Goal: Information Seeking & Learning: Learn about a topic

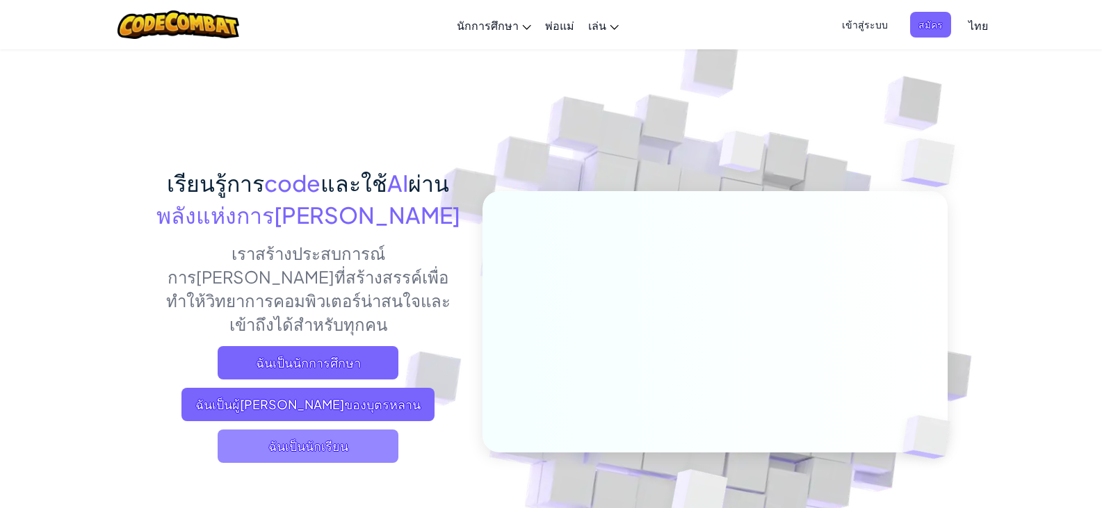
click at [315, 430] on span "ฉันเป็นนักเรียน" at bounding box center [308, 446] width 181 height 33
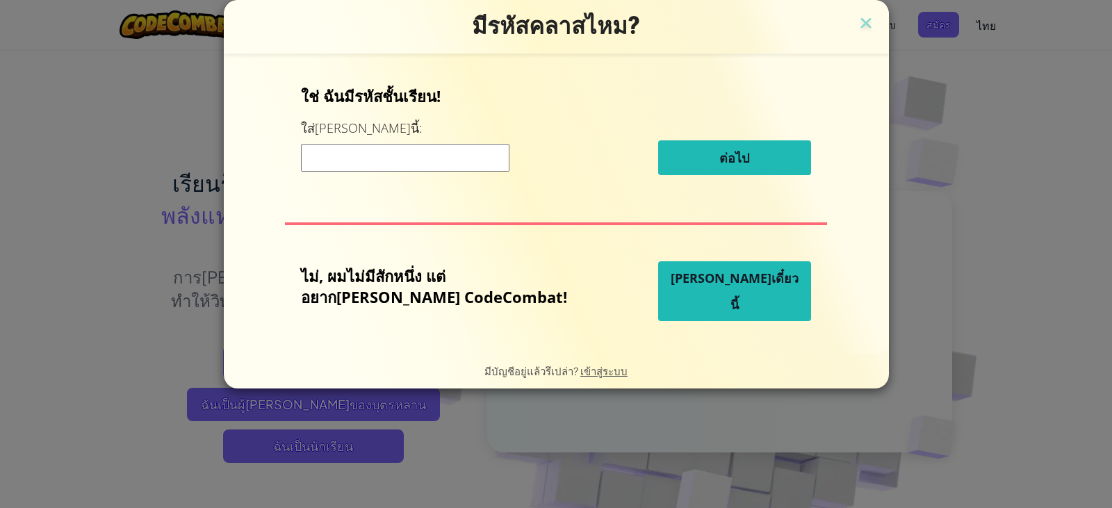
click at [383, 161] on input at bounding box center [405, 158] width 209 height 28
click at [664, 297] on button "[PERSON_NAME]เดี๋ยวนี้" at bounding box center [734, 291] width 153 height 60
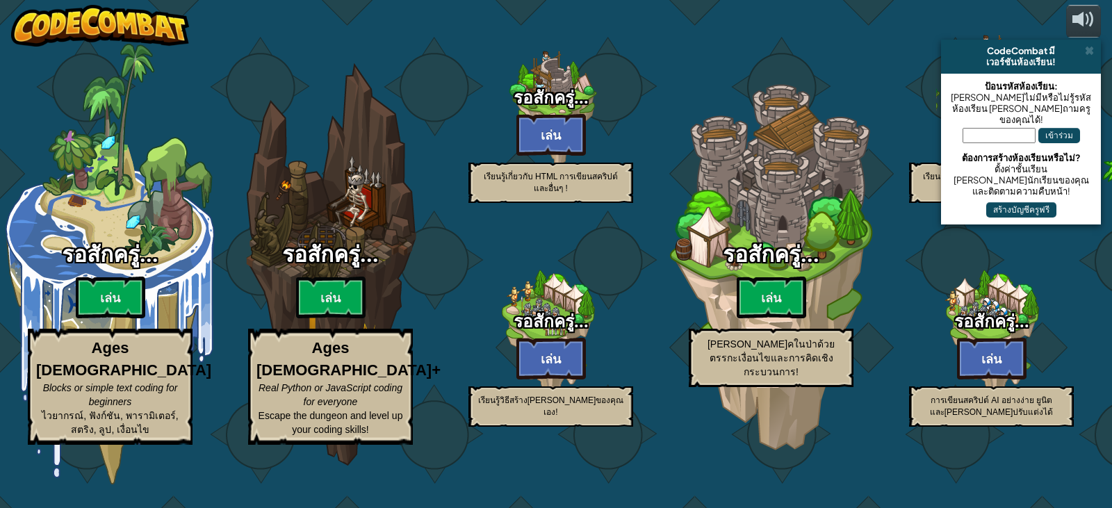
click at [664, 297] on div "รอสักครู่... [PERSON_NAME] [PERSON_NAME]คในป่าด้วยตรรกะเงื่อนไขและการคิดเชิงกระ…" at bounding box center [771, 315] width 220 height 145
select select "th"
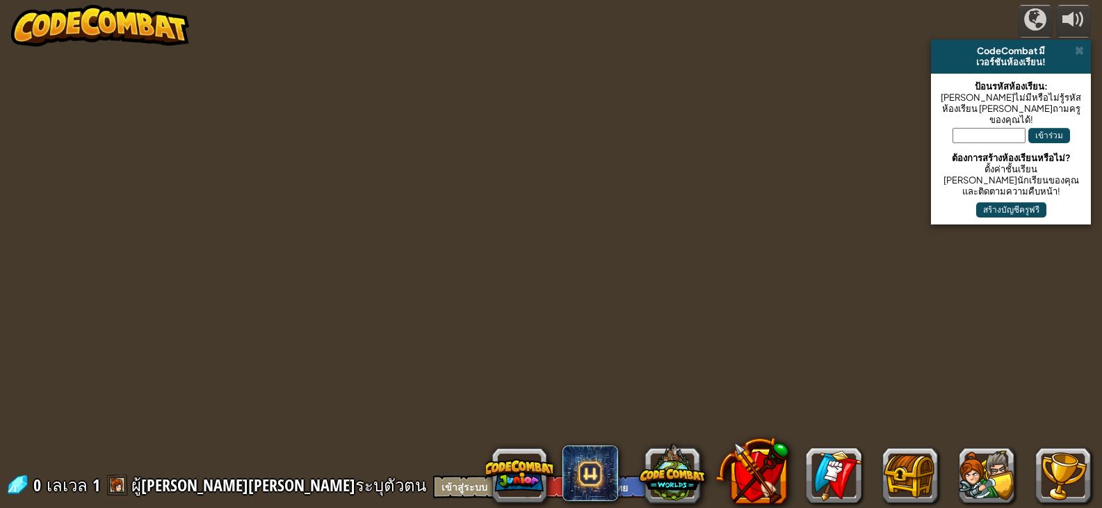
select select "th"
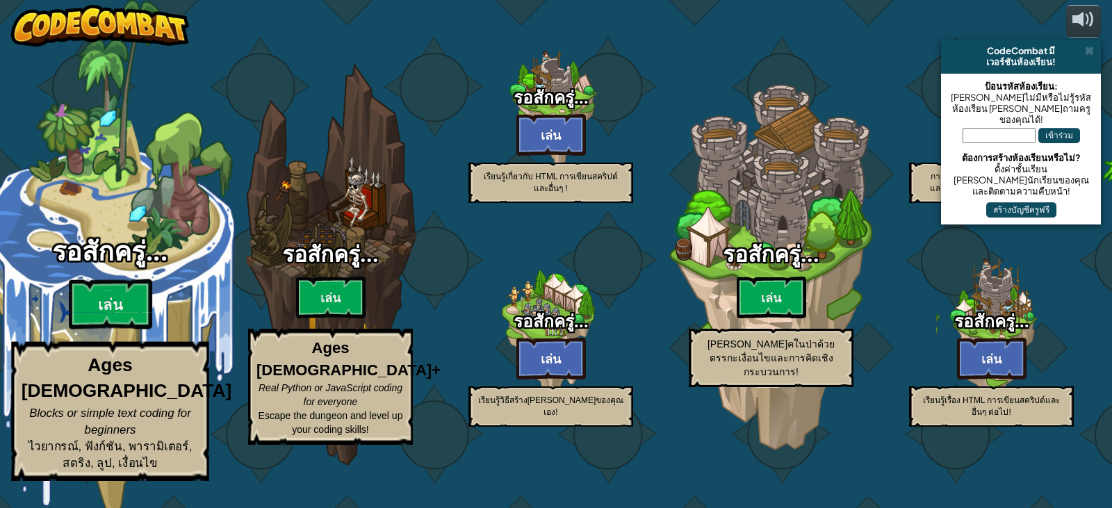
select select "th"
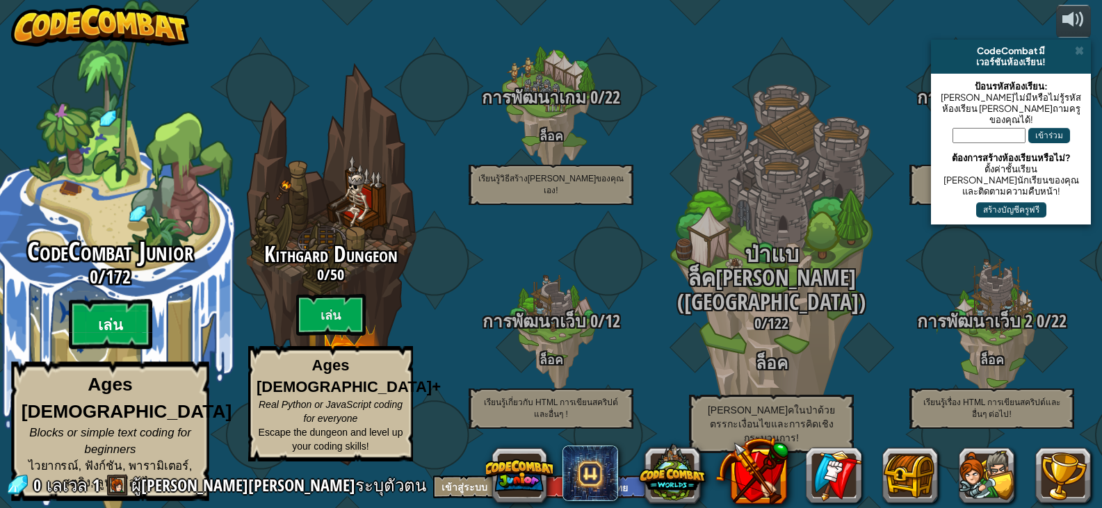
click at [98, 334] on btn "เล่น" at bounding box center [110, 325] width 83 height 50
select select "th"
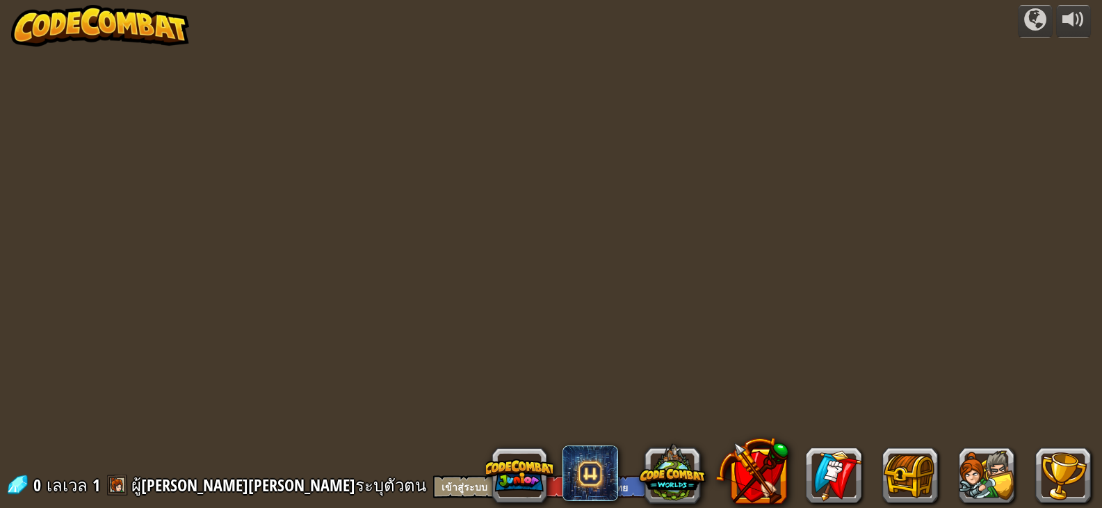
select select "th"
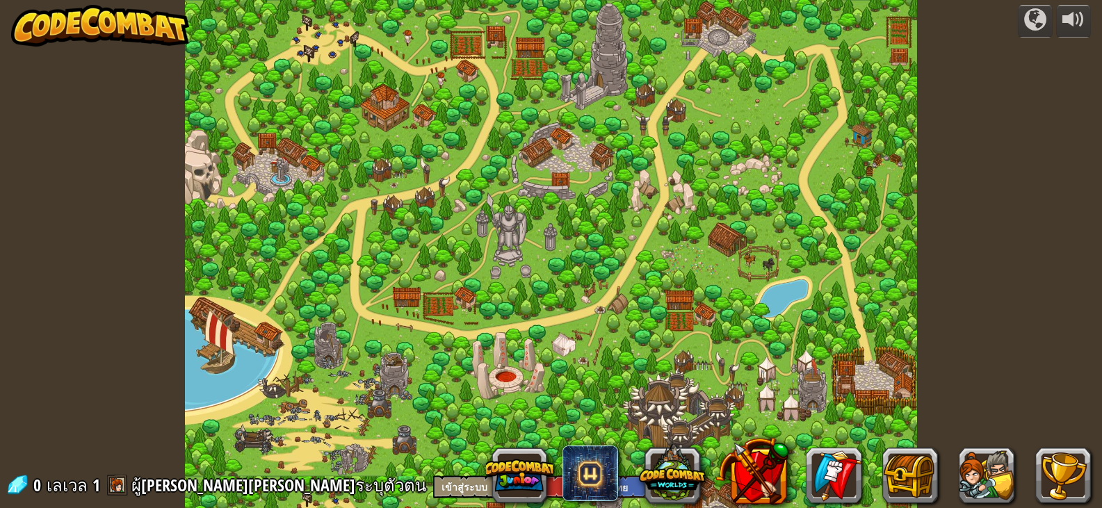
select select "th"
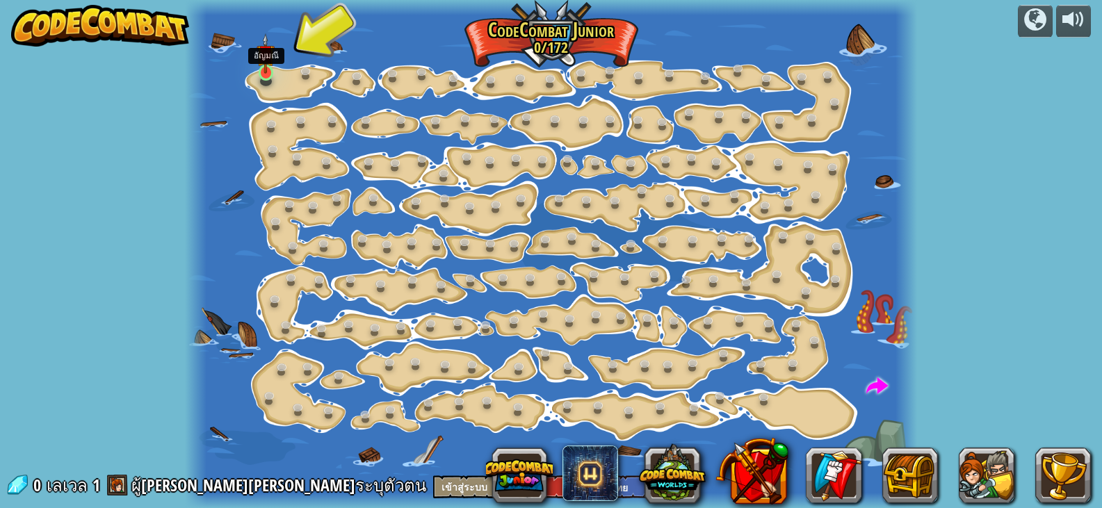
click at [262, 67] on img at bounding box center [265, 53] width 18 height 41
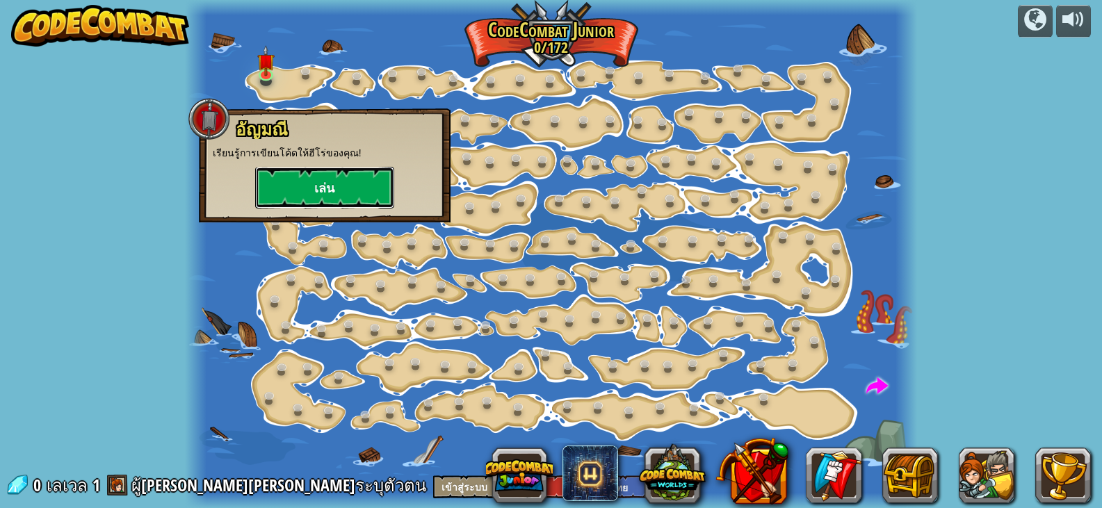
click at [286, 179] on button "เล่น" at bounding box center [324, 188] width 139 height 42
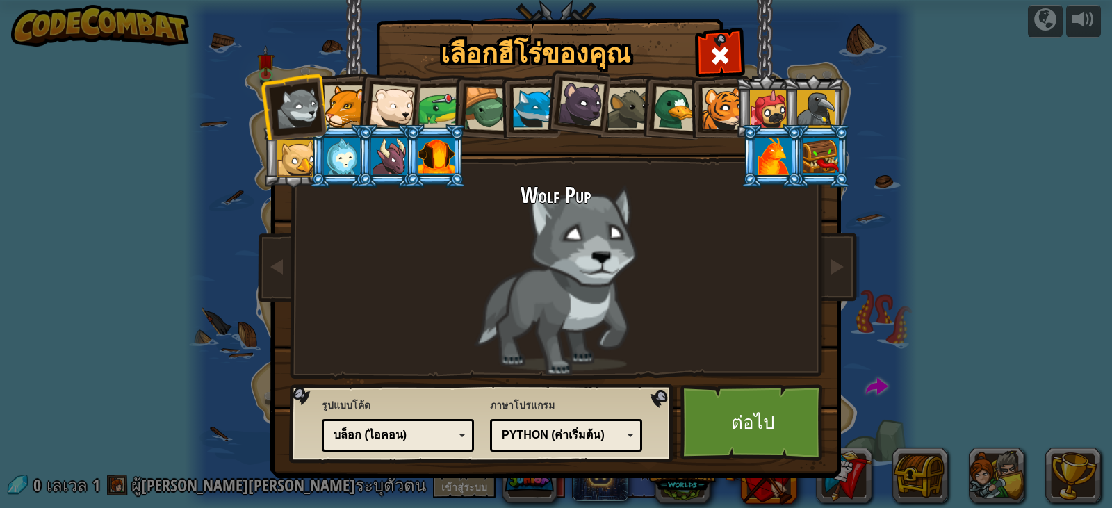
click at [344, 113] on div at bounding box center [345, 106] width 42 height 42
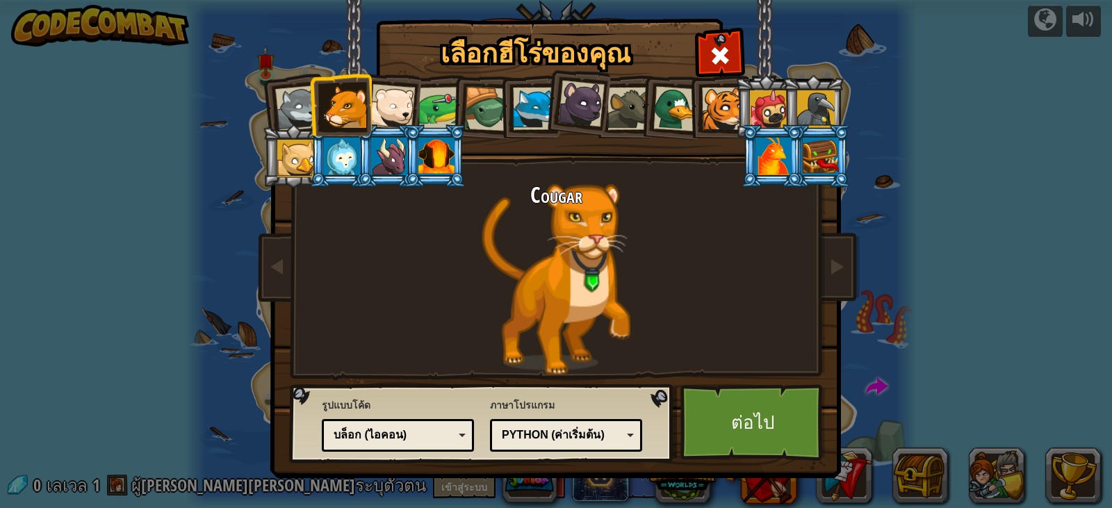
click at [386, 100] on div at bounding box center [392, 107] width 46 height 46
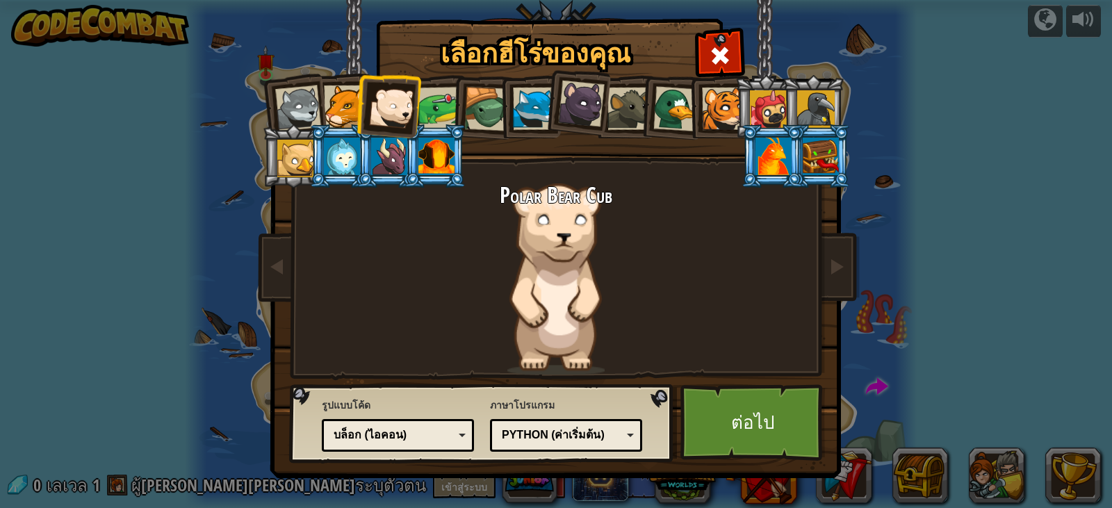
click at [479, 112] on div at bounding box center [486, 109] width 44 height 44
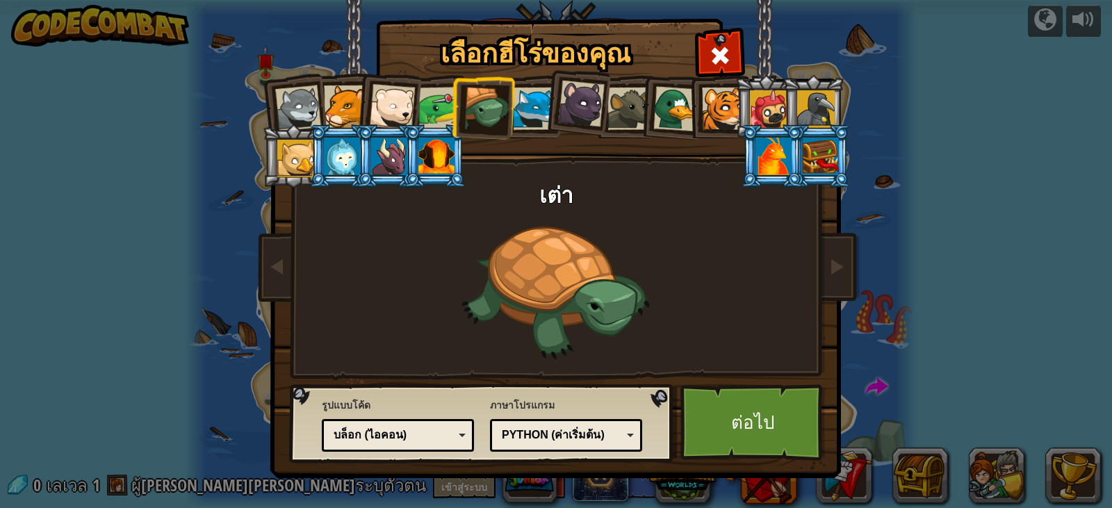
drag, startPoint x: 744, startPoint y: 142, endPoint x: 813, endPoint y: 157, distance: 70.3
click at [813, 75] on ol at bounding box center [556, 75] width 573 height 0
click at [786, 165] on div at bounding box center [774, 157] width 36 height 38
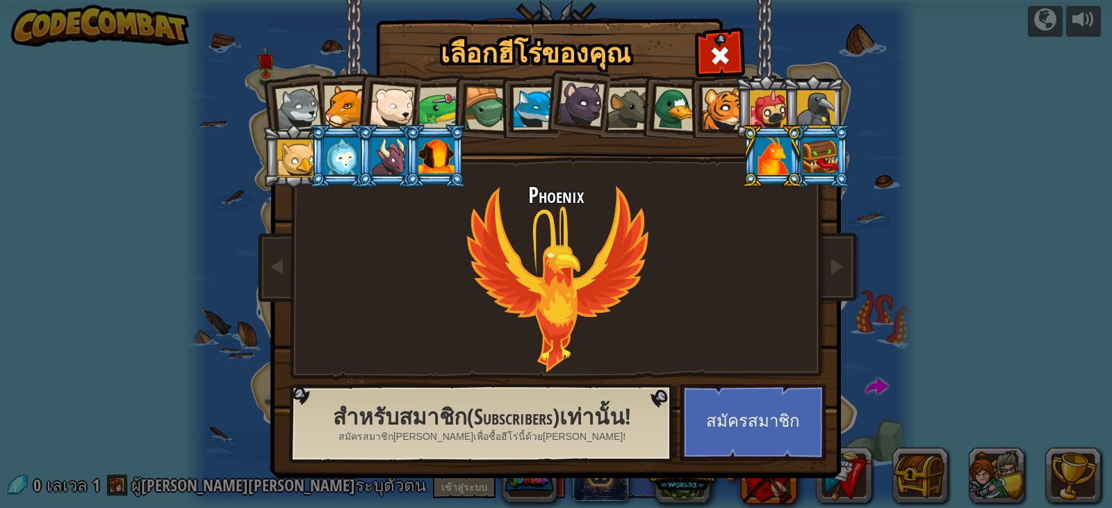
click at [806, 147] on div at bounding box center [821, 157] width 36 height 38
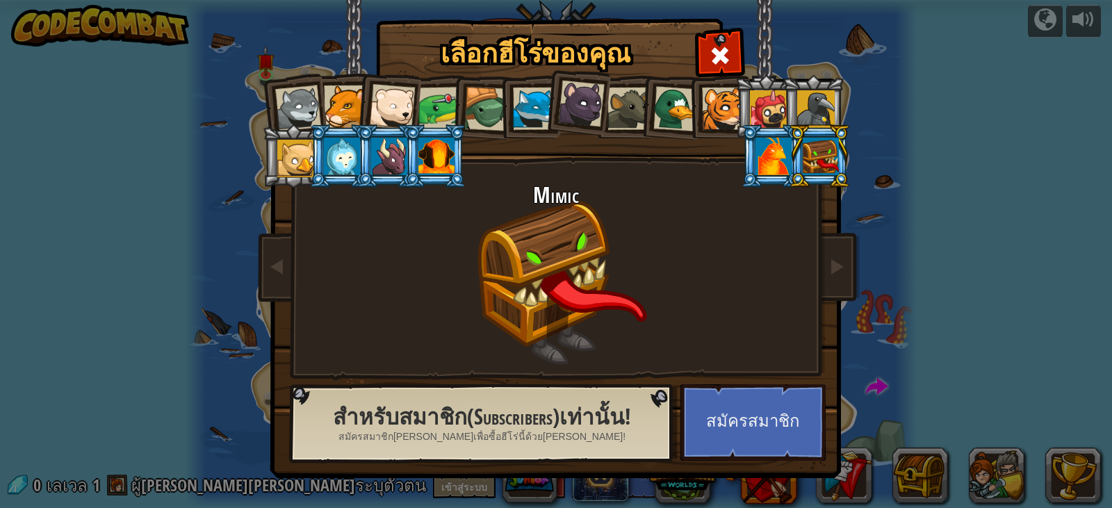
click at [809, 98] on div at bounding box center [816, 109] width 38 height 38
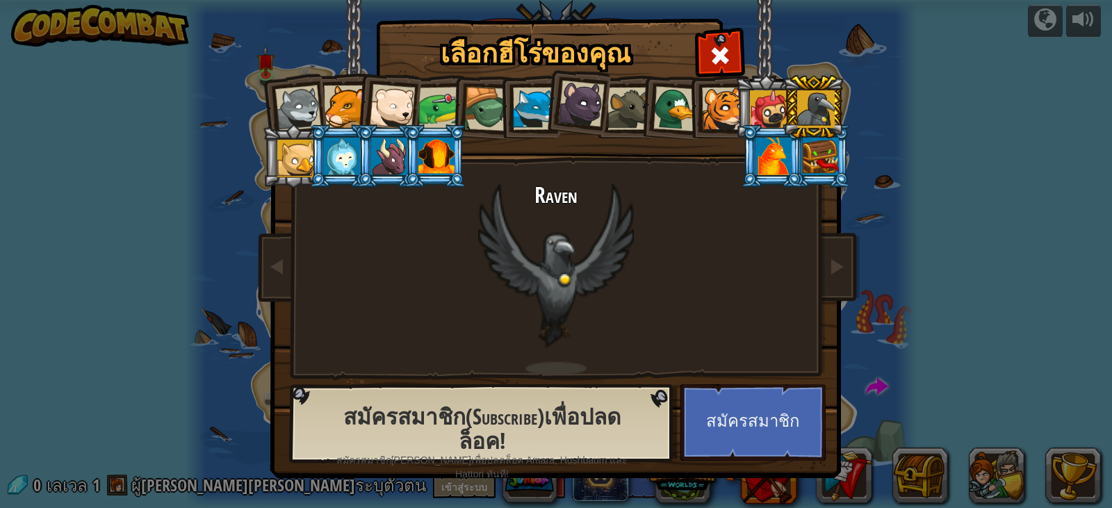
click at [271, 141] on li at bounding box center [293, 155] width 63 height 63
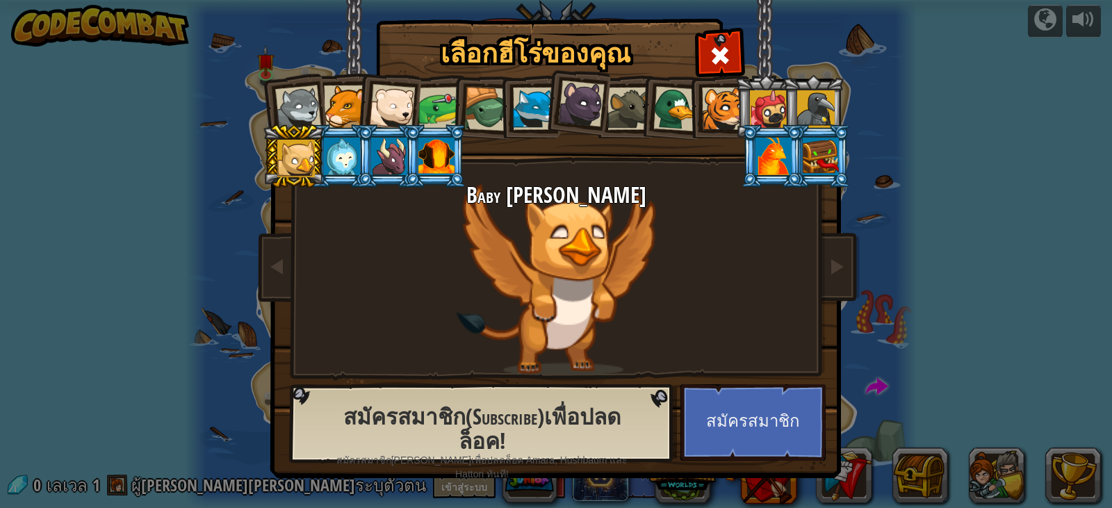
click at [636, 101] on div at bounding box center [628, 109] width 42 height 42
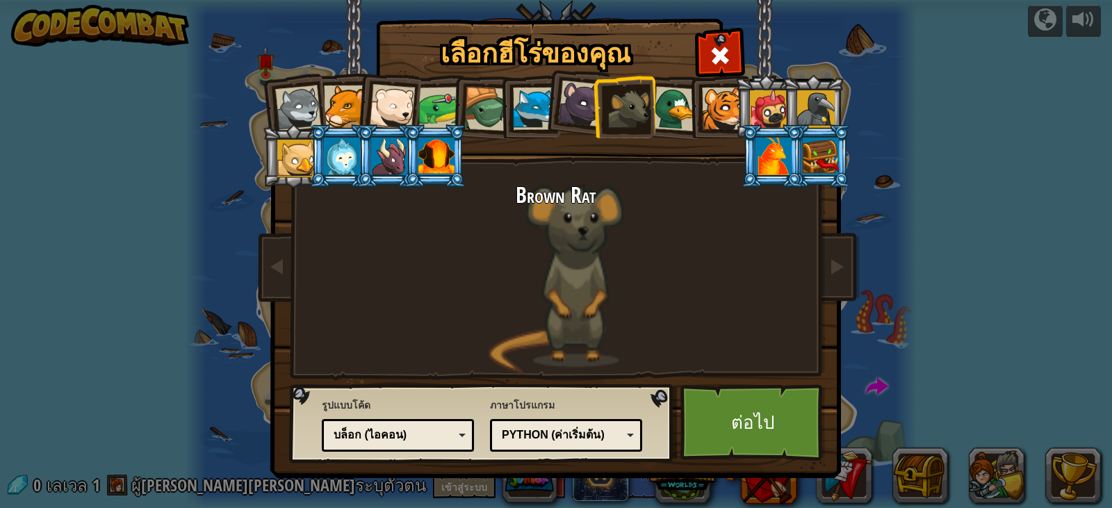
click at [729, 114] on div at bounding box center [723, 109] width 42 height 42
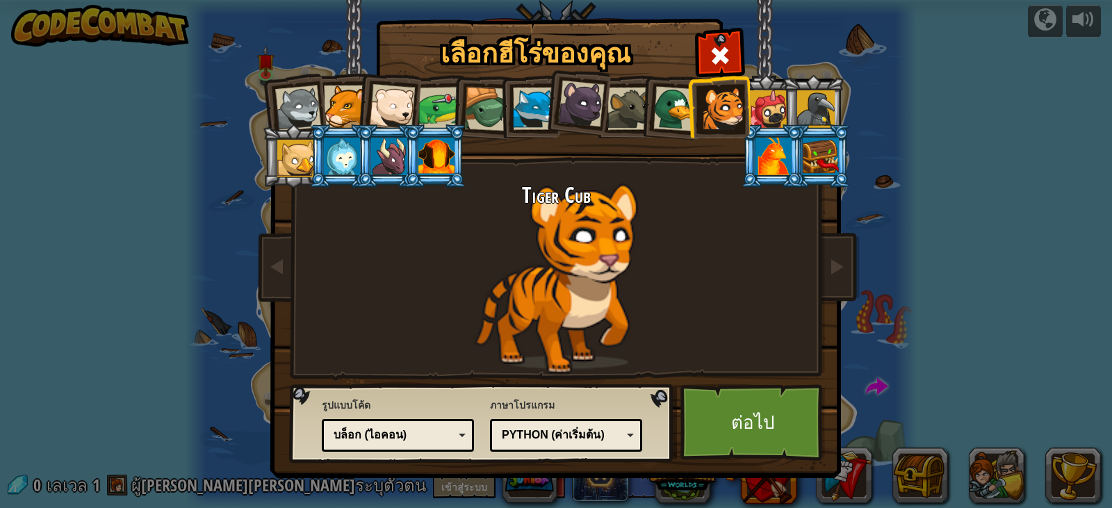
click at [699, 95] on li at bounding box center [718, 106] width 63 height 63
click at [671, 111] on div at bounding box center [675, 108] width 45 height 45
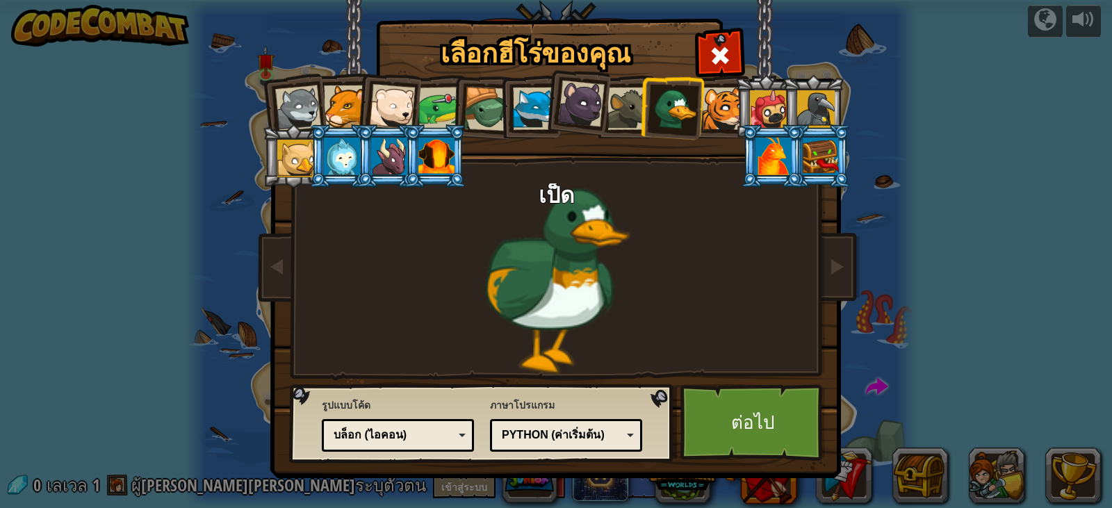
click at [637, 104] on div at bounding box center [628, 109] width 42 height 42
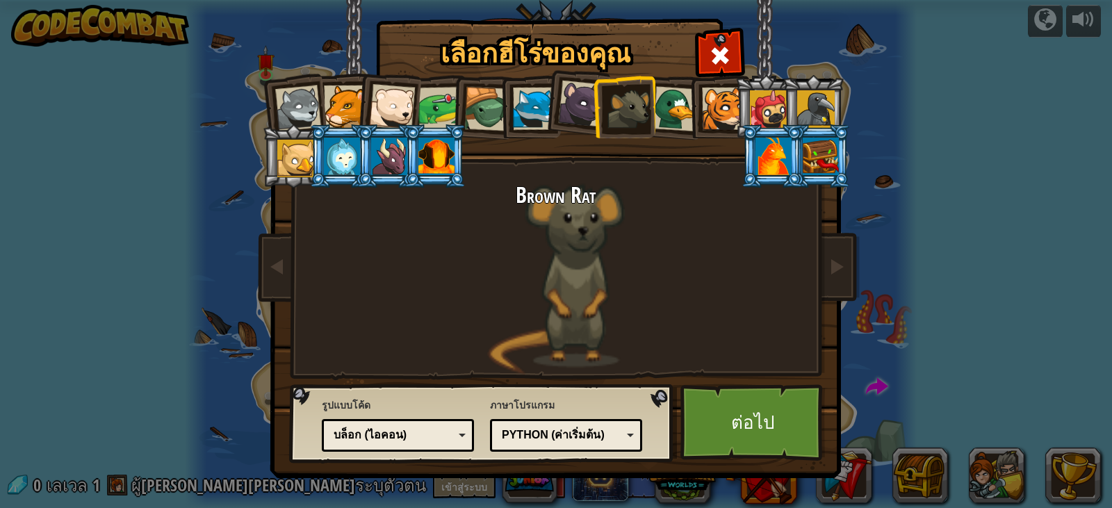
drag, startPoint x: 561, startPoint y: 113, endPoint x: 552, endPoint y: 115, distance: 9.3
click at [559, 113] on div at bounding box center [581, 104] width 47 height 47
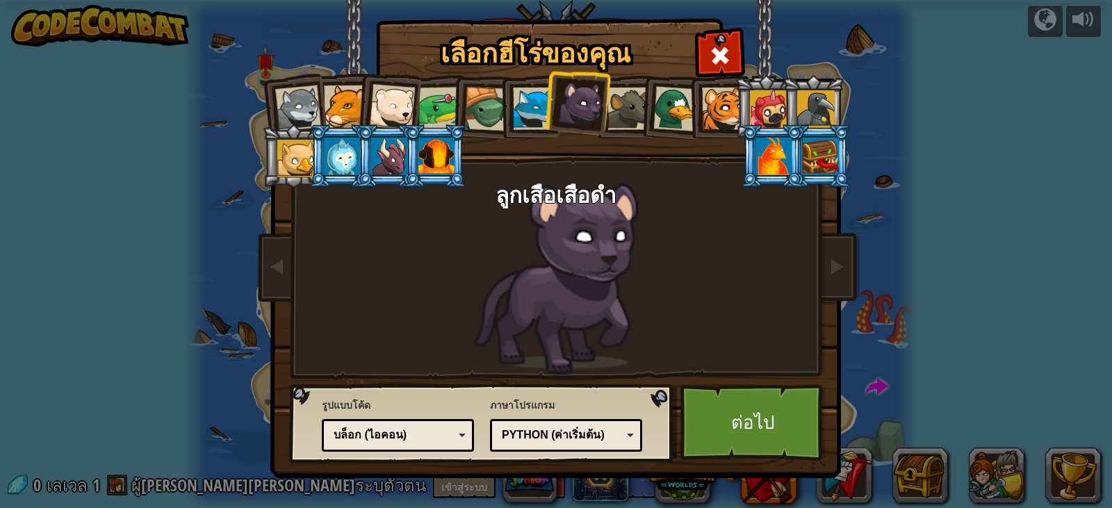
drag, startPoint x: 504, startPoint y: 115, endPoint x: 514, endPoint y: 111, distance: 11.2
click at [505, 115] on li at bounding box center [529, 106] width 63 height 63
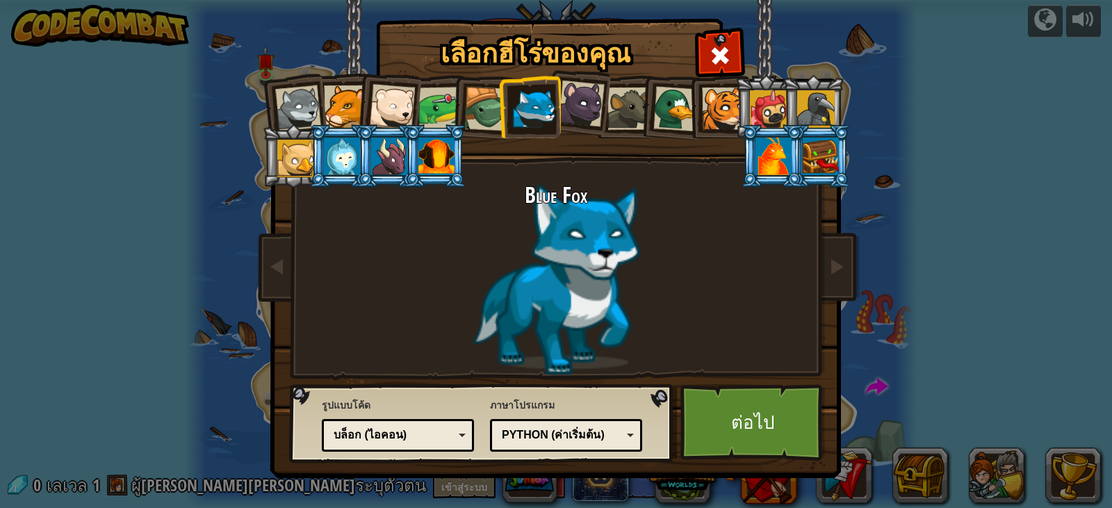
click at [482, 107] on div at bounding box center [486, 109] width 44 height 44
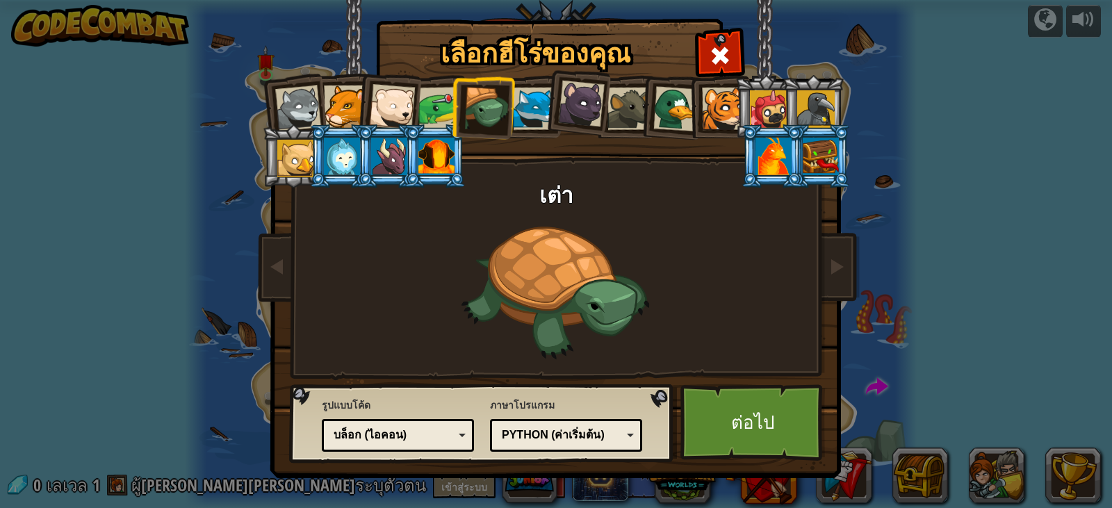
click at [543, 97] on div at bounding box center [534, 109] width 42 height 42
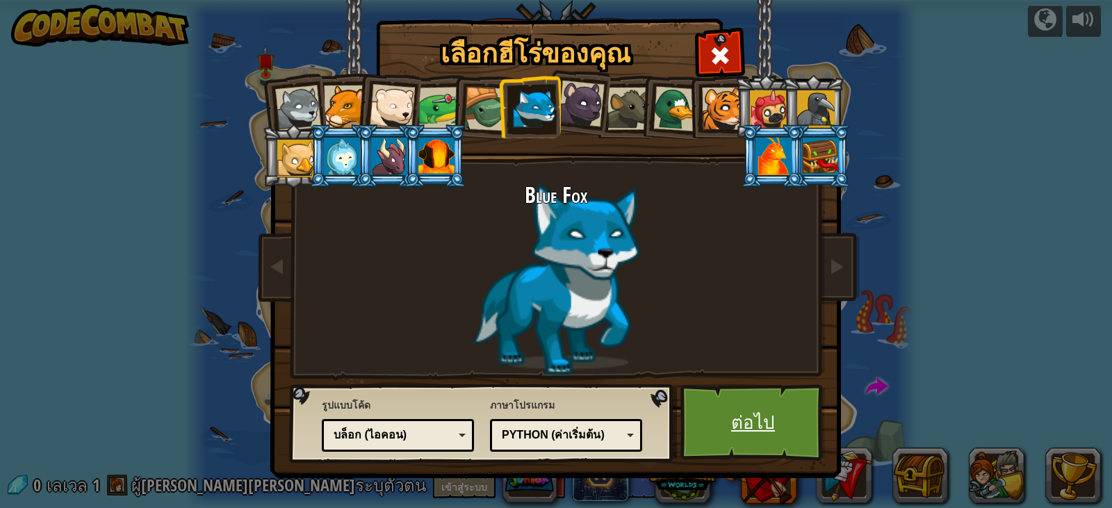
click at [779, 425] on link "ต่อไป" at bounding box center [752, 422] width 145 height 76
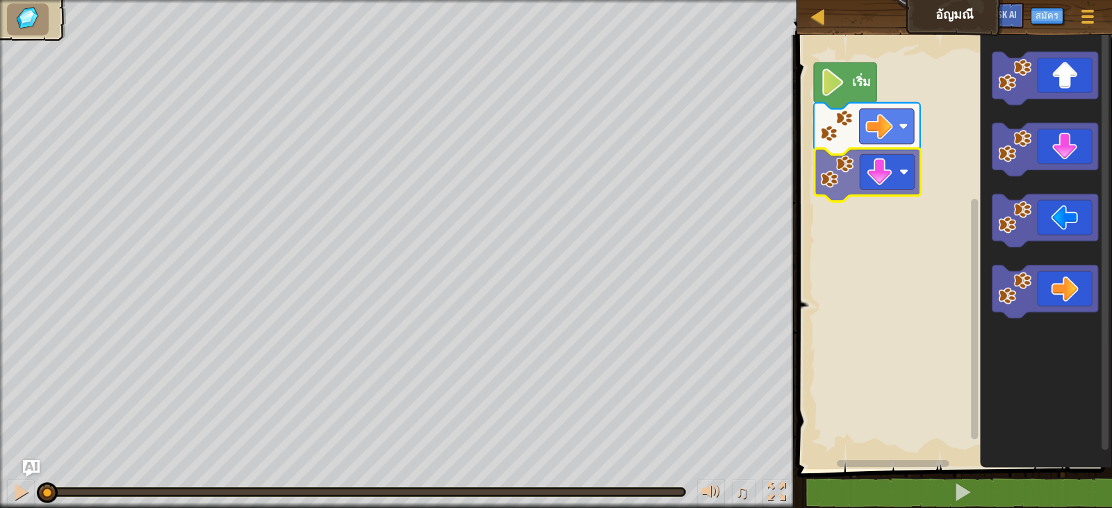
click at [871, 179] on div "เริ่ม" at bounding box center [952, 248] width 319 height 441
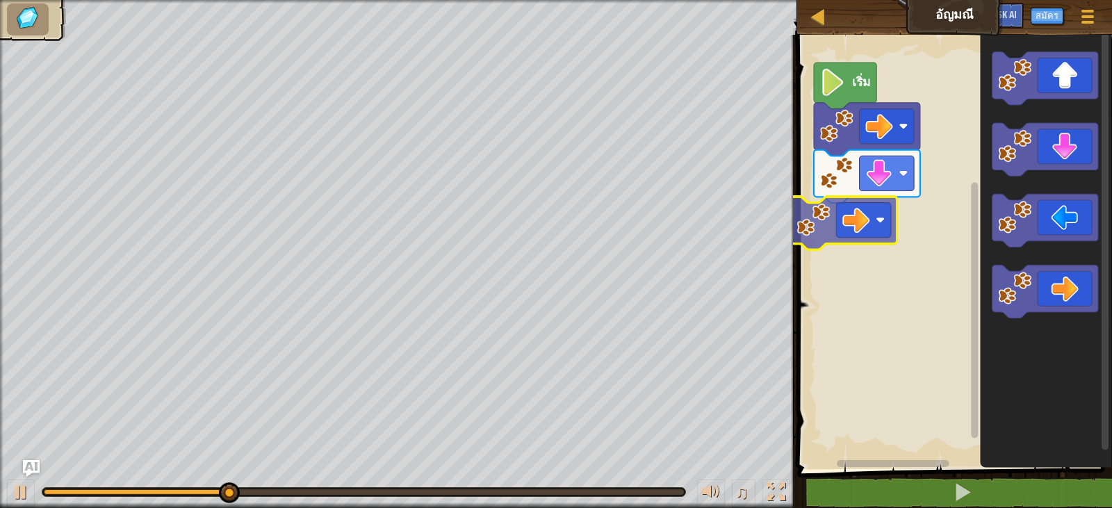
click at [826, 234] on div "เริ่ม" at bounding box center [952, 248] width 319 height 441
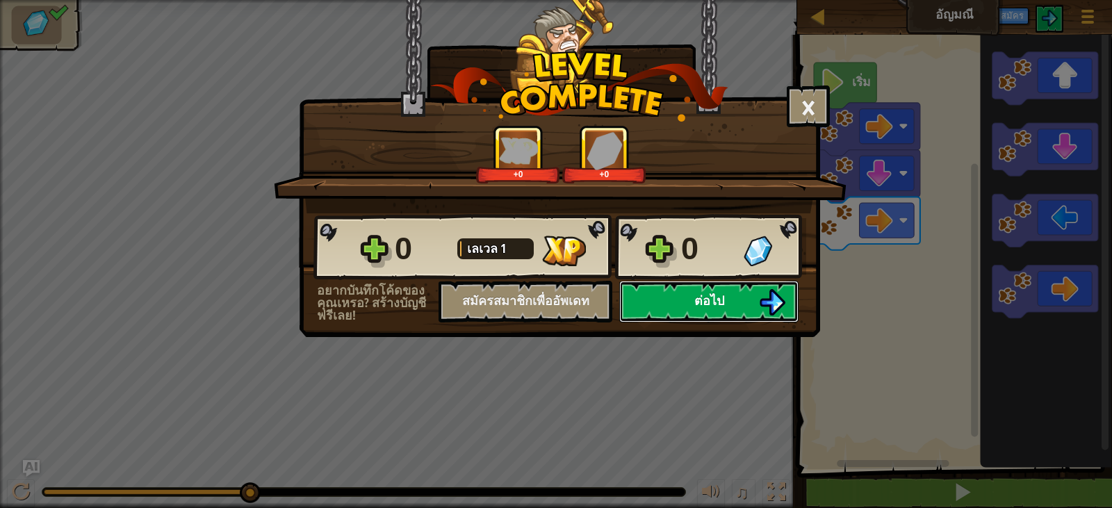
click at [766, 297] on img at bounding box center [772, 302] width 26 height 26
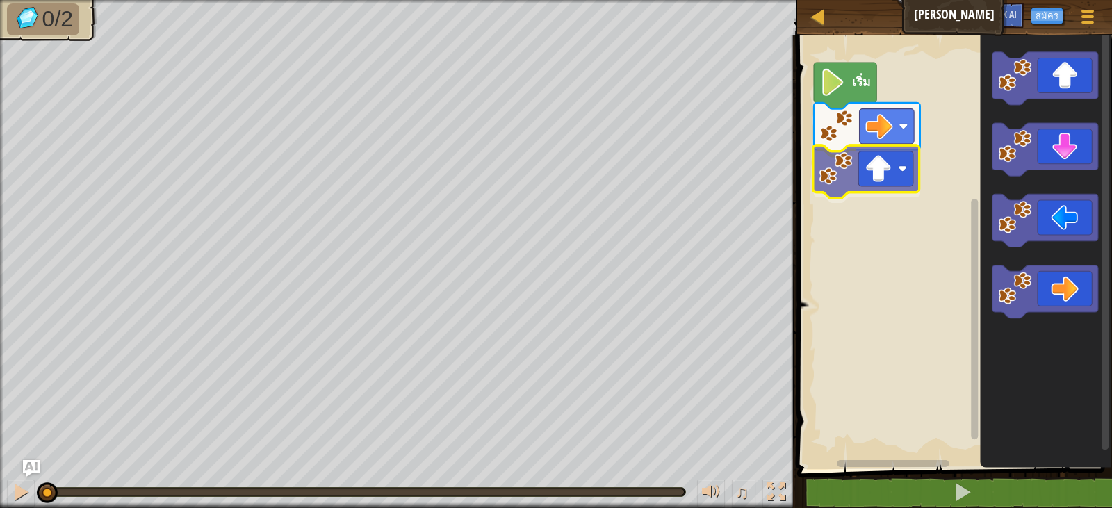
click at [876, 177] on div "เริ่ม" at bounding box center [952, 248] width 319 height 441
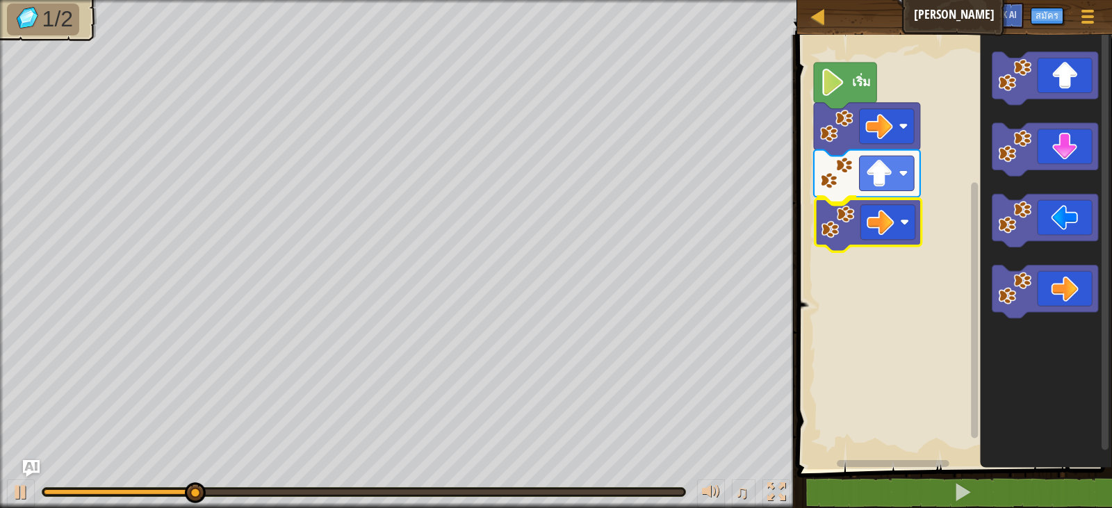
click at [860, 236] on div "เริ่ม" at bounding box center [952, 248] width 319 height 441
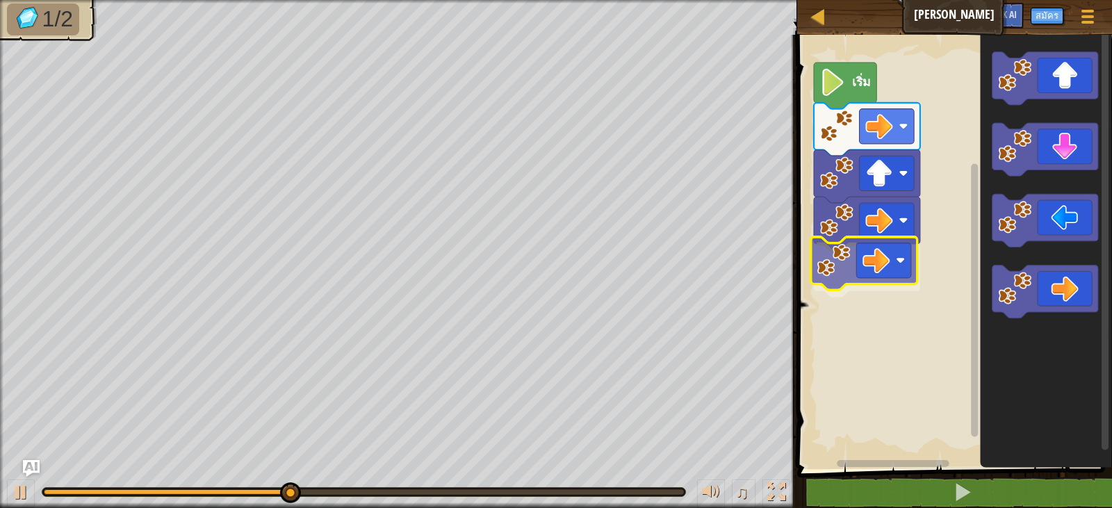
click at [883, 269] on div "เริ่ม" at bounding box center [952, 248] width 319 height 441
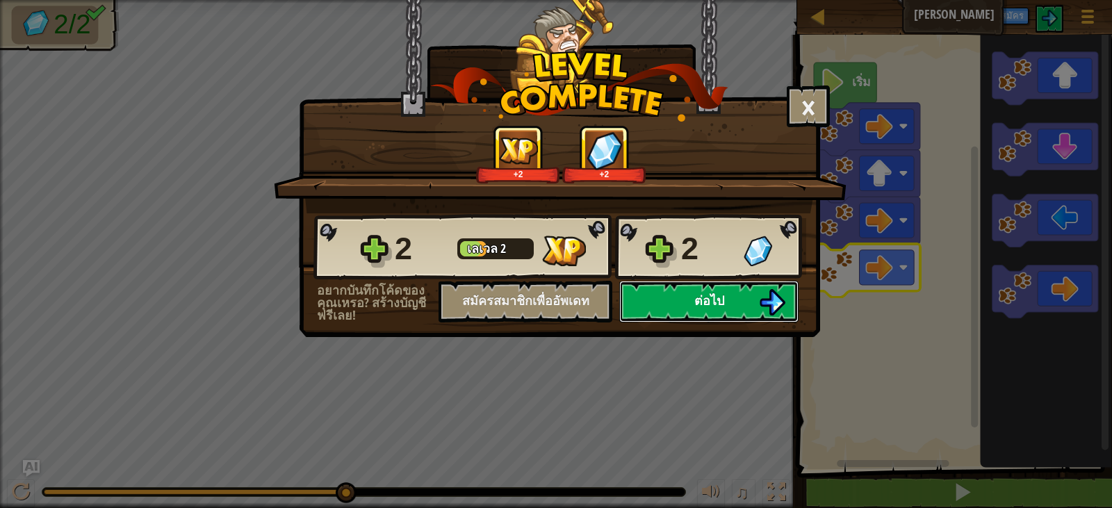
click at [752, 302] on button "ต่อไป" at bounding box center [708, 302] width 179 height 42
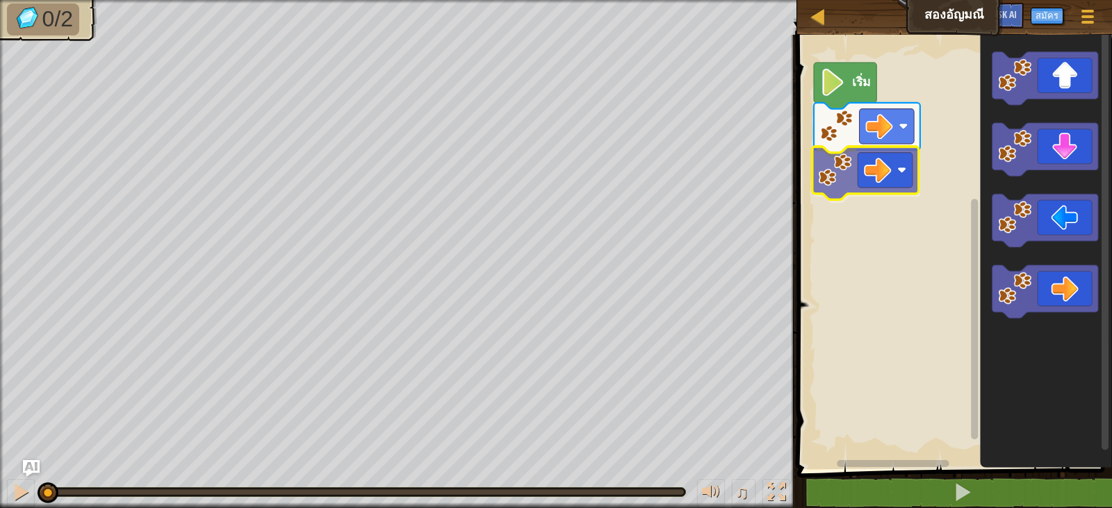
click at [820, 157] on div "เริ่ม" at bounding box center [952, 248] width 319 height 441
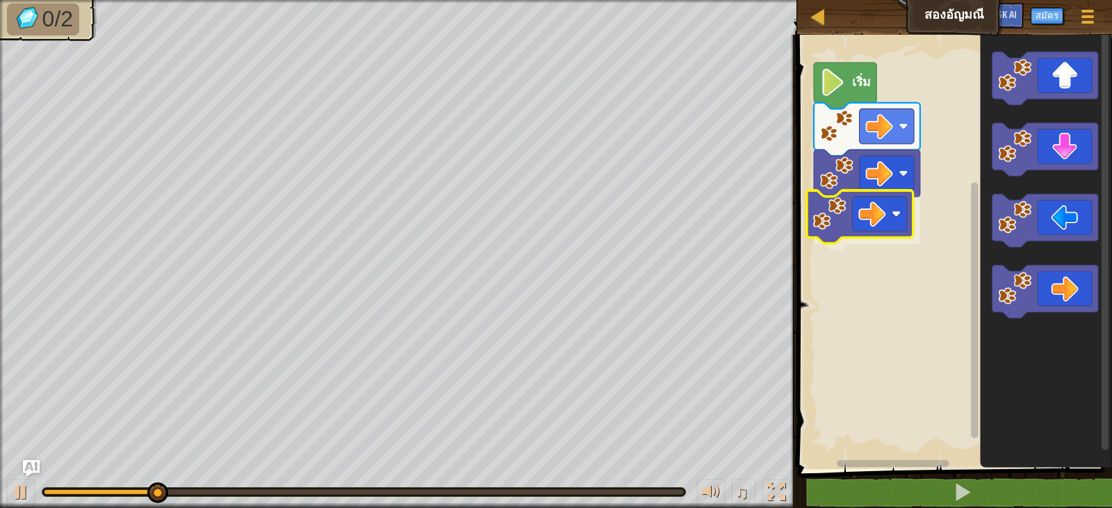
click at [868, 230] on div "เริ่ม" at bounding box center [952, 248] width 319 height 441
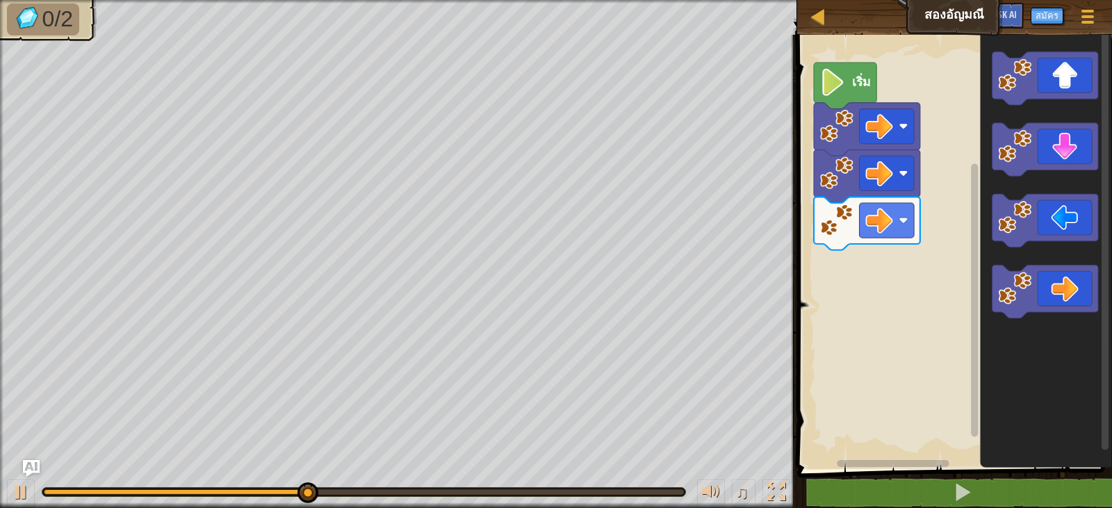
click at [1093, 48] on icon "พื้นที่ทำงาน Blockly" at bounding box center [1046, 248] width 132 height 441
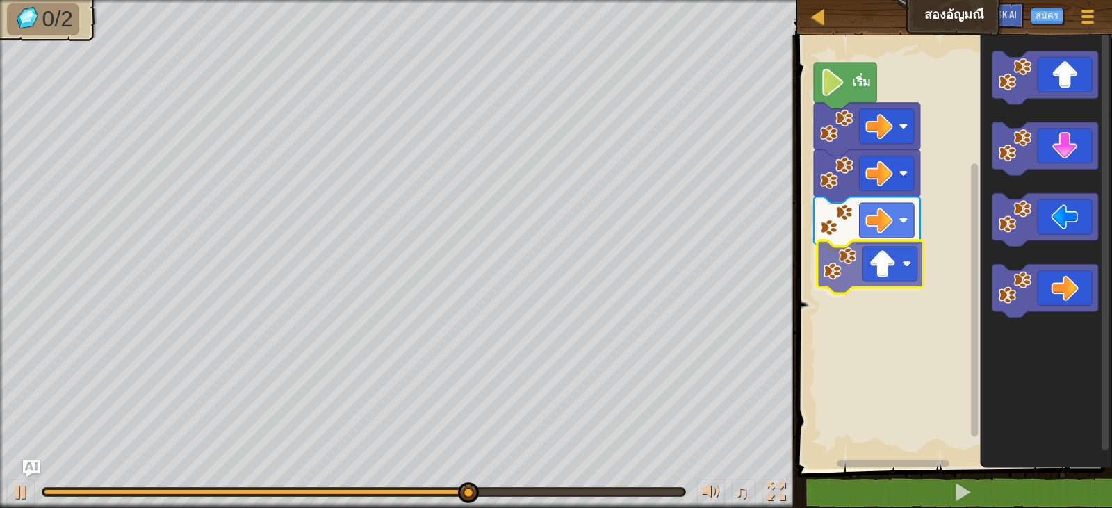
click at [899, 239] on div "เริ่ม" at bounding box center [952, 248] width 319 height 441
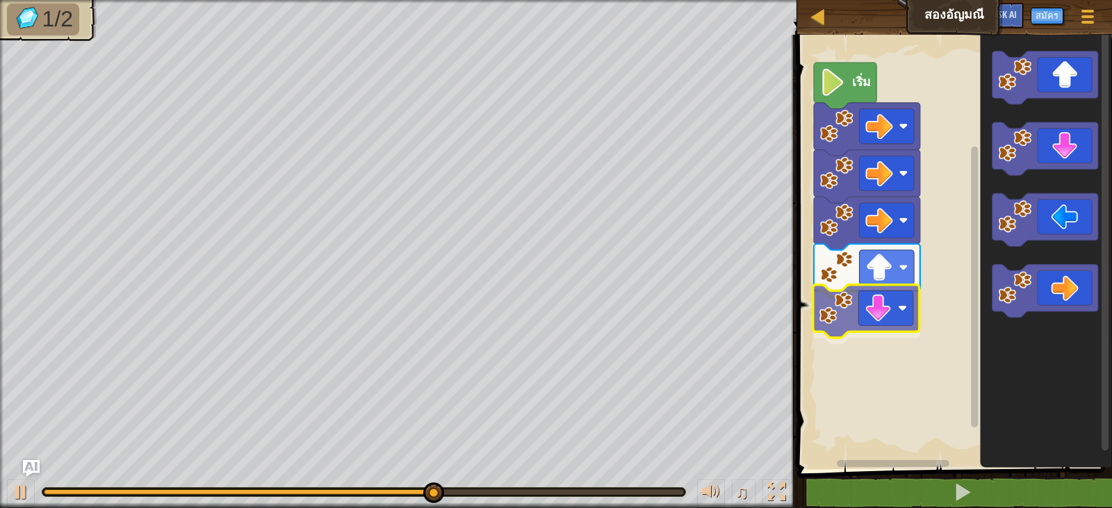
click at [881, 306] on div "เริ่ม" at bounding box center [952, 248] width 319 height 441
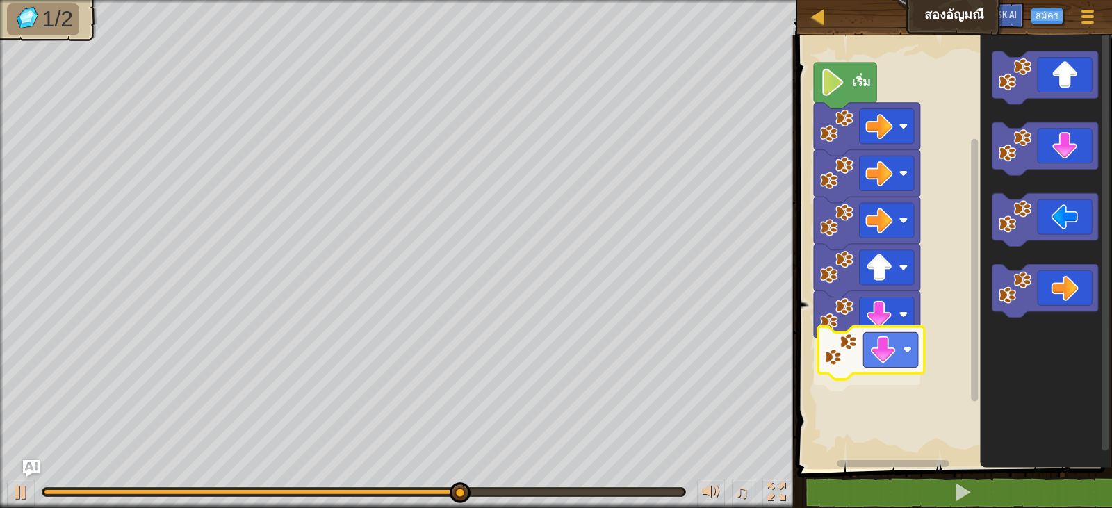
click at [887, 328] on div "เริ่ม" at bounding box center [952, 248] width 319 height 441
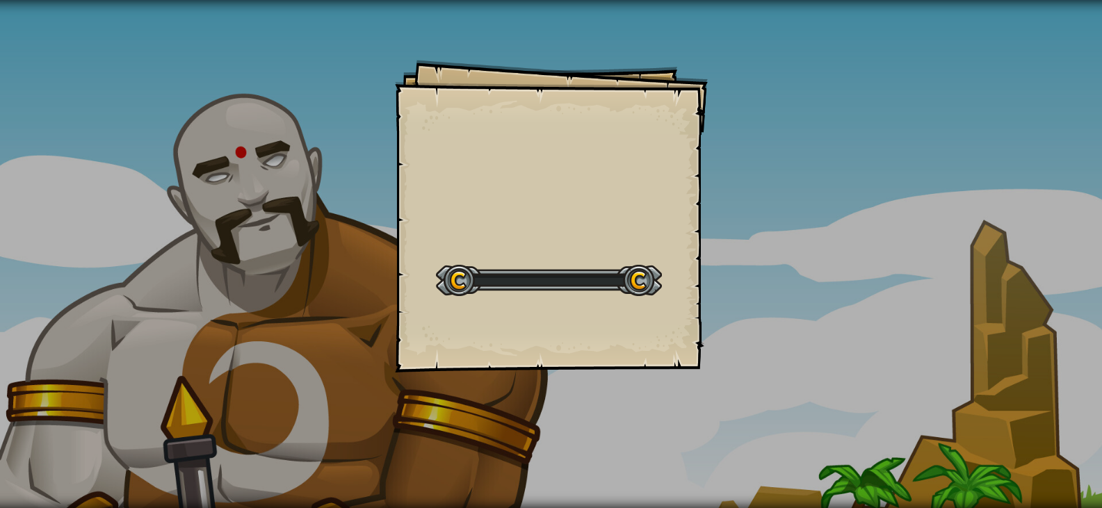
select select "th"
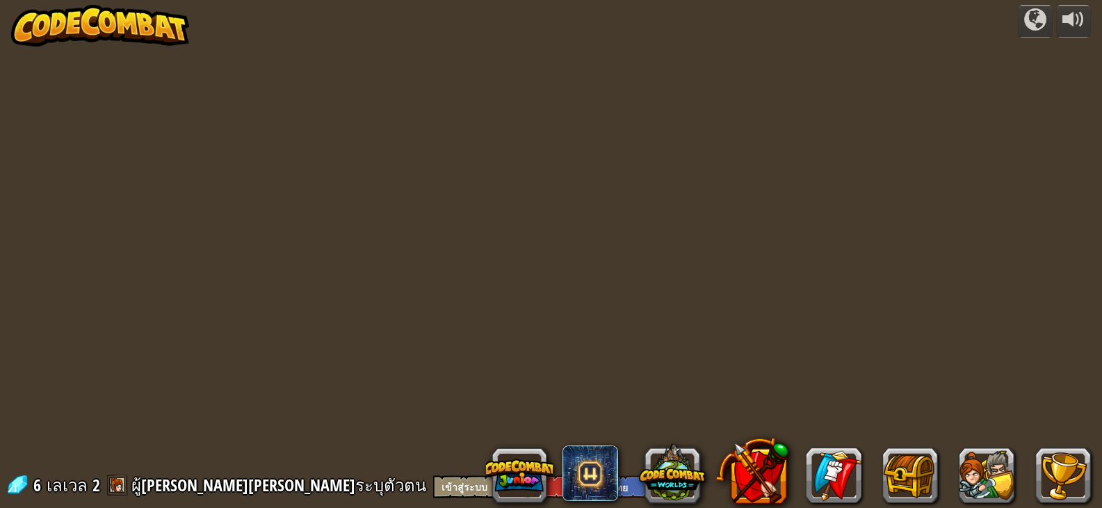
select select "th"
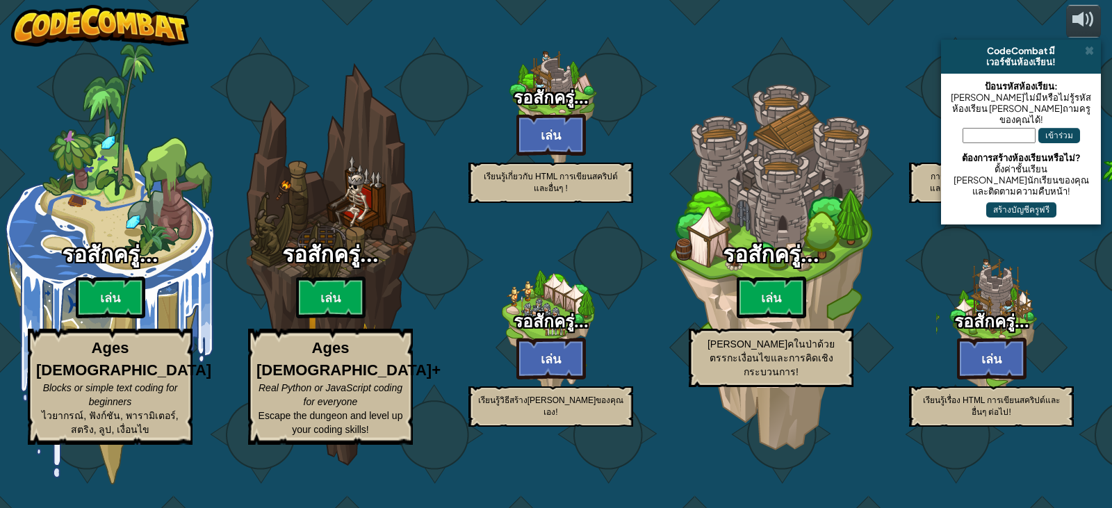
select select "th"
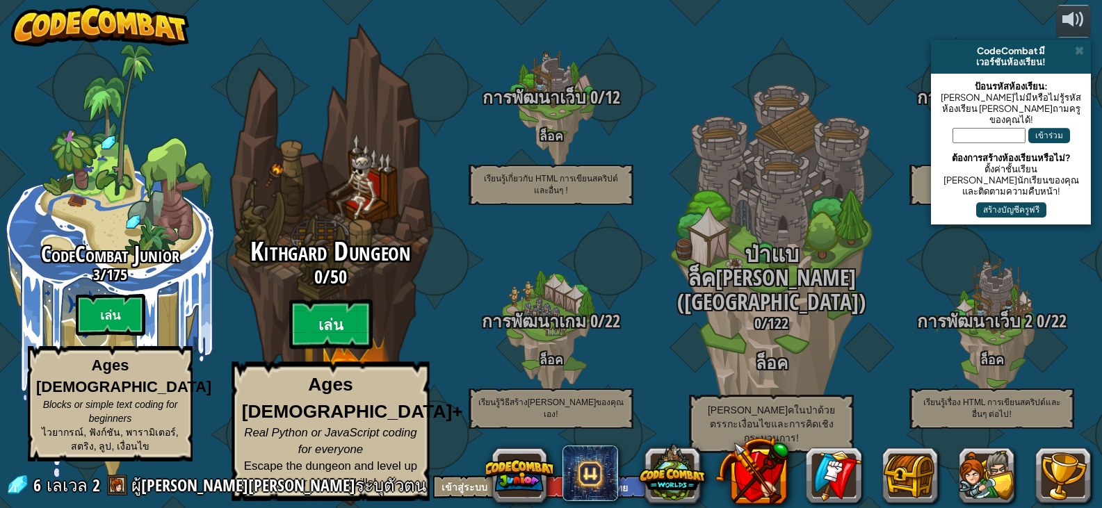
click at [356, 339] on btn "เล่น" at bounding box center [330, 325] width 83 height 50
select select "th"
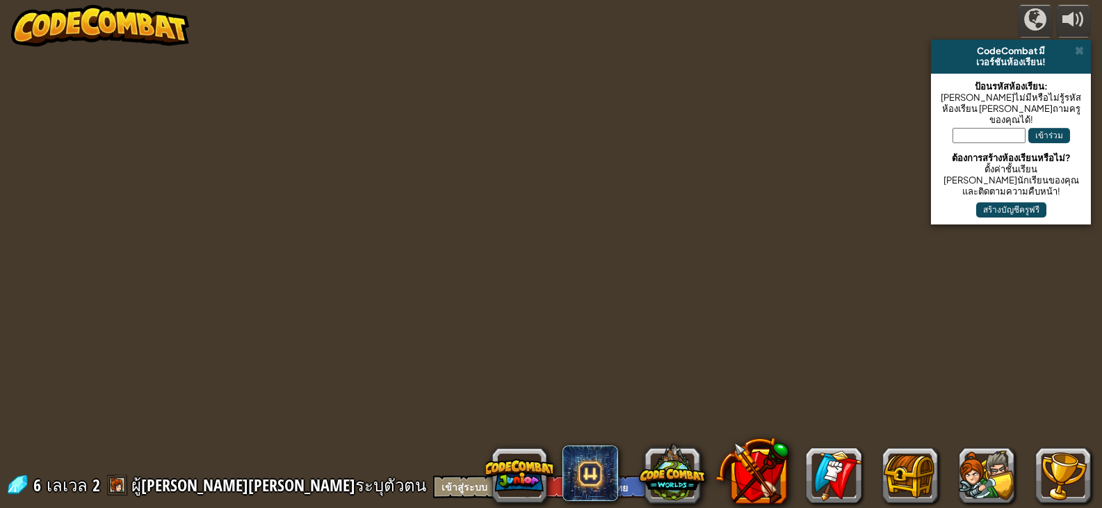
select select "th"
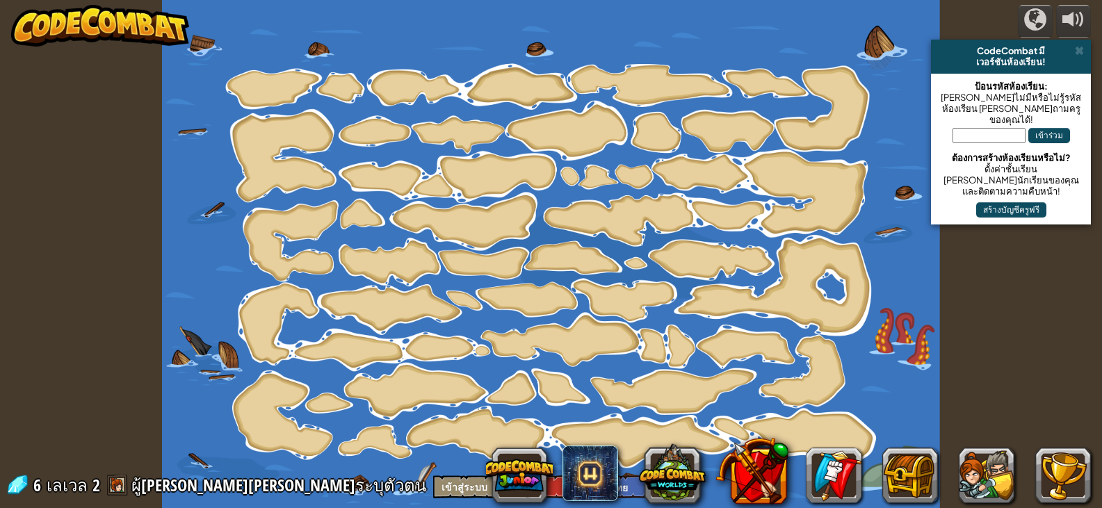
select select "th"
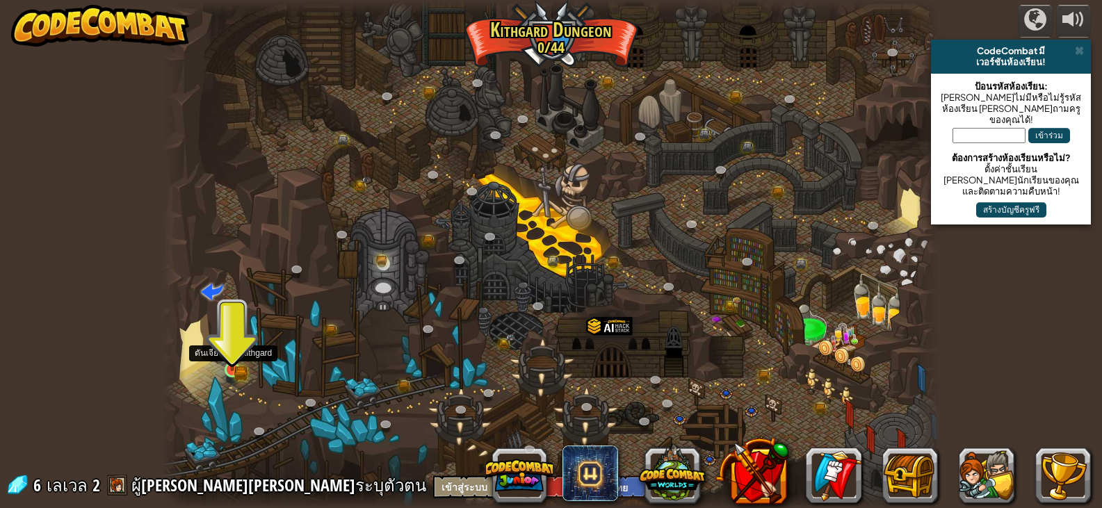
click at [227, 356] on img at bounding box center [232, 350] width 11 height 11
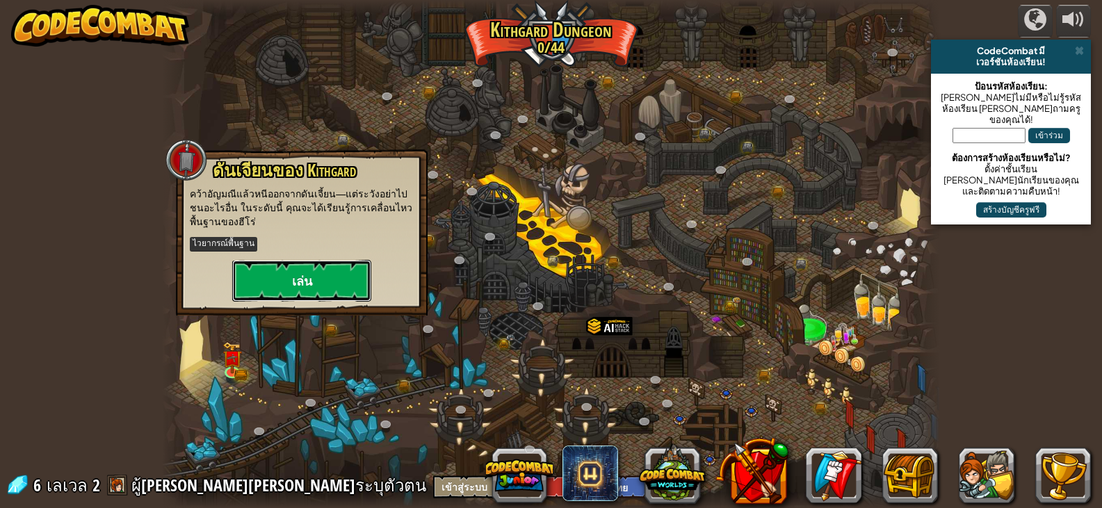
click at [320, 267] on button "เล่น" at bounding box center [301, 281] width 139 height 42
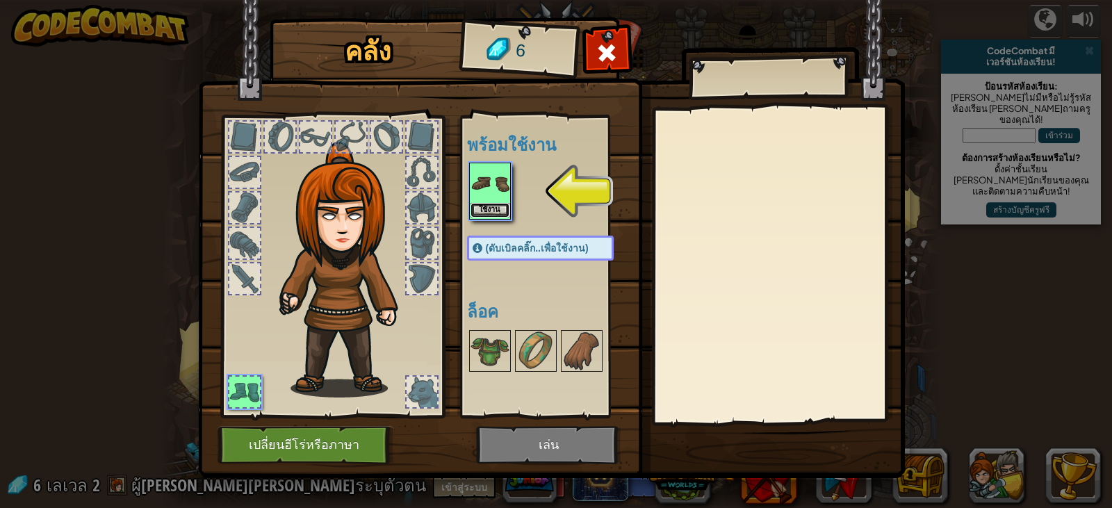
click at [490, 209] on button "ใช้งาน" at bounding box center [490, 210] width 39 height 15
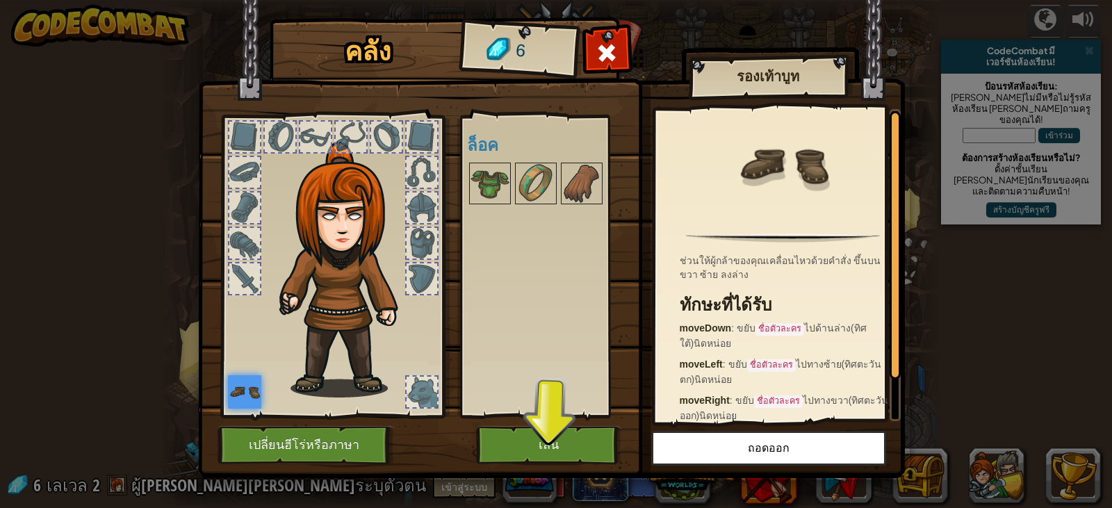
click at [423, 382] on div at bounding box center [422, 392] width 31 height 31
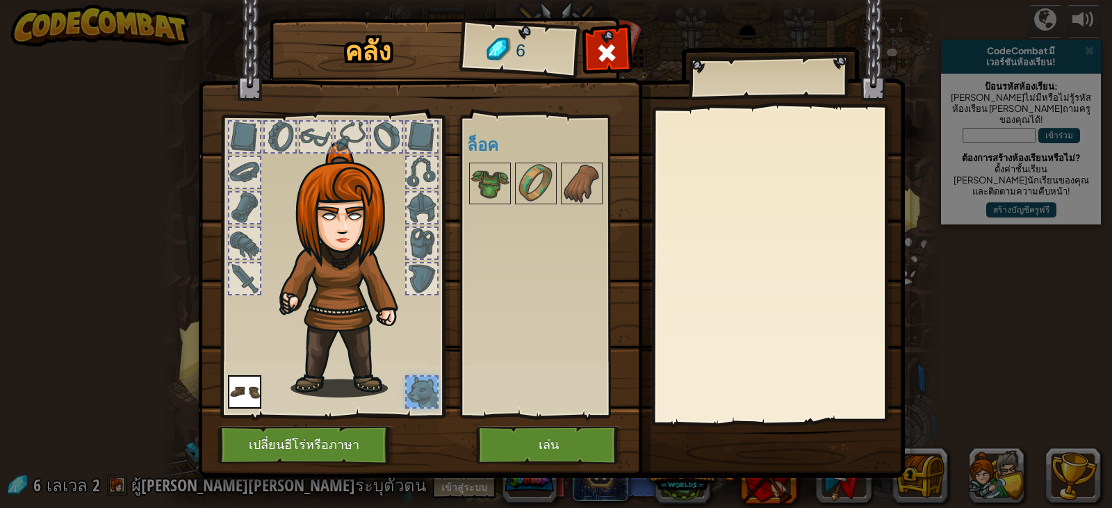
drag, startPoint x: 496, startPoint y: 178, endPoint x: 439, endPoint y: 209, distance: 65.3
click at [439, 209] on div "คลัง 6 พร้อมใช้งาน ใช้งาน (ดับเบิลคลิ๊ก..เพื่อใช้งาน) ล็อค ใช้งาน ถอดออก สมัครส…" at bounding box center [556, 250] width 707 height 459
click at [233, 269] on div at bounding box center [244, 278] width 31 height 31
click at [250, 233] on div at bounding box center [244, 243] width 31 height 31
click at [250, 202] on div at bounding box center [244, 208] width 31 height 31
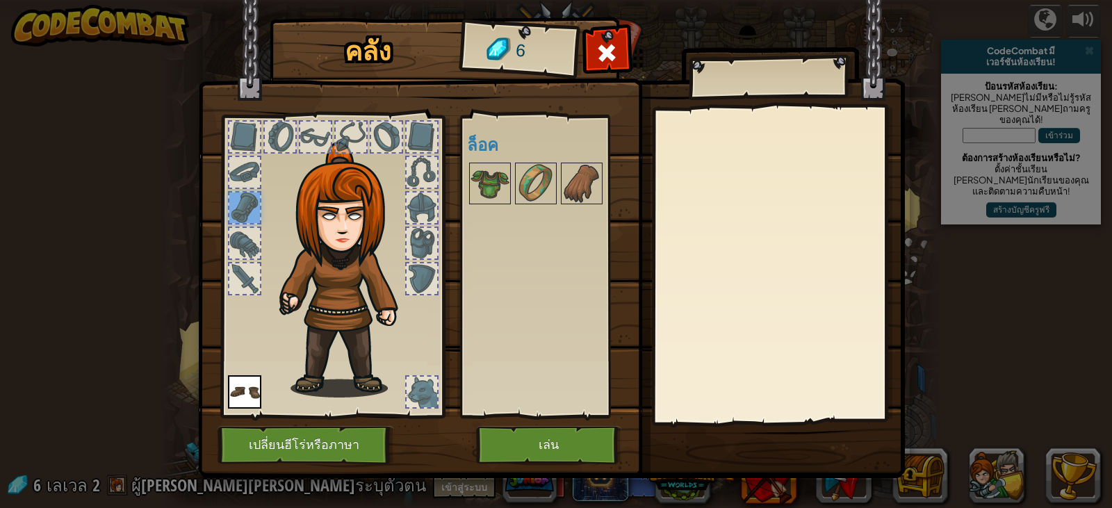
drag, startPoint x: 251, startPoint y: 198, endPoint x: 261, endPoint y: 168, distance: 31.7
click at [251, 197] on div at bounding box center [244, 208] width 31 height 31
click at [263, 165] on img at bounding box center [338, 254] width 211 height 286
click at [619, 39] on div at bounding box center [607, 57] width 44 height 44
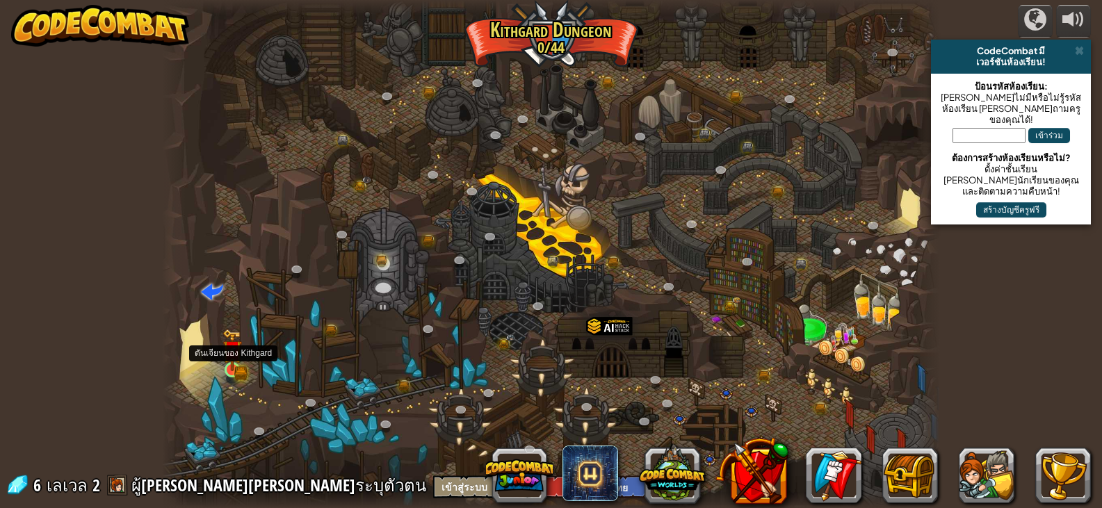
click at [230, 362] on div at bounding box center [232, 369] width 15 height 15
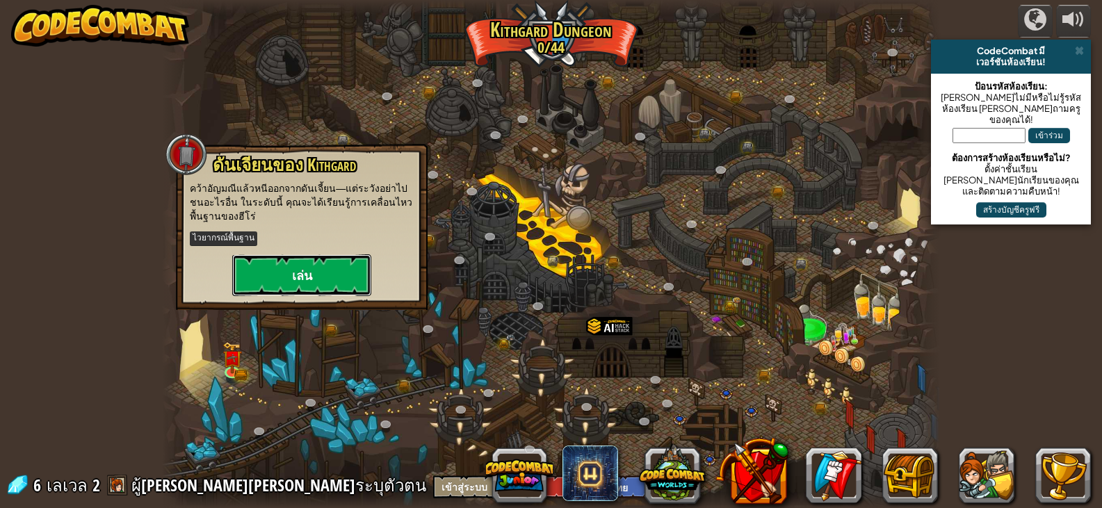
click at [329, 267] on button "เล่น" at bounding box center [301, 275] width 139 height 42
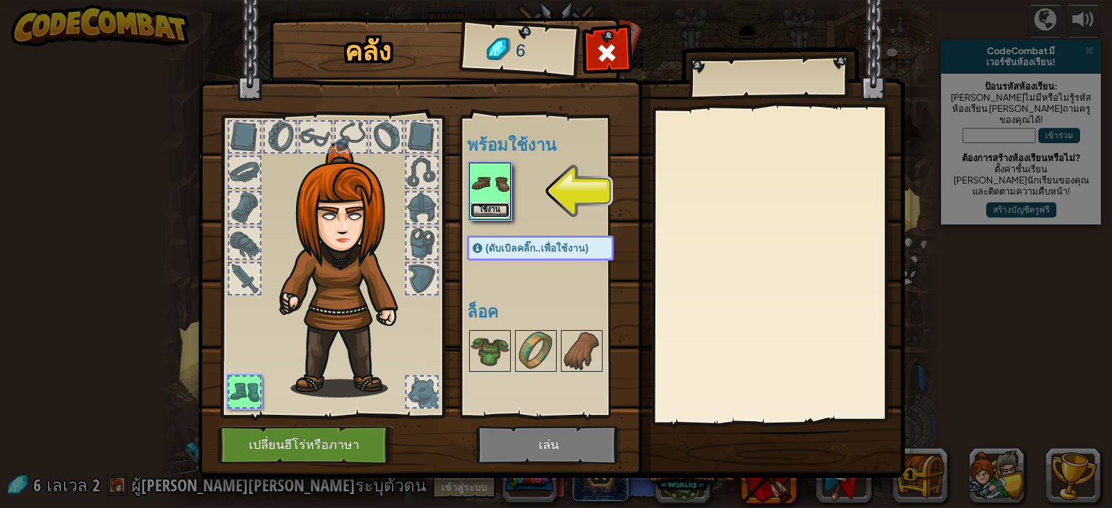
click at [485, 205] on button "ใช้งาน" at bounding box center [490, 210] width 39 height 15
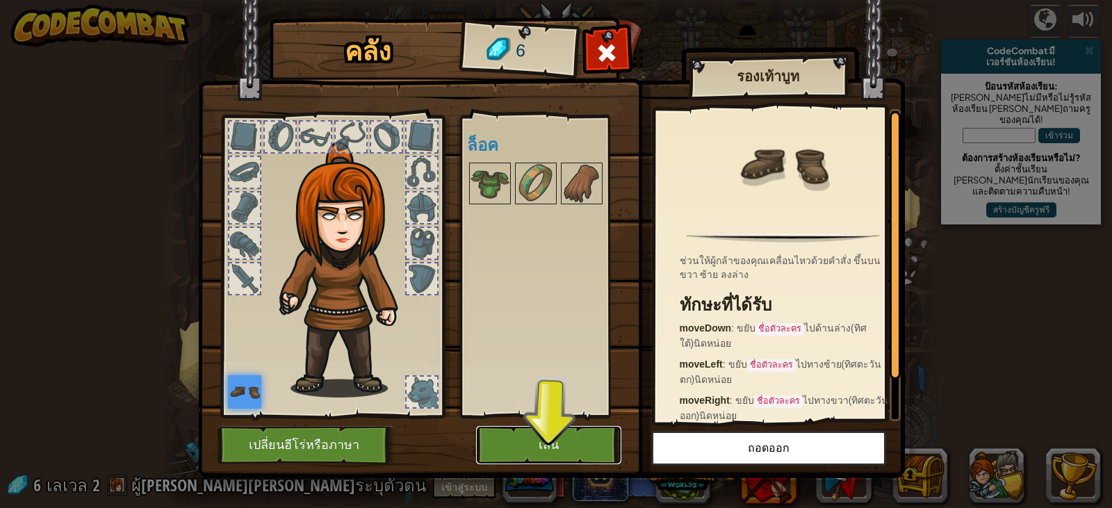
click at [590, 434] on button "เล่น" at bounding box center [548, 445] width 145 height 38
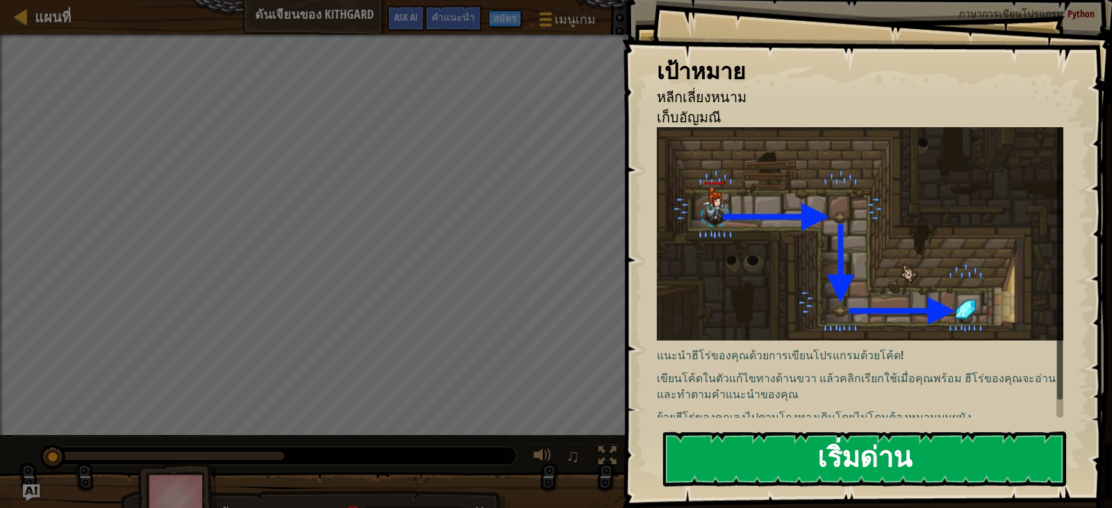
click at [800, 444] on button "เริ่มด่าน" at bounding box center [864, 459] width 403 height 55
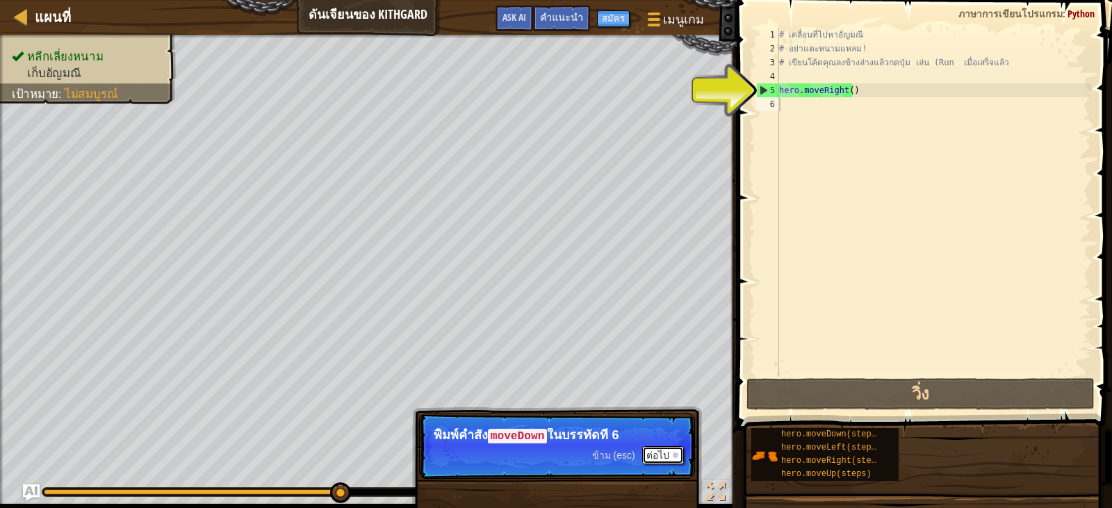
click at [671, 449] on button "ต่อไป" at bounding box center [663, 455] width 42 height 18
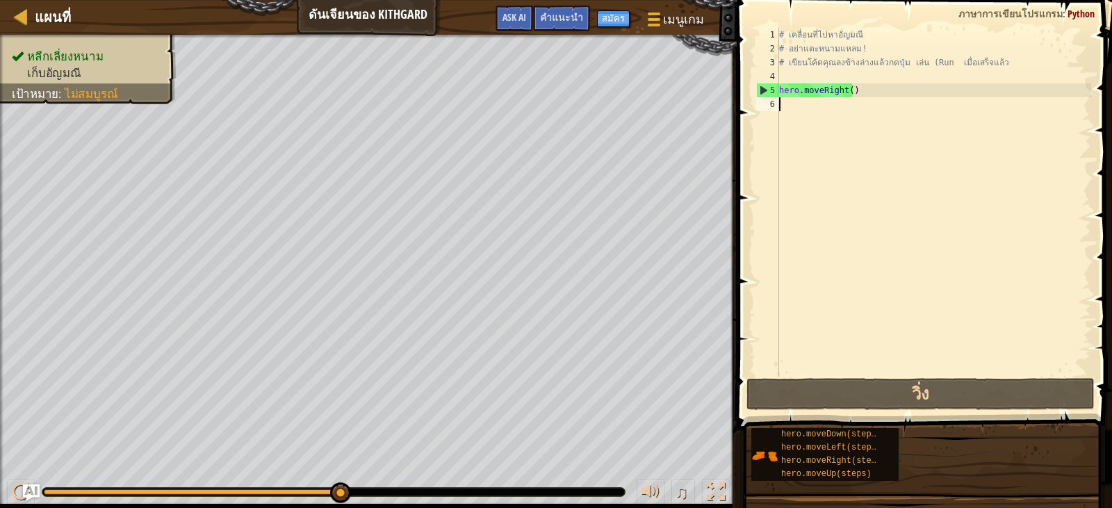
click at [762, 82] on div "4" at bounding box center [767, 77] width 23 height 14
type textarea "hero.moveRight()"
click at [759, 92] on div "5" at bounding box center [768, 90] width 22 height 14
type textarea "hero.moveRight()"
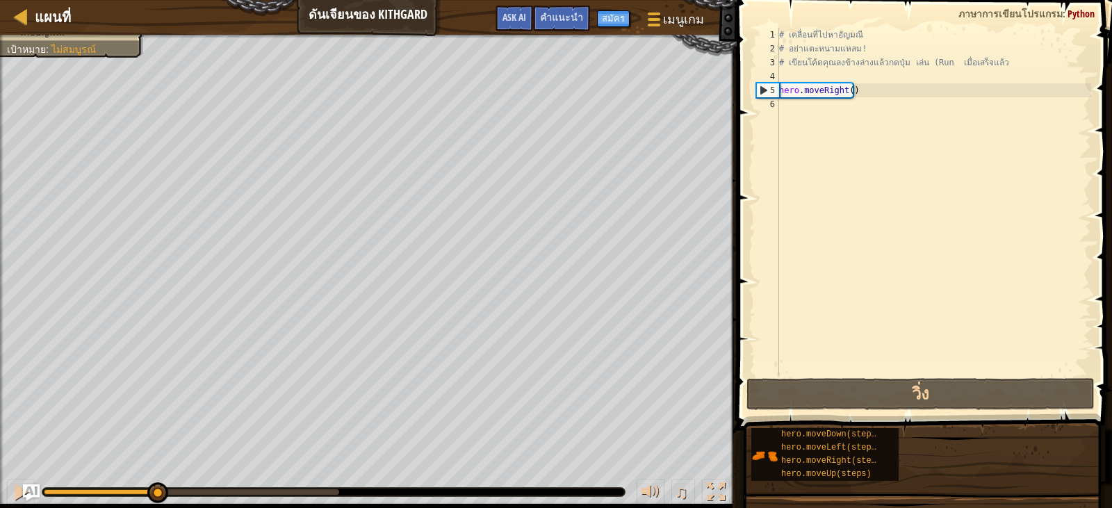
drag, startPoint x: 337, startPoint y: 486, endPoint x: 120, endPoint y: 471, distance: 218.0
click at [120, 471] on div "♫" at bounding box center [368, 489] width 737 height 42
click at [799, 113] on div "# เคลื่อนที่ไปหาอัญมณี # อย่าแตะหนามแหลม! # เขียนโค้ดคุณลงข้างล่างแล้วกดปุ่ม เล…" at bounding box center [933, 215] width 315 height 375
click at [849, 91] on div "# เคลื่อนที่ไปหาอัญมณี # อย่าแตะหนามแหลม! # เขียนโค้ดคุณลงข้างล่างแล้วกดปุ่ม เล…" at bounding box center [933, 215] width 315 height 375
type textarea "hero.moveRight()"
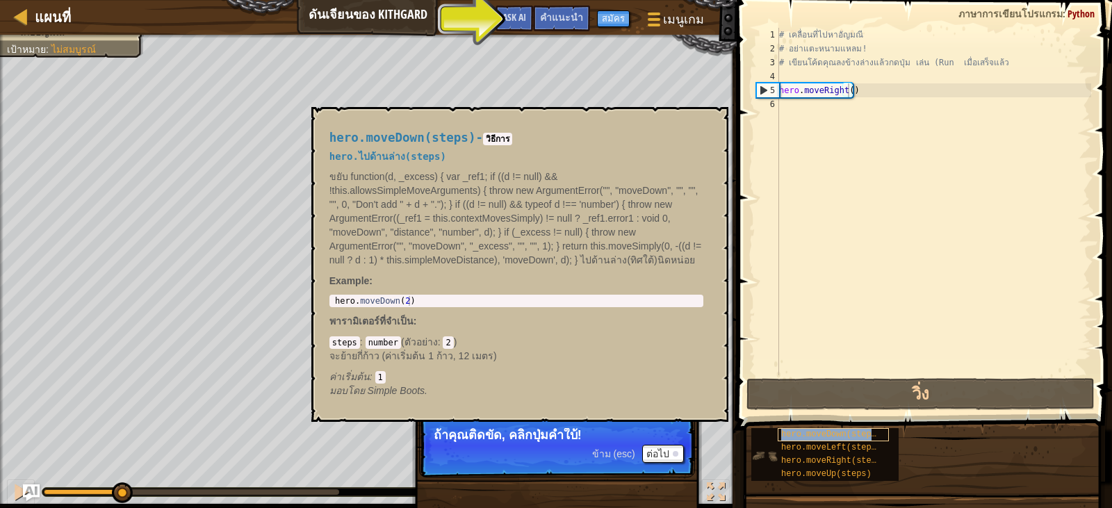
click at [883, 439] on div "hero.moveDown(steps)" at bounding box center [833, 434] width 111 height 13
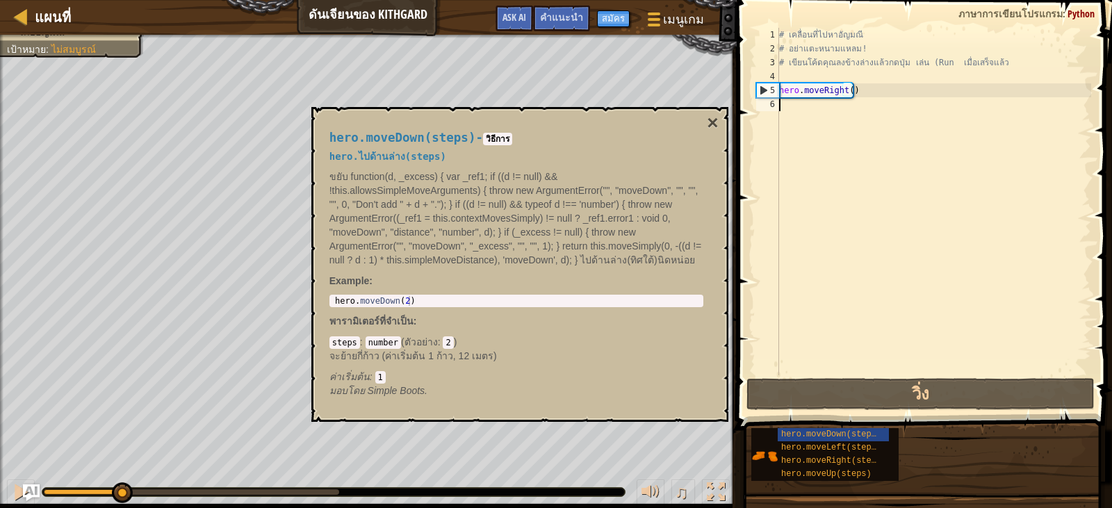
drag, startPoint x: 871, startPoint y: 426, endPoint x: 847, endPoint y: 227, distance: 200.2
click at [847, 227] on div "# เคลื่อนที่ไปหาอัญมณี # อย่าแตะหนามแหลม! # เขียนโค้ดคุณลงข้างล่างแล้วกดปุ่ม เล…" at bounding box center [933, 215] width 315 height 375
click at [794, 101] on div "# เคลื่อนที่ไปหาอัญมณี # อย่าแตะหนามแหลม! # เขียนโค้ดคุณลงข้างล่างแล้วกดปุ่ม เล…" at bounding box center [933, 215] width 315 height 375
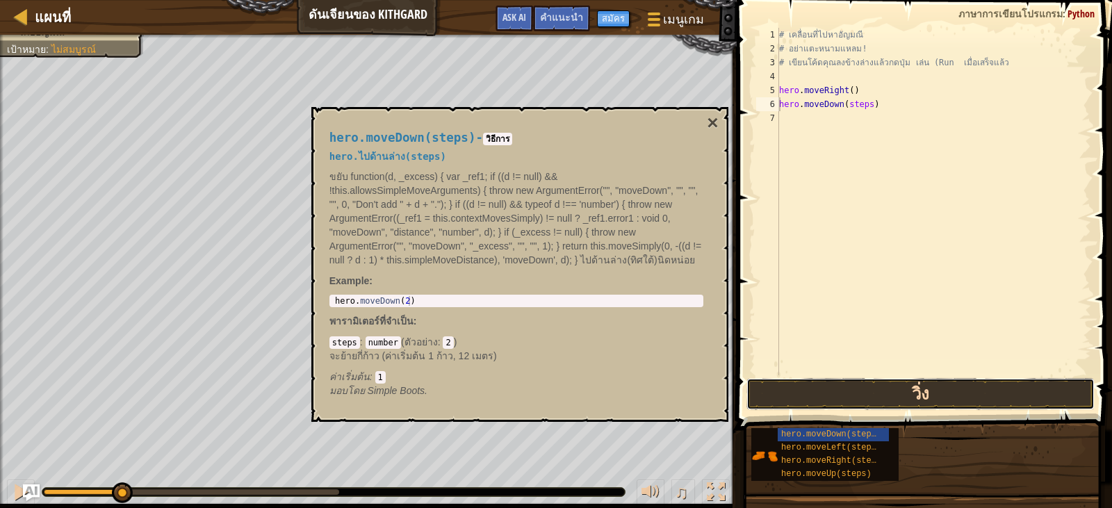
click at [867, 395] on button "วิ่ง" at bounding box center [921, 394] width 348 height 32
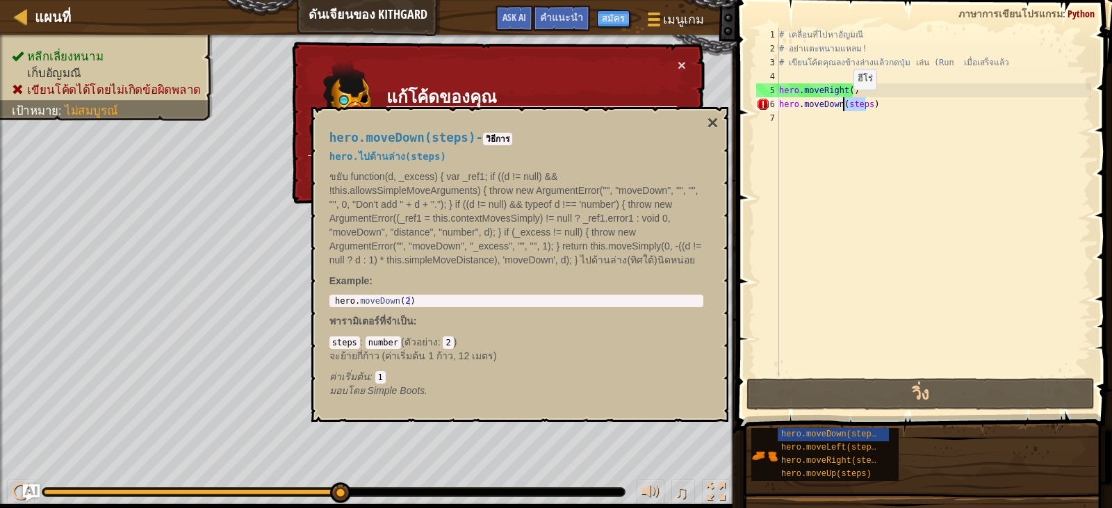
drag, startPoint x: 865, startPoint y: 108, endPoint x: 842, endPoint y: 104, distance: 23.3
click at [842, 104] on div "# เคลื่อนที่ไปหาอัญมณี # อย่าแตะหนามแหลม! # เขียนโค้ดคุณลงข้างล่างแล้วกดปุ่ม เล…" at bounding box center [933, 215] width 315 height 375
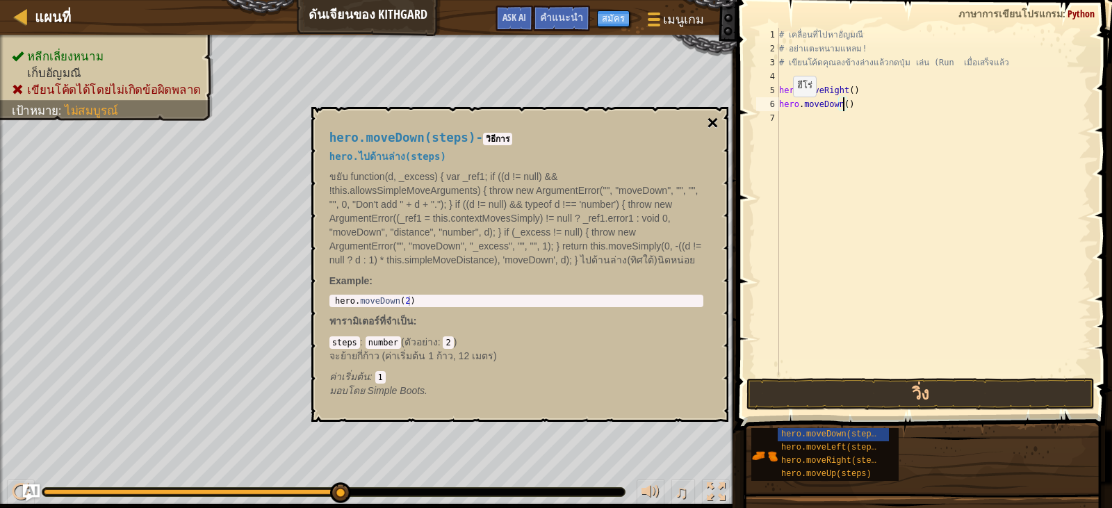
click at [712, 120] on button "×" at bounding box center [712, 122] width 11 height 19
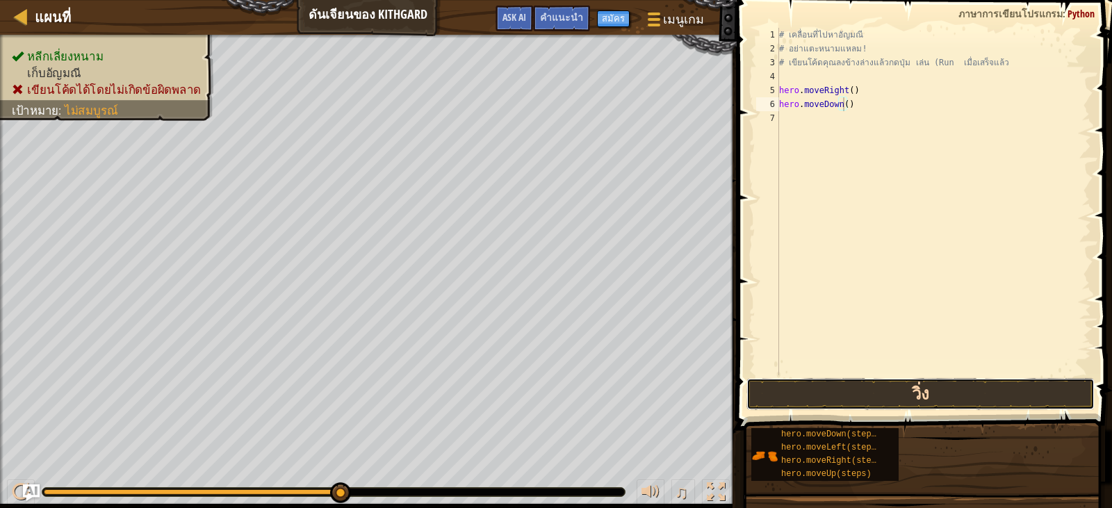
click at [924, 391] on button "วิ่ง" at bounding box center [921, 394] width 348 height 32
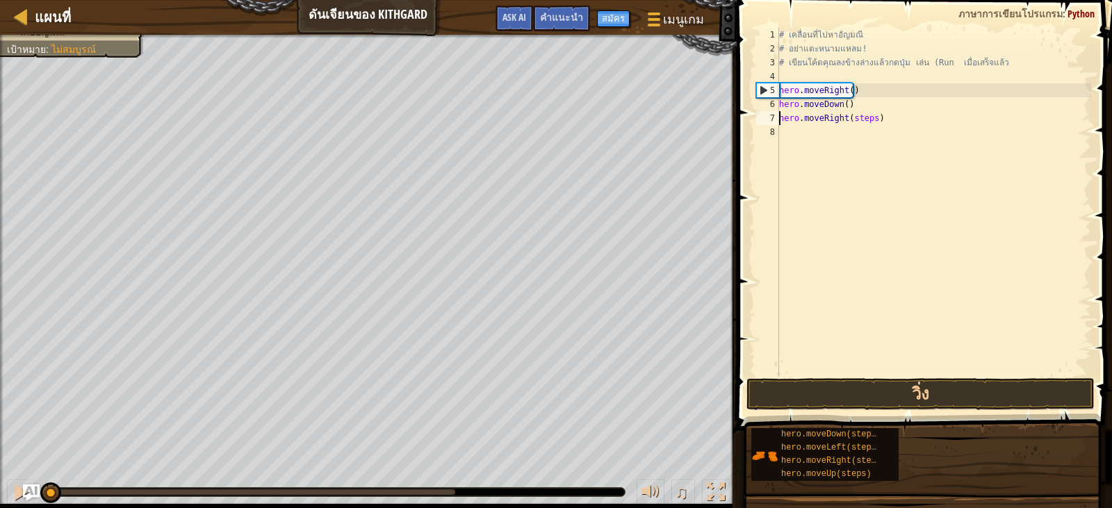
drag, startPoint x: 456, startPoint y: 491, endPoint x: 307, endPoint y: 498, distance: 148.9
click at [15, 0] on html "แผนที่ ดันเจียนของ Kithgard เมนูเกม เสร็จสิ้น สมัคร คำแนะนำ Ask AI 1 הההההההההה…" at bounding box center [556, 0] width 1112 height 0
click at [953, 383] on button "วิ่ง" at bounding box center [921, 394] width 348 height 32
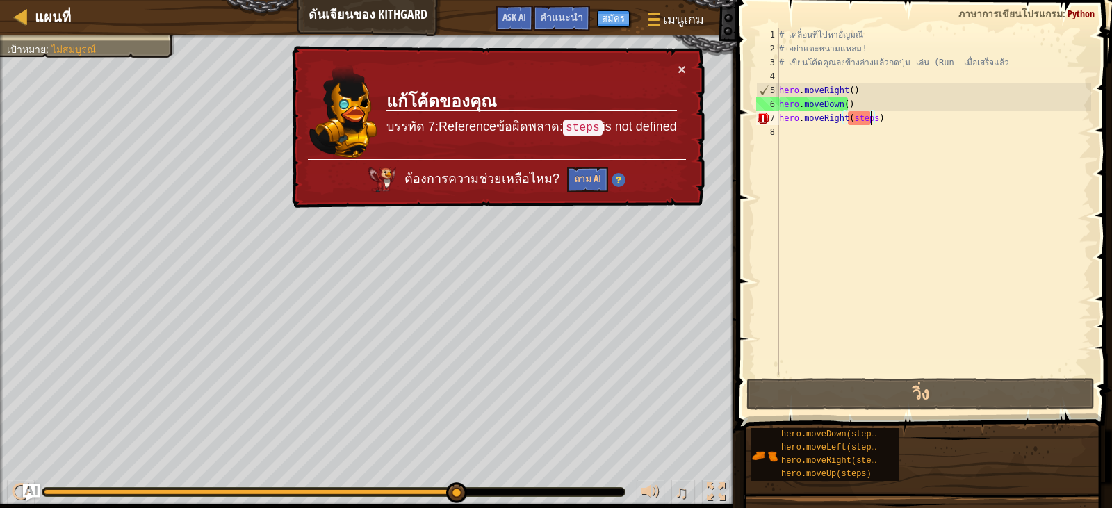
click at [870, 122] on div "# เคลื่อนที่ไปหาอัญมณี # อย่าแตะหนามแหลม! # เขียนโค้ดคุณลงข้างล่างแล้วกดปุ่ม เล…" at bounding box center [933, 215] width 315 height 375
drag, startPoint x: 865, startPoint y: 120, endPoint x: 846, endPoint y: 124, distance: 19.2
click at [846, 124] on div "# เคลื่อนที่ไปหาอัญมณี # อย่าแตะหนามแหลม! # เขียนโค้ดคุณลงข้างล่างแล้วกดปุ่ม เล…" at bounding box center [933, 215] width 315 height 375
type textarea "hero.moveRight()"
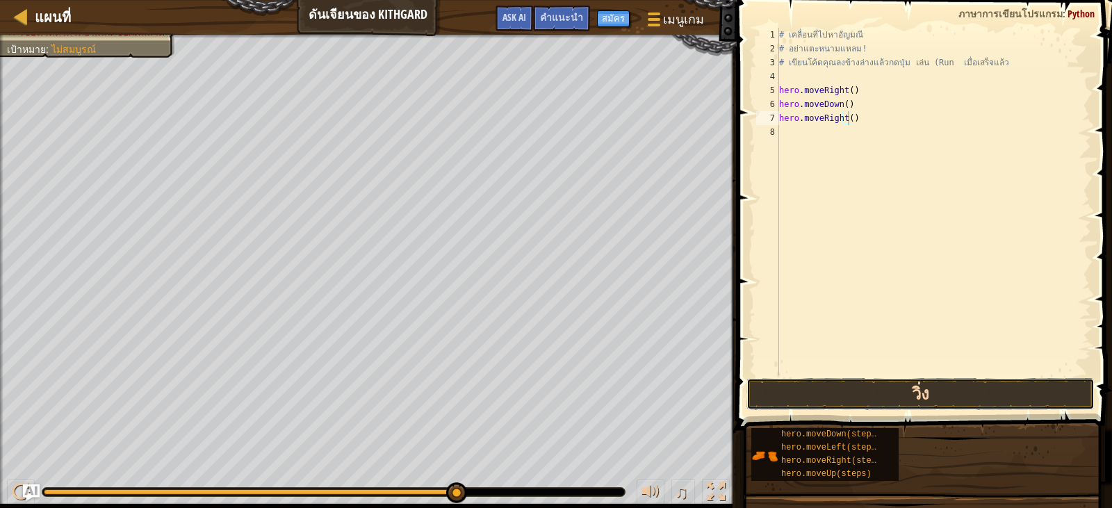
click at [796, 392] on button "วิ่ง" at bounding box center [921, 394] width 348 height 32
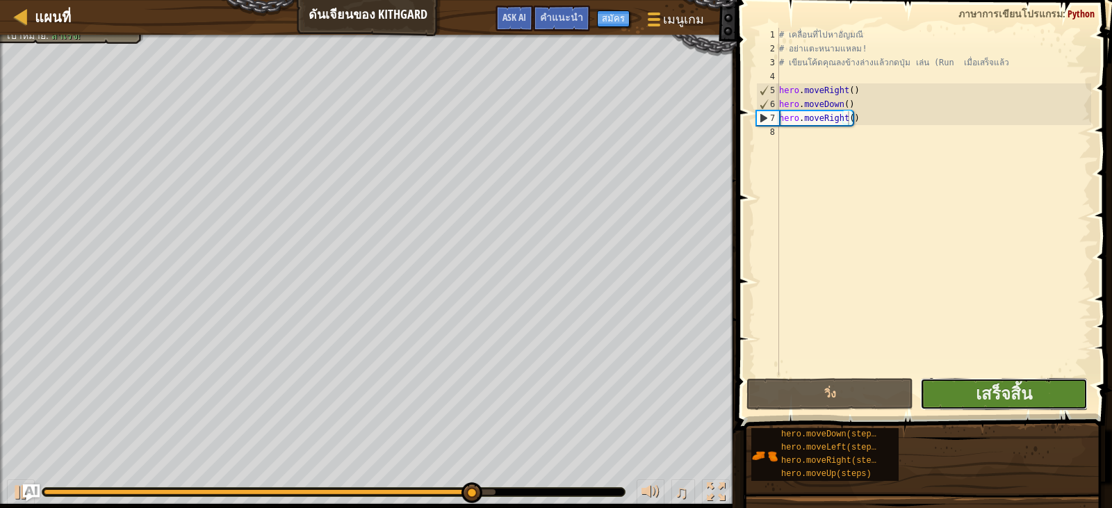
click at [1042, 389] on button "เสร็จสิ้น" at bounding box center [1003, 394] width 167 height 32
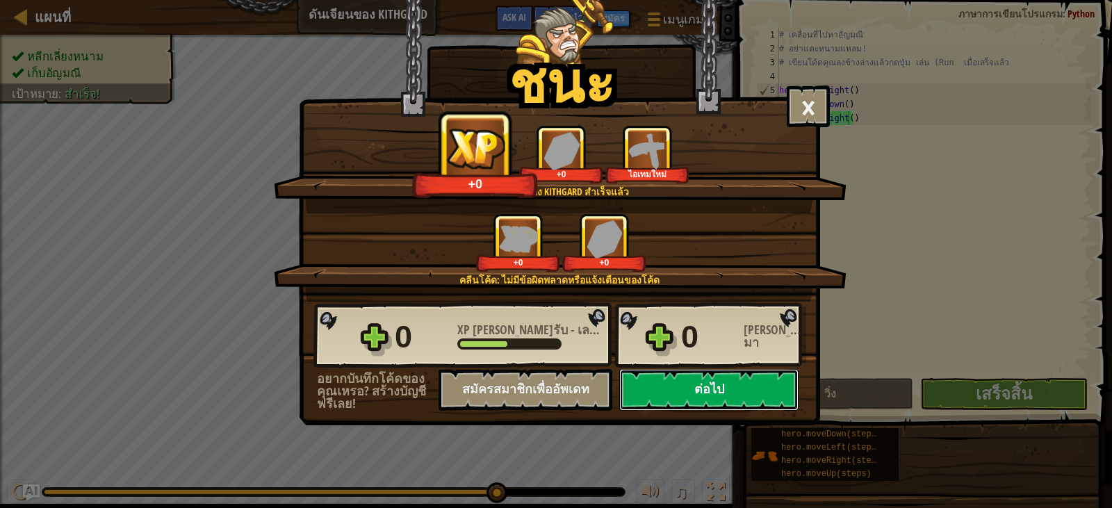
click at [756, 393] on button "ต่อไป" at bounding box center [708, 390] width 179 height 42
select select "th"
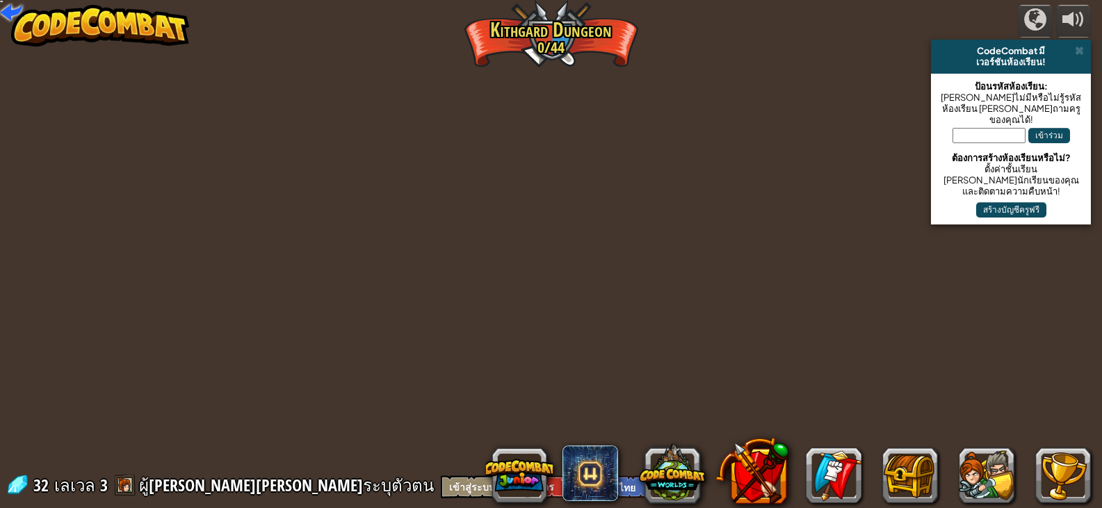
select select "th"
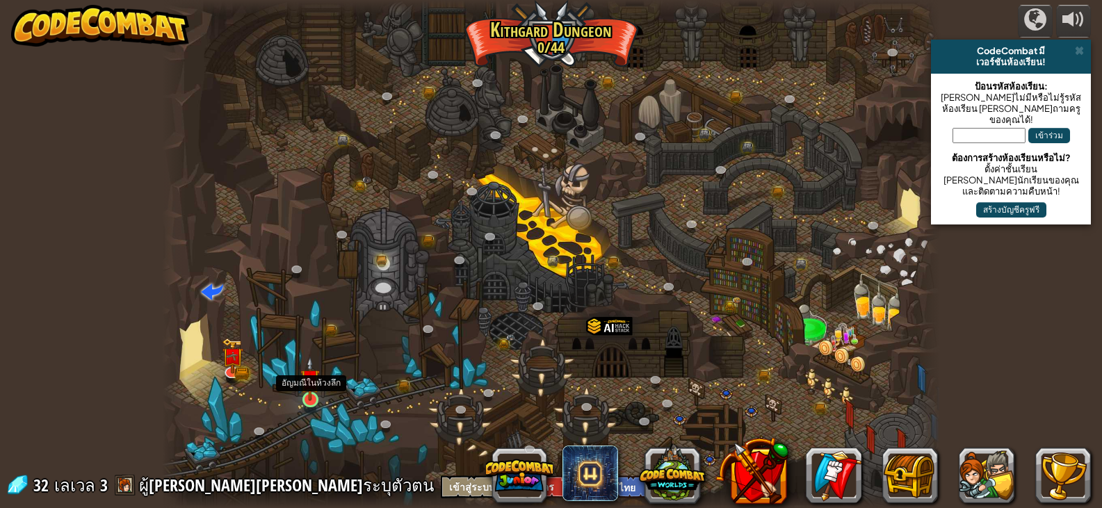
click at [309, 397] on img at bounding box center [309, 379] width 19 height 44
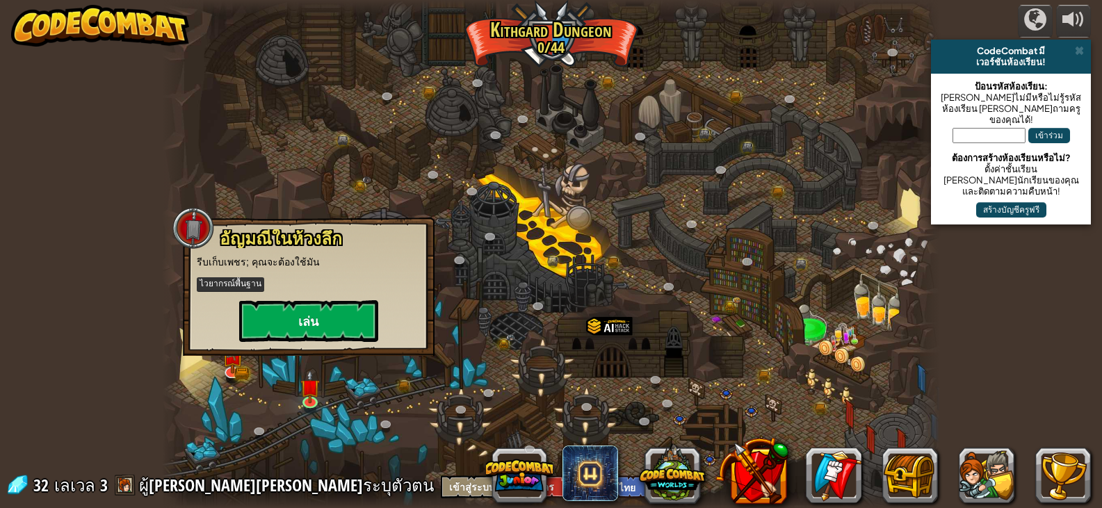
select select "th"
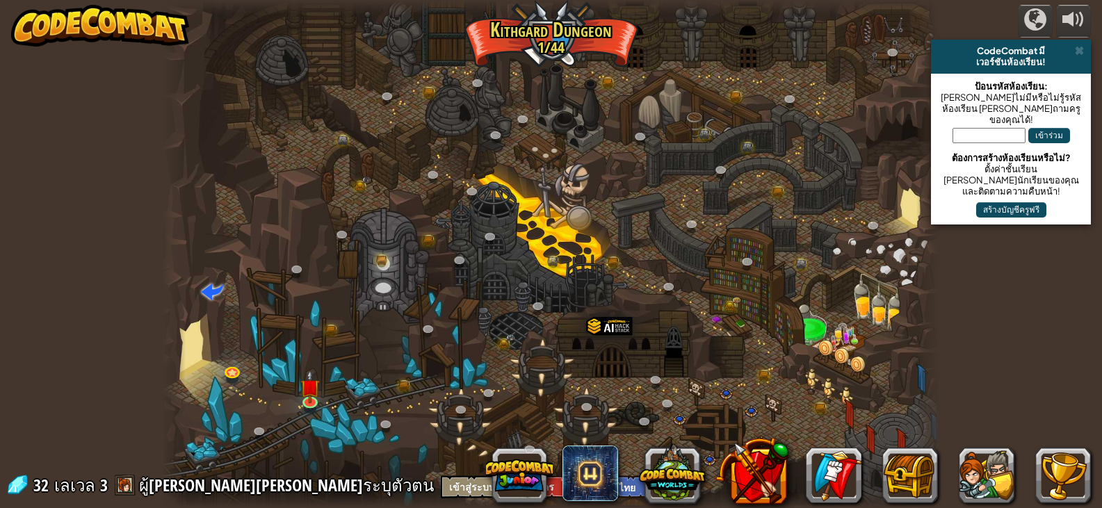
click at [319, 318] on div at bounding box center [550, 254] width 777 height 508
click at [308, 396] on img at bounding box center [309, 379] width 19 height 44
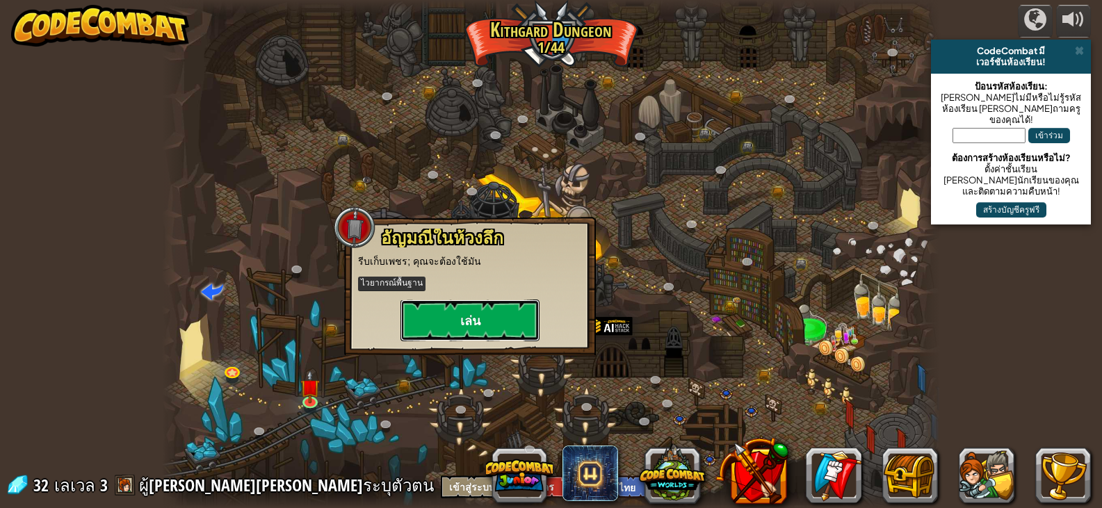
click at [469, 311] on button "เล่น" at bounding box center [469, 321] width 139 height 42
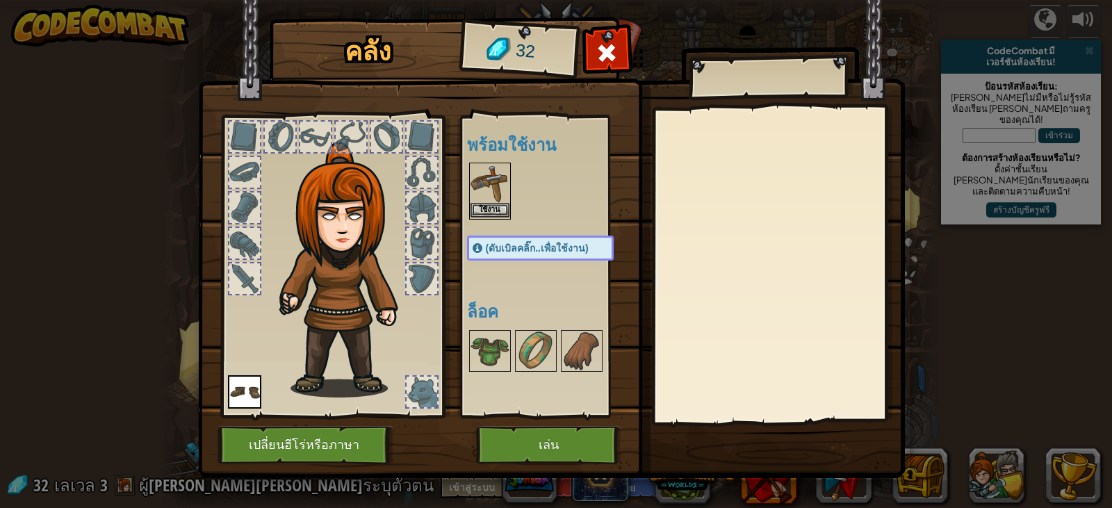
click at [475, 202] on img at bounding box center [490, 183] width 39 height 39
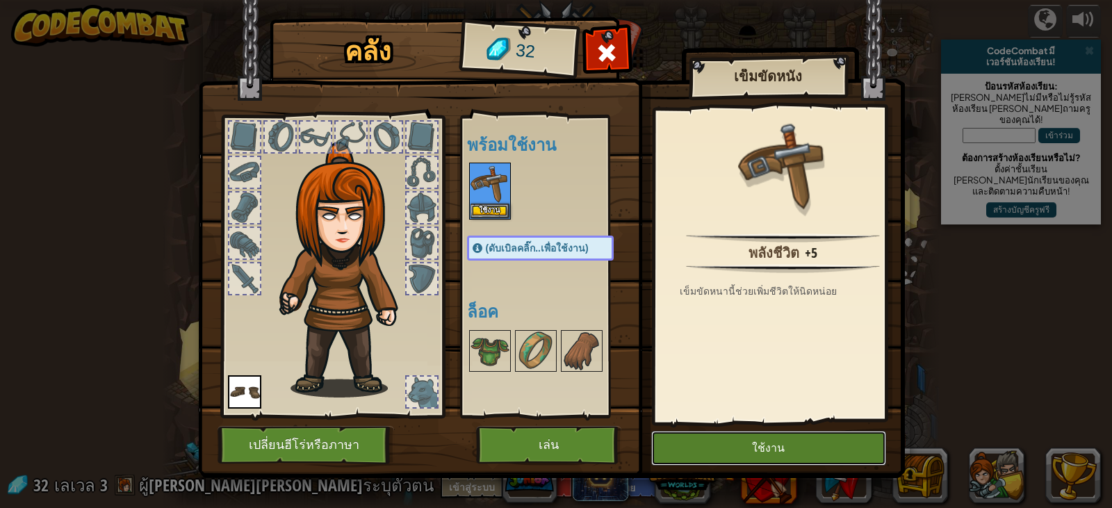
click at [767, 446] on button "ใช้งาน" at bounding box center [768, 448] width 235 height 35
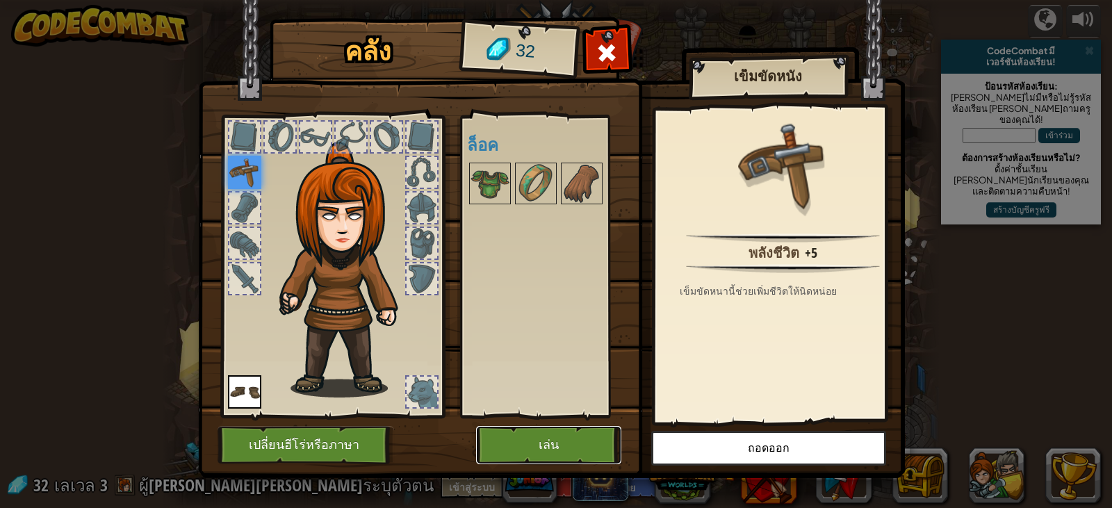
click at [574, 447] on button "เล่น" at bounding box center [548, 445] width 145 height 38
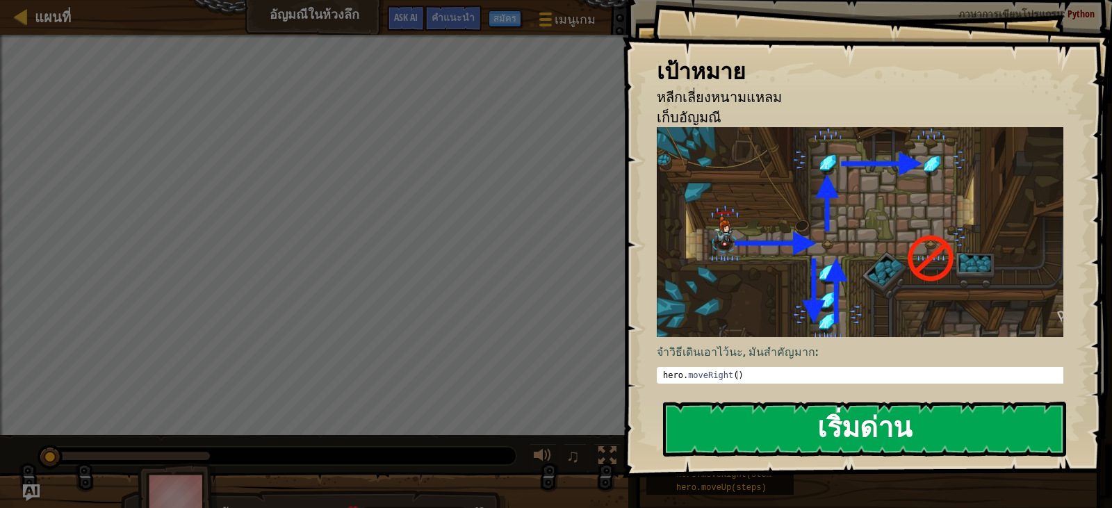
click at [727, 408] on button "เริ่มด่าน" at bounding box center [864, 429] width 403 height 55
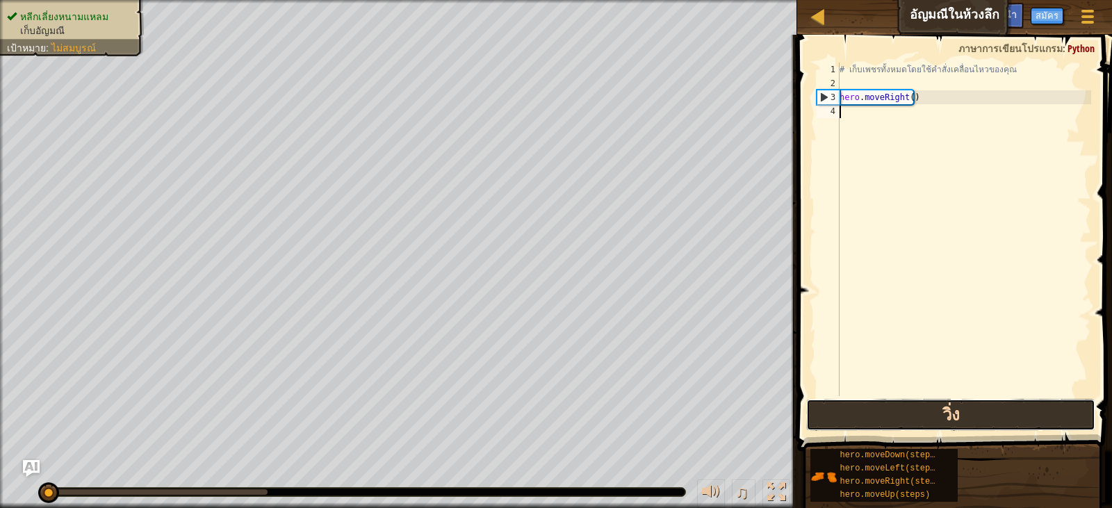
click at [879, 407] on button "วิ่ง" at bounding box center [950, 415] width 289 height 32
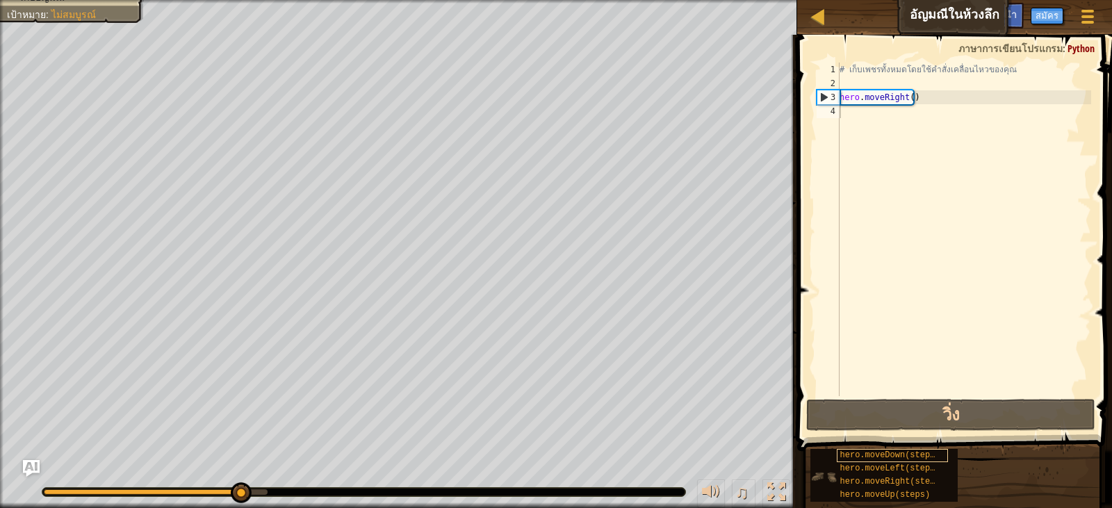
drag, startPoint x: 908, startPoint y: 446, endPoint x: 905, endPoint y: 456, distance: 10.3
click at [906, 452] on div "hero.moveDown(steps) hero.moveLeft(steps) hero.moveRight(steps) hero.moveUp(ste…" at bounding box center [956, 475] width 293 height 54
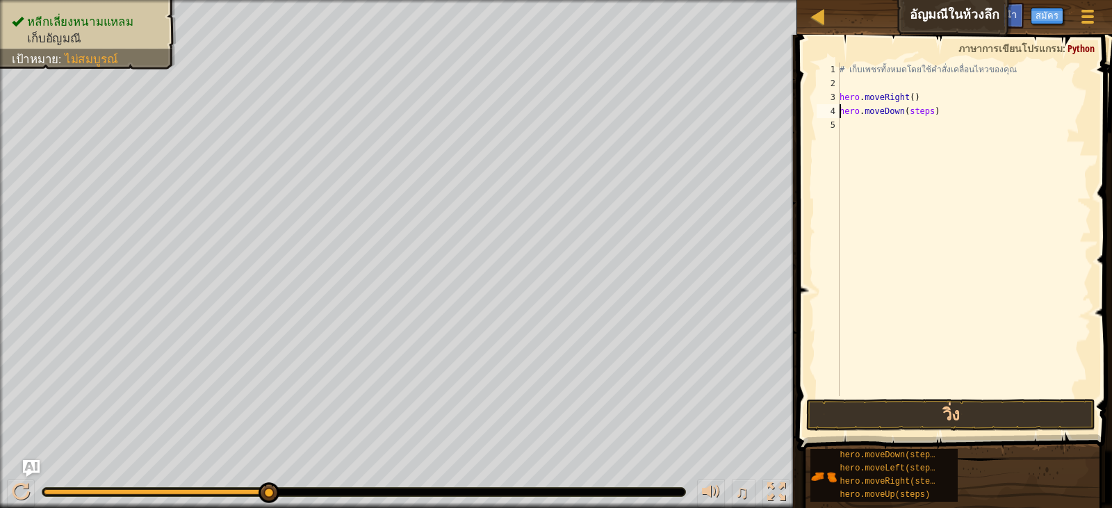
click at [926, 114] on div "# เก็บเพชรทั้งหมดโดยใช้คำสั่งเคลื่อนไหวของคุณ hero . moveRight ( ) hero . moveD…" at bounding box center [964, 243] width 254 height 361
type textarea "hero.moveDown()"
click at [1028, 408] on button "วิ่ง" at bounding box center [950, 415] width 289 height 32
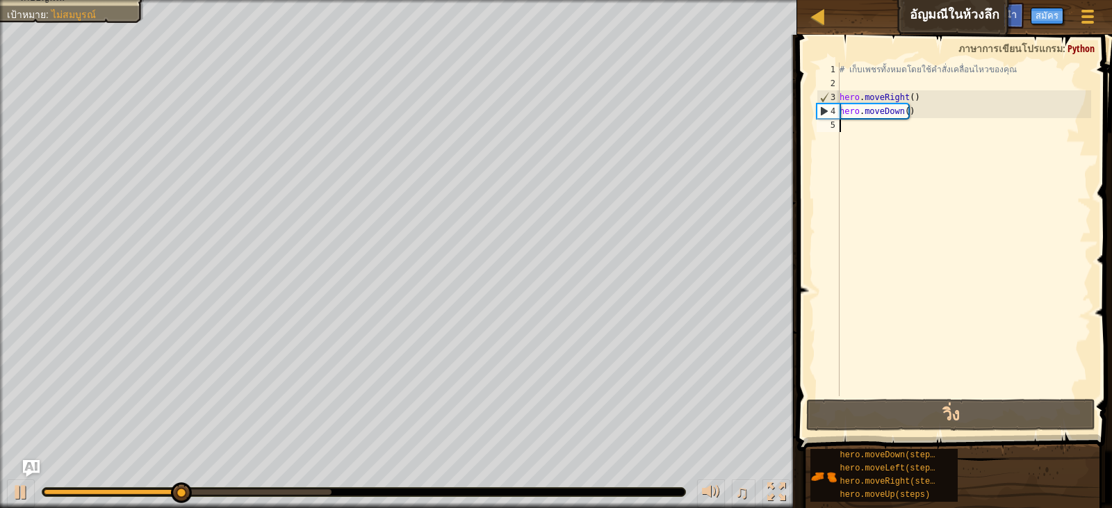
click at [874, 131] on div "# เก็บเพชรทั้งหมดโดยใช้คำสั่งเคลื่อนไหวของคุณ hero . moveRight ( ) hero . moveD…" at bounding box center [964, 243] width 254 height 361
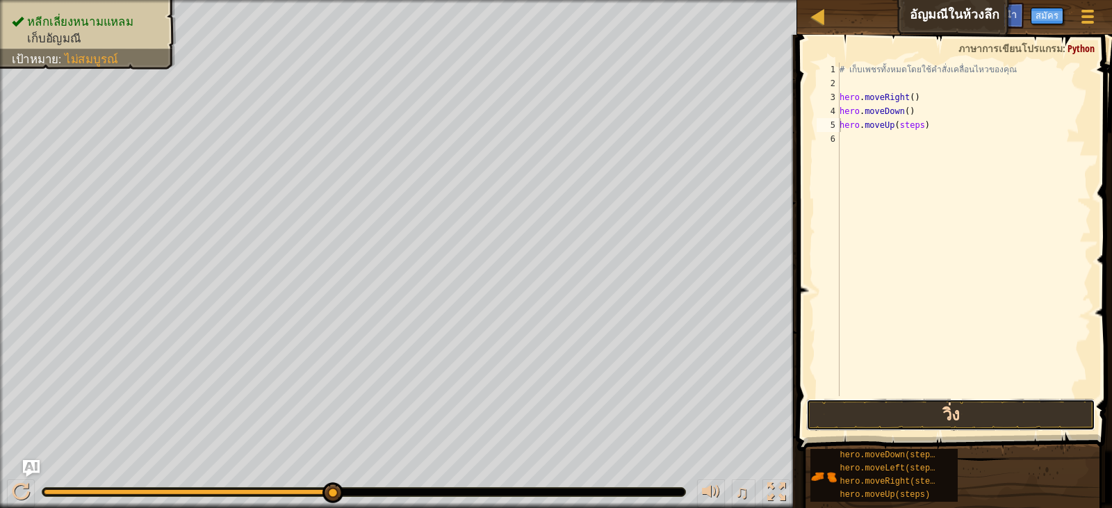
click at [890, 411] on button "วิ่ง" at bounding box center [950, 415] width 289 height 32
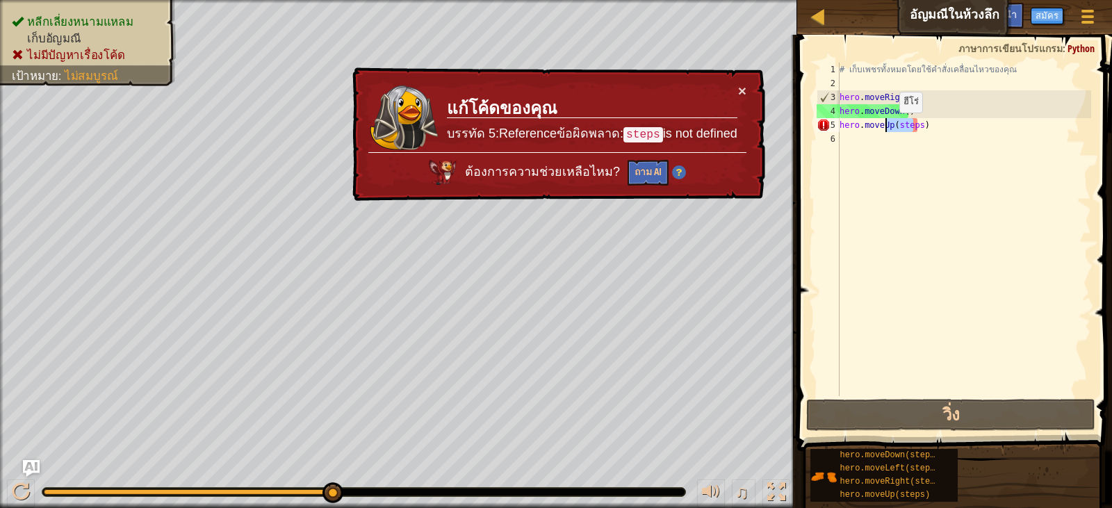
drag, startPoint x: 913, startPoint y: 122, endPoint x: 888, endPoint y: 127, distance: 25.4
click at [888, 127] on div "# เก็บเพชรทั้งหมดโดยใช้คำสั่งเคลื่อนไหวของคุณ hero . moveRight ( ) hero . moveD…" at bounding box center [964, 243] width 254 height 361
drag, startPoint x: 915, startPoint y: 124, endPoint x: 894, endPoint y: 125, distance: 21.6
click at [894, 125] on div "# เก็บเพชรทั้งหมดโดยใช้คำสั่งเคลื่อนไหวของคุณ hero . moveRight ( ) hero . moveD…" at bounding box center [964, 243] width 254 height 361
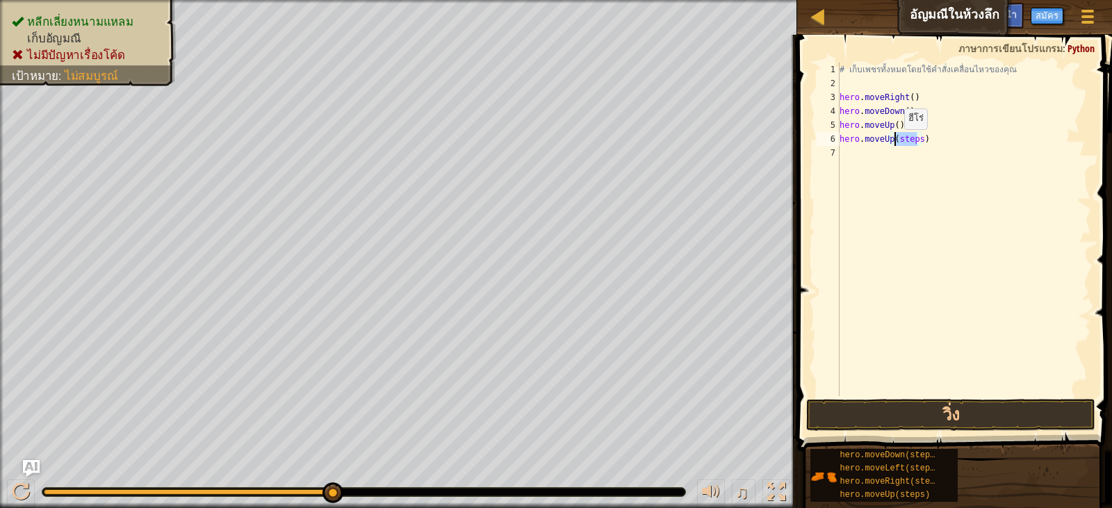
drag, startPoint x: 916, startPoint y: 140, endPoint x: 892, endPoint y: 143, distance: 23.9
click at [892, 143] on div "# เก็บเพชรทั้งหมดโดยใช้คำสั่งเคลื่อนไหวของคุณ hero . moveRight ( ) hero . moveD…" at bounding box center [964, 243] width 254 height 361
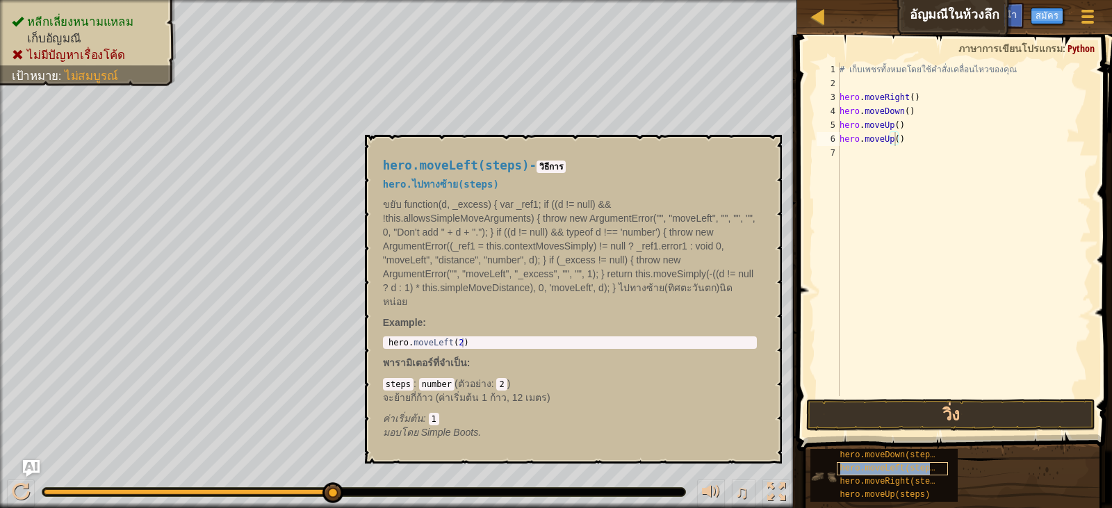
click at [881, 464] on span "hero.moveLeft(steps)" at bounding box center [890, 469] width 100 height 10
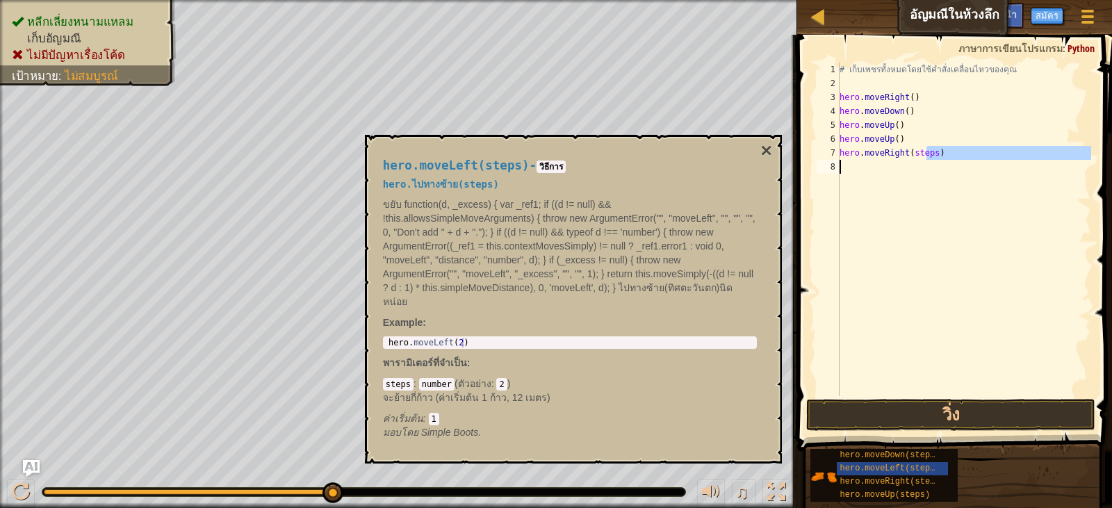
drag, startPoint x: 927, startPoint y: 153, endPoint x: 931, endPoint y: 160, distance: 8.1
click at [936, 162] on div "# เก็บเพชรทั้งหมดโดยใช้คำสั่งเคลื่อนไหวของคุณ hero . moveRight ( ) hero . moveD…" at bounding box center [964, 243] width 254 height 361
click at [943, 152] on div "# เก็บเพชรทั้งหมดโดยใช้คำสั่งเคลื่อนไหวของคุณ hero . moveRight ( ) hero . moveD…" at bounding box center [964, 230] width 254 height 334
drag, startPoint x: 926, startPoint y: 156, endPoint x: 910, endPoint y: 156, distance: 16.0
click at [910, 156] on div "# เก็บเพชรทั้งหมดโดยใช้คำสั่งเคลื่อนไหวของคุณ hero . moveRight ( ) hero . moveD…" at bounding box center [964, 243] width 254 height 361
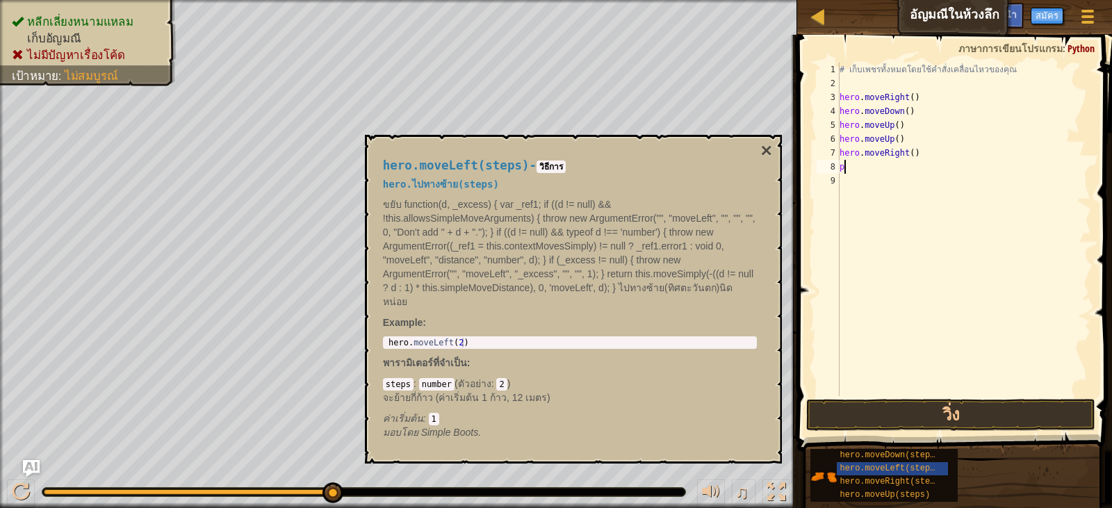
click at [860, 165] on div "# เก็บเพชรทั้งหมดโดยใช้คำสั่งเคลื่อนไหวของคุณ hero . moveRight ( ) hero . moveD…" at bounding box center [964, 243] width 254 height 361
type textarea "p"
click at [893, 481] on span "hero.moveRight(steps)" at bounding box center [892, 482] width 105 height 10
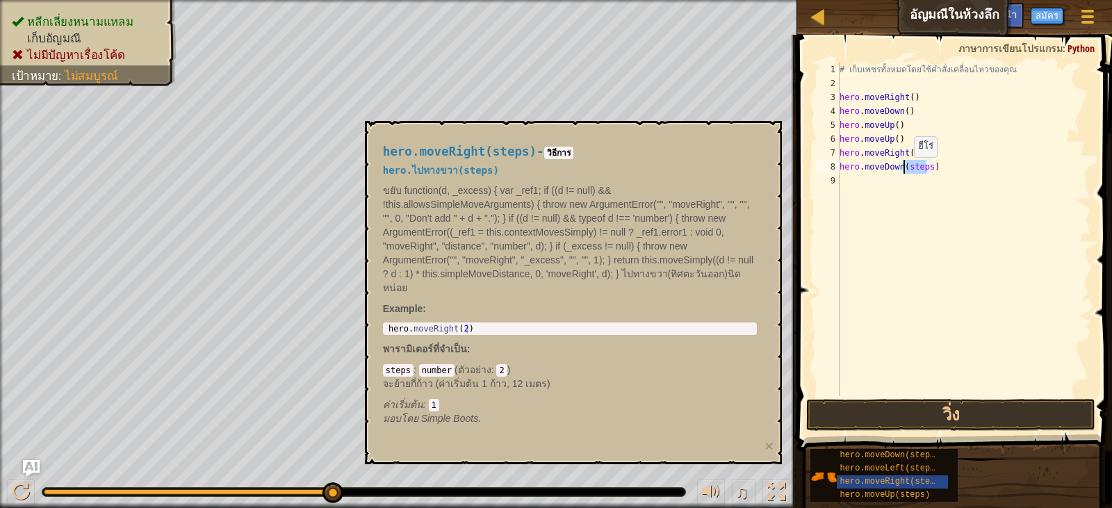
drag, startPoint x: 927, startPoint y: 168, endPoint x: 902, endPoint y: 171, distance: 25.3
click at [902, 171] on div "# เก็บเพชรทั้งหมดโดยใช้คำสั่งเคลื่อนไหวของคุณ hero . moveRight ( ) hero . moveD…" at bounding box center [964, 243] width 254 height 361
click at [865, 477] on span "hero.moveRight(steps)" at bounding box center [892, 482] width 105 height 10
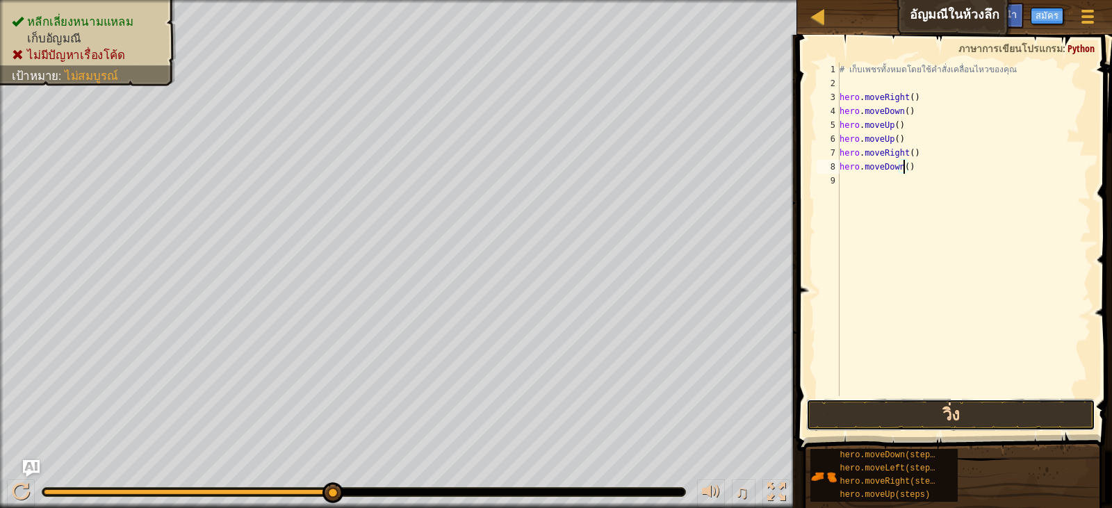
click at [961, 411] on button "วิ่ง" at bounding box center [950, 415] width 289 height 32
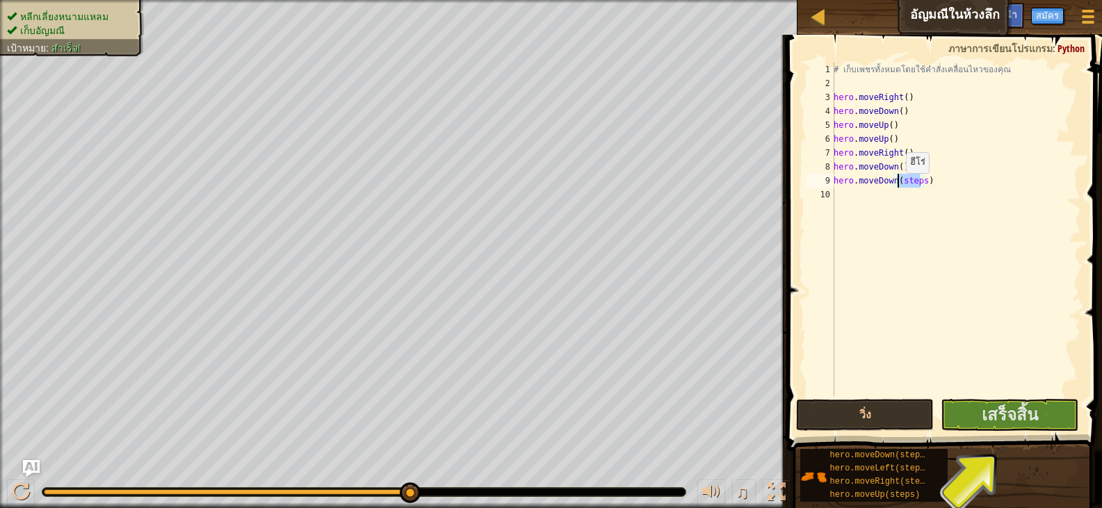
drag, startPoint x: 921, startPoint y: 183, endPoint x: 898, endPoint y: 187, distance: 23.2
click at [898, 187] on div "# เก็บเพชรทั้งหมดโดยใช้คำสั่งเคลื่อนไหวของคุณ hero . moveRight ( ) hero . moveD…" at bounding box center [956, 243] width 250 height 361
type textarea "hero.moveDown()"
click at [921, 416] on button "วิ่ง" at bounding box center [865, 415] width 138 height 32
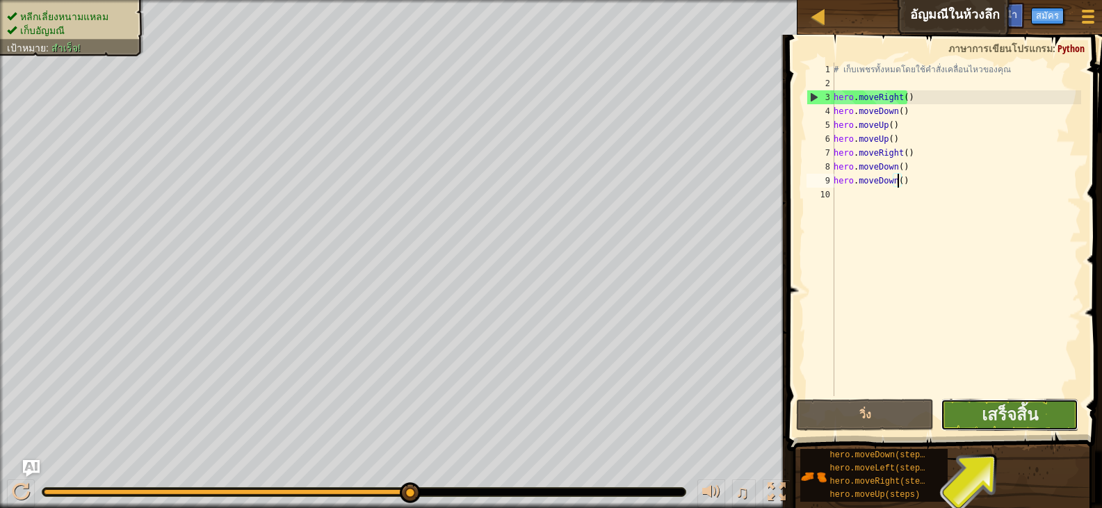
click at [970, 428] on button "เสร็จสิ้น" at bounding box center [1009, 415] width 138 height 32
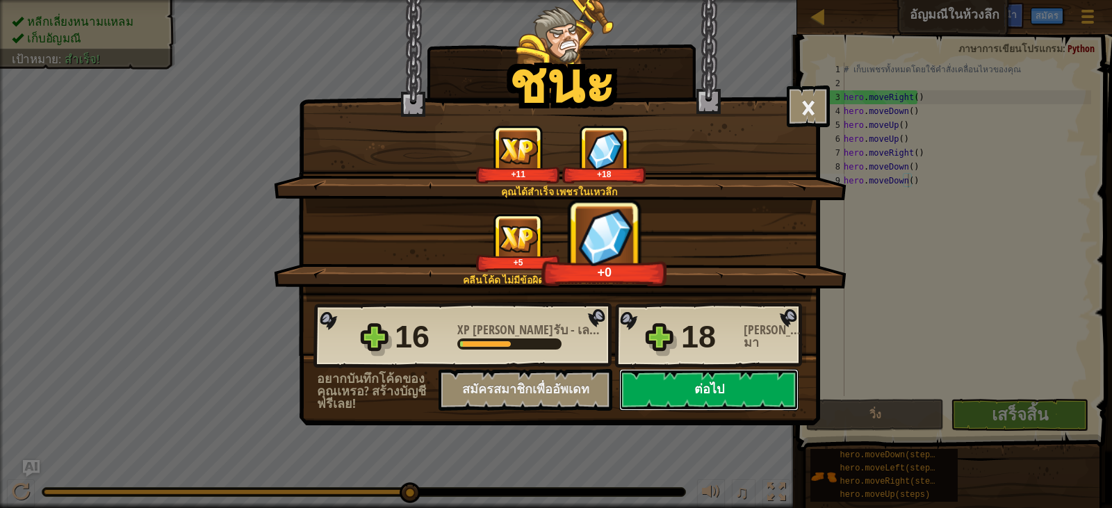
click at [775, 382] on button "ต่อไป" at bounding box center [708, 390] width 179 height 42
select select "th"
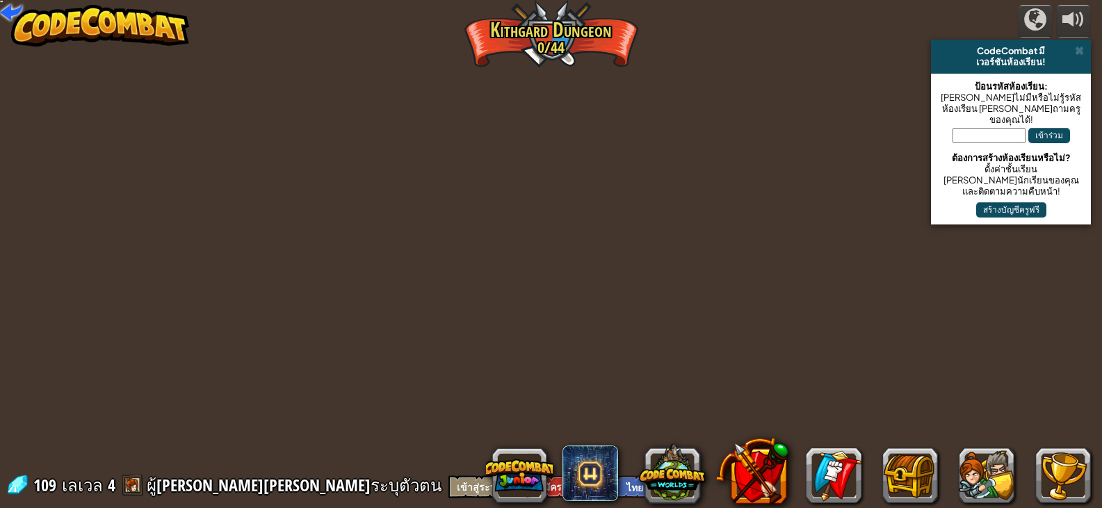
select select "th"
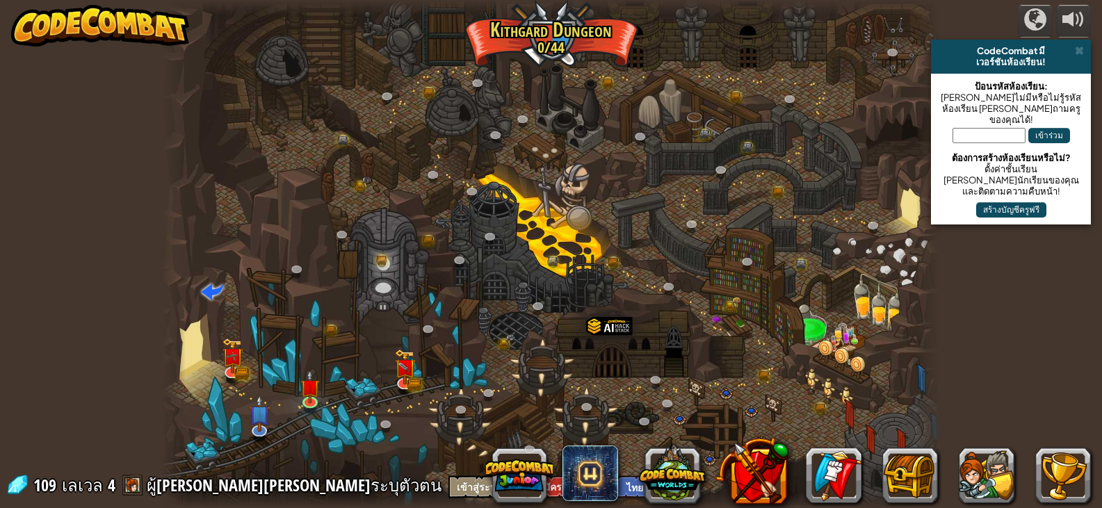
select select "th"
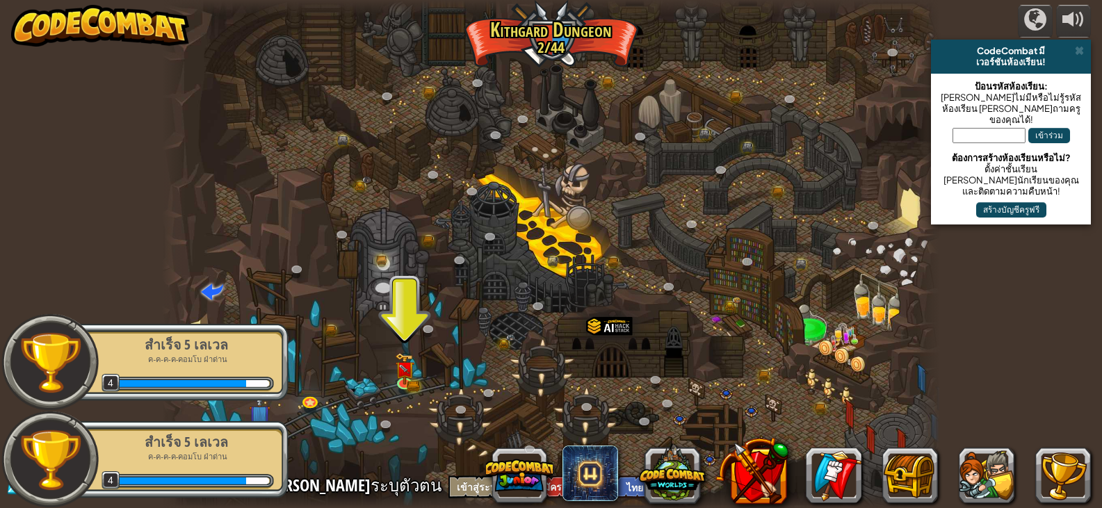
click at [416, 375] on div at bounding box center [550, 254] width 777 height 508
click at [396, 381] on div "หุบเหวคดเคี้ยว (ล็อค) ความท้าทาย: เก็บทองให้ได้มากที่สุดโดยใช้ทักษะการเขียนโปรแ…" at bounding box center [550, 254] width 777 height 508
click at [405, 378] on img at bounding box center [404, 361] width 19 height 42
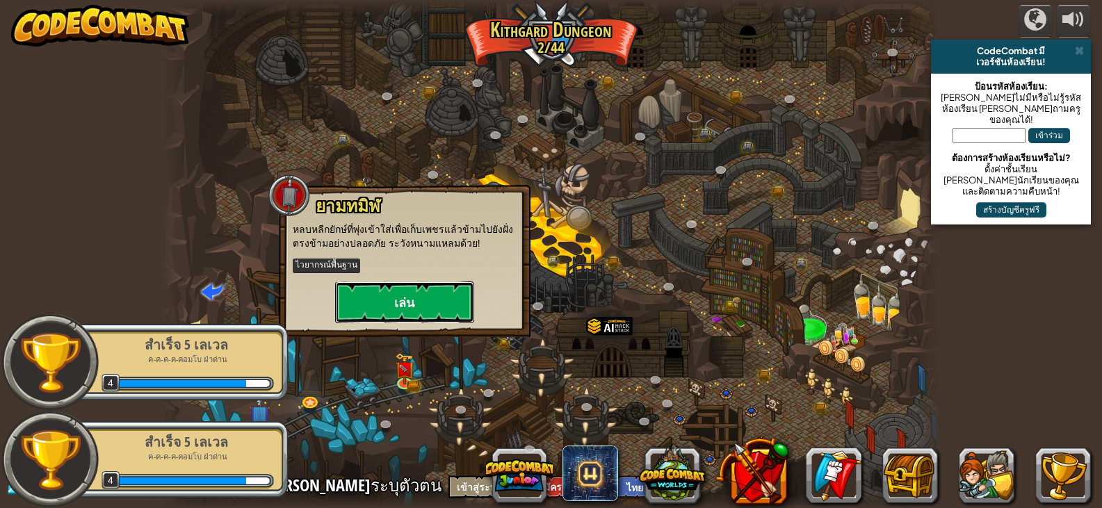
click at [418, 304] on button "เล่น" at bounding box center [404, 303] width 139 height 42
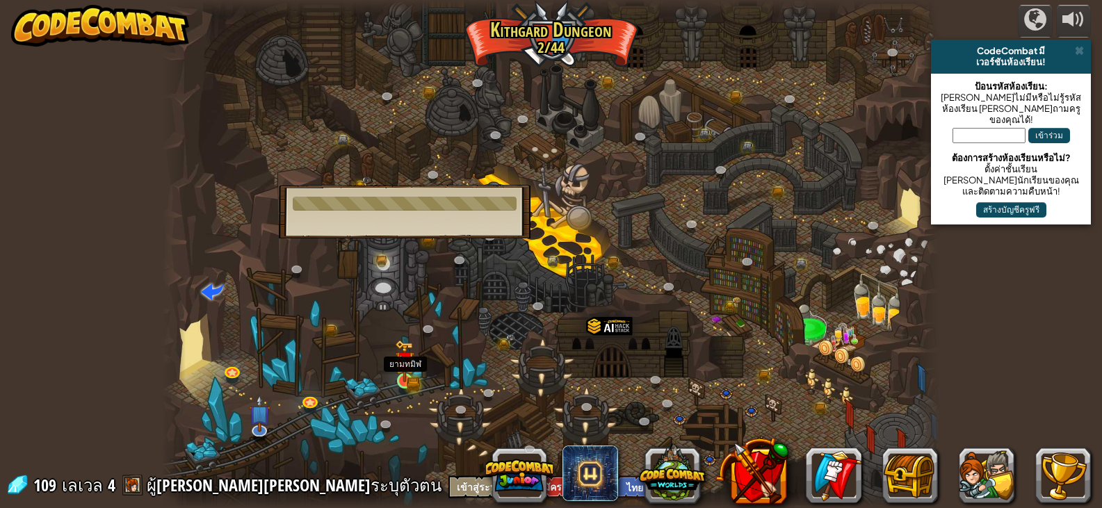
click at [398, 375] on img at bounding box center [404, 361] width 19 height 42
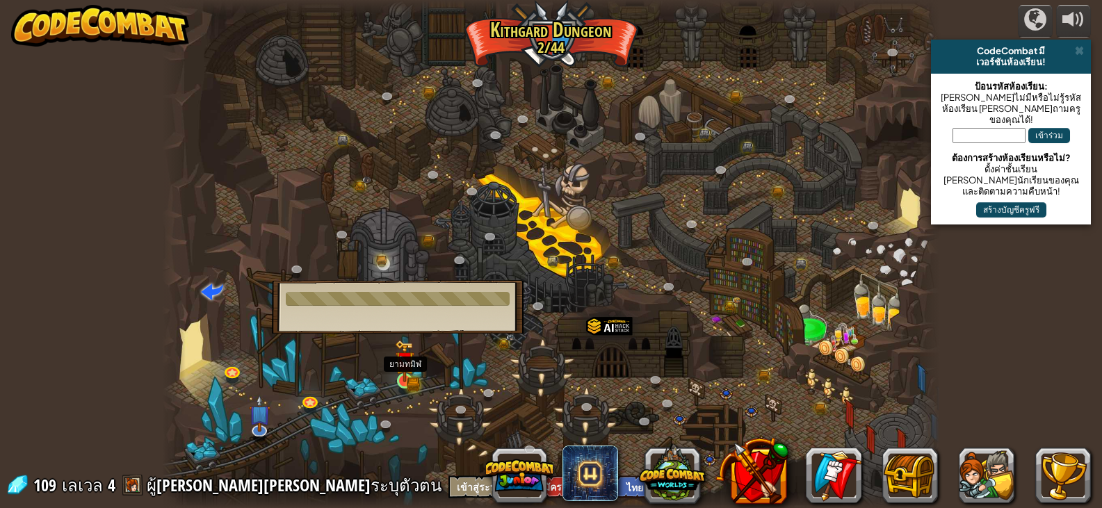
click at [402, 375] on img at bounding box center [404, 361] width 19 height 42
click at [401, 377] on img at bounding box center [404, 361] width 19 height 42
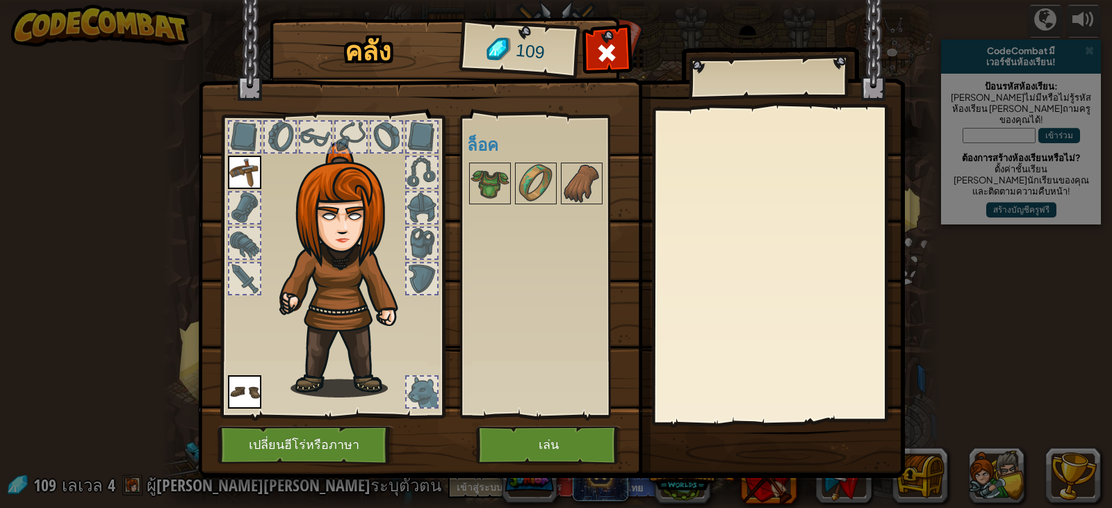
drag, startPoint x: 487, startPoint y: 181, endPoint x: 231, endPoint y: 125, distance: 262.4
click at [466, 183] on div "พร้อมใช้งาน ใช้งาน ใช้งาน (ดับเบิลคลิ๊ก..เพื่อใช้งาน) ล็อค" at bounding box center [546, 266] width 170 height 302
drag, startPoint x: 231, startPoint y: 130, endPoint x: 236, endPoint y: 135, distance: 7.4
click at [236, 135] on div at bounding box center [244, 137] width 31 height 31
click at [272, 140] on div at bounding box center [280, 137] width 31 height 31
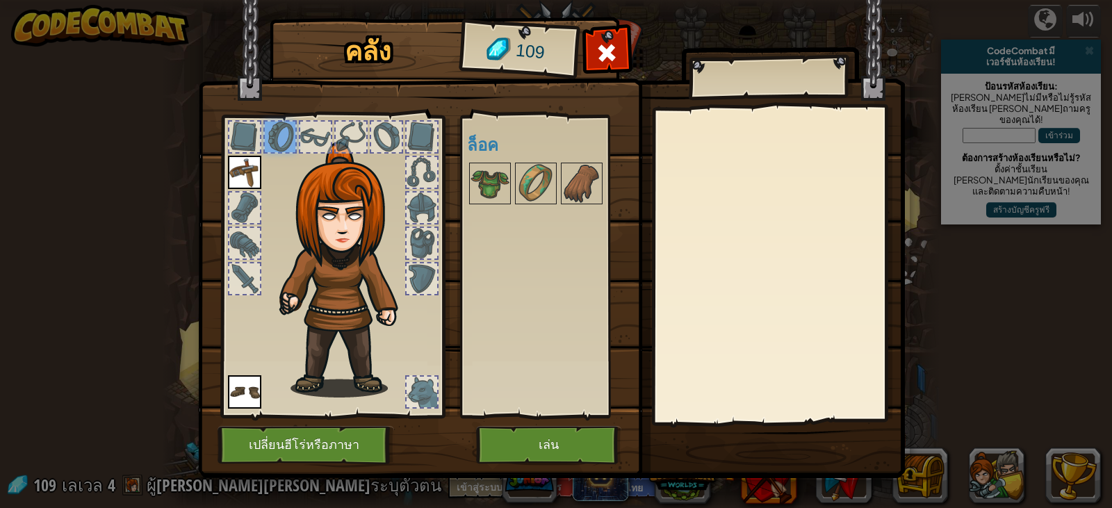
click at [323, 134] on div at bounding box center [315, 137] width 31 height 31
click at [357, 142] on div at bounding box center [351, 137] width 31 height 31
click at [373, 138] on div at bounding box center [386, 137] width 31 height 31
click at [407, 133] on div at bounding box center [332, 262] width 229 height 313
drag, startPoint x: 420, startPoint y: 161, endPoint x: 437, endPoint y: 169, distance: 18.4
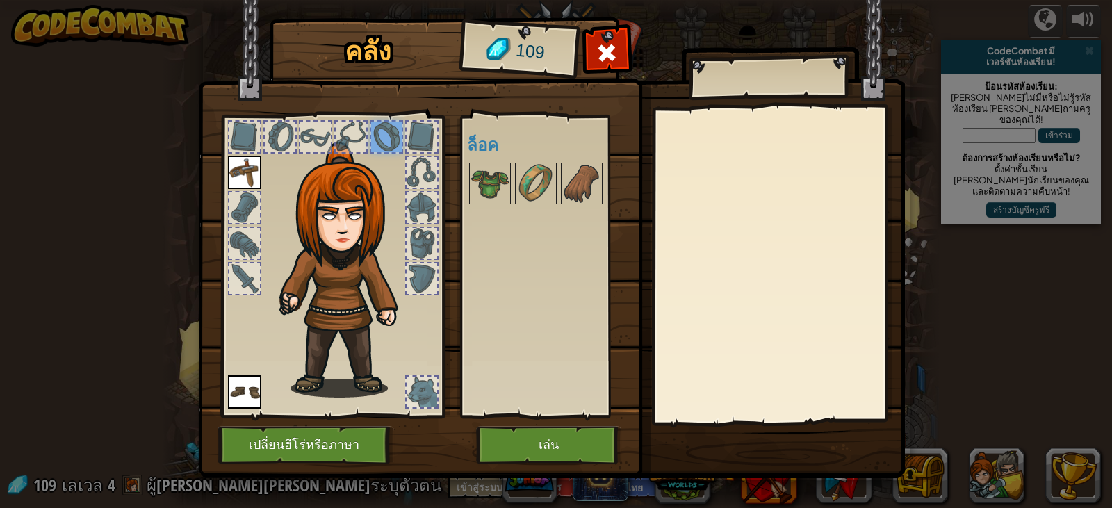
click at [436, 169] on div at bounding box center [422, 172] width 31 height 31
click at [412, 225] on div at bounding box center [332, 262] width 229 height 313
drag, startPoint x: 418, startPoint y: 263, endPoint x: 419, endPoint y: 282, distance: 18.8
click at [421, 269] on div at bounding box center [332, 262] width 229 height 313
click at [411, 321] on img at bounding box center [347, 270] width 149 height 256
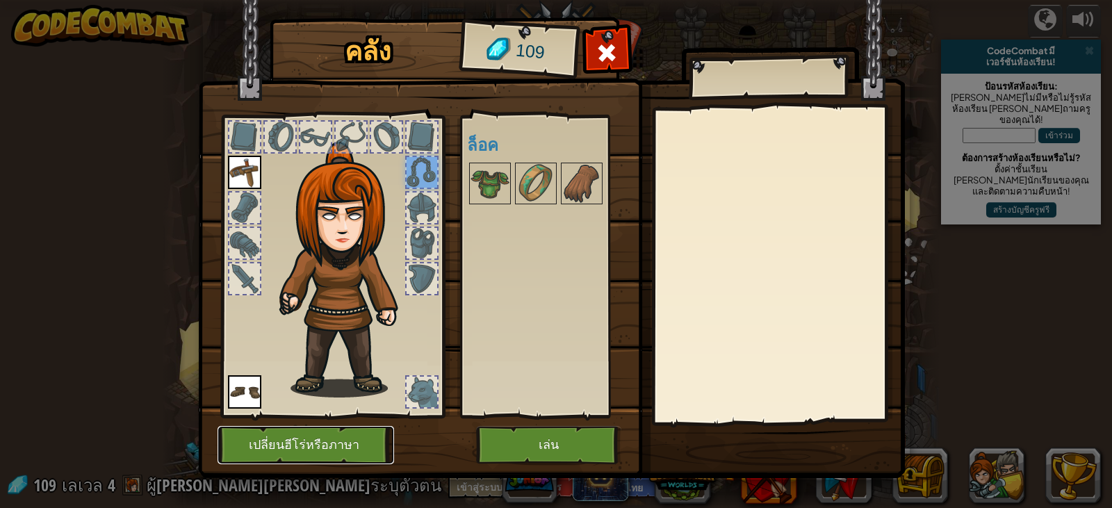
click at [340, 441] on button "เปลี่ยนฮีโร่หรือภาษา" at bounding box center [306, 445] width 177 height 38
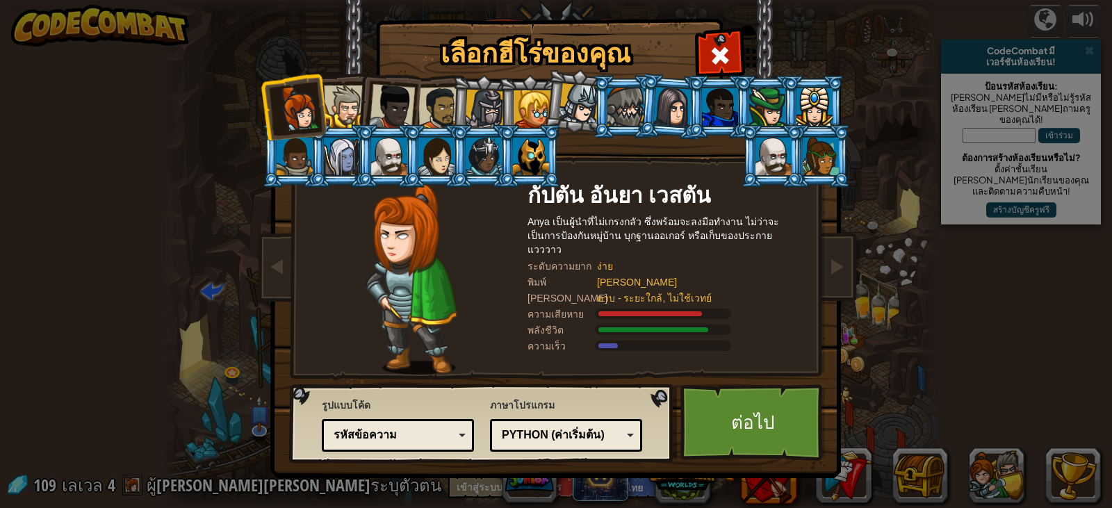
click at [345, 110] on div at bounding box center [345, 106] width 42 height 42
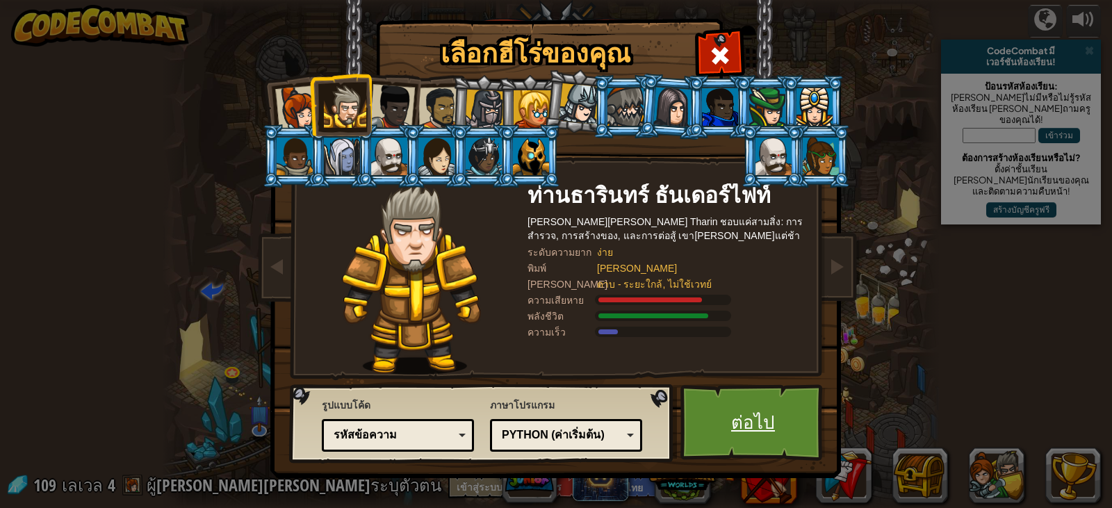
click at [779, 406] on link "ต่อไป" at bounding box center [752, 422] width 145 height 76
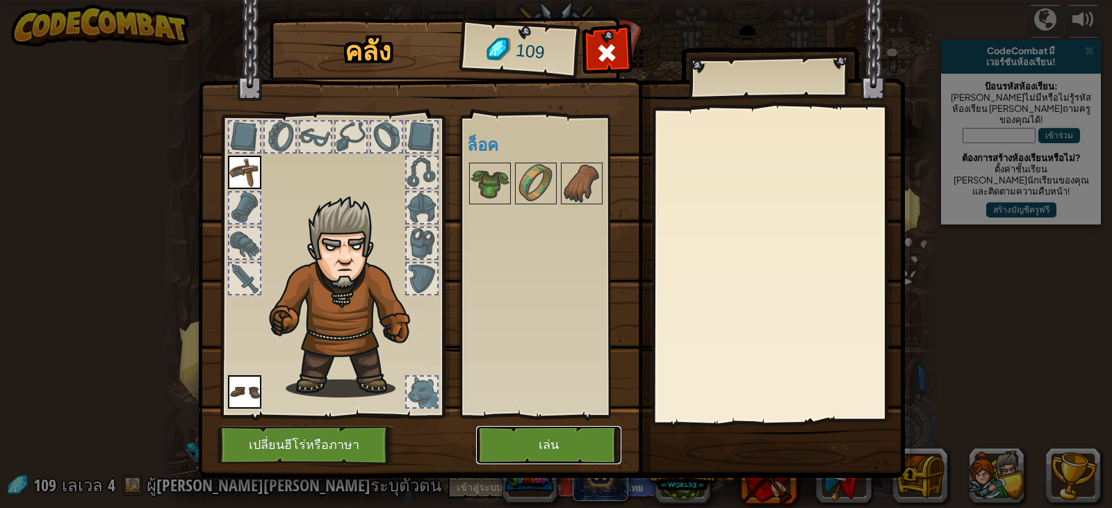
click at [578, 441] on button "เล่น" at bounding box center [548, 445] width 145 height 38
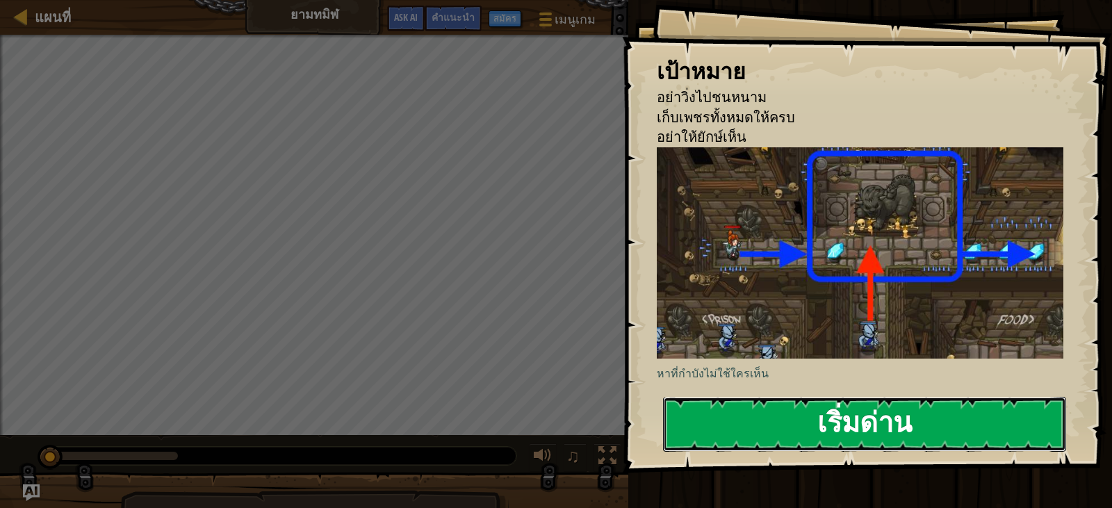
click at [755, 410] on button "เริ่มด่าน" at bounding box center [864, 424] width 403 height 55
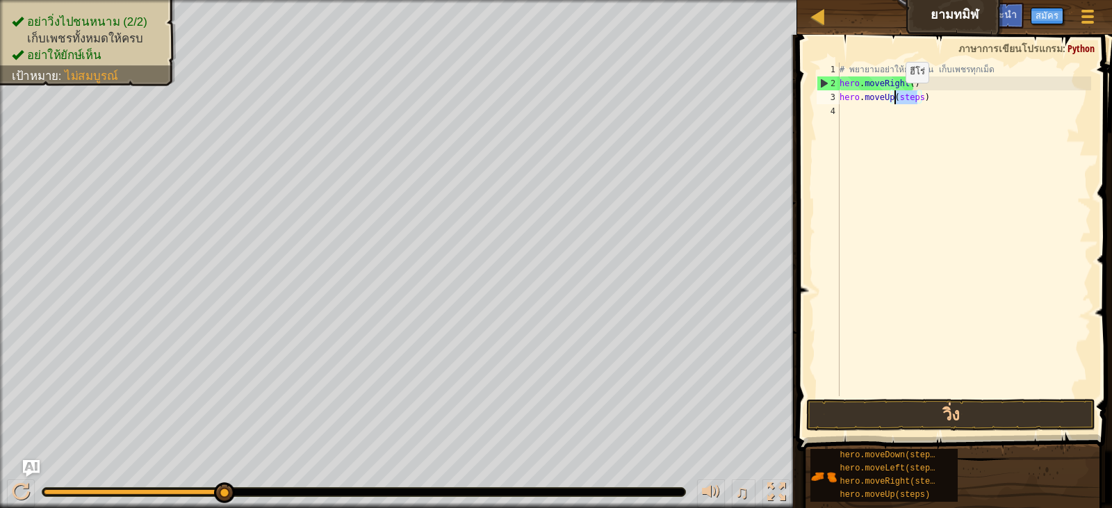
drag, startPoint x: 917, startPoint y: 99, endPoint x: 892, endPoint y: 97, distance: 25.8
click at [892, 97] on div "# พยายามอย่าให้ยักษ์เห็น เก็บเพชรทุกเม็ด hero . moveRight ( ) hero . moveUp ( s…" at bounding box center [964, 243] width 254 height 361
type textarea "hero.moveUp)"
drag, startPoint x: 894, startPoint y: 99, endPoint x: 834, endPoint y: 92, distance: 60.1
click at [834, 92] on div "hero.moveUp) 1 2 3 4 # พยายามอย่าให้ยักษ์เห็น เก็บเพชรทุกเม็ด hero . moveRight …" at bounding box center [952, 230] width 277 height 334
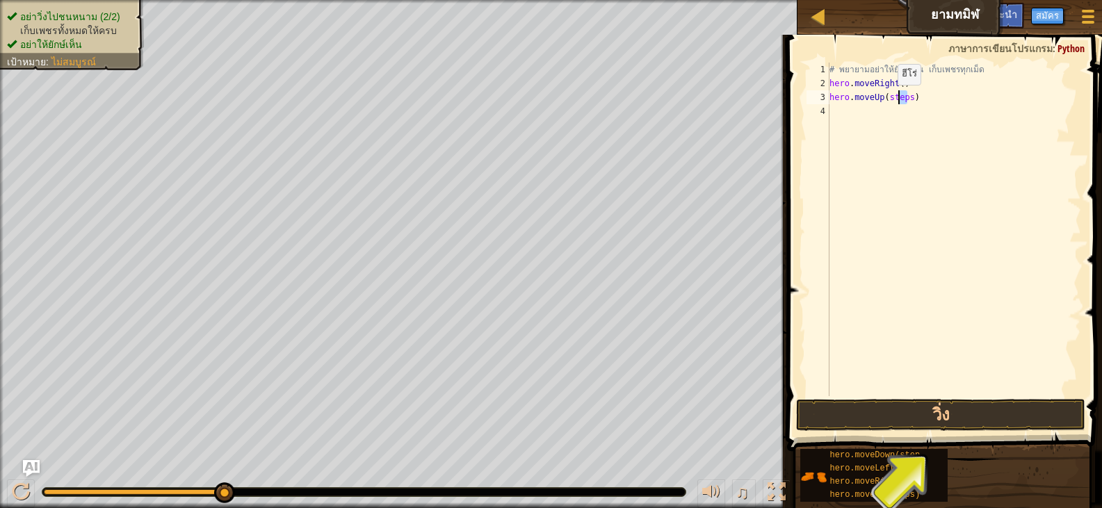
drag, startPoint x: 917, startPoint y: 101, endPoint x: 896, endPoint y: 99, distance: 21.7
click at [896, 99] on div "# พยายามอย่าให้ยักษ์เห็น เก็บเพชรทุกเม็ด hero . moveRight ( ) hero . moveUp ( s…" at bounding box center [953, 243] width 254 height 361
click at [901, 99] on div "# พยายามอย่าให้ยักษ์เห็น เก็บเพชรทุกเม็ด hero . moveRight ( ) hero . moveUp ( p…" at bounding box center [953, 243] width 254 height 361
drag, startPoint x: 907, startPoint y: 101, endPoint x: 884, endPoint y: 102, distance: 23.0
click at [884, 102] on div "# พยายามอย่าให้ยักษ์เห็น เก็บเพชรทุกเม็ด hero . moveRight ( ) hero . moveUp ( p…" at bounding box center [953, 243] width 254 height 361
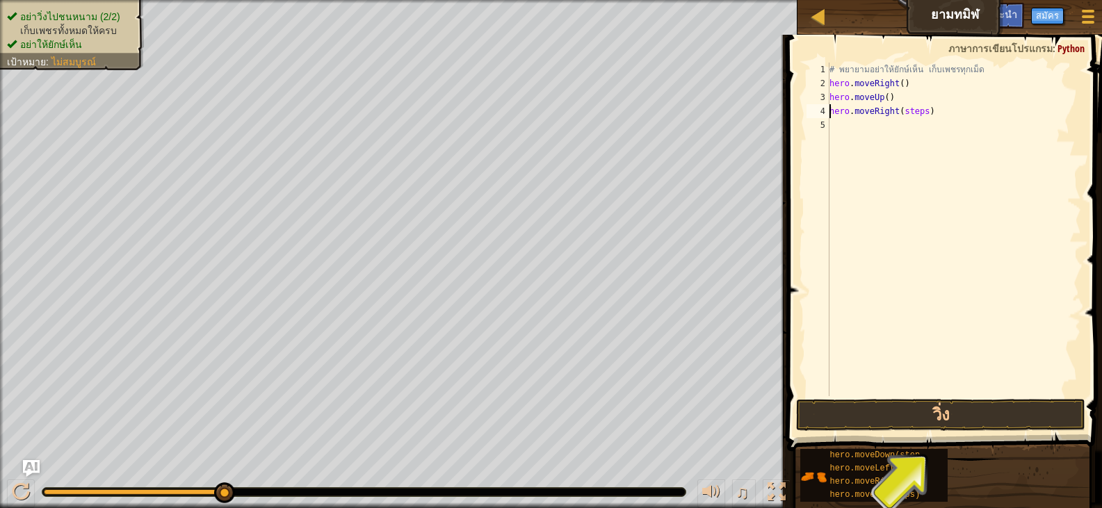
click at [919, 111] on div "# พยายามอย่าให้ยักษ์เห็น เก็บเพชรทุกเม็ด hero . moveRight ( ) hero . moveUp ( )…" at bounding box center [953, 243] width 254 height 361
click at [912, 127] on div "# พยายามอย่าให้ยักษ์เห็น เก็บเพชรทุกเม็ด hero . moveRight ( ) hero . moveUp ( )…" at bounding box center [953, 243] width 254 height 361
drag, startPoint x: 915, startPoint y: 126, endPoint x: 893, endPoint y: 126, distance: 22.2
click at [893, 126] on div "# พยายามอย่าให้ยักษ์เห็น เก็บเพชรทุกเม็ด hero . moveRight ( ) hero . moveUp ( )…" at bounding box center [953, 243] width 254 height 361
click at [923, 142] on div "# พยายามอย่าให้ยักษ์เห็น เก็บเพชรทุกเม็ด hero . moveRight ( ) hero . moveUp ( )…" at bounding box center [953, 243] width 254 height 361
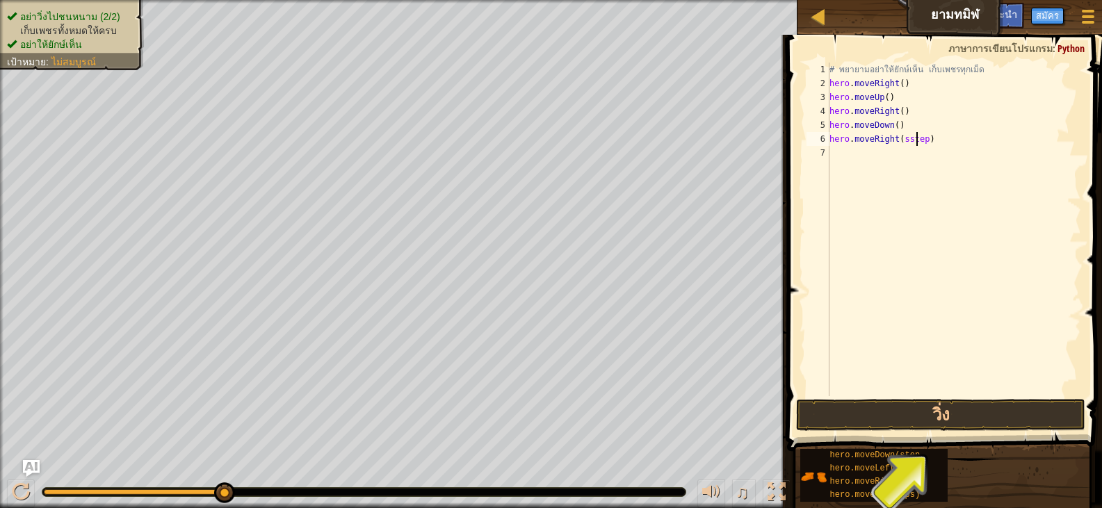
click at [917, 140] on div "# พยายามอย่าให้ยักษ์เห็น เก็บเพชรทุกเม็ด hero . moveRight ( ) hero . moveUp ( )…" at bounding box center [953, 243] width 254 height 361
drag, startPoint x: 920, startPoint y: 142, endPoint x: 898, endPoint y: 144, distance: 22.3
click at [898, 144] on div "# พยายามอย่าให้ยักษ์เห็น เก็บเพชรทุกเม็ด hero . moveRight ( ) hero . moveUp ( )…" at bounding box center [953, 243] width 254 height 361
type textarea "hero.moveRight()"
click at [928, 409] on button "วิ่ง" at bounding box center [940, 415] width 289 height 32
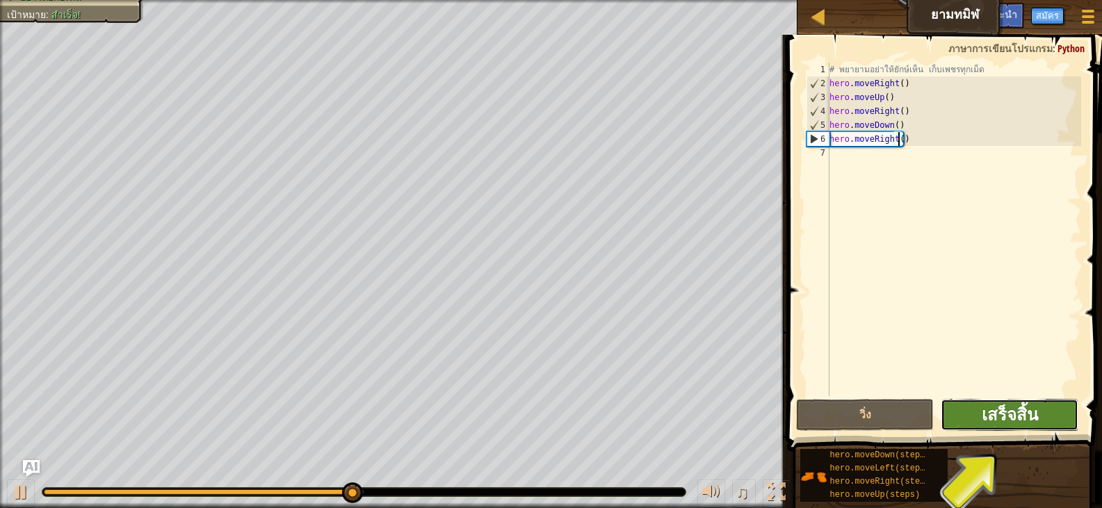
click at [1036, 413] on span "เสร็จสิ้น" at bounding box center [1009, 414] width 56 height 22
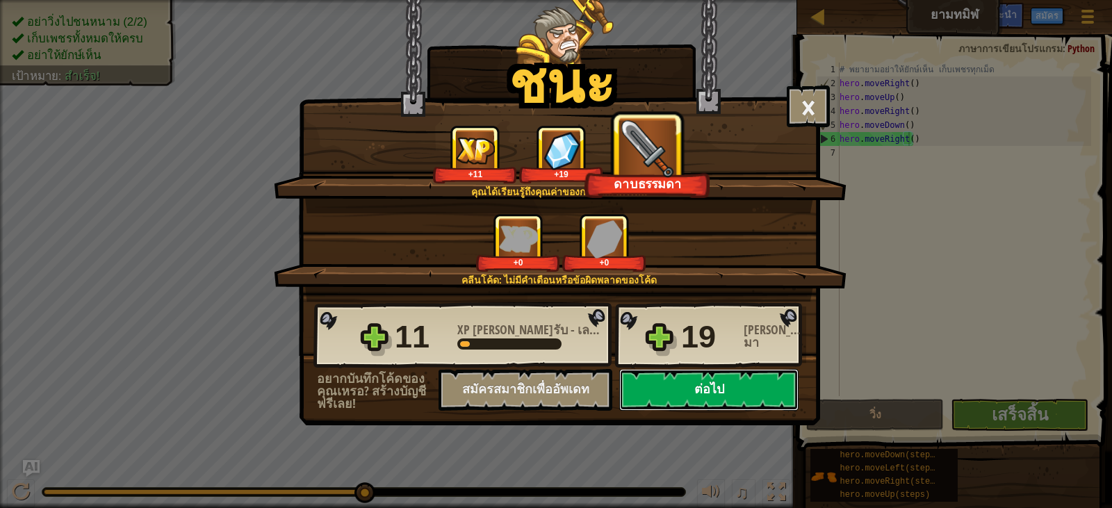
click at [707, 395] on button "ต่อไป" at bounding box center [708, 390] width 179 height 42
select select "th"
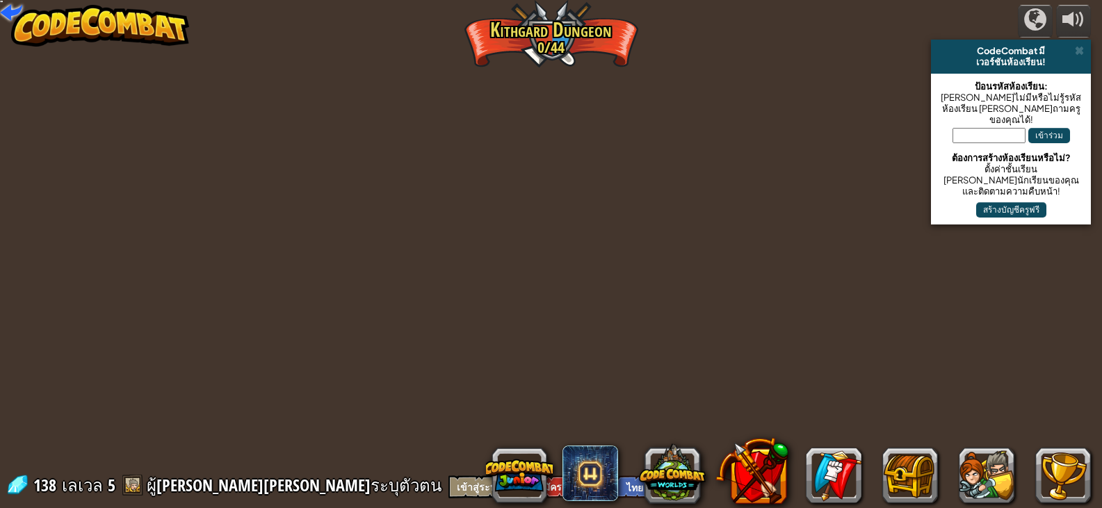
select select "th"
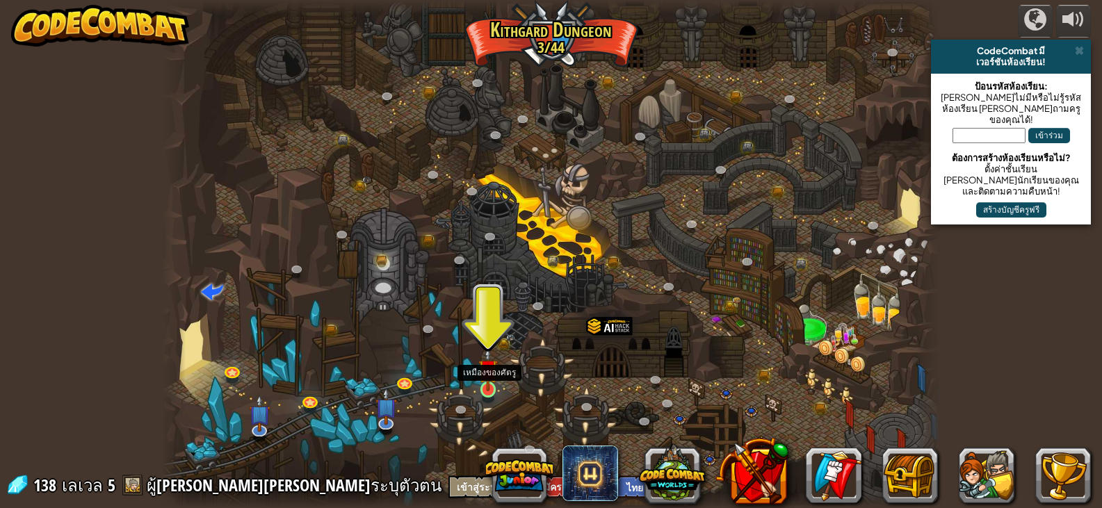
click at [482, 382] on img at bounding box center [487, 369] width 19 height 44
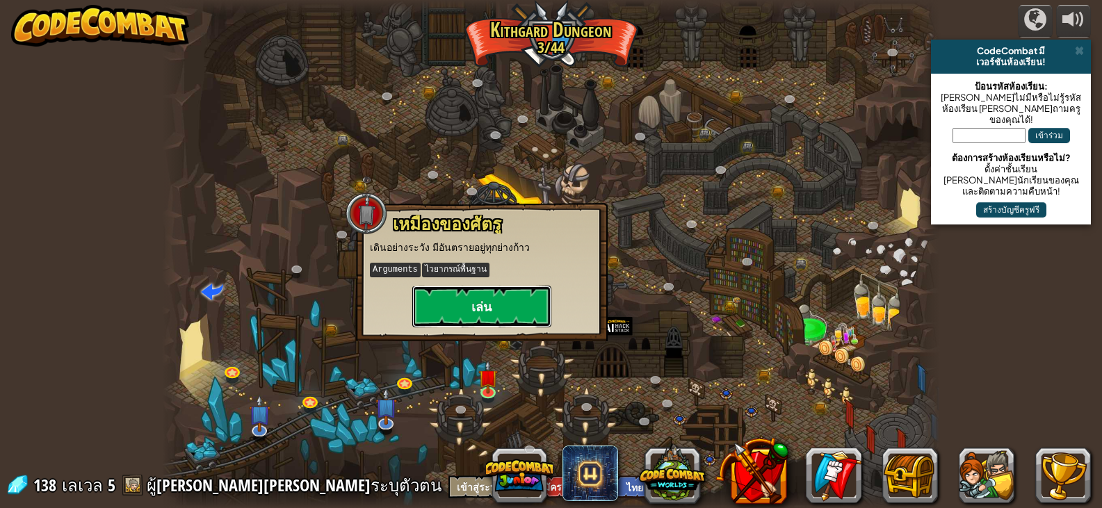
click at [522, 299] on button "เล่น" at bounding box center [481, 307] width 139 height 42
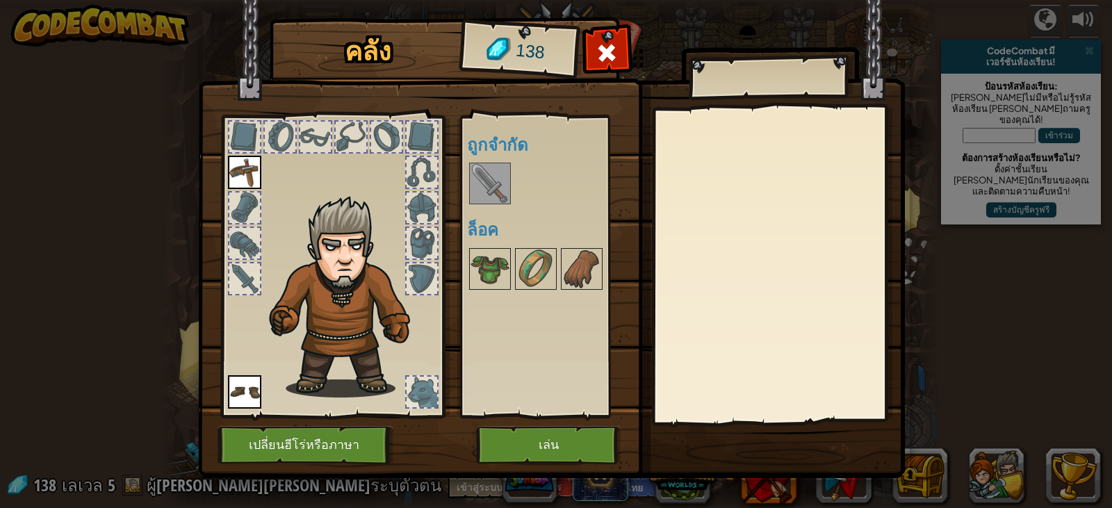
click at [490, 178] on img at bounding box center [490, 183] width 39 height 39
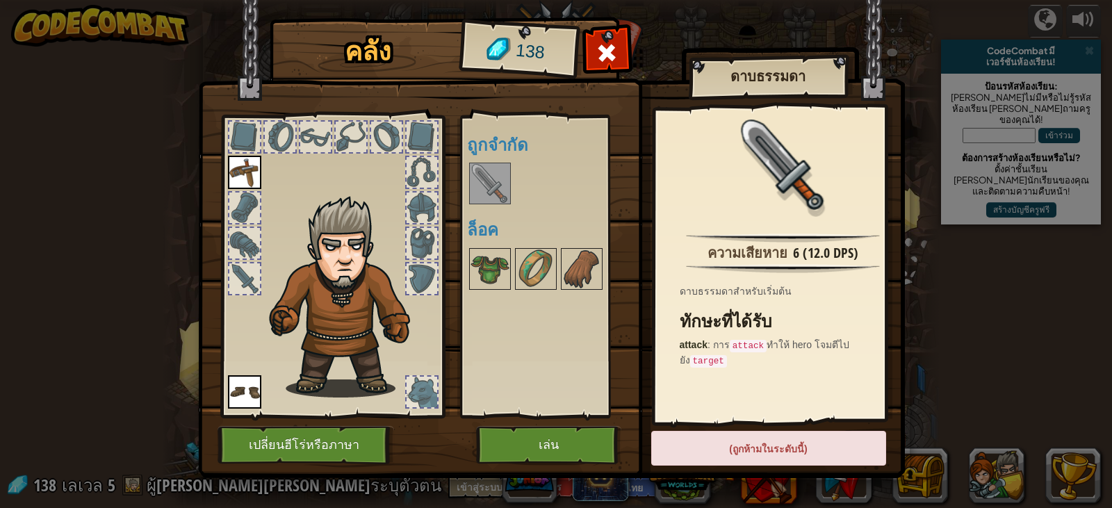
click at [526, 179] on div at bounding box center [554, 184] width 174 height 46
click at [822, 448] on div "(ถูกห้ามในระดับนี้)" at bounding box center [768, 448] width 235 height 35
click at [572, 435] on button "เล่น" at bounding box center [548, 445] width 145 height 38
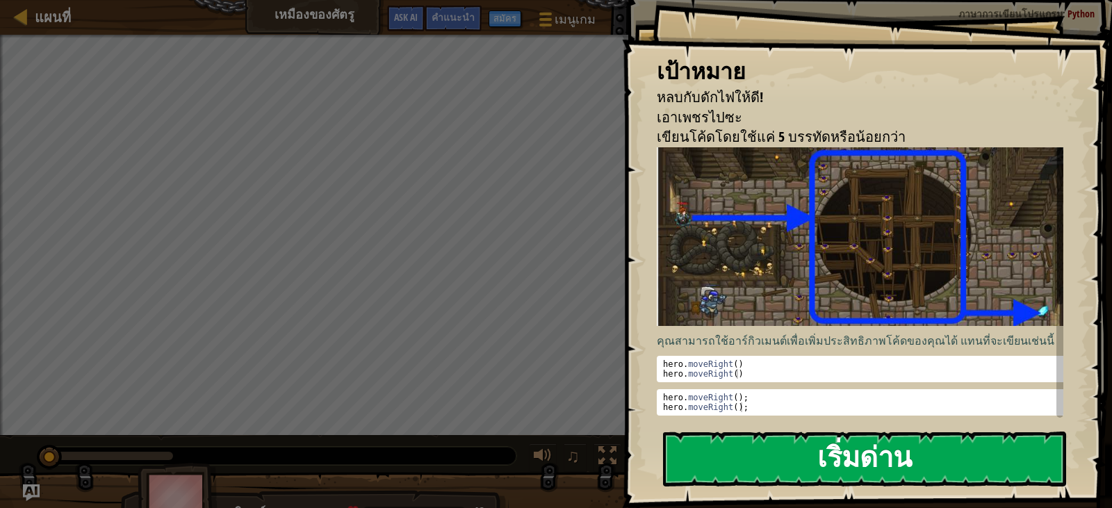
click at [793, 467] on button "เริ่มด่าน" at bounding box center [864, 459] width 403 height 55
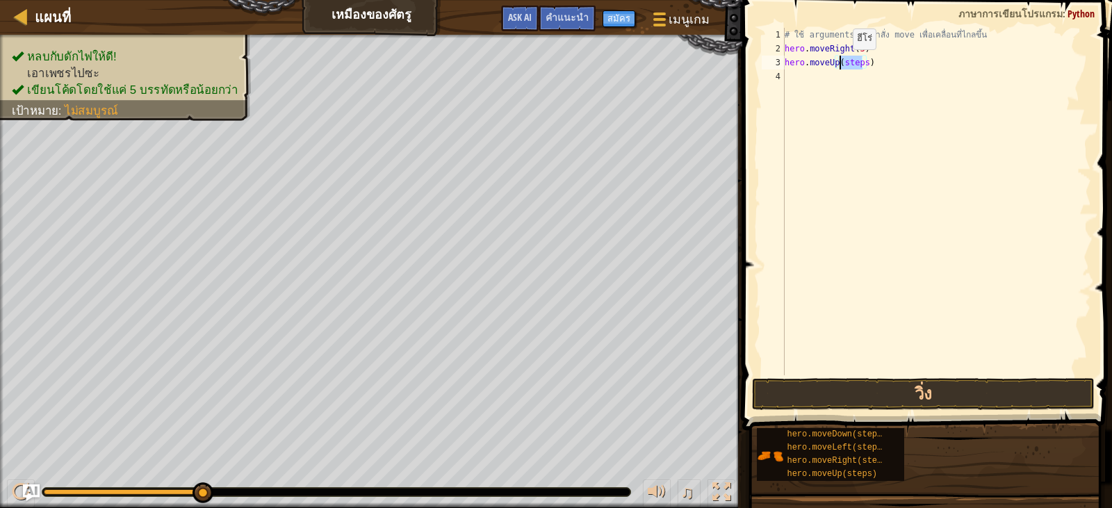
drag, startPoint x: 863, startPoint y: 64, endPoint x: 841, endPoint y: 63, distance: 21.6
click at [841, 63] on div "# ใช้ arguments กับคำสั่ง move เพื่อเคลื่อนที่ไกลขึ้น hero . moveRight ( 3 ) he…" at bounding box center [936, 215] width 309 height 375
drag, startPoint x: 875, startPoint y: 79, endPoint x: 853, endPoint y: 78, distance: 22.3
click at [853, 78] on div "# ใช้ arguments กับคำสั่ง move เพื่อเคลื่อนที่ไกลขึ้น hero . moveRight ( 3 ) he…" at bounding box center [936, 215] width 309 height 375
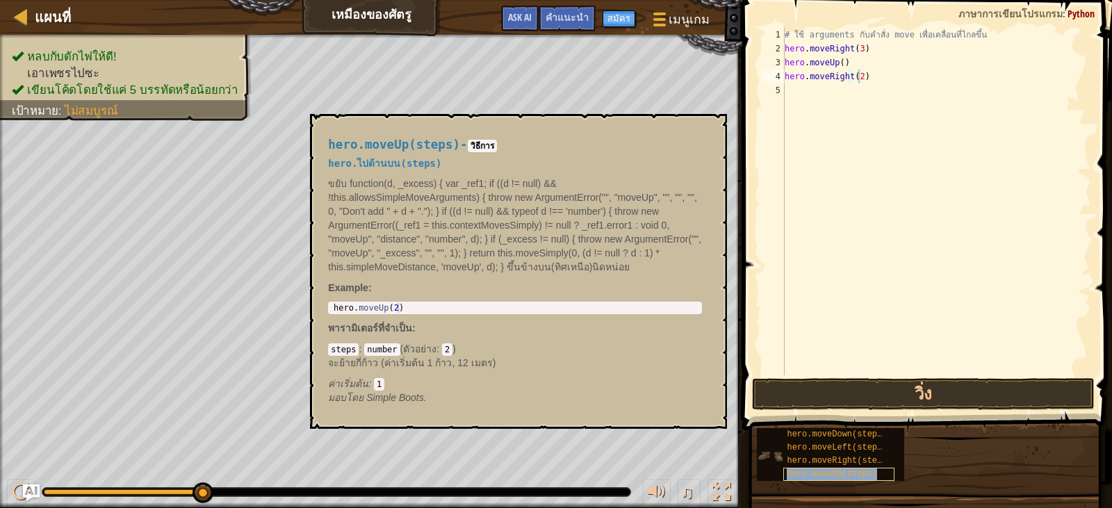
click at [836, 472] on span "hero.moveUp(steps)" at bounding box center [832, 474] width 90 height 10
type textarea "hero.moveDown(steps)"
click at [816, 197] on div "# ใช้ arguments กับคำสั่ง move เพื่อเคลื่อนที่ไกลขึ้น hero . moveRight ( 3 ) he…" at bounding box center [936, 215] width 309 height 375
drag, startPoint x: 870, startPoint y: 92, endPoint x: 847, endPoint y: 90, distance: 23.0
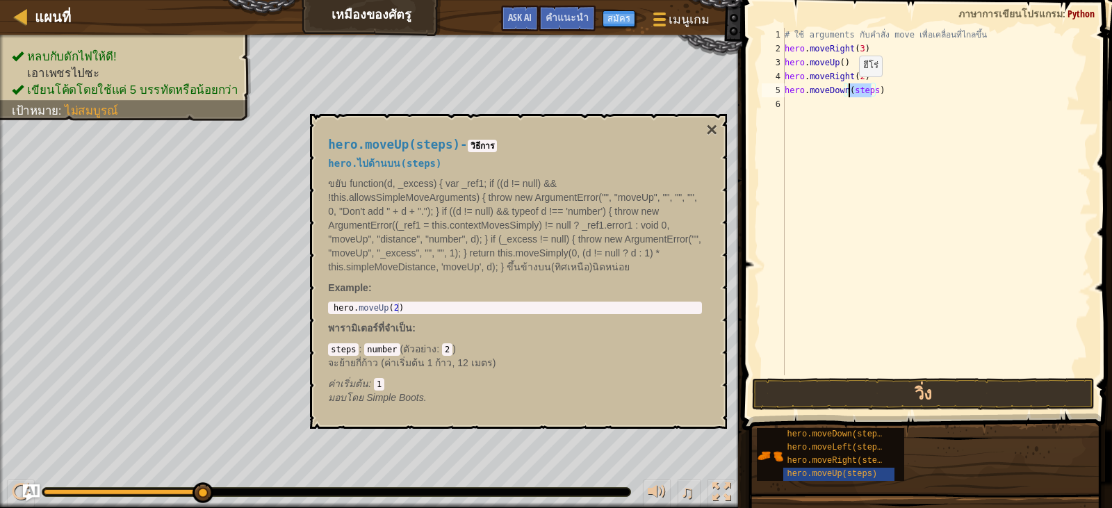
click at [847, 90] on div "# ใช้ arguments กับคำสั่ง move เพื่อเคลื่อนที่ไกลขึ้น hero . moveRight ( 3 ) he…" at bounding box center [936, 215] width 309 height 375
type textarea "hero.moveDown(steps)"
click at [710, 122] on button "×" at bounding box center [711, 129] width 11 height 19
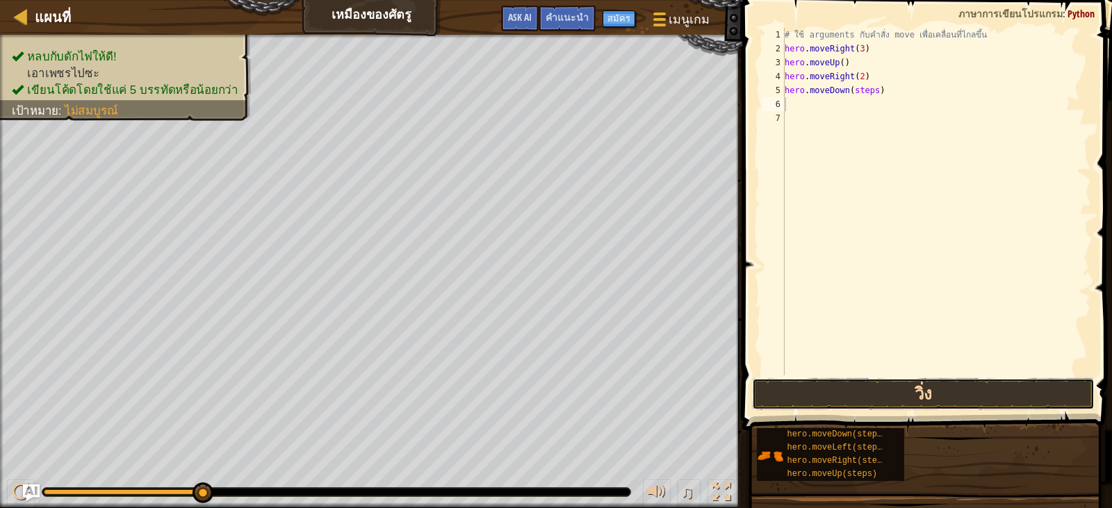
click at [814, 391] on button "วิ่ง" at bounding box center [923, 394] width 342 height 32
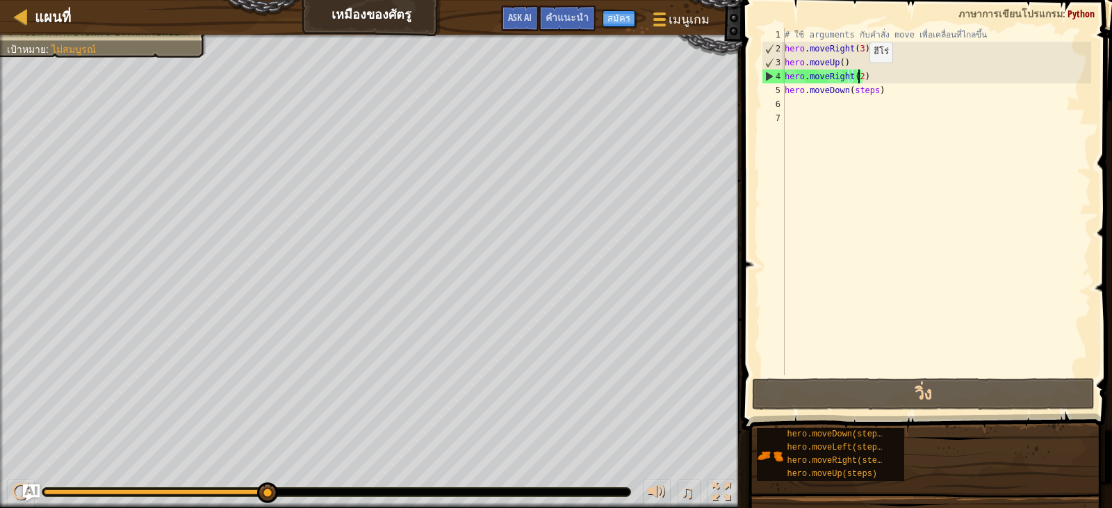
click at [858, 76] on div "# ใช้ arguments กับคำสั่ง move เพื่อเคลื่อนที่ไกลขึ้น hero . moveRight ( 3 ) he…" at bounding box center [936, 215] width 309 height 375
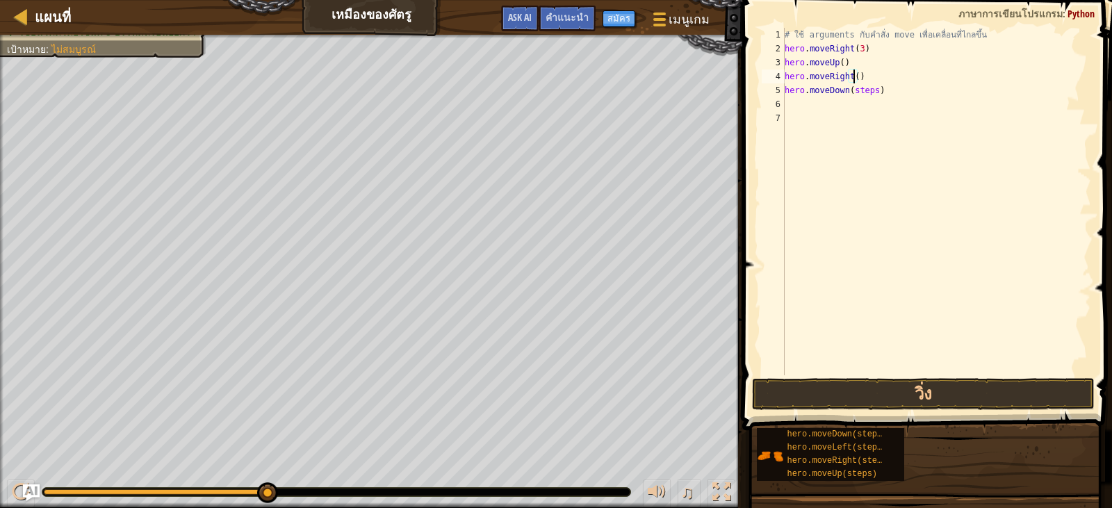
click at [868, 95] on div "# ใช้ arguments กับคำสั่ง move เพื่อเคลื่อนที่ไกลขึ้น hero . moveRight ( 3 ) he…" at bounding box center [936, 215] width 309 height 375
drag, startPoint x: 868, startPoint y: 93, endPoint x: 848, endPoint y: 91, distance: 20.3
click at [848, 91] on div "# ใช้ arguments กับคำสั่ง move เพื่อเคลื่อนที่ไกลขึ้น hero . moveRight ( 3 ) he…" at bounding box center [936, 215] width 309 height 375
drag, startPoint x: 871, startPoint y: 92, endPoint x: 850, endPoint y: 92, distance: 20.9
click at [850, 92] on div "# ใช้ arguments กับคำสั่ง move เพื่อเคลื่อนที่ไกลขึ้น hero . moveRight ( 3 ) he…" at bounding box center [936, 215] width 309 height 375
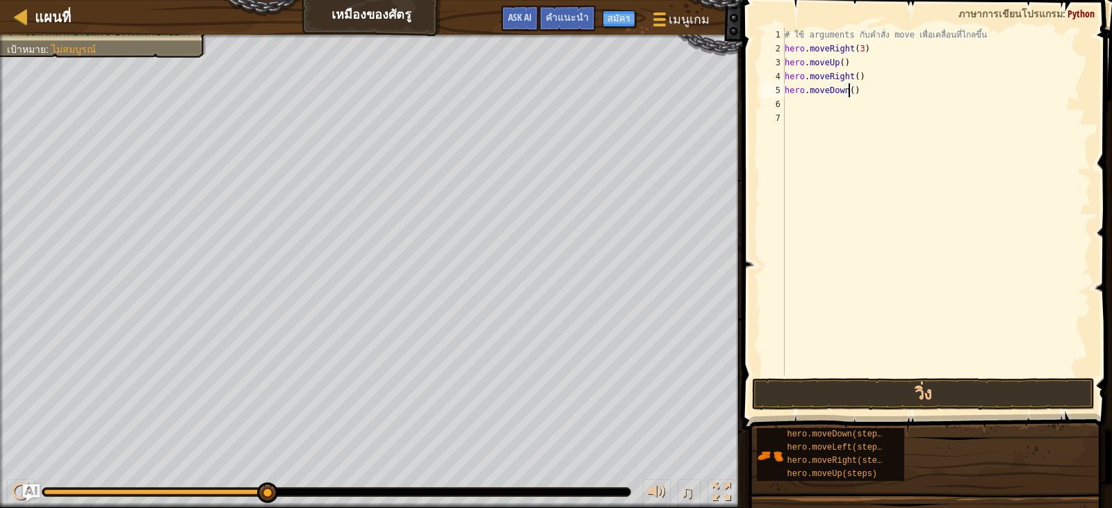
type textarea "hero.moveDown(3)"
click at [808, 109] on div "# ใช้ arguments กับคำสั่ง move เพื่อเคลื่อนที่ไกลขึ้น hero . moveRight ( 3 ) he…" at bounding box center [936, 215] width 309 height 375
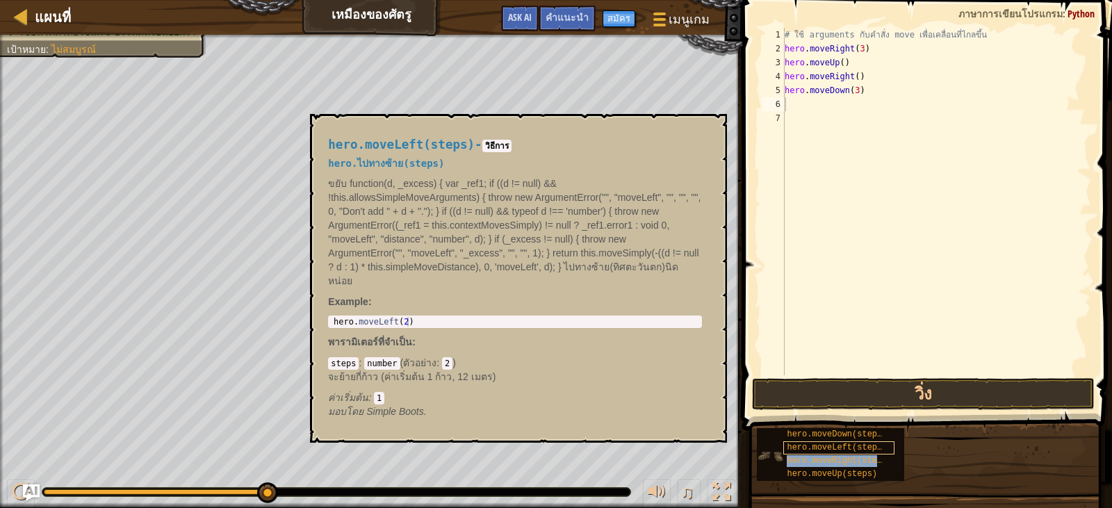
type textarea "hero.moveRight(steps)"
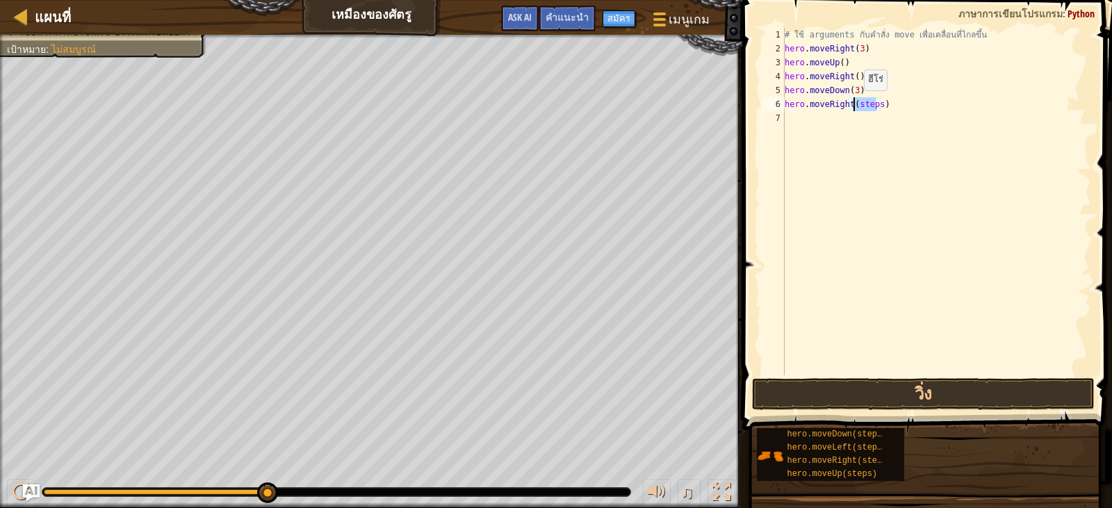
drag, startPoint x: 876, startPoint y: 104, endPoint x: 852, endPoint y: 104, distance: 23.6
click at [852, 104] on div "# ใช้ arguments กับคำสั่ง move เพื่อเคลื่อนที่ไกลขึ้น hero . moveRight ( 3 ) he…" at bounding box center [936, 215] width 309 height 375
type textarea "hero.moveRight(2)"
click at [769, 394] on button "วิ่ง" at bounding box center [923, 394] width 342 height 32
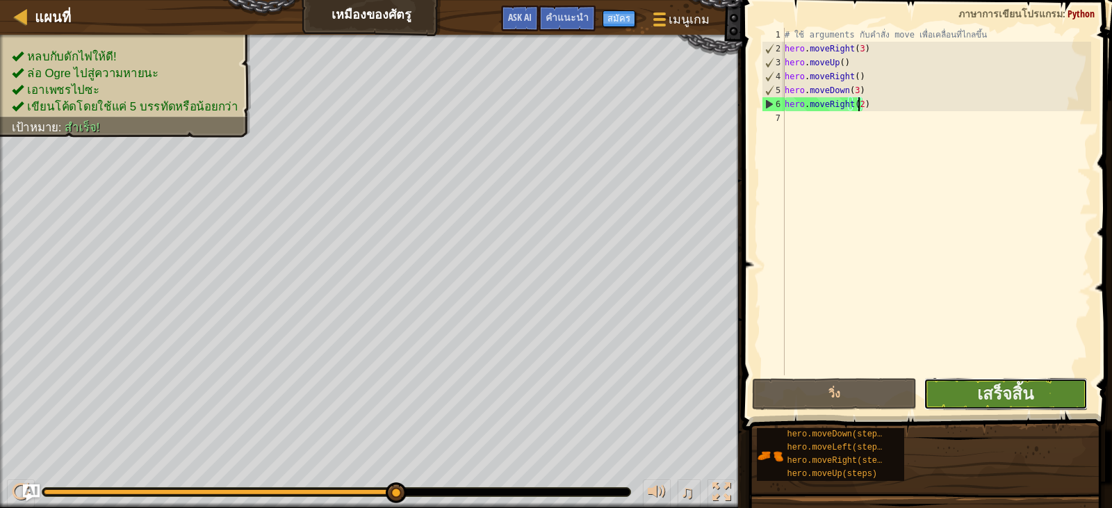
click at [1046, 389] on button "เสร็จสิ้น" at bounding box center [1006, 394] width 164 height 32
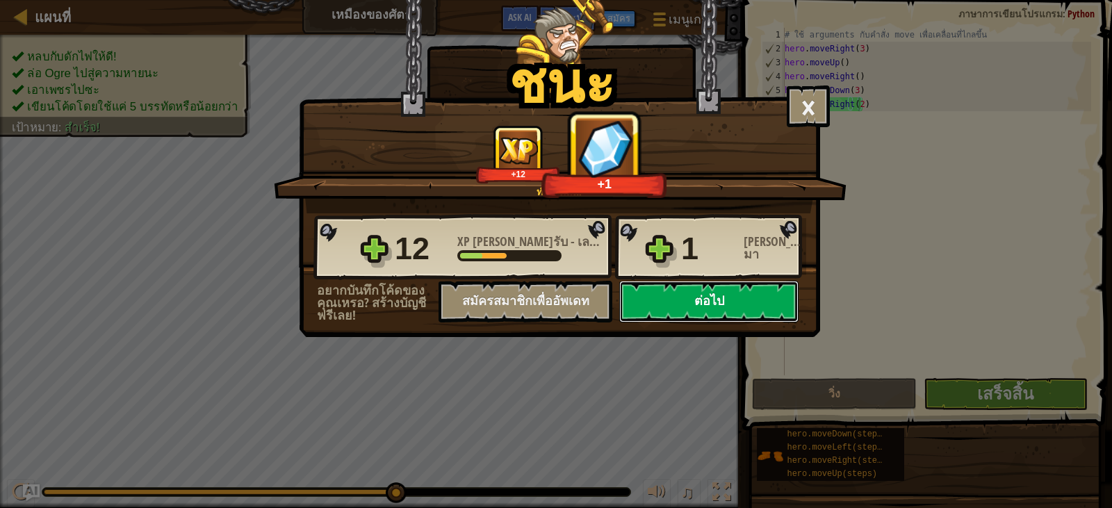
click at [742, 294] on button "ต่อไป" at bounding box center [708, 302] width 179 height 42
select select "th"
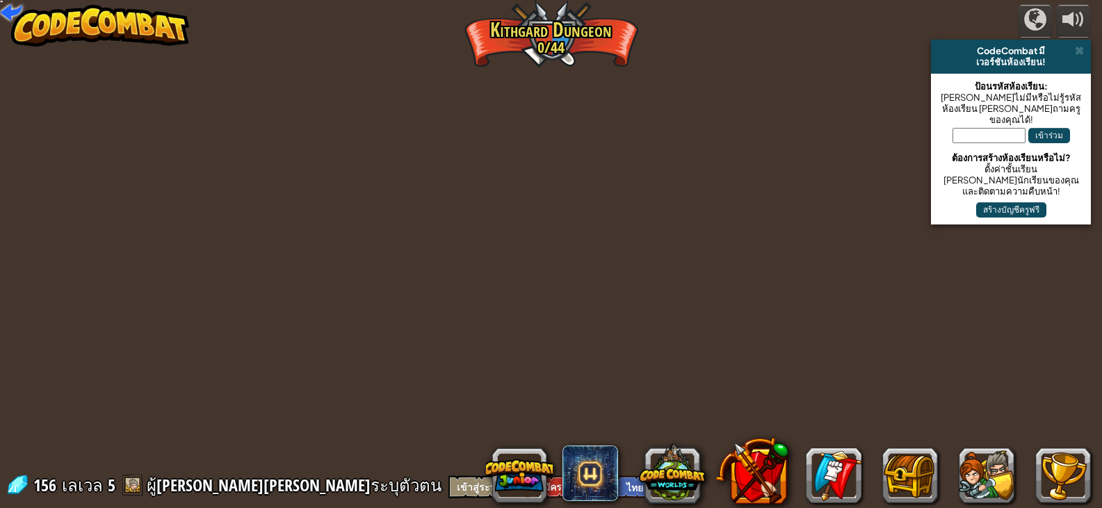
select select "th"
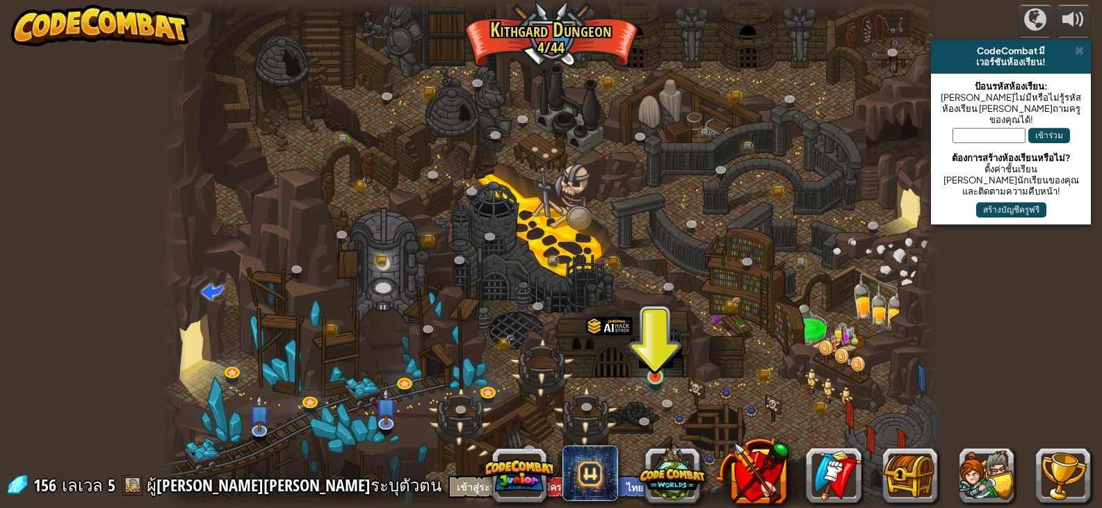
click at [651, 376] on img at bounding box center [655, 356] width 19 height 44
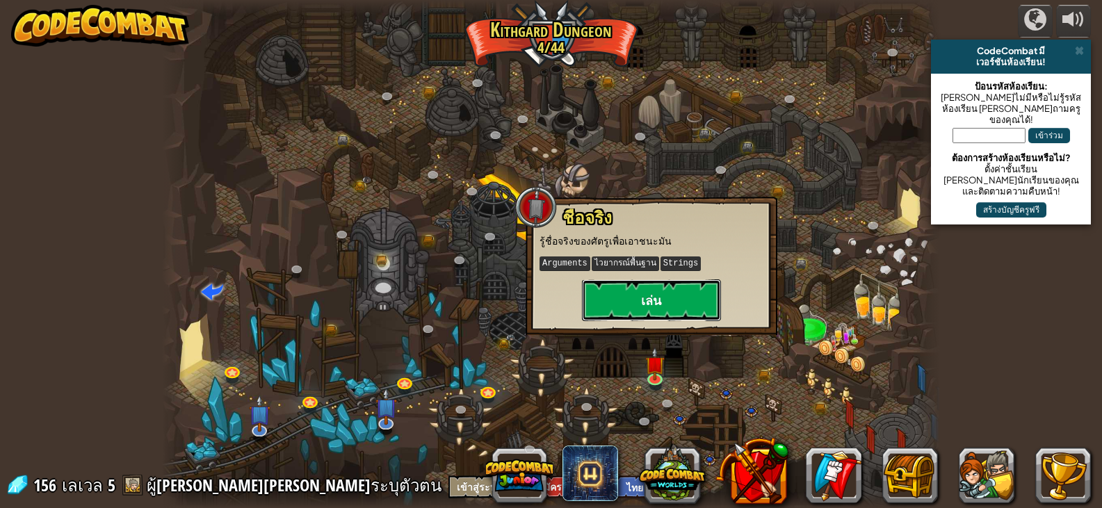
click at [671, 294] on button "เล่น" at bounding box center [651, 300] width 139 height 42
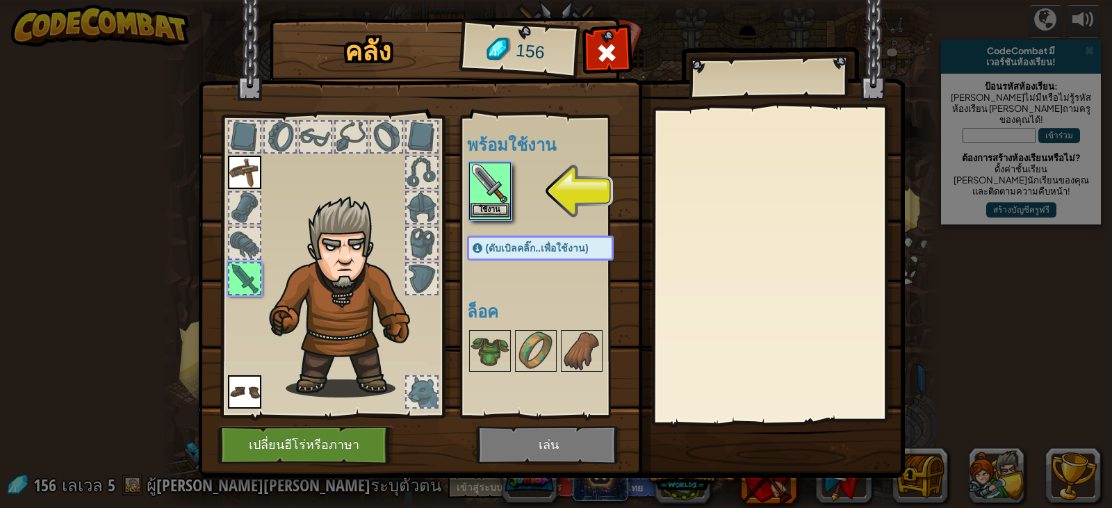
click at [489, 199] on img at bounding box center [490, 183] width 39 height 39
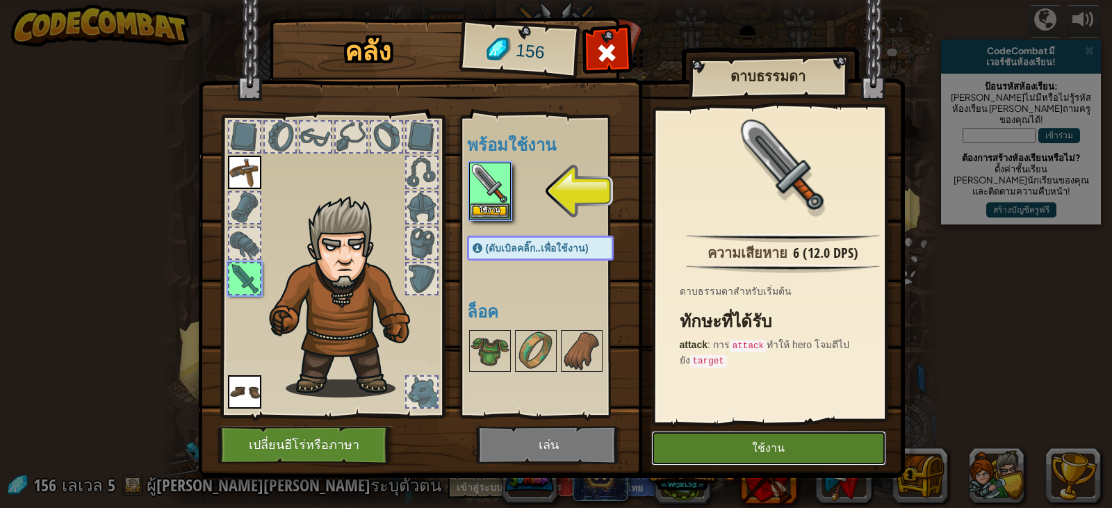
click at [698, 441] on button "ใช้งาน" at bounding box center [768, 448] width 235 height 35
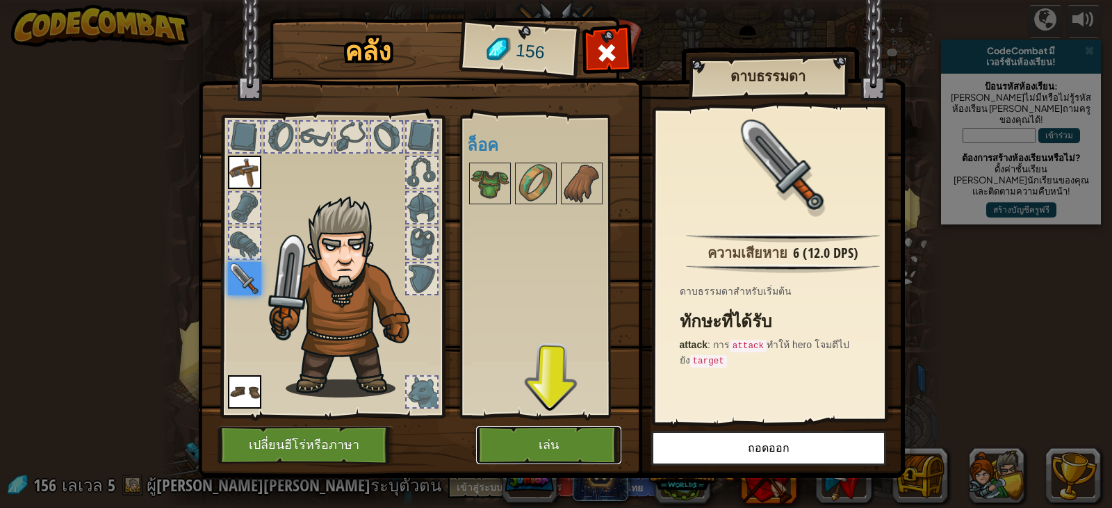
click at [549, 430] on button "เล่น" at bounding box center [548, 445] width 145 height 38
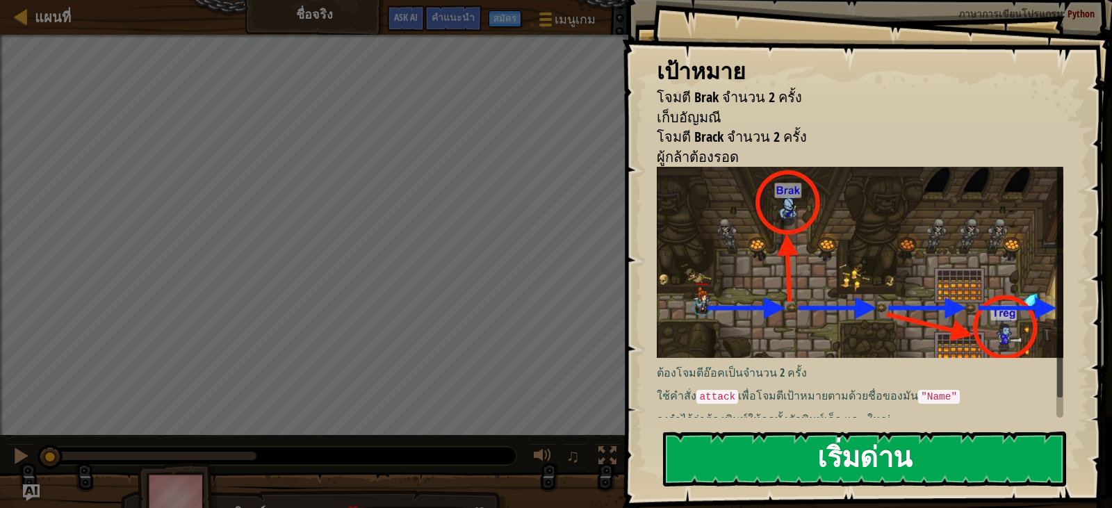
click at [907, 456] on button "เริ่มด่าน" at bounding box center [864, 459] width 403 height 55
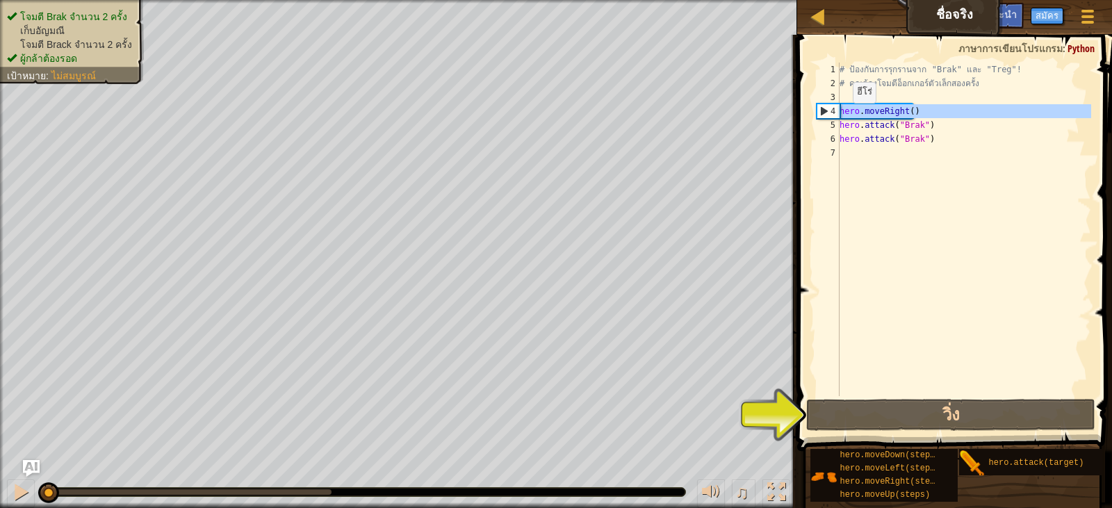
click at [823, 107] on div "4" at bounding box center [828, 111] width 22 height 14
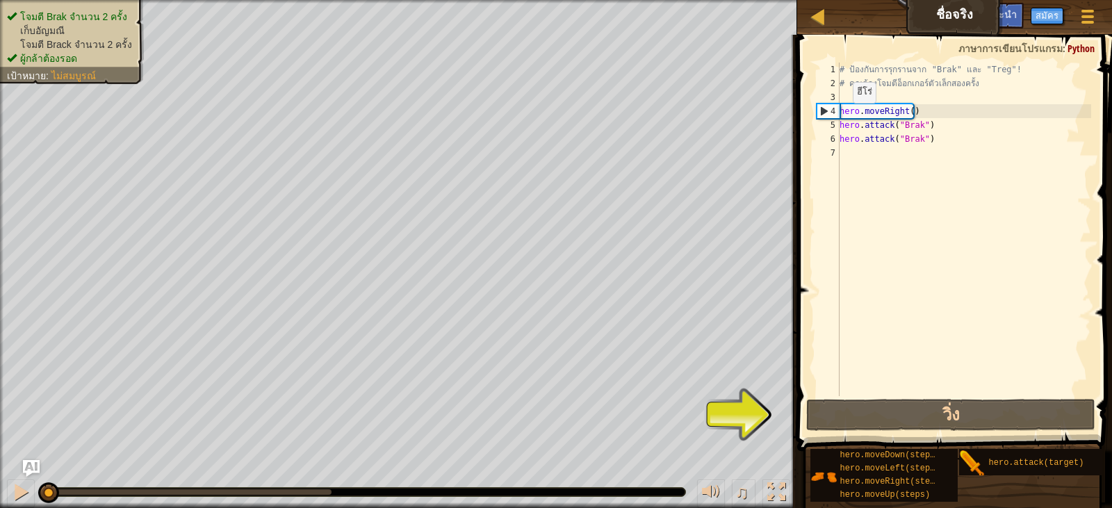
click at [818, 123] on div "5" at bounding box center [828, 125] width 23 height 14
click at [823, 106] on div "4" at bounding box center [828, 111] width 22 height 14
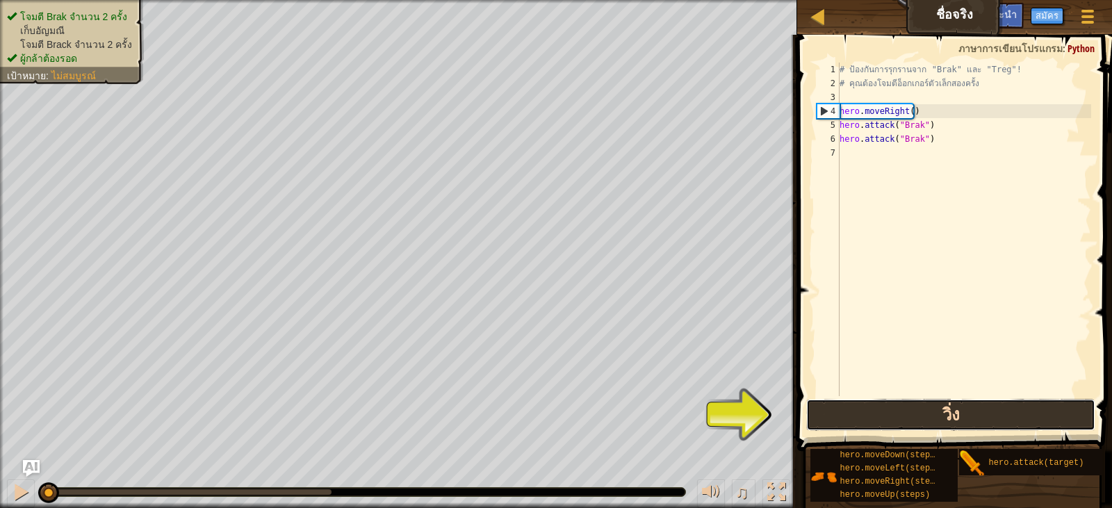
click at [856, 426] on button "วิ่ง" at bounding box center [950, 415] width 289 height 32
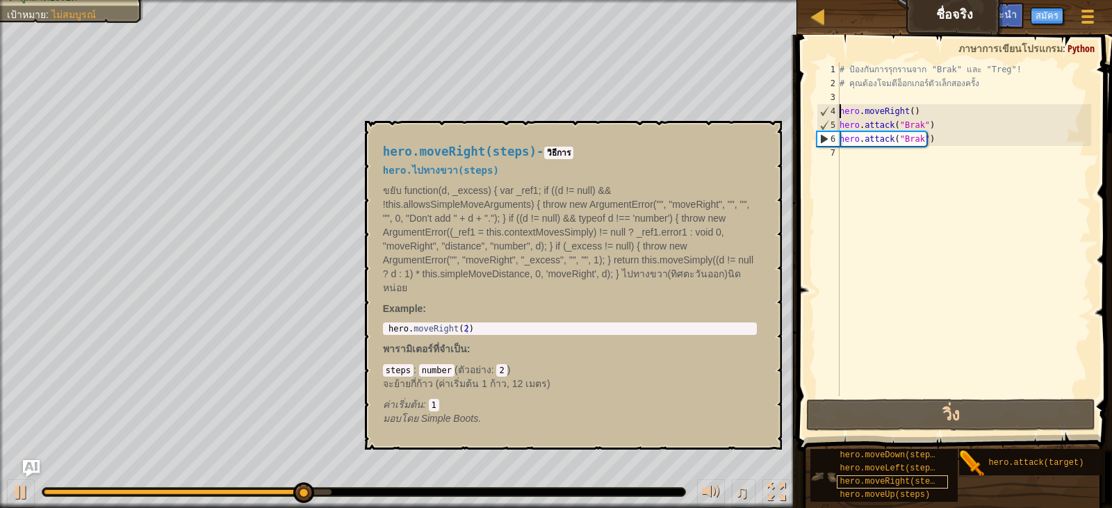
scroll to position [10, 0]
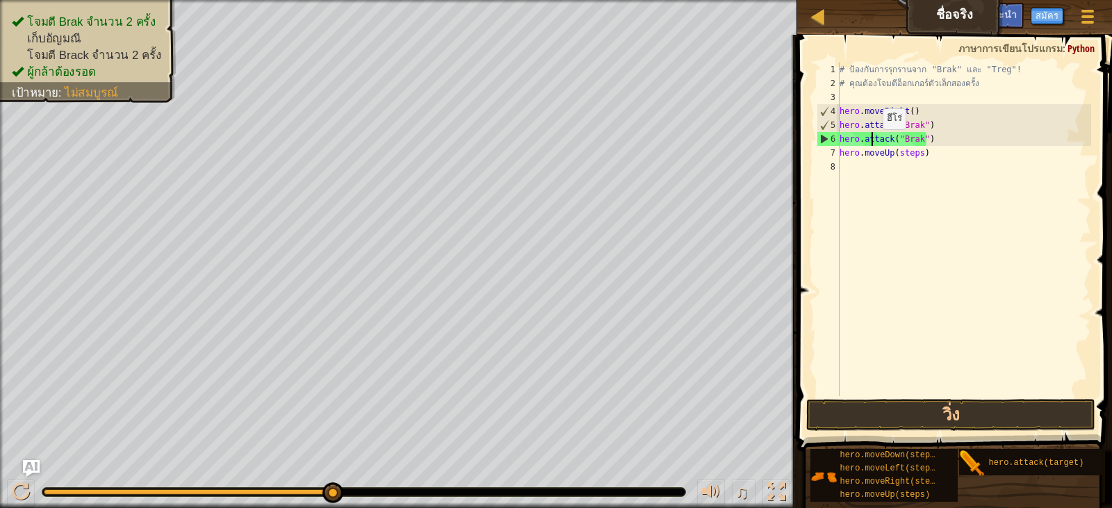
click at [871, 143] on div "# ป้องกันการรุกรานจาก "Brak" และ "Treg"! # คุณต้องโจมตีอ็อกเกอร์ตัวเล็กสองครั้ง…" at bounding box center [964, 243] width 254 height 361
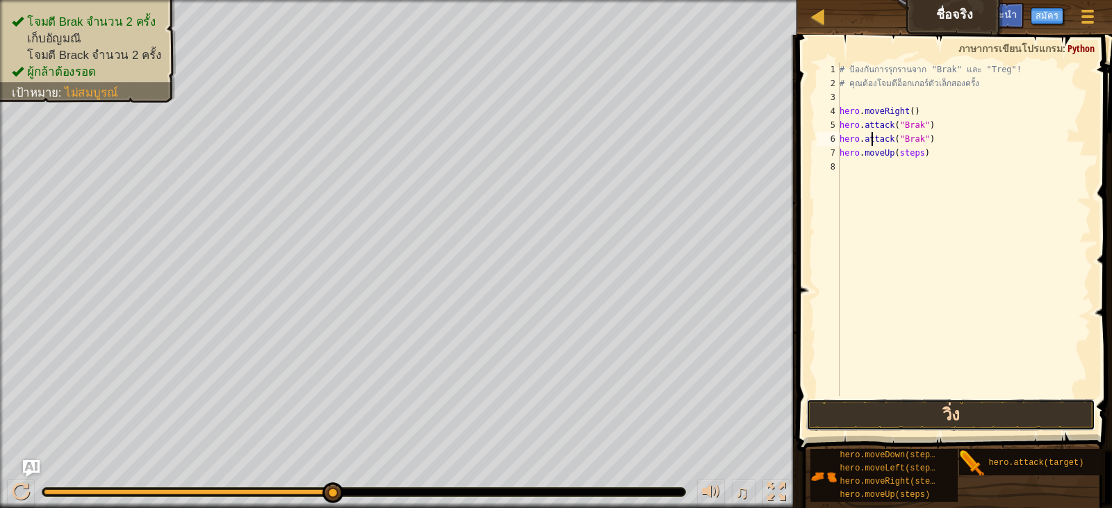
click at [892, 402] on button "วิ่ง" at bounding box center [950, 415] width 289 height 32
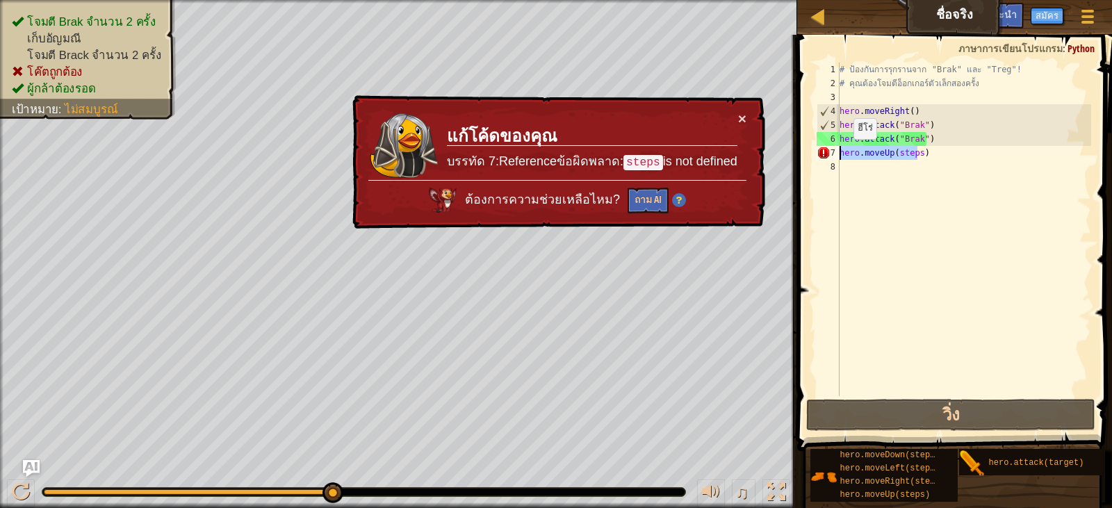
drag, startPoint x: 920, startPoint y: 155, endPoint x: 842, endPoint y: 153, distance: 77.9
click at [842, 153] on div "# ป้องกันการรุกรานจาก "Brak" และ "Treg"! # คุณต้องโจมตีอ็อกเกอร์ตัวเล็กสองครั้ง…" at bounding box center [964, 243] width 254 height 361
type textarea ")"
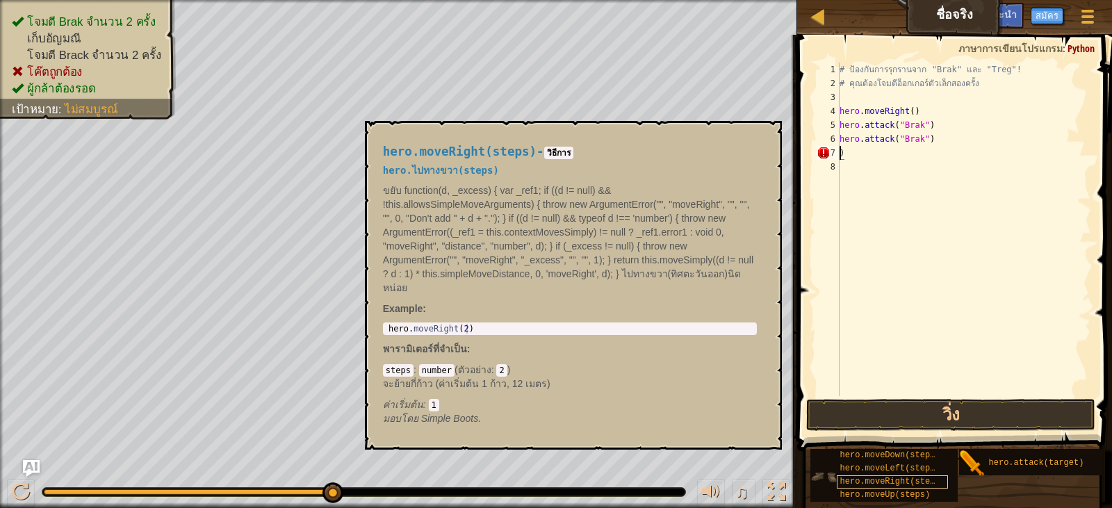
scroll to position [0, 0]
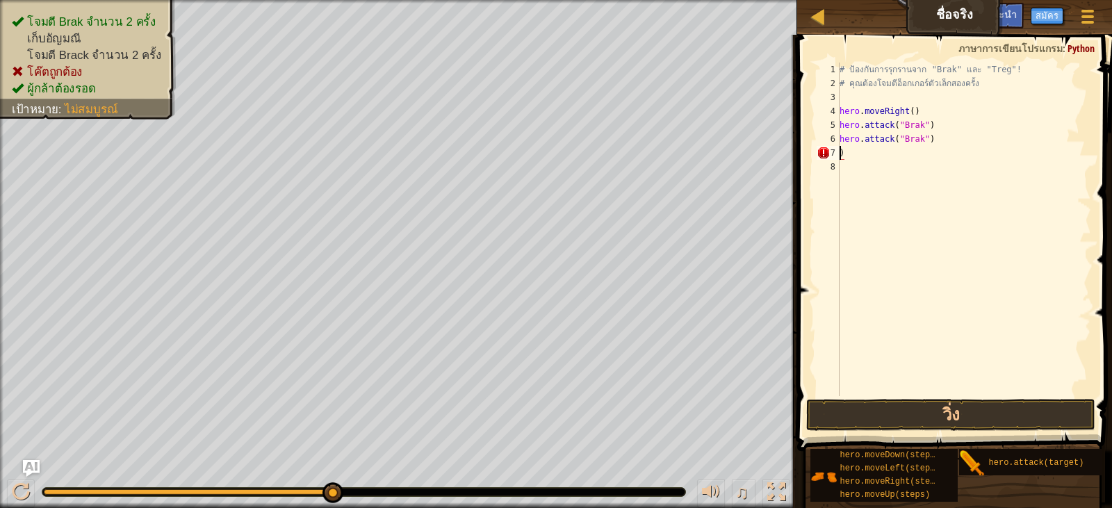
click at [858, 155] on div "# ป้องกันการรุกรานจาก "Brak" และ "Treg"! # คุณต้องโจมตีอ็อกเกอร์ตัวเล็กสองครั้ง…" at bounding box center [964, 243] width 254 height 361
click at [929, 151] on div "# ป้องกันการรุกรานจาก "Brak" และ "Treg"! # คุณต้องโจมตีอ็อกเกอร์ตัวเล็กสองครั้ง…" at bounding box center [964, 243] width 254 height 361
drag, startPoint x: 931, startPoint y: 155, endPoint x: 908, endPoint y: 158, distance: 23.2
click at [908, 158] on div "# ป้องกันการรุกรานจาก "Brak" และ "Treg"! # คุณต้องโจมตีอ็อกเกอร์ตัวเล็กสองครั้ง…" at bounding box center [964, 243] width 254 height 361
type textarea "hero.moveRight(2)"
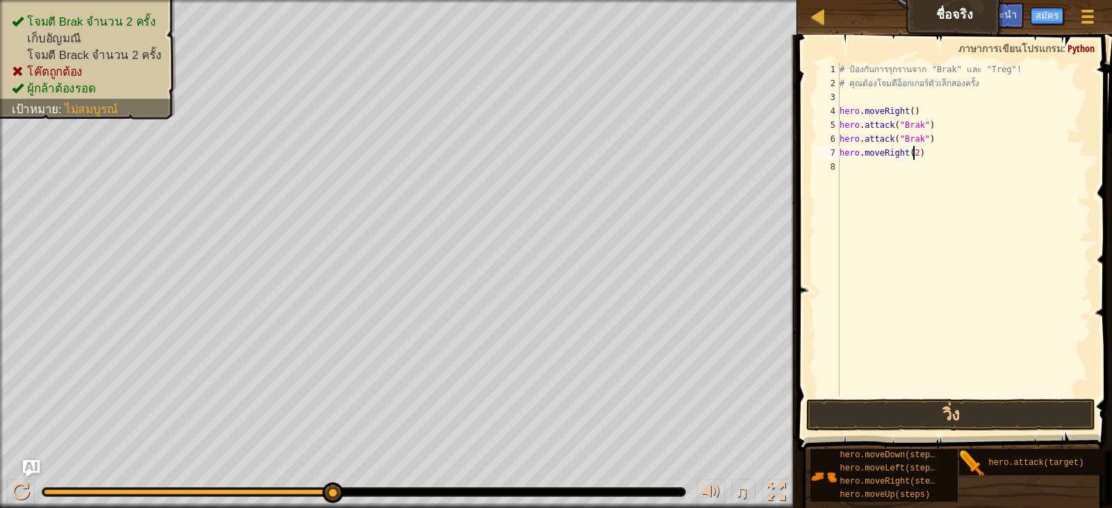
scroll to position [6, 6]
click at [847, 169] on div "# ป้องกันการรุกรานจาก "Brak" และ "Treg"! # คุณต้องโจมตีอ็อกเกอร์ตัวเล็กสองครั้ง…" at bounding box center [964, 243] width 254 height 361
click at [909, 173] on div "# ป้องกันการรุกรานจาก "Brak" และ "Treg"! # คุณต้องโจมตีอ็อกเกอร์ตัวเล็กสองครั้ง…" at bounding box center [964, 243] width 254 height 361
drag, startPoint x: 927, startPoint y: 169, endPoint x: 902, endPoint y: 169, distance: 25.0
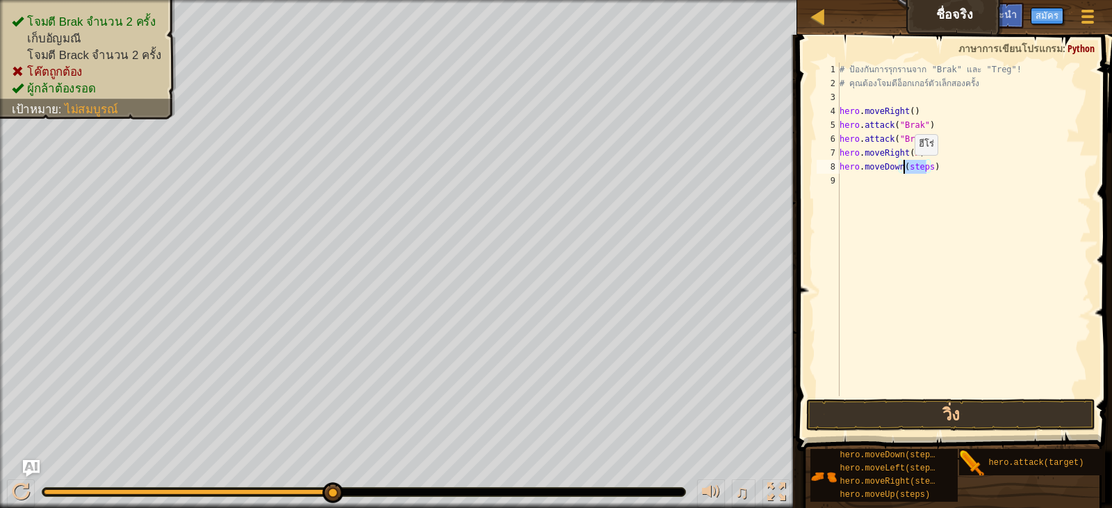
click at [902, 169] on div "# ป้องกันการรุกรานจาก "Brak" และ "Treg"! # คุณต้องโจมตีอ็อกเกอร์ตัวเล็กสองครั้ง…" at bounding box center [964, 243] width 254 height 361
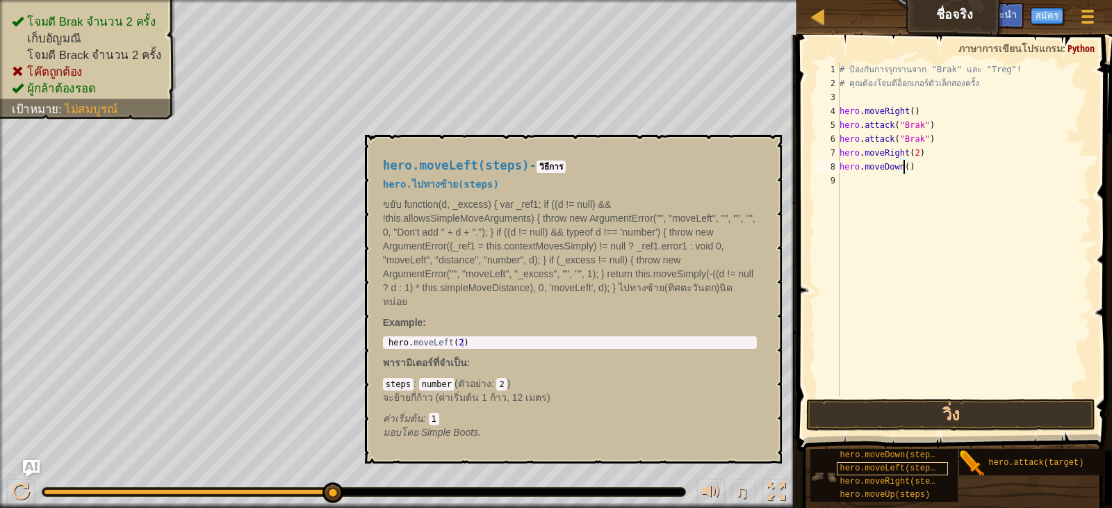
scroll to position [10, 0]
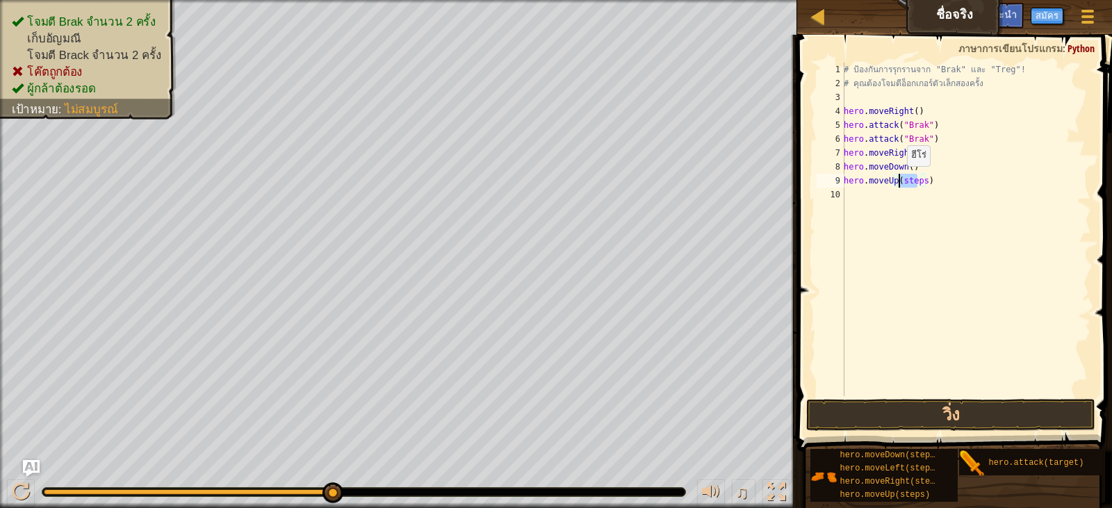
drag, startPoint x: 918, startPoint y: 180, endPoint x: 899, endPoint y: 180, distance: 19.5
click at [899, 180] on div "# ป้องกันการรุกรานจาก "Brak" และ "Treg"! # คุณต้องโจมตีอ็อกเกอร์ตัวเล็กสองครั้ง…" at bounding box center [966, 243] width 250 height 361
click at [919, 181] on div "# ป้องกันการรุกรานจาก "Brak" และ "Treg"! # คุณต้องโจมตีอ็อกเกอร์ตัวเล็กสองครั้ง…" at bounding box center [966, 230] width 250 height 334
drag, startPoint x: 921, startPoint y: 181, endPoint x: 898, endPoint y: 182, distance: 23.0
click at [898, 182] on div "# ป้องกันการรุกรานจาก "Brak" และ "Treg"! # คุณต้องโจมตีอ็อกเกอร์ตัวเล็กสองครั้ง…" at bounding box center [966, 243] width 250 height 361
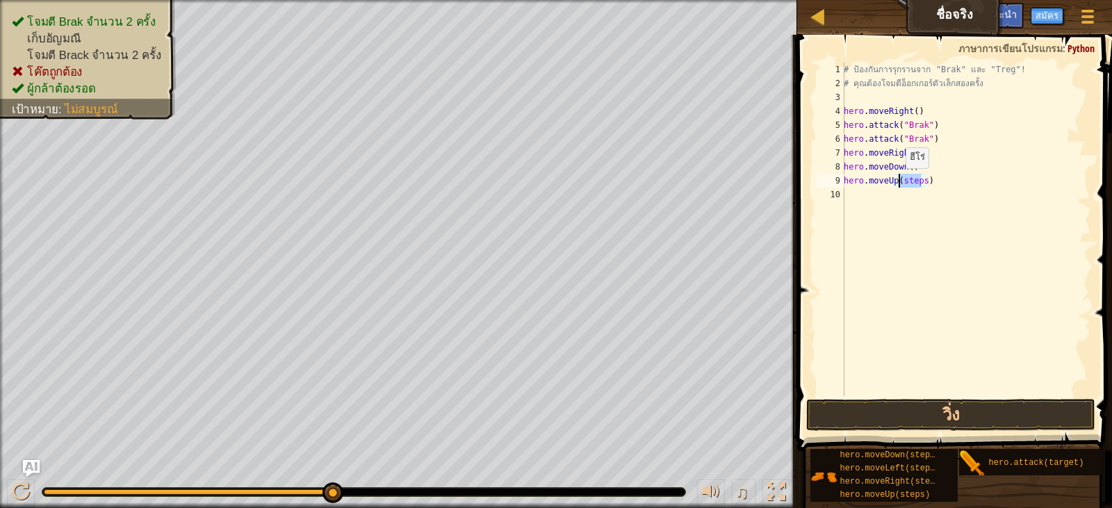
type textarea "hero.moveUp()"
click at [917, 400] on button "วิ่ง" at bounding box center [950, 415] width 289 height 32
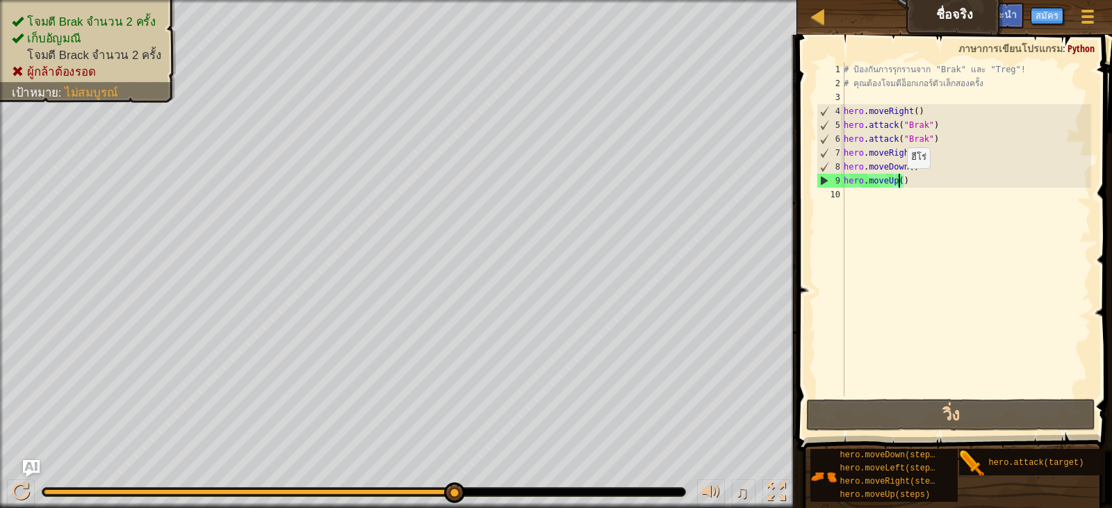
click at [896, 184] on div "# ป้องกันการรุกรานจาก "Brak" และ "Treg"! # คุณต้องโจมตีอ็อกเกอร์ตัวเล็กสองครั้ง…" at bounding box center [966, 243] width 250 height 361
drag, startPoint x: 904, startPoint y: 181, endPoint x: 844, endPoint y: 184, distance: 59.9
click at [844, 184] on div "hero.moveUp() 1 2 3 4 5 6 7 8 9 10 # ป้องกันการรุกรานจาก "Brak" และ "Treg"! # ค…" at bounding box center [952, 230] width 277 height 334
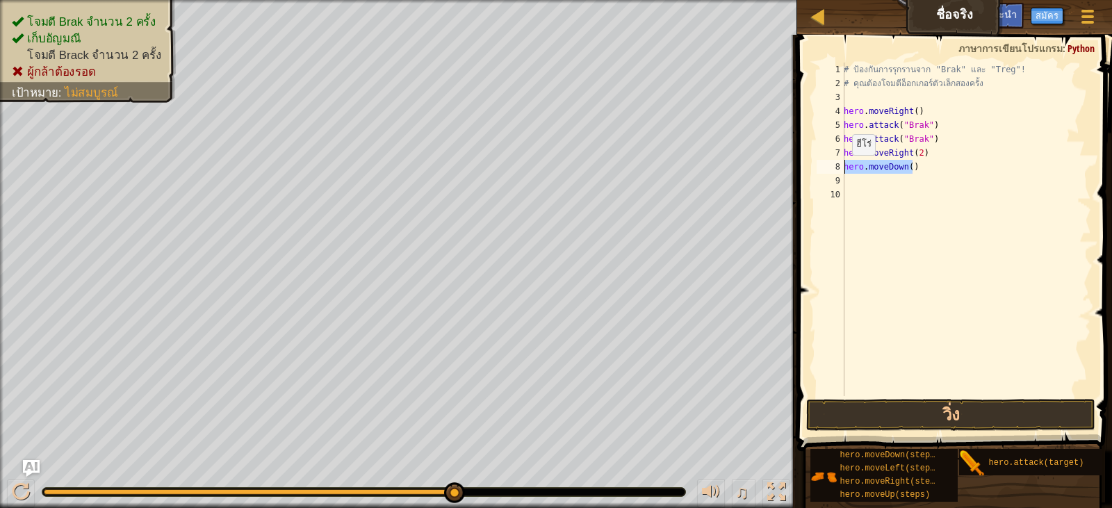
drag, startPoint x: 919, startPoint y: 171, endPoint x: 843, endPoint y: 169, distance: 75.8
click at [843, 169] on div "1 2 3 4 5 6 7 8 9 10 # ป้องกันการรุกรานจาก "Brak" และ "Treg"! # คุณต้องโจมตีอ็อ…" at bounding box center [952, 230] width 277 height 334
type textarea "hero.moveDown()"
click at [911, 154] on div "# ป้องกันการรุกรานจาก "Brak" และ "Treg"! # คุณต้องโจมตีอ็อกเกอร์ตัวเล็กสองครั้ง…" at bounding box center [963, 243] width 255 height 361
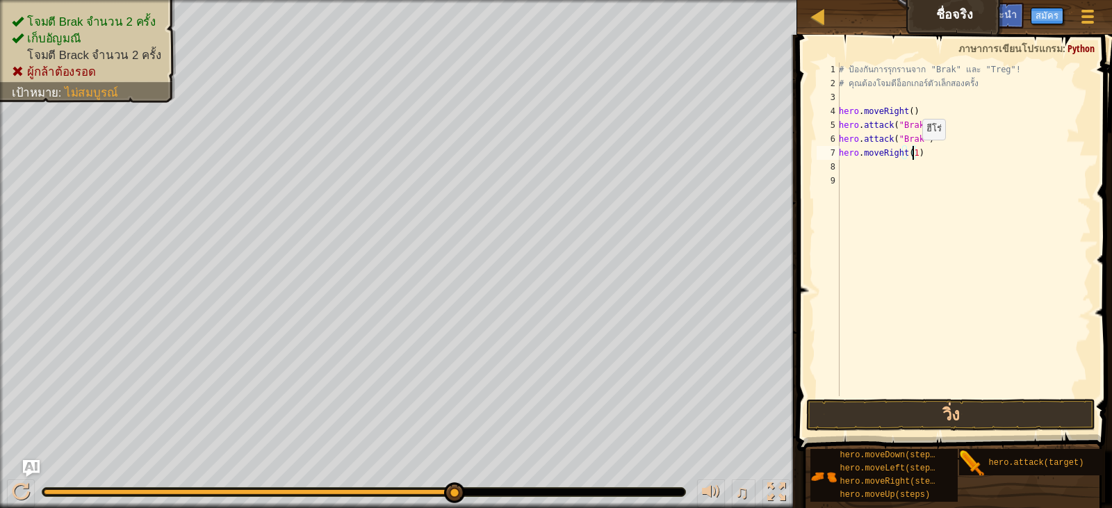
type textarea "hero.moveRight()"
click at [881, 398] on span at bounding box center [956, 222] width 326 height 457
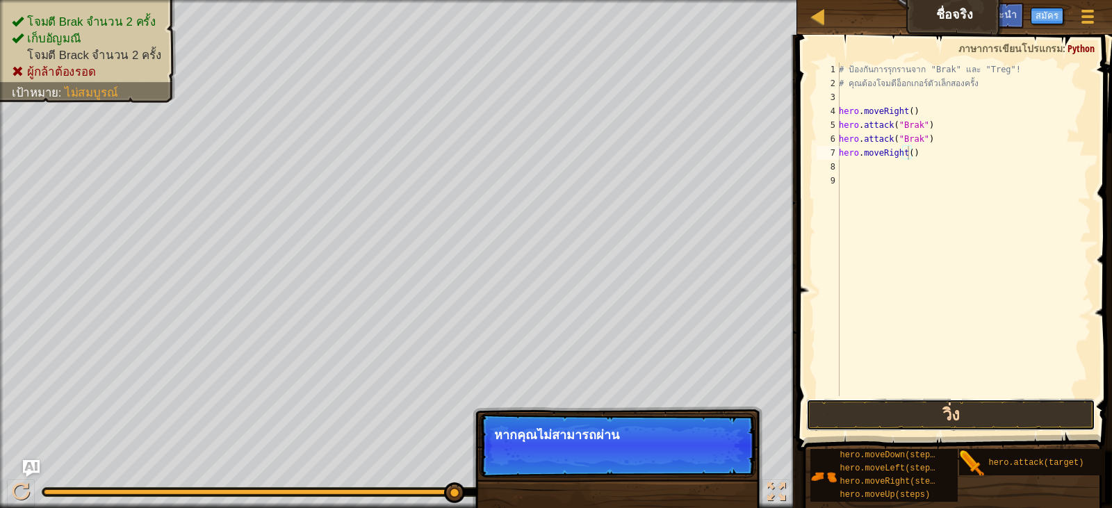
click at [881, 405] on button "วิ่ง" at bounding box center [950, 415] width 289 height 32
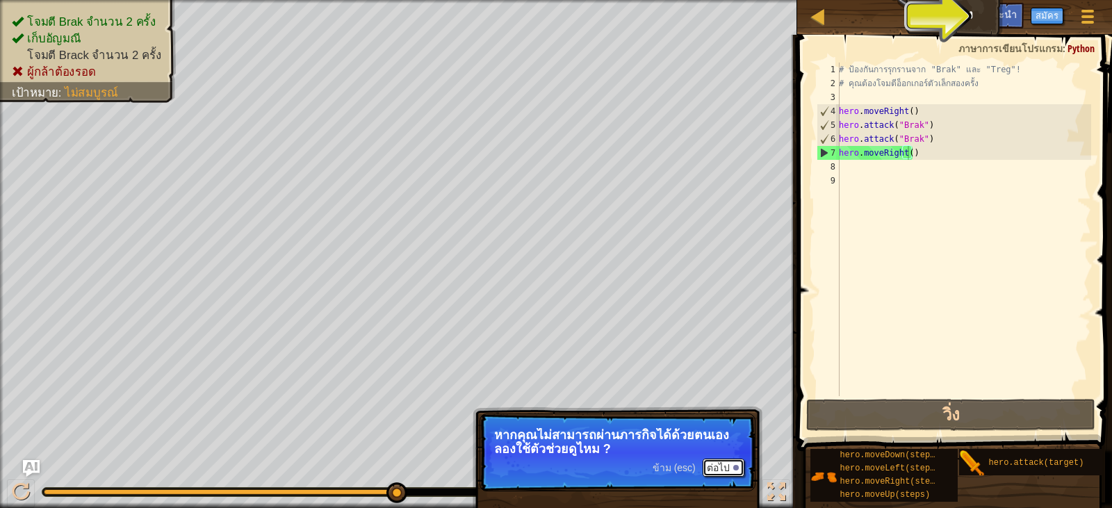
click at [719, 466] on button "ต่อไป" at bounding box center [724, 468] width 42 height 18
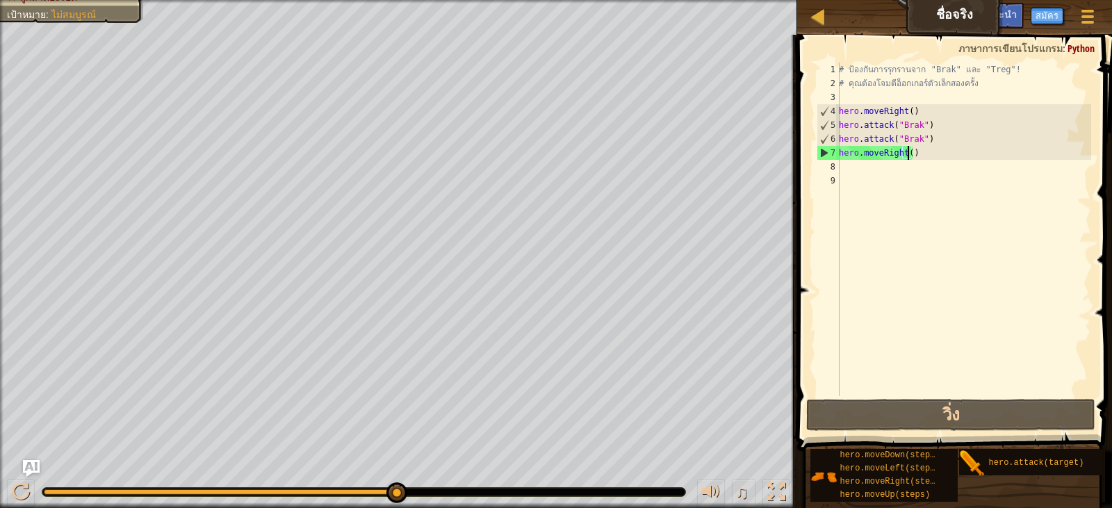
click at [865, 172] on div "# ป้องกันการรุกรานจาก "Brak" และ "Treg"! # คุณต้องโจมตีอ็อกเกอร์ตัวเล็กสองครั้ง…" at bounding box center [963, 243] width 255 height 361
click at [906, 154] on div "# ป้องกันการรุกรานจาก "Brak" และ "Treg"! # คุณต้องโจมตีอ็อกเกอร์ตัวเล็กสองครั้ง…" at bounding box center [963, 243] width 255 height 361
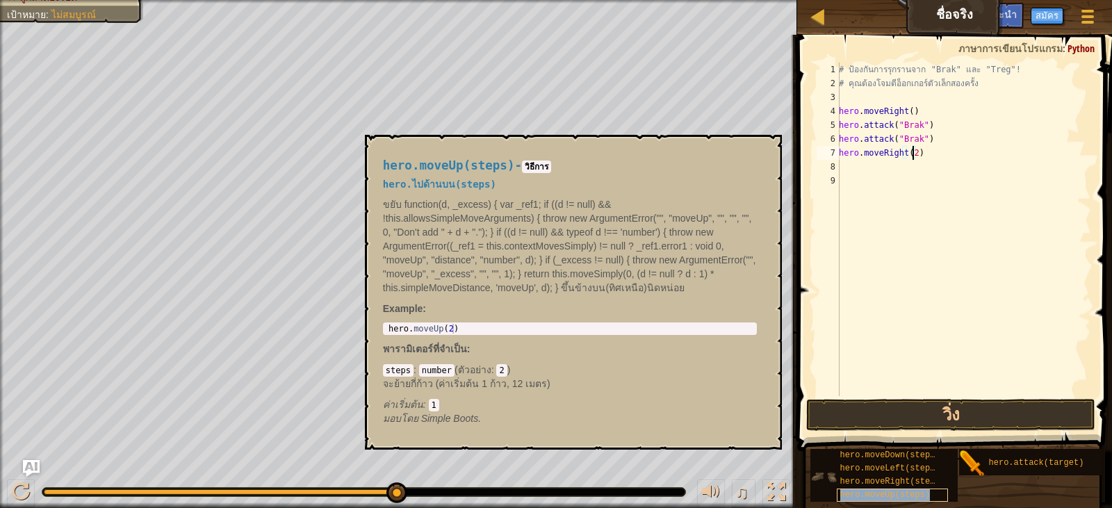
click at [906, 490] on span "hero.moveUp(steps)" at bounding box center [885, 495] width 90 height 10
click at [896, 464] on span "hero.moveLeft(steps)" at bounding box center [890, 469] width 100 height 10
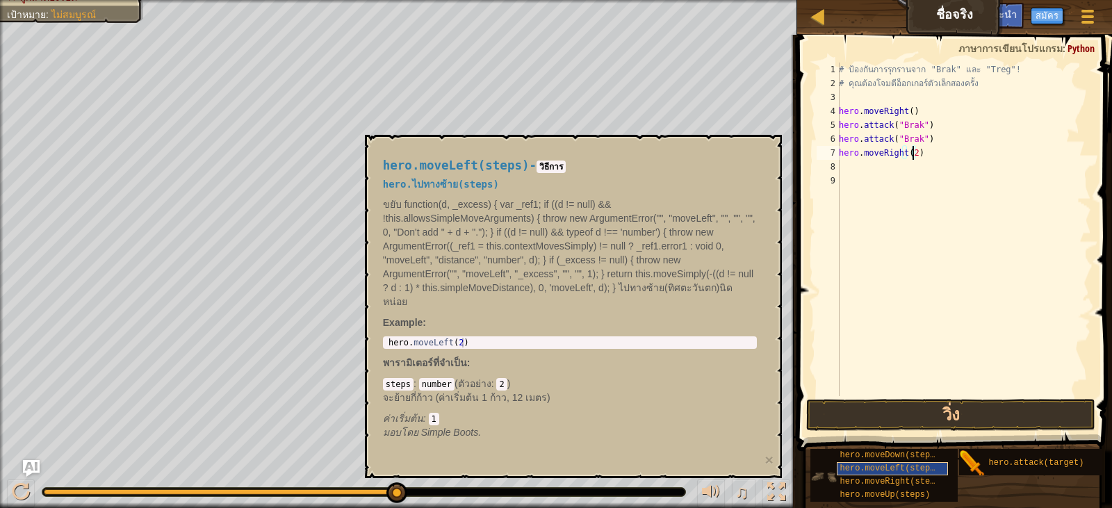
scroll to position [0, 0]
drag, startPoint x: 924, startPoint y: 168, endPoint x: 933, endPoint y: 170, distance: 9.5
click at [932, 170] on div "# ป้องกันการรุกรานจาก "Brak" และ "Treg"! # คุณต้องโจมตีอ็อกเกอร์ตัวเล็กสองครั้ง…" at bounding box center [963, 243] width 255 height 361
drag, startPoint x: 929, startPoint y: 170, endPoint x: 935, endPoint y: 165, distance: 7.5
click at [933, 165] on div "# ป้องกันการรุกรานจาก "Brak" และ "Treg"! # คุณต้องโจมตีอ็อกเกอร์ตัวเล็กสองครั้ง…" at bounding box center [963, 243] width 255 height 361
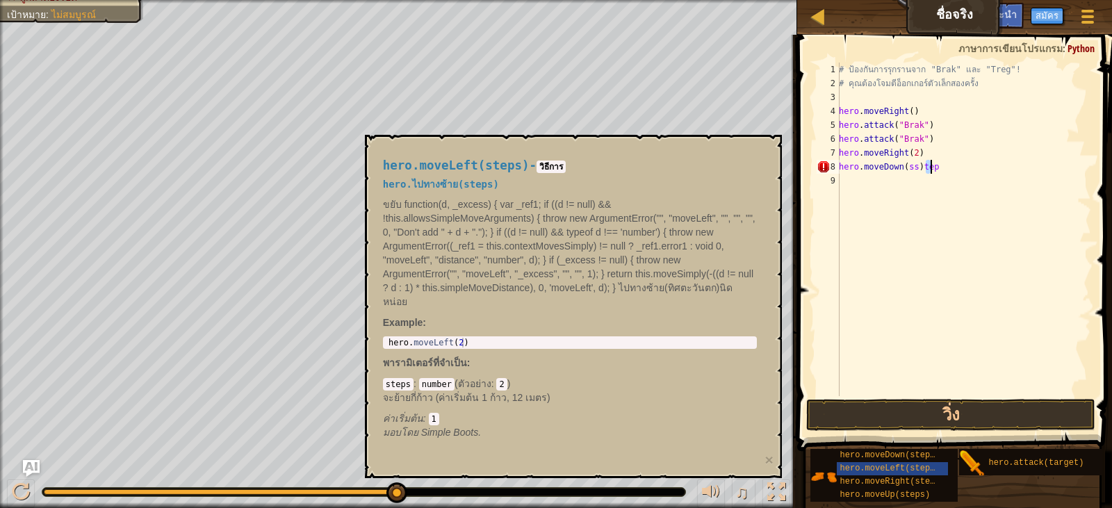
click at [931, 168] on div "# ป้องกันการรุกรานจาก "Brak" และ "Treg"! # คุณต้องโจมตีอ็อกเกอร์ตัวเล็กสองครั้ง…" at bounding box center [963, 230] width 255 height 334
drag, startPoint x: 911, startPoint y: 168, endPoint x: 903, endPoint y: 167, distance: 8.4
click at [903, 167] on div "# ป้องกันการรุกรานจาก "Brak" และ "Treg"! # คุณต้องโจมตีอ็อกเกอร์ตัวเล็กสองครั้ง…" at bounding box center [963, 243] width 255 height 361
type textarea "hero.moveDown()"
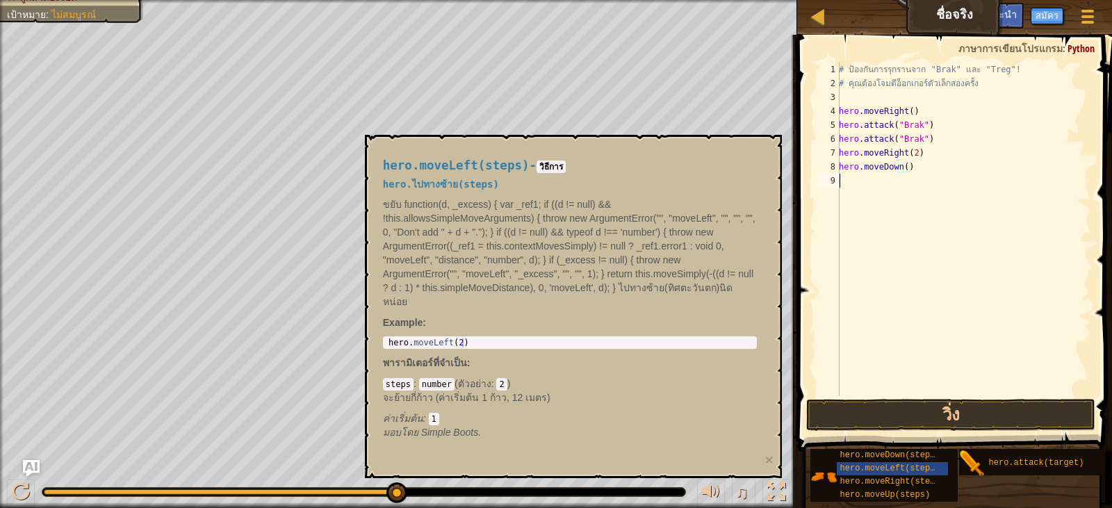
click at [841, 182] on div "# ป้องกันการรุกรานจาก "Brak" และ "Treg"! # คุณต้องโจมตีอ็อกเกอร์ตัวเล็กสองครั้ง…" at bounding box center [963, 243] width 255 height 361
click at [838, 418] on button "วิ่ง" at bounding box center [950, 415] width 289 height 32
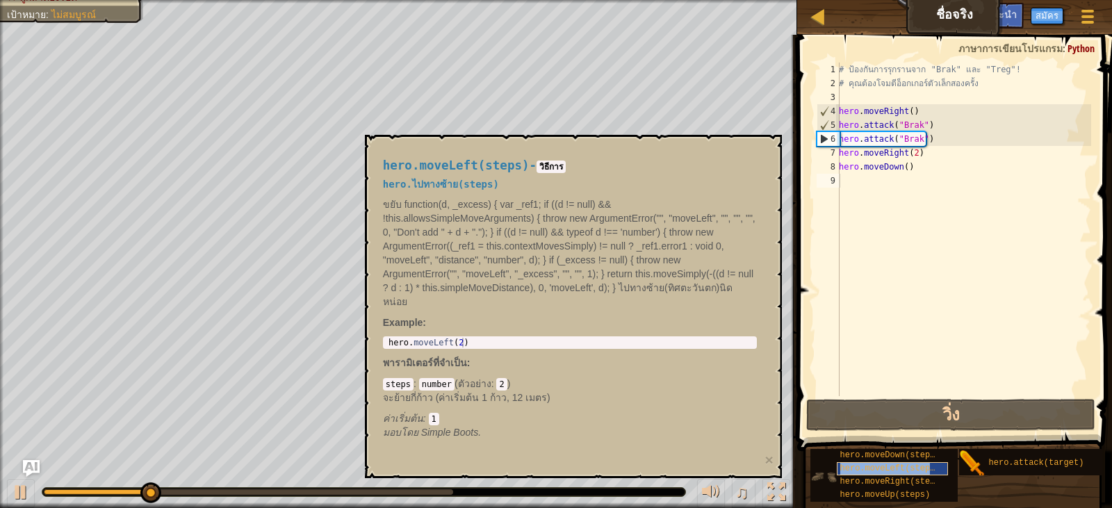
click at [889, 466] on span "hero.moveLeft(steps)" at bounding box center [890, 469] width 100 height 10
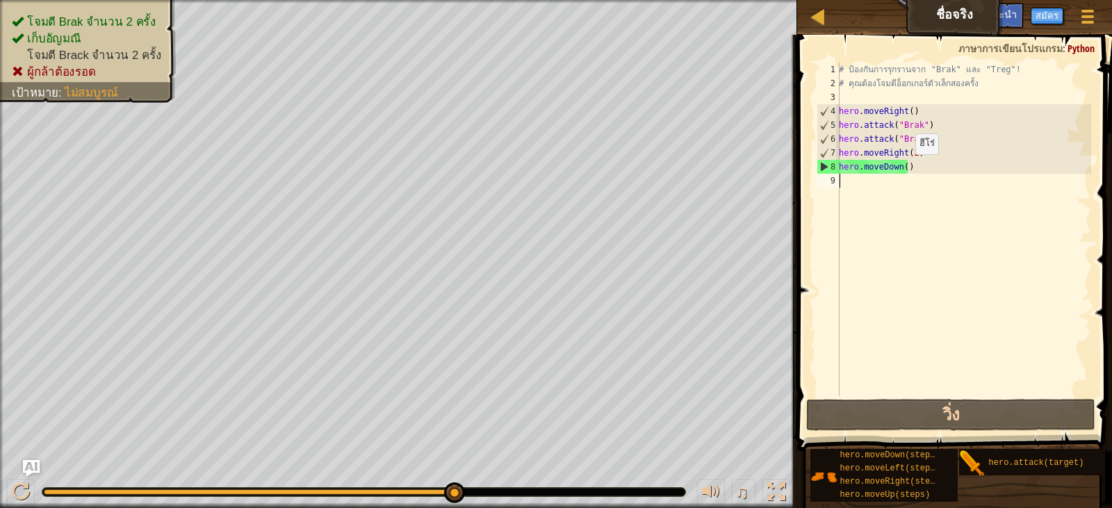
click at [903, 168] on div "# ป้องกันการรุกรานจาก "Brak" และ "Treg"! # คุณต้องโจมตีอ็อกเกอร์ตัวเล็กสองครั้ง…" at bounding box center [963, 243] width 255 height 361
click at [901, 169] on div "# ป้องกันการรุกรานจาก "Brak" และ "Treg"! # คุณต้องโจมตีอ็อกเกอร์ตัวเล็กสองครั้ง…" at bounding box center [963, 243] width 255 height 361
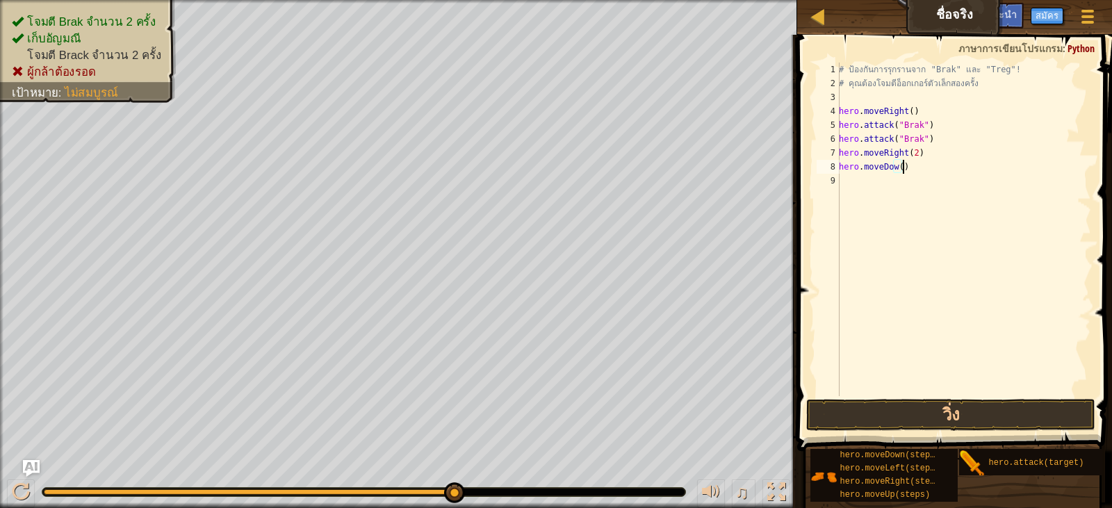
click at [906, 164] on div "# ป้องกันการรุกรานจาก "Brak" และ "Treg"! # คุณต้องโจมตีอ็อกเกอร์ตัวเล็กสองครั้ง…" at bounding box center [963, 243] width 255 height 361
type textarea "h"
drag, startPoint x: 841, startPoint y: 122, endPoint x: 927, endPoint y: 124, distance: 85.5
click at [927, 124] on div "# ป้องกันการรุกรานจาก "Brak" และ "Treg"! # คุณต้องโจมตีอ็อกเกอร์ตัวเล็กสองครั้ง…" at bounding box center [963, 243] width 255 height 361
type textarea "hero.attack("Brak")"
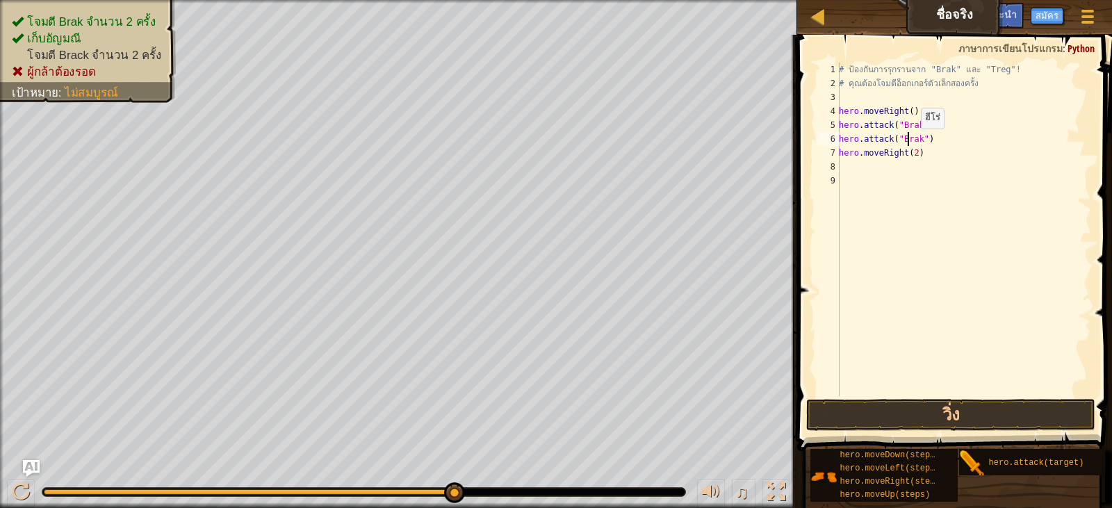
click at [908, 142] on div "# ป้องกันการรุกรานจาก "Brak" และ "Treg"! # คุณต้องโจมตีอ็อกเกอร์ตัวเล็กสองครั้ง…" at bounding box center [963, 243] width 255 height 361
click at [860, 174] on div "# ป้องกันการรุกรานจาก "Brak" และ "Treg"! # คุณต้องโจมตีอ็อกเกอร์ตัวเล็กสองครั้ง…" at bounding box center [963, 243] width 255 height 361
click at [864, 99] on div "# ป้องกันการรุกรานจาก "Brak" และ "Treg"! # คุณต้องโจมตีอ็อกเกอร์ตัวเล็กสองครั้ง…" at bounding box center [963, 243] width 255 height 361
click at [915, 113] on div "# ป้องกันการรุกรานจาก "Brak" และ "Treg"! # คุณต้องโจมตีอ็อกเกอร์ตัวเล็กสองครั้ง…" at bounding box center [963, 243] width 255 height 361
click at [867, 88] on div "# ป้องกันการรุกรานจาก "Brak" และ "Treg"! # คุณต้องโจมตีอ็อกเกอร์ตัวเล็กสองครั้ง…" at bounding box center [963, 243] width 255 height 361
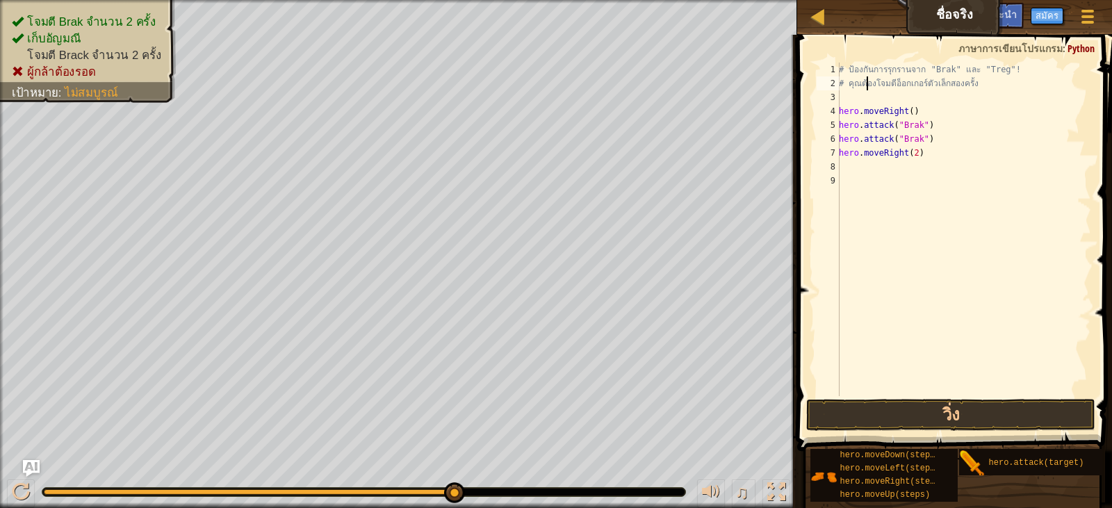
click at [865, 91] on div "# ป้องกันการรุกรานจาก "Brak" และ "Treg"! # คุณต้องโจมตีอ็อกเกอร์ตัวเล็กสองครั้ง…" at bounding box center [963, 243] width 255 height 361
type textarea "# คุณต้องโจมตีอ็อกเกอร์ตัวเล็กสองครั้ง"
click at [855, 101] on div "# ป้องกันการรุกรานจาก "Brak" และ "Treg"! # คุณต้องโจมตีอ็อกเกอร์ตัวเล็กสองครั้ง…" at bounding box center [963, 243] width 255 height 361
click at [847, 165] on div "# ป้องกันการรุกรานจาก "Brak" และ "Treg"! # คุณต้องโจมตีอ็อกเกอร์ตัวเล็กสองครั้ง…" at bounding box center [963, 243] width 255 height 361
click at [924, 168] on div "# ป้องกันการรุกรานจาก "Brak" และ "Treg"! # คุณต้องโจมตีอ็อกเกอร์ตัวเล็กสองครั้ง…" at bounding box center [963, 230] width 255 height 334
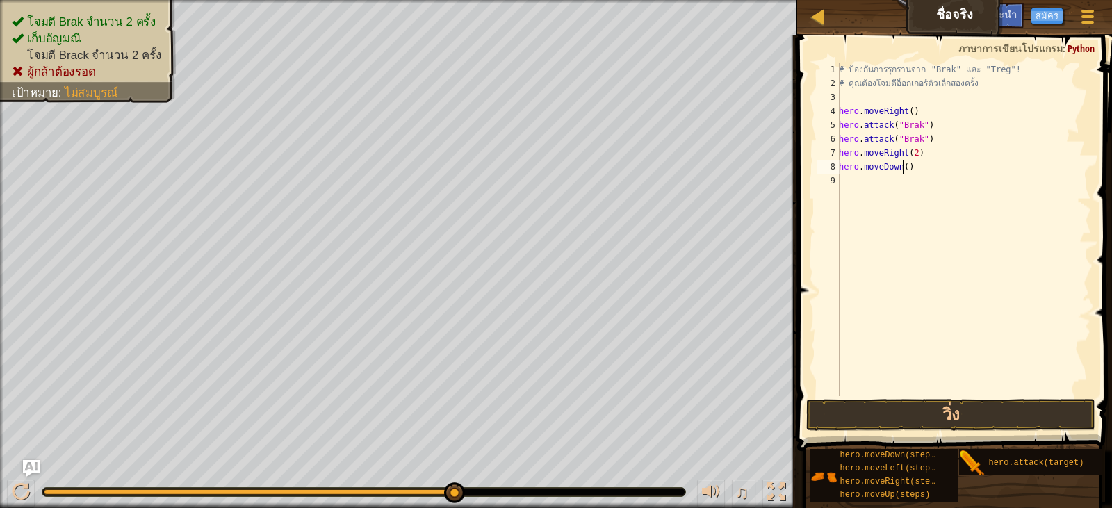
scroll to position [6, 5]
type textarea "hero.moveDown("B)"
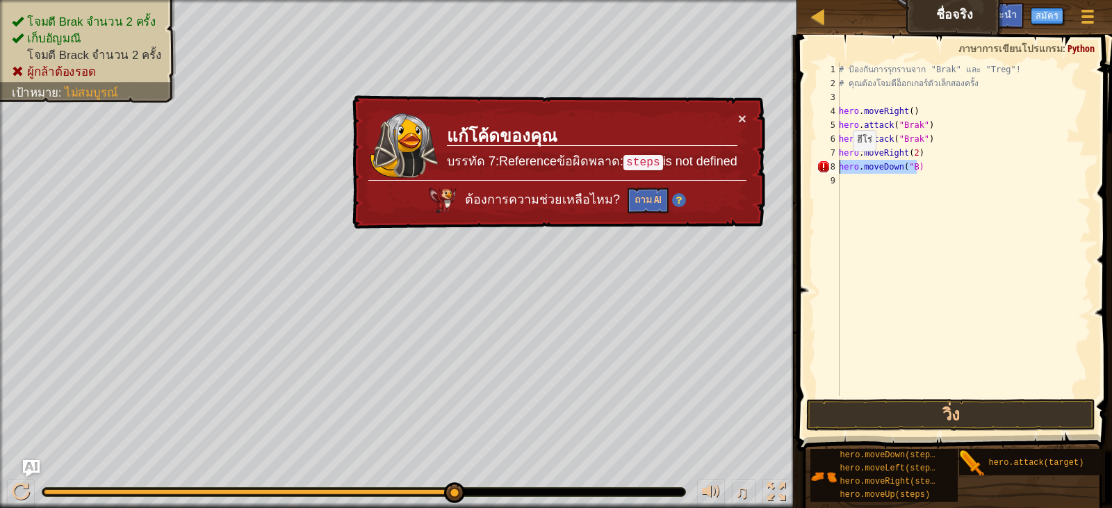
drag, startPoint x: 919, startPoint y: 164, endPoint x: 829, endPoint y: 166, distance: 90.4
click at [829, 166] on div "hero.moveDown("B) 1 2 3 4 5 6 7 8 9 # ป้องกันการรุกรานจาก "Brak" และ "Treg"! # …" at bounding box center [952, 230] width 277 height 334
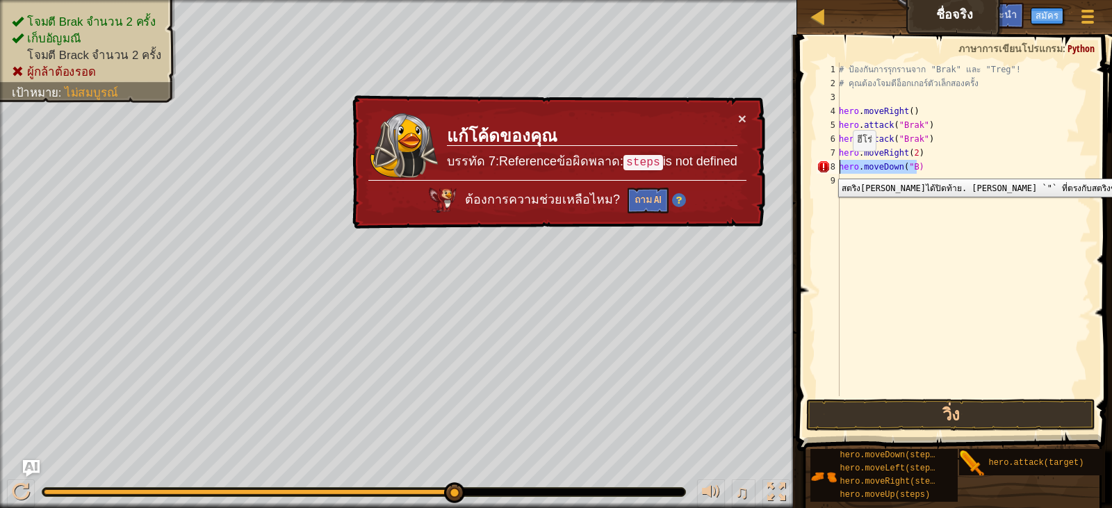
scroll to position [6, 0]
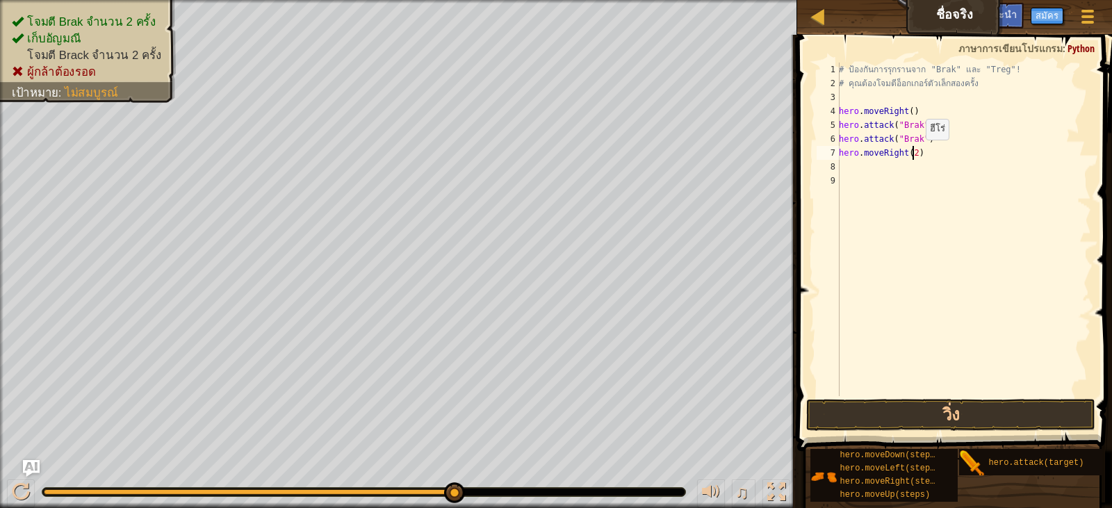
click at [913, 154] on div "# ป้องกันการรุกรานจาก "Brak" และ "Treg"! # คุณต้องโจมตีอ็อกเกอร์ตัวเล็กสองครั้ง…" at bounding box center [963, 243] width 255 height 361
drag, startPoint x: 913, startPoint y: 154, endPoint x: 828, endPoint y: 140, distance: 86.6
click at [828, 140] on div "hero.moveRight(2) 1 2 3 4 5 6 7 8 9 # ป้องกันการรุกรานจาก "Brak" และ "Treg"! # …" at bounding box center [952, 230] width 277 height 334
drag, startPoint x: 936, startPoint y: 119, endPoint x: 843, endPoint y: 121, distance: 92.5
click at [843, 121] on div "# ป้องกันการรุกรานจาก "Brak" และ "Treg"! # คุณต้องโจมตีอ็อกเกอร์ตัวเล็กสองครั้ง…" at bounding box center [963, 243] width 255 height 361
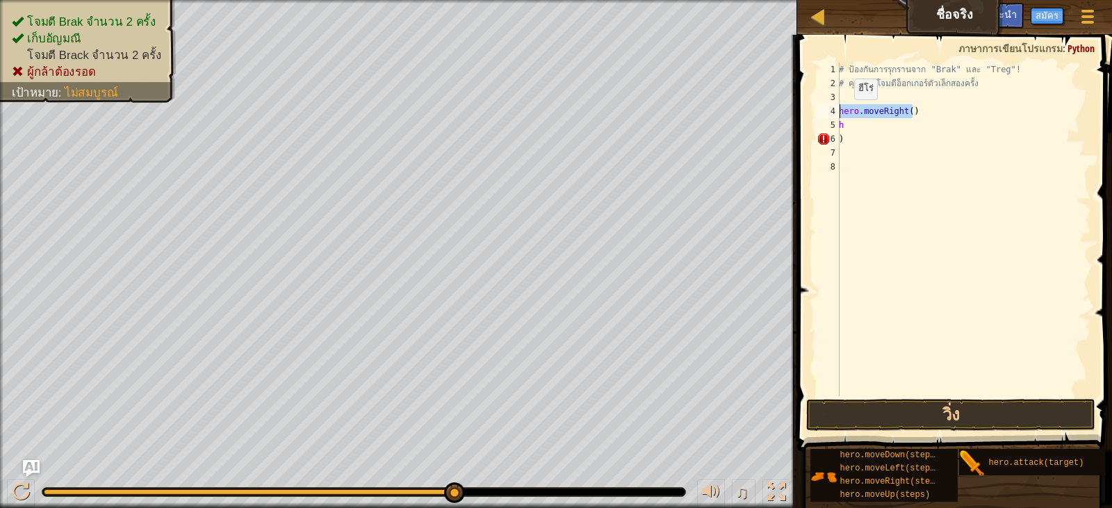
drag, startPoint x: 913, startPoint y: 117, endPoint x: 813, endPoint y: 112, distance: 99.5
click at [824, 113] on div "h 1 2 3 4 5 6 7 8 # ป้องกันการรุกรานจาก "Brak" และ "Treg"! # คุณต้องโจมตีอ็อกเก…" at bounding box center [952, 230] width 277 height 334
type textarea "hero.moveRight()"
drag, startPoint x: 844, startPoint y: 125, endPoint x: 825, endPoint y: 128, distance: 19.0
click at [828, 128] on div "1 2 3 4 5 6 7 8 # ป้องกันการรุกรานจาก "Brak" และ "Treg"! # คุณต้องโจมตีอ็อกเกอร…" at bounding box center [952, 230] width 277 height 334
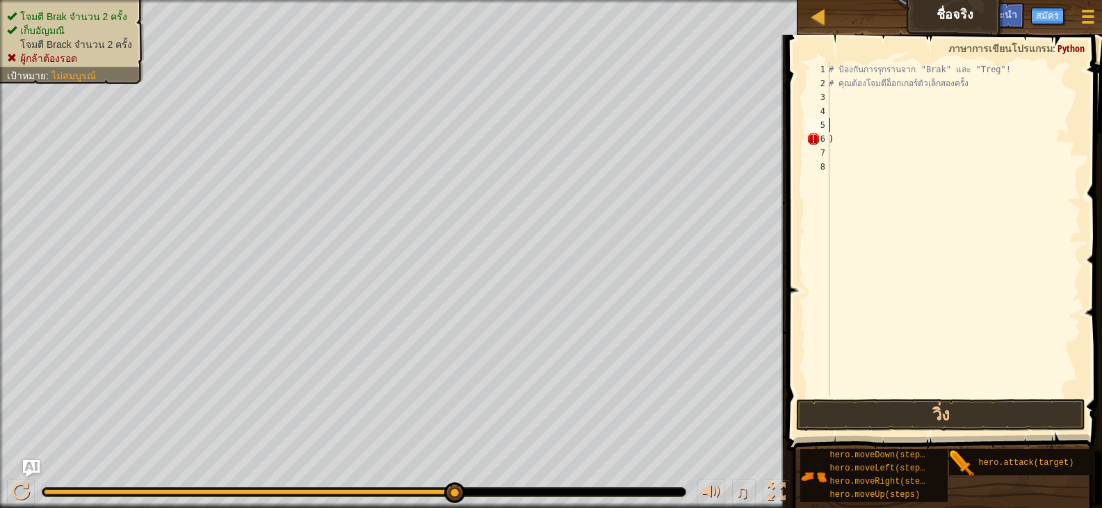
select select "th"
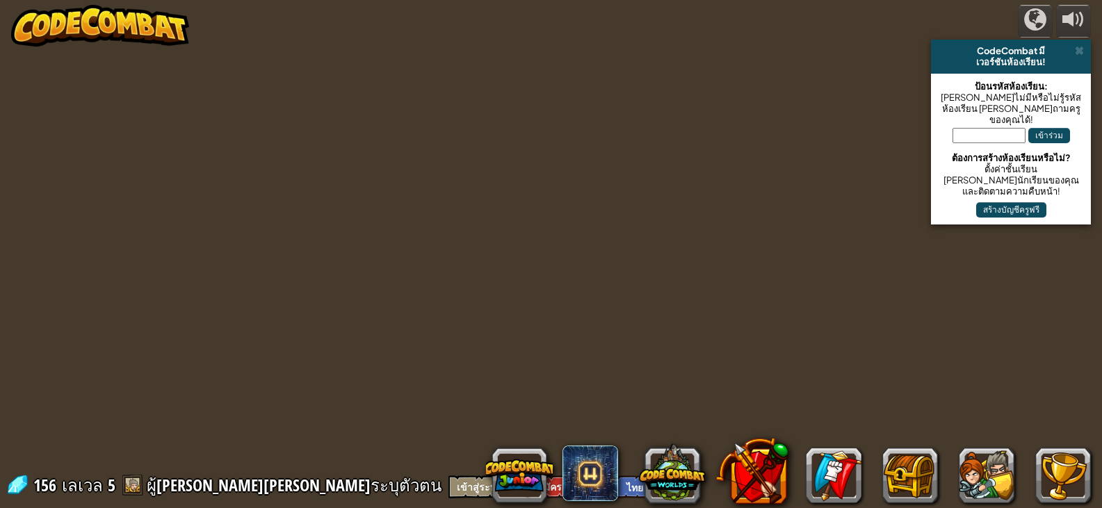
select select "th"
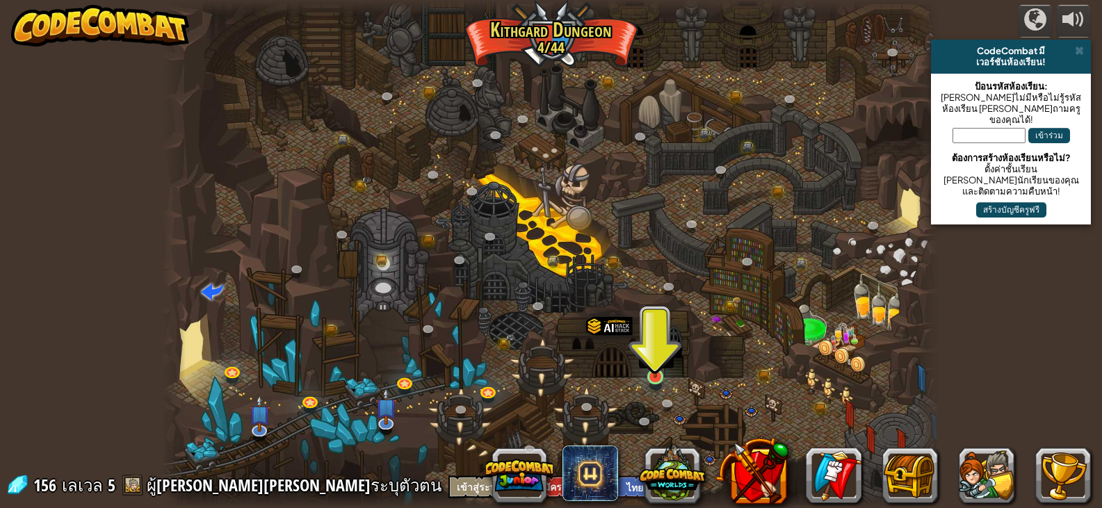
click at [647, 371] on img at bounding box center [655, 356] width 19 height 44
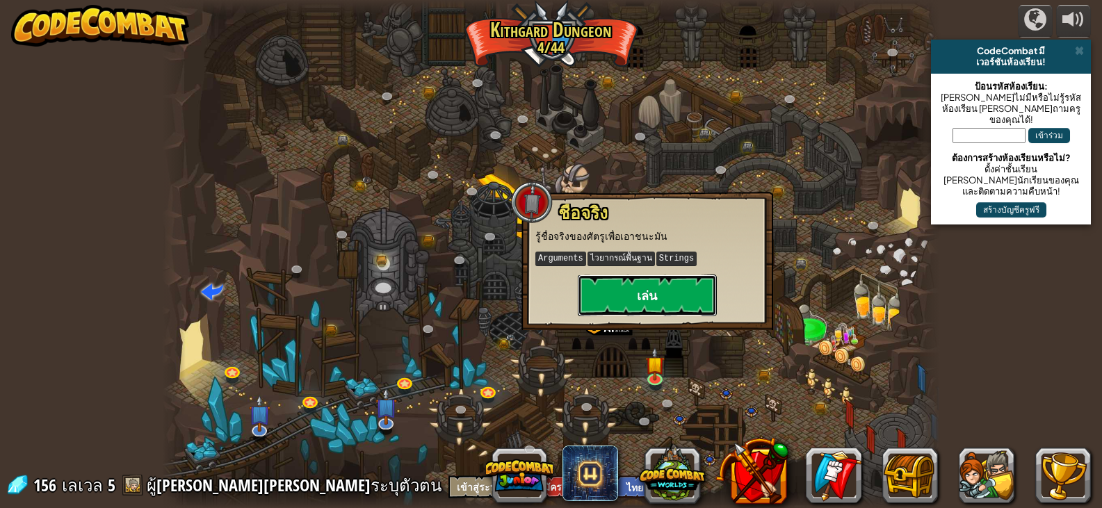
click at [692, 295] on button "เล่น" at bounding box center [647, 296] width 139 height 42
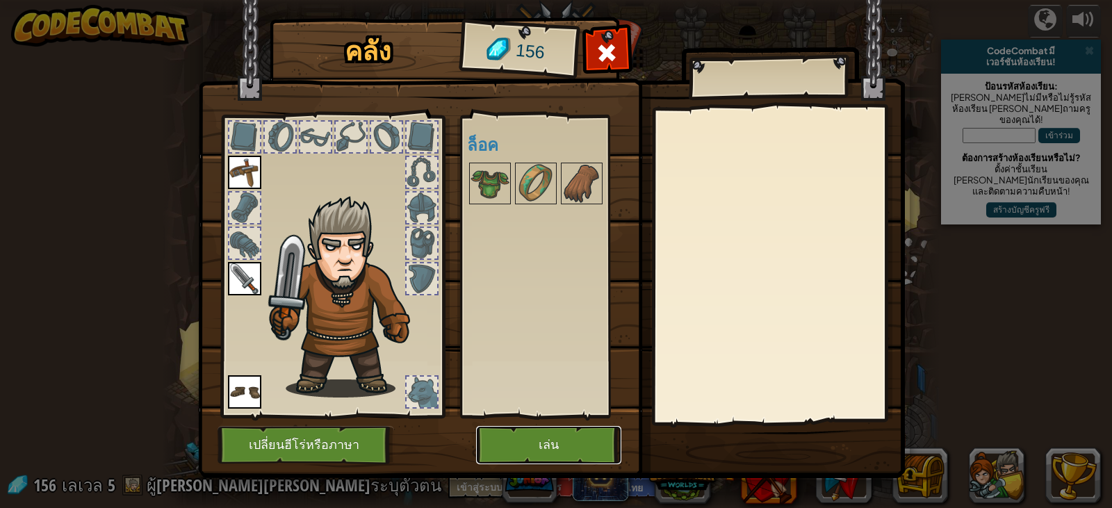
click at [562, 447] on button "เล่น" at bounding box center [548, 445] width 145 height 38
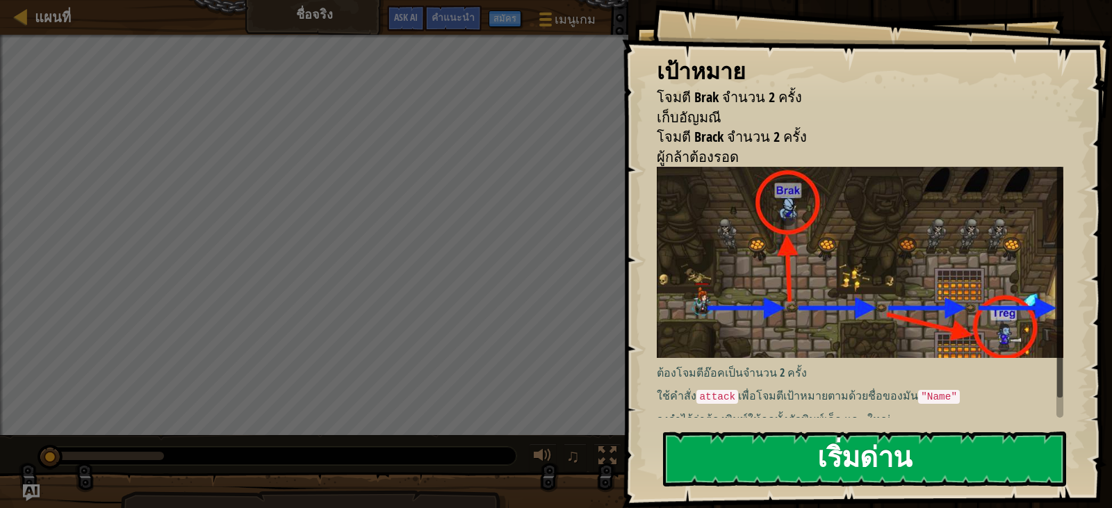
click at [760, 449] on button "เริ่มด่าน" at bounding box center [864, 459] width 403 height 55
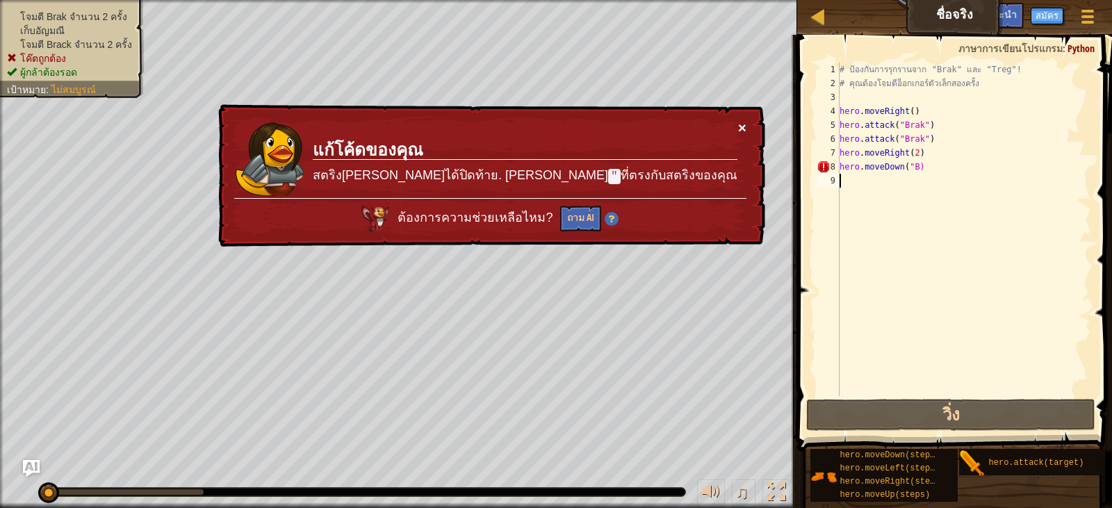
click at [738, 124] on button "×" at bounding box center [742, 127] width 8 height 15
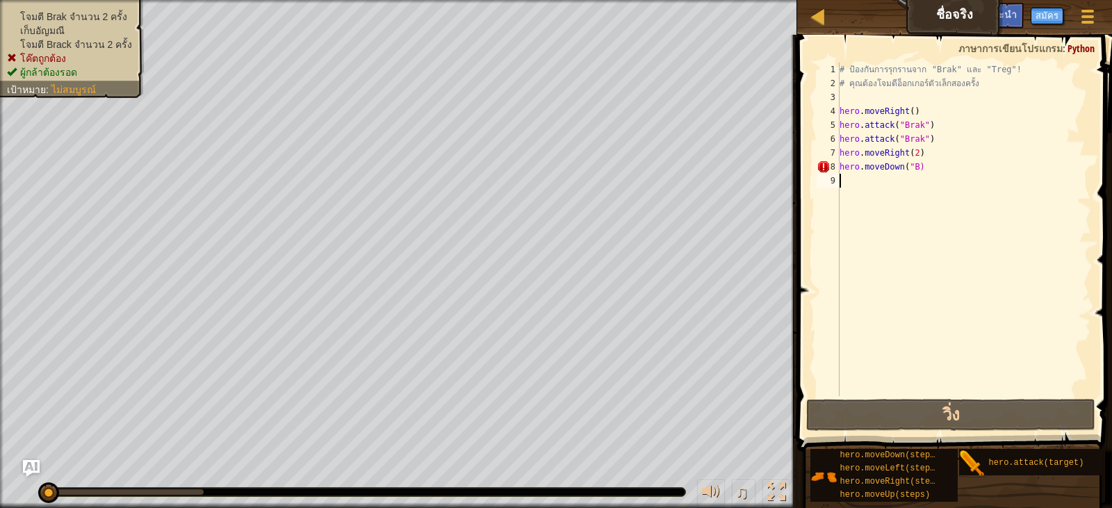
click at [903, 395] on div "# ป้องกันการรุกรานจาก "Brak" และ "Treg"! # คุณต้องโจมตีอ็อกเกอร์ตัวเล็กสองครั้ง…" at bounding box center [964, 243] width 254 height 361
click at [904, 395] on div "# ป้องกันการรุกรานจาก "Brak" และ "Treg"! # คุณต้องโจมตีอ็อกเกอร์ตัวเล็กสองครั้ง…" at bounding box center [964, 243] width 254 height 361
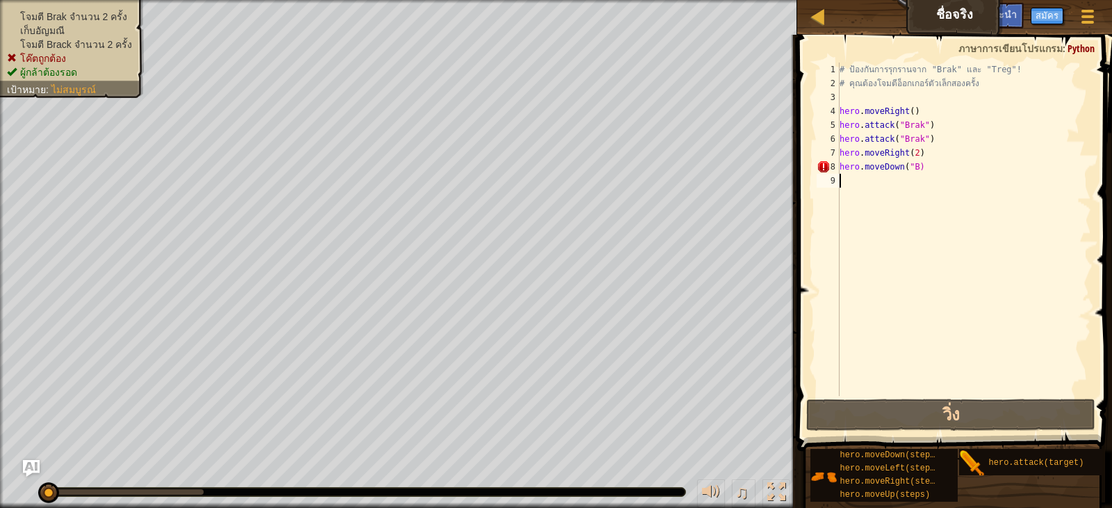
type textarea "hero.moveDown("B)"
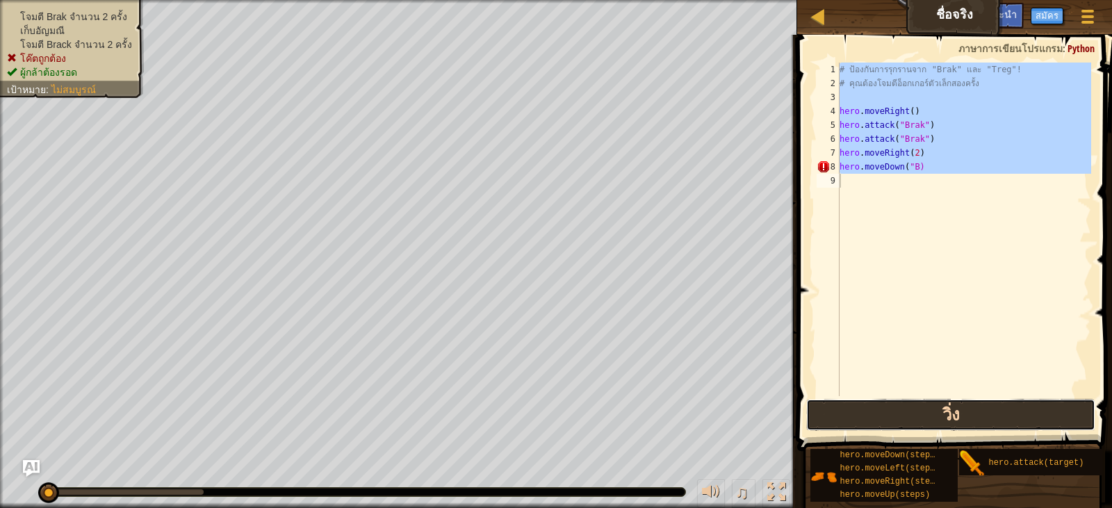
click at [910, 415] on button "วิ่ง" at bounding box center [950, 415] width 289 height 32
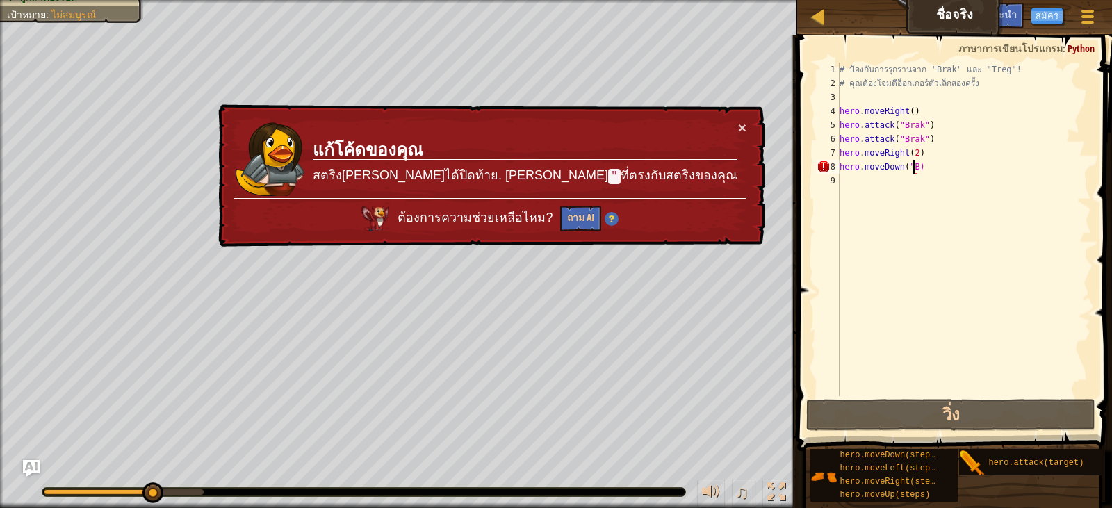
click at [912, 168] on div "# ป้องกันการรุกรานจาก "Brak" และ "Treg"! # คุณต้องโจมตีอ็อกเกอร์ตัวเล็กสองครั้ง…" at bounding box center [964, 243] width 254 height 361
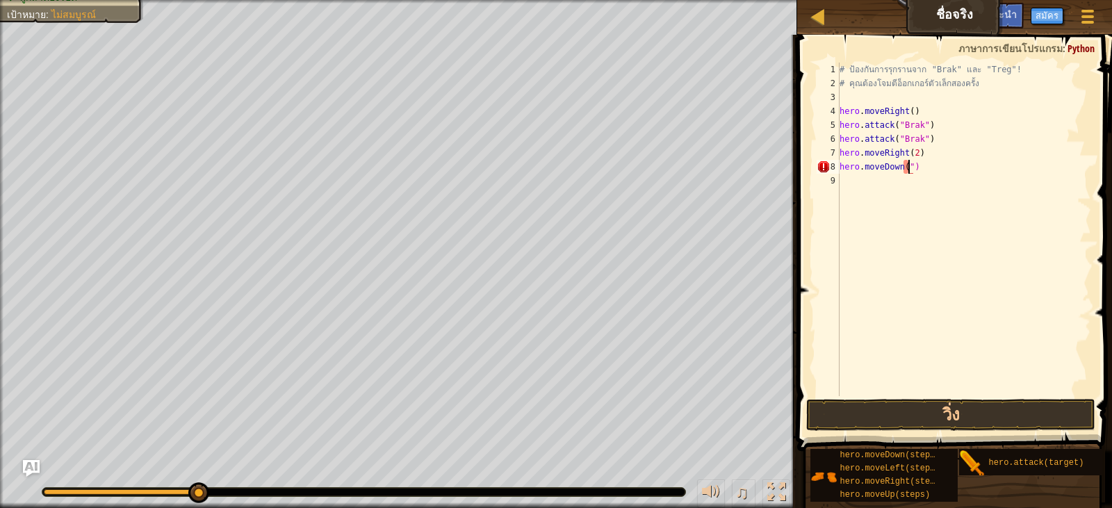
type textarea "hero.moveDown()"
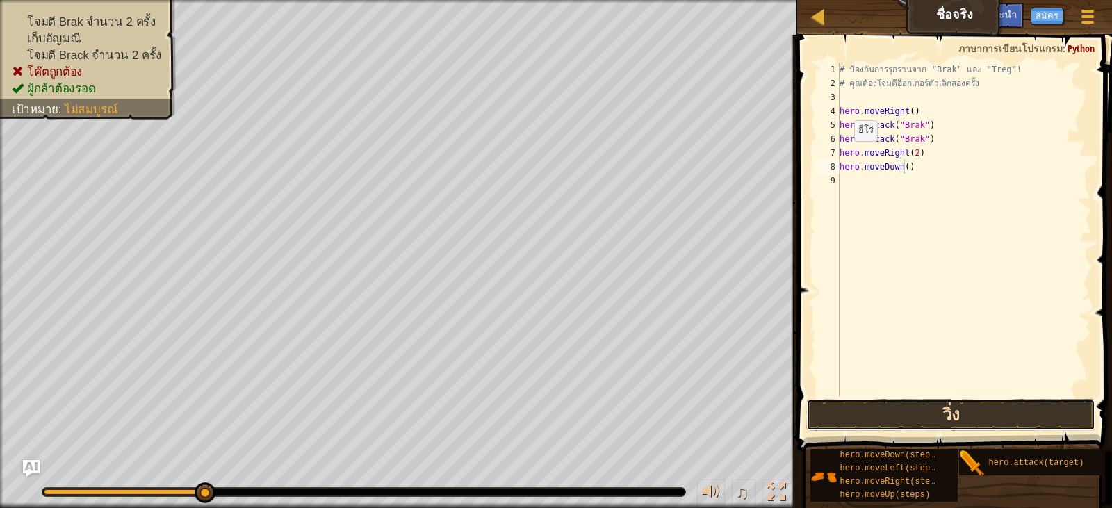
click at [895, 399] on button "วิ่ง" at bounding box center [950, 415] width 289 height 32
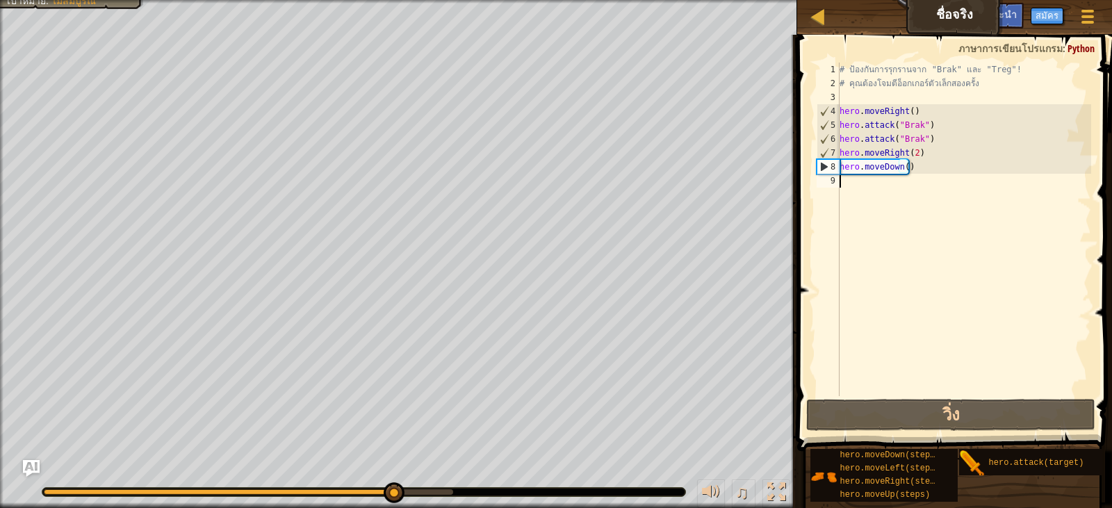
click at [846, 179] on div "# ป้องกันการรุกรานจาก "Brak" และ "Treg"! # คุณต้องโจมตีอ็อกเกอร์ตัวเล็กสองครั้ง…" at bounding box center [964, 243] width 254 height 361
click at [102, 1] on div at bounding box center [398, 1] width 797 height 3
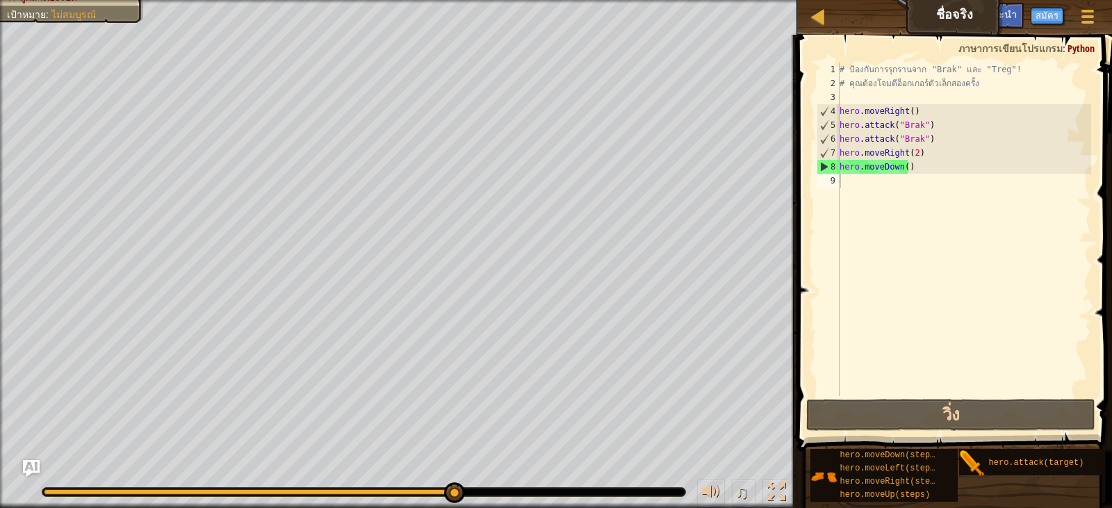
type textarea "hero.attack("Brak")"
drag, startPoint x: 927, startPoint y: 136, endPoint x: 828, endPoint y: 141, distance: 98.8
click at [828, 141] on div "hero.attack("Brak") 1 2 3 4 5 6 7 8 9 # ป้องกันการรุกรานจาก "Brak" และ "Treg"! …" at bounding box center [952, 230] width 277 height 334
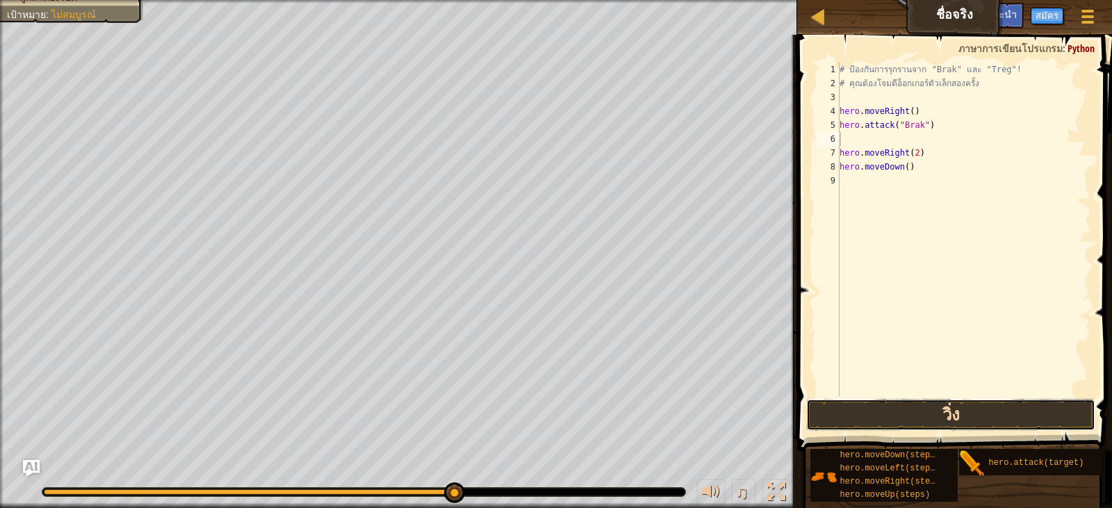
click at [838, 405] on button "วิ่ง" at bounding box center [950, 415] width 289 height 32
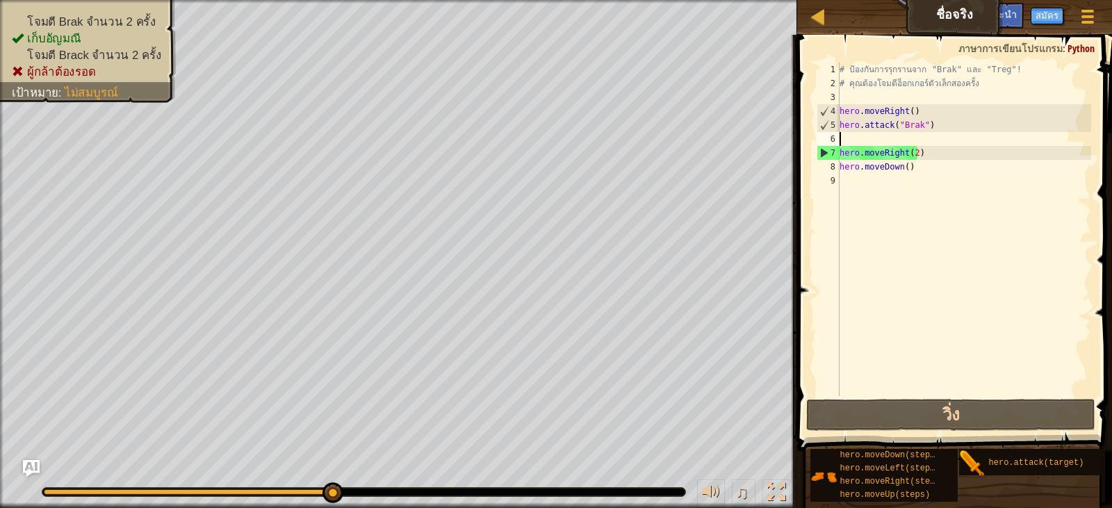
click at [895, 136] on div "# ป้องกันการรุกรานจาก "Brak" และ "Treg"! # คุณต้องโจมตีอ็อกเกอร์ตัวเล็กสองครั้ง…" at bounding box center [964, 243] width 254 height 361
drag, startPoint x: 840, startPoint y: 125, endPoint x: 915, endPoint y: 136, distance: 76.6
click at [915, 136] on div "# ป้องกันการรุกรานจาก "Brak" และ "Treg"! # คุณต้องโจมตีอ็อกเกอร์ตัวเล็กสองครั้ง…" at bounding box center [964, 243] width 254 height 361
type textarea "hero.attack("Brak")"
click at [856, 139] on div "# ป้องกันการรุกรานจาก "Brak" และ "Treg"! # คุณต้องโจมตีอ็อกเกอร์ตัวเล็กสองครั้ง…" at bounding box center [964, 230] width 254 height 334
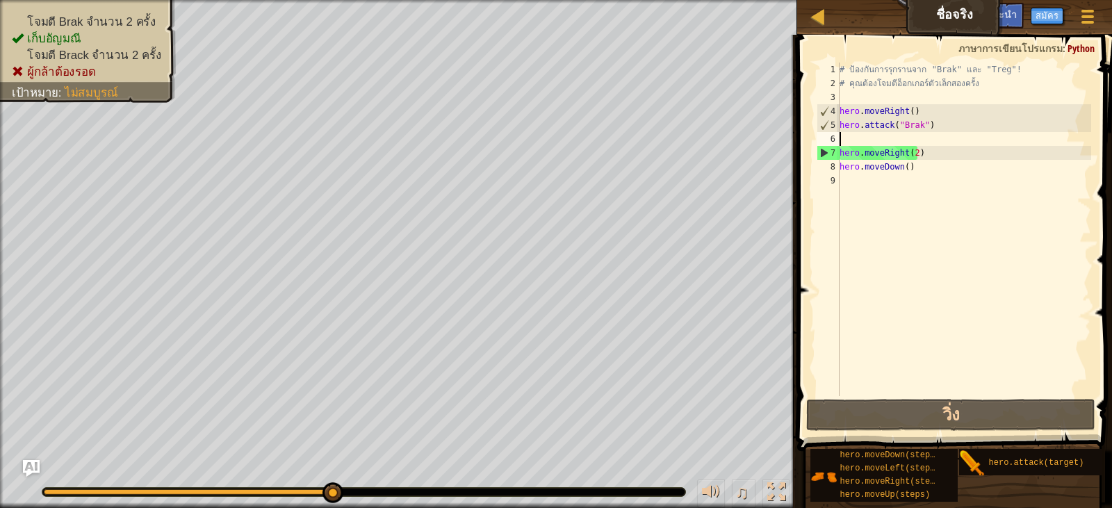
click at [856, 139] on div "# ป้องกันการรุกรานจาก "Brak" และ "Treg"! # คุณต้องโจมตีอ็อกเกอร์ตัวเล็กสองครั้ง…" at bounding box center [964, 243] width 254 height 361
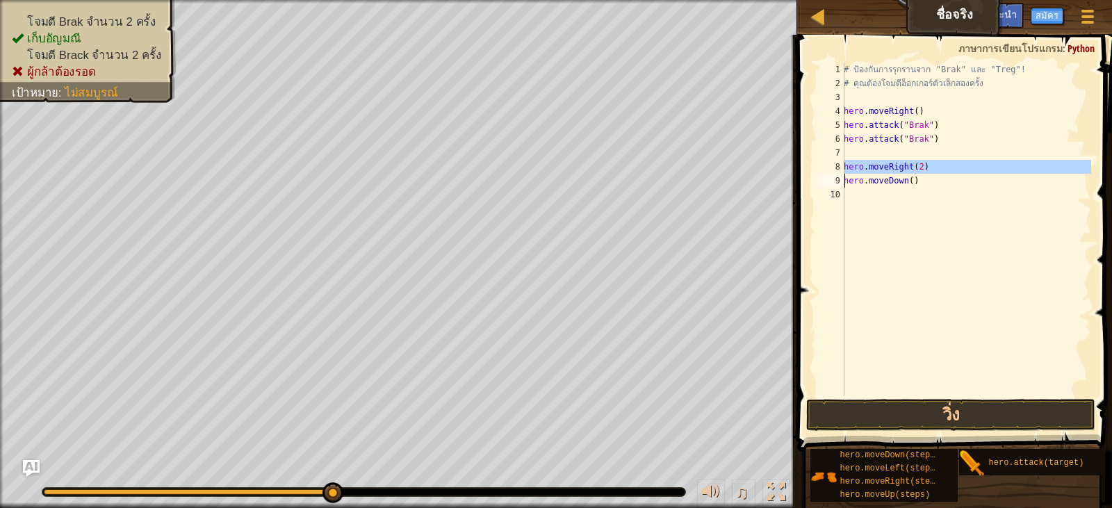
drag, startPoint x: 844, startPoint y: 165, endPoint x: 936, endPoint y: 168, distance: 91.8
click at [936, 168] on div "1 2 3 4 5 6 7 8 9 10 # ป้องกันการรุกรานจาก "Brak" และ "Treg"! # คุณต้องโจมตีอ็อ…" at bounding box center [952, 230] width 277 height 334
type textarea "hero.moveRight(2) hero.moveDown()"
click at [872, 148] on div "# ป้องกันการรุกรานจาก "Brak" และ "Treg"! # คุณต้องโจมตีอ็อกเกอร์ตัวเล็กสองครั้ง…" at bounding box center [966, 243] width 250 height 361
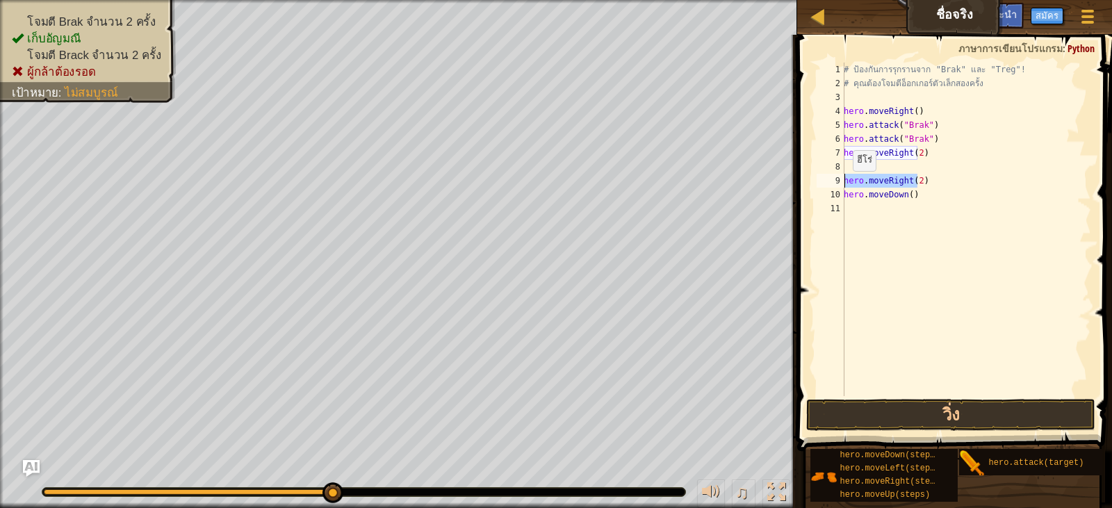
drag, startPoint x: 917, startPoint y: 183, endPoint x: 842, endPoint y: 186, distance: 75.1
click at [842, 186] on div "1 2 3 4 5 6 7 8 9 10 11 # ป้องกันการรุกรานจาก "Brak" และ "Treg"! # คุณต้องโจมตี…" at bounding box center [952, 230] width 277 height 334
type textarea ")"
click at [865, 183] on div "# ป้องกันการรุกรานจาก "Brak" และ "Treg"! # คุณต้องโจมตีอ็อกเกอร์ตัวเล็กสองครั้ง…" at bounding box center [966, 243] width 250 height 361
drag, startPoint x: 914, startPoint y: 197, endPoint x: 835, endPoint y: 196, distance: 79.2
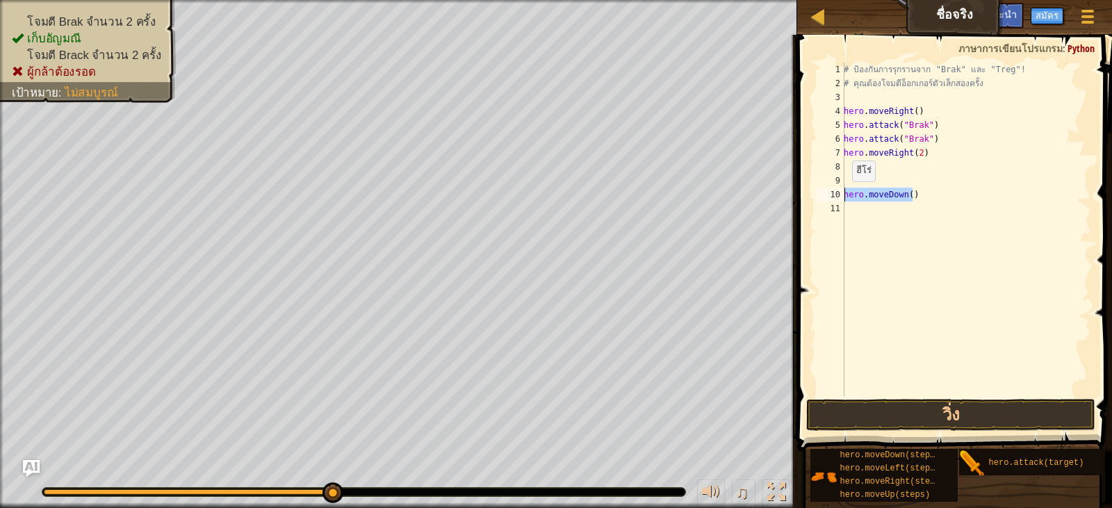
click at [836, 197] on div "1 2 3 4 5 6 7 8 9 10 11 # ป้องกันการรุกรานจาก "Brak" และ "Treg"! # คุณต้องโจมตี…" at bounding box center [952, 230] width 277 height 334
type textarea "hero.moveDown()"
click at [692, 218] on div "แผนที่ ชื่อจริง เมนูเกม เสร็จสิ้น สมัคร คำแนะนำ Ask AI 1 הההההההההההההההההההההה…" at bounding box center [556, 254] width 1112 height 508
click at [925, 131] on div "# ป้องกันการรุกรานจาก "Brak" และ "Treg"! # คุณต้องโจมตีอ็อกเกอร์ตัวเล็กสองครั้ง…" at bounding box center [966, 243] width 250 height 361
type textarea "hero.attack("Brak")"
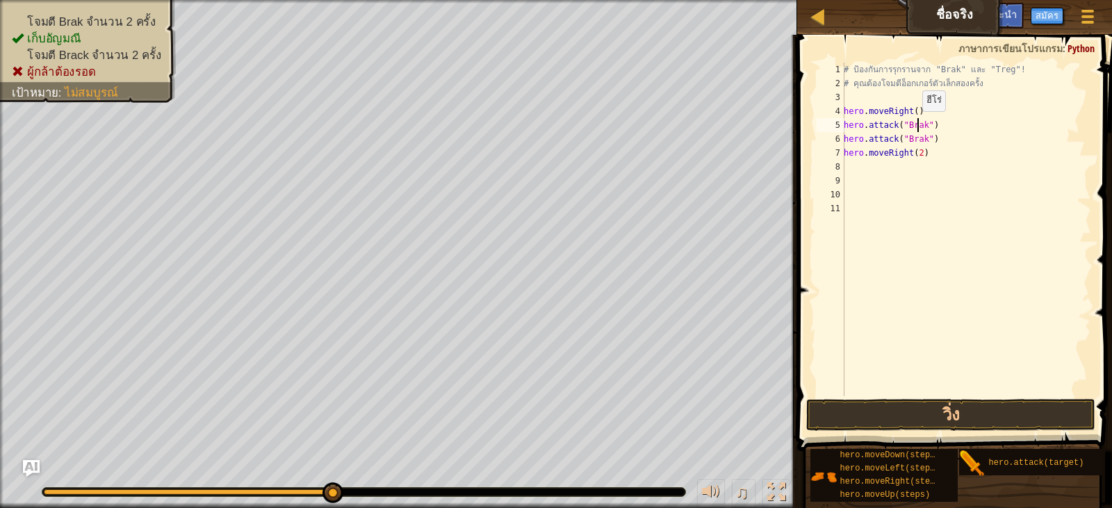
click at [915, 125] on div "# ป้องกันการรุกรานจาก "Brak" และ "Treg"! # คุณต้องโจมตีอ็อกเกอร์ตัวเล็กสองครั้ง…" at bounding box center [966, 243] width 250 height 361
click at [930, 127] on div "# ป้องกันการรุกรานจาก "Brak" และ "Treg"! # คุณต้องโจมตีอ็อกเกอร์ตัวเล็กสองครั้ง…" at bounding box center [966, 243] width 250 height 361
click at [949, 143] on div "# ป้องกันการรุกรานจาก "Brak" และ "Treg"! # คุณต้องโจมตีอ็อกเกอร์ตัวเล็กสองครั้ง…" at bounding box center [966, 243] width 250 height 361
drag, startPoint x: 894, startPoint y: 141, endPoint x: 837, endPoint y: 134, distance: 57.4
click at [840, 136] on div "hero.attack("Brak") 1 2 3 4 5 6 7 8 9 10 11 # ป้องกันการรุกรานจาก "Brak" และ "T…" at bounding box center [952, 230] width 277 height 334
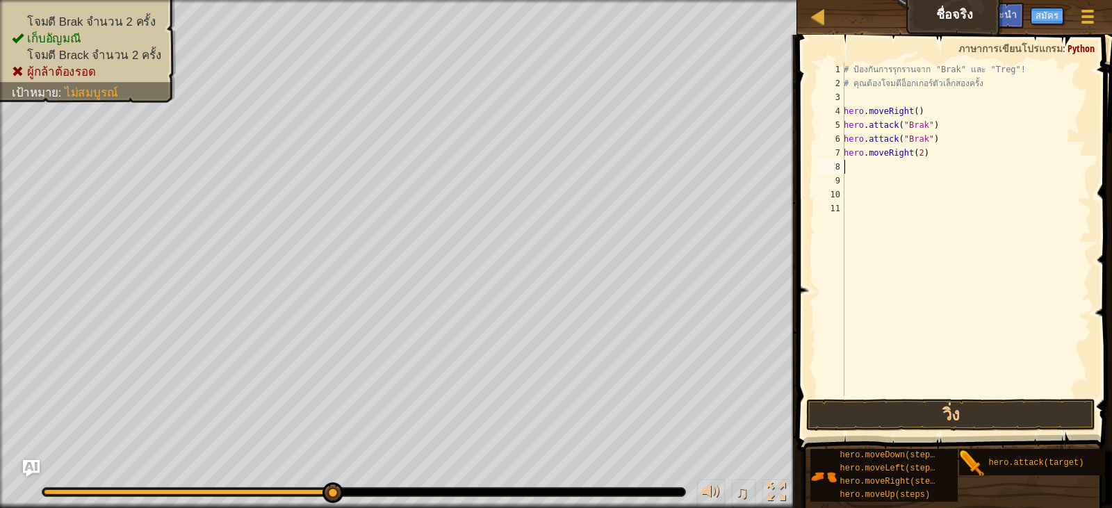
click at [872, 165] on div "# ป้องกันการรุกรานจาก "Brak" และ "Treg"! # คุณต้องโจมตีอ็อกเกอร์ตัวเล็กสองครั้ง…" at bounding box center [966, 243] width 250 height 361
click at [862, 170] on div "# ป้องกันการรุกรานจาก "Brak" และ "Treg"! # คุณต้องโจมตีอ็อกเกอร์ตัวเล็กสองครั้ง…" at bounding box center [966, 243] width 250 height 361
paste textarea "hero.attack"
type textarea "hero.attack"
paste textarea "hero.attack"
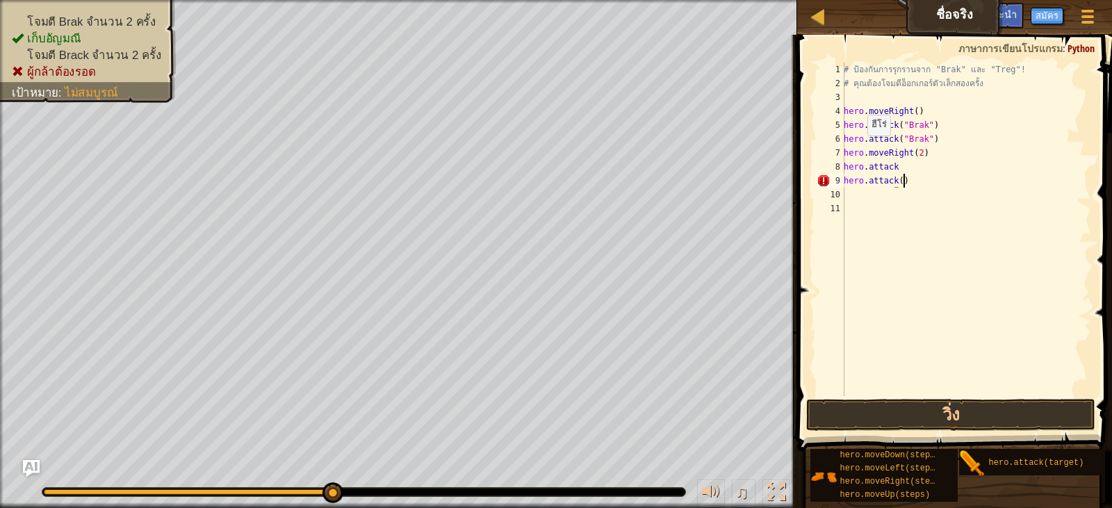
scroll to position [6, 4]
click at [897, 181] on div "# ป้องกันการรุกรานจาก "Brak" และ "Treg"! # คุณต้องโจมตีอ็อกเกอร์ตัวเล็กสองครั้ง…" at bounding box center [966, 243] width 250 height 361
drag, startPoint x: 915, startPoint y: 181, endPoint x: 897, endPoint y: 180, distance: 18.1
click at [897, 180] on div "# ป้องกันการรุกรานจาก "Brak" และ "Treg"! # คุณต้องโจมตีอ็อกเกอร์ตัวเล็กสองครั้ง…" at bounding box center [966, 243] width 250 height 361
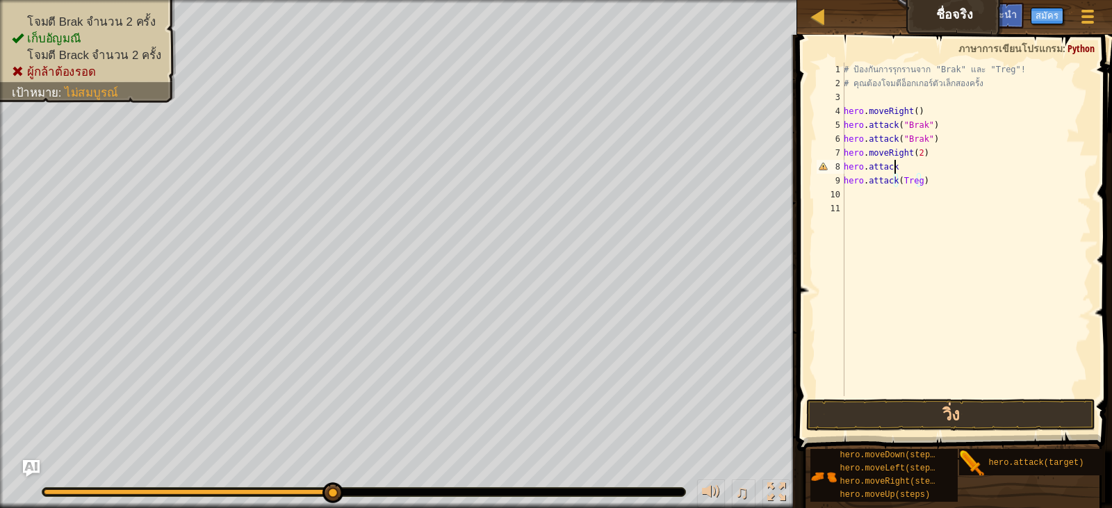
click at [911, 164] on div "# ป้องกันการรุกรานจาก "Brak" และ "Treg"! # คุณต้องโจมตีอ็อกเกอร์ตัวเล็กสองครั้ง…" at bounding box center [966, 243] width 250 height 361
click at [898, 165] on div "# ป้องกันการรุกรานจาก "Brak" และ "Treg"! # คุณต้องโจมตีอ็อกเกอร์ตัวเล็กสองครั้ง…" at bounding box center [966, 243] width 250 height 361
paste textarea "Treg"
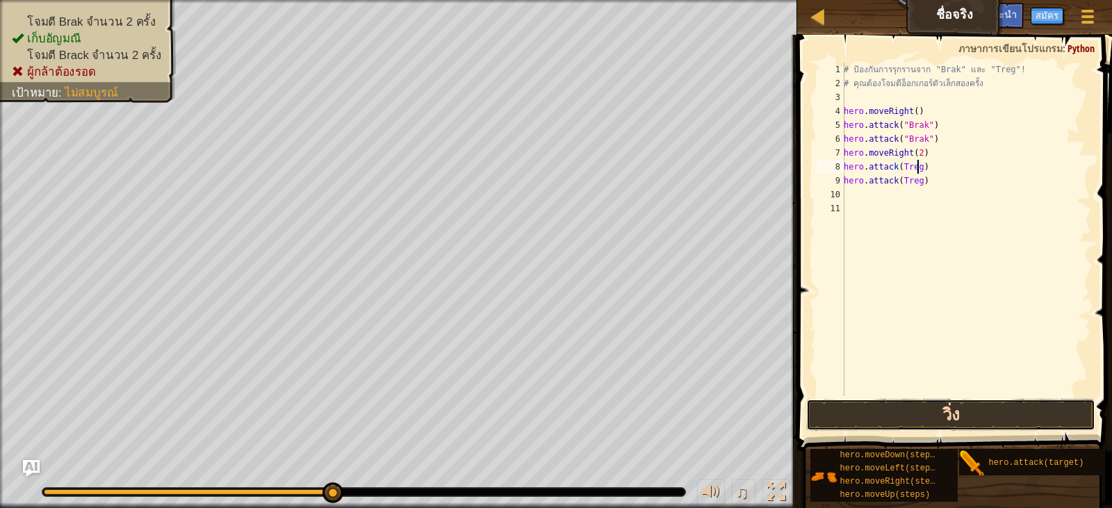
click at [835, 410] on button "วิ่ง" at bounding box center [950, 415] width 289 height 32
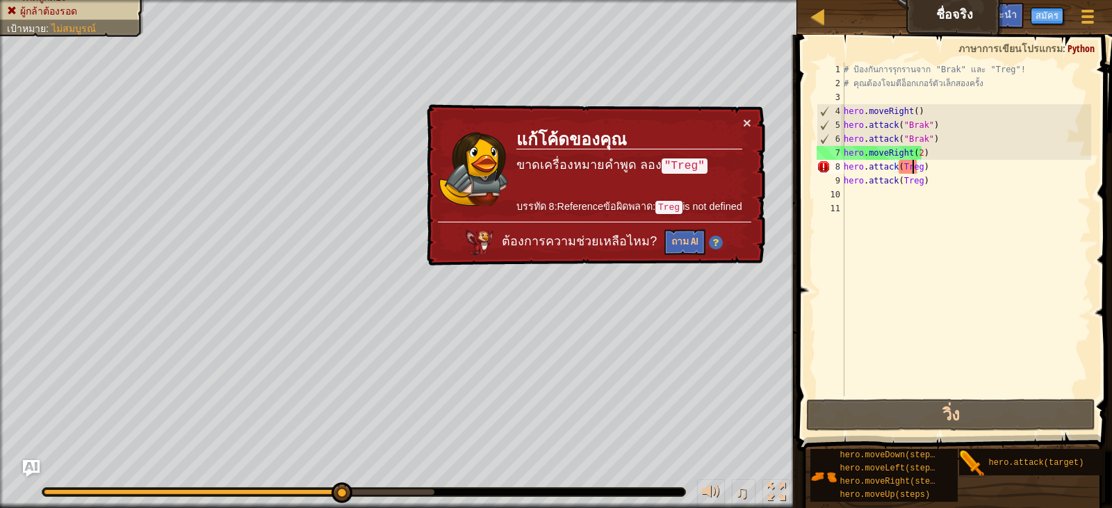
click at [913, 169] on div "# ป้องกันการรุกรานจาก "Brak" และ "Treg"! # คุณต้องโจมตีอ็อกเกอร์ตัวเล็กสองครั้ง…" at bounding box center [966, 243] width 250 height 361
click at [743, 119] on button "×" at bounding box center [747, 122] width 8 height 15
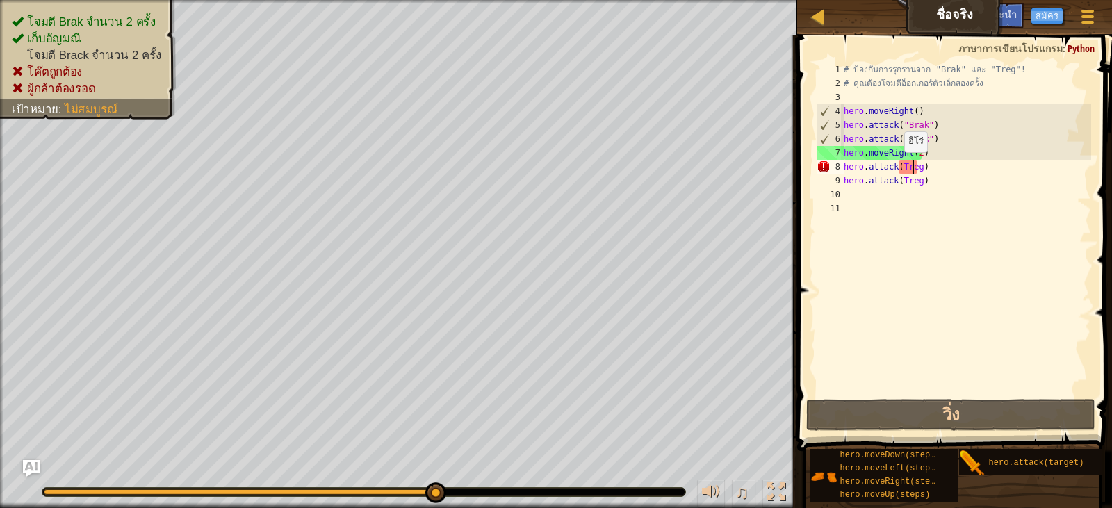
click at [897, 166] on div "# ป้องกันการรุกรานจาก "Brak" และ "Treg"! # คุณต้องโจมตีอ็อกเกอร์ตัวเล็กสองครั้ง…" at bounding box center [966, 243] width 250 height 361
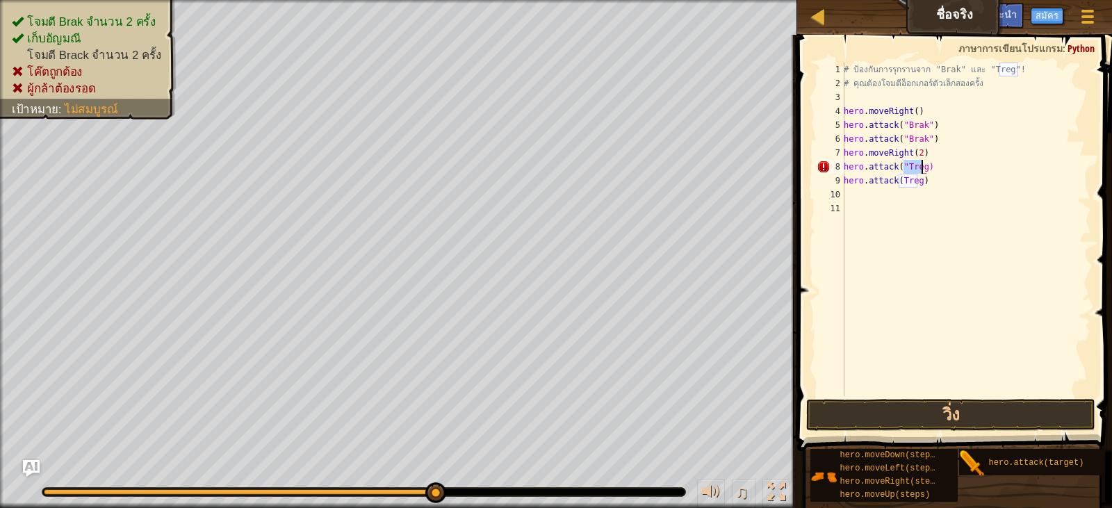
click at [921, 168] on div "# ป้องกันการรุกรานจาก "Brak" และ "Treg"! # คุณต้องโจมตีอ็อกเกอร์ตัวเล็กสองครั้ง…" at bounding box center [966, 243] width 250 height 361
click at [981, 70] on div "# ป้องกันการรุกรานจาก "Brak" และ "Treg"! # คุณต้องโจมตีอ็อกเกอร์ตัวเล็กสองครั้ง…" at bounding box center [966, 243] width 250 height 361
drag, startPoint x: 977, startPoint y: 70, endPoint x: 1021, endPoint y: 76, distance: 44.2
click at [1021, 76] on div "# ป้องกันการรุกรานจาก "Brak" และ "Treg"! # คุณต้องโจมตีอ็อกเกอร์ตัวเล็กสองครั้ง…" at bounding box center [966, 243] width 250 height 361
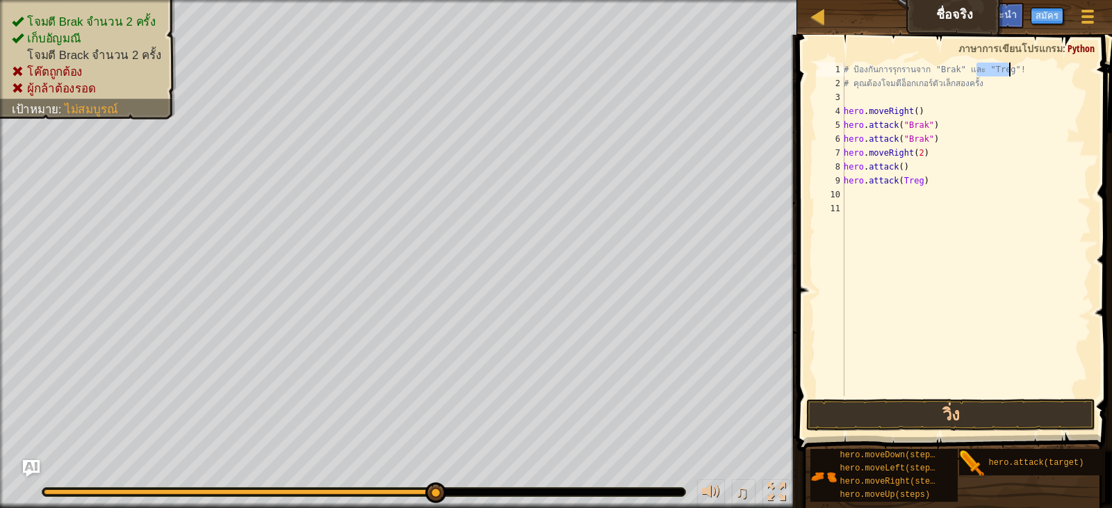
drag, startPoint x: 979, startPoint y: 68, endPoint x: 1008, endPoint y: 67, distance: 29.2
click at [1008, 67] on div "# ป้องกันการรุกรานจาก "Brak" และ "Treg"! # คุณต้องโจมตีอ็อกเกอร์ตัวเล็กสองครั้ง…" at bounding box center [966, 243] width 250 height 361
click at [897, 166] on div "# ป้องกันการรุกรานจาก "Brak" และ "Treg"! # คุณต้องโจมตีอ็อกเกอร์ตัวเล็กสองครั้ง…" at bounding box center [966, 243] width 250 height 361
paste textarea "และ "Tr"
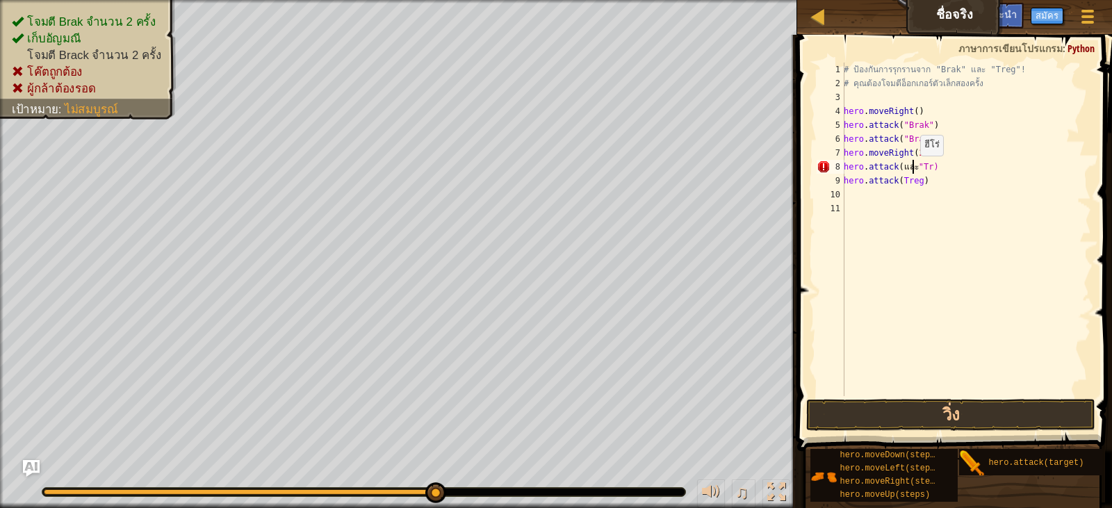
click at [913, 170] on div "# ป้องกันการรุกรานจาก "Brak" และ "Treg"! # คุณต้องโจมตีอ็อกเกอร์ตัวเล็กสองครั้ง…" at bounding box center [966, 243] width 250 height 361
click at [903, 166] on div "# ป้องกันการรุกรานจาก "Brak" และ "Treg"! # คุณต้องโจมตีอ็อกเกอร์ตัวเล็กสองครั้ง…" at bounding box center [966, 243] width 250 height 361
click at [911, 165] on div "# ป้องกันการรุกรานจาก "Brak" และ "Treg"! # คุณต้องโจมตีอ็อกเกอร์ตัวเล็กสองครั้ง…" at bounding box center [966, 243] width 250 height 361
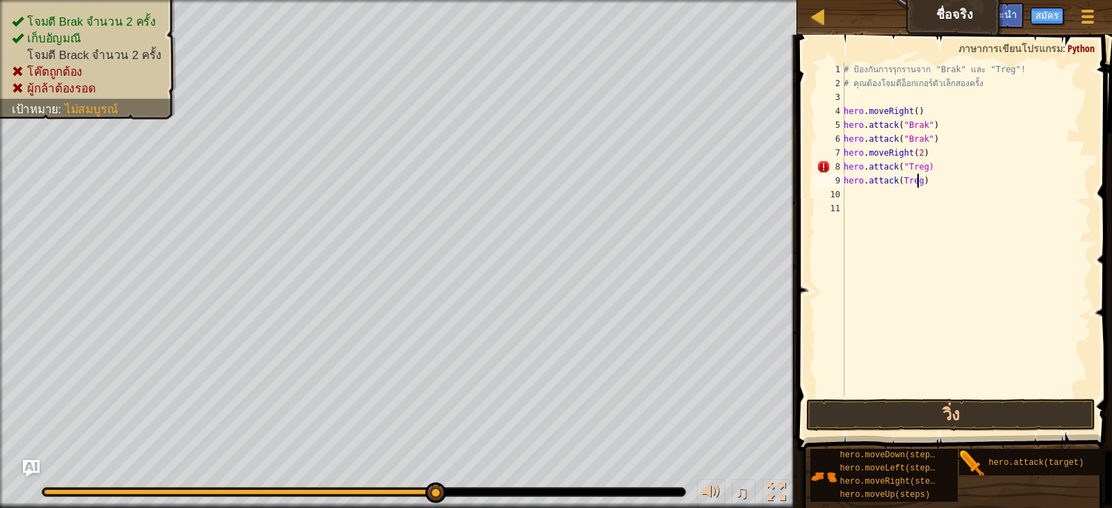
click at [917, 180] on div "# ป้องกันการรุกรานจาก "Brak" และ "Treg"! # คุณต้องโจมตีอ็อกเกอร์ตัวเล็กสองครั้ง…" at bounding box center [966, 243] width 250 height 361
click at [896, 181] on div "# ป้องกันการรุกรานจาก "Brak" และ "Treg"! # คุณต้องโจมตีอ็อกเกอร์ตัวเล็กสองครั้ง…" at bounding box center [966, 243] width 250 height 361
click at [899, 179] on div "# ป้องกันการรุกรานจาก "Brak" และ "Treg"! # คุณต้องโจมตีอ็อกเกอร์ตัวเล็กสองครั้ง…" at bounding box center [966, 243] width 250 height 361
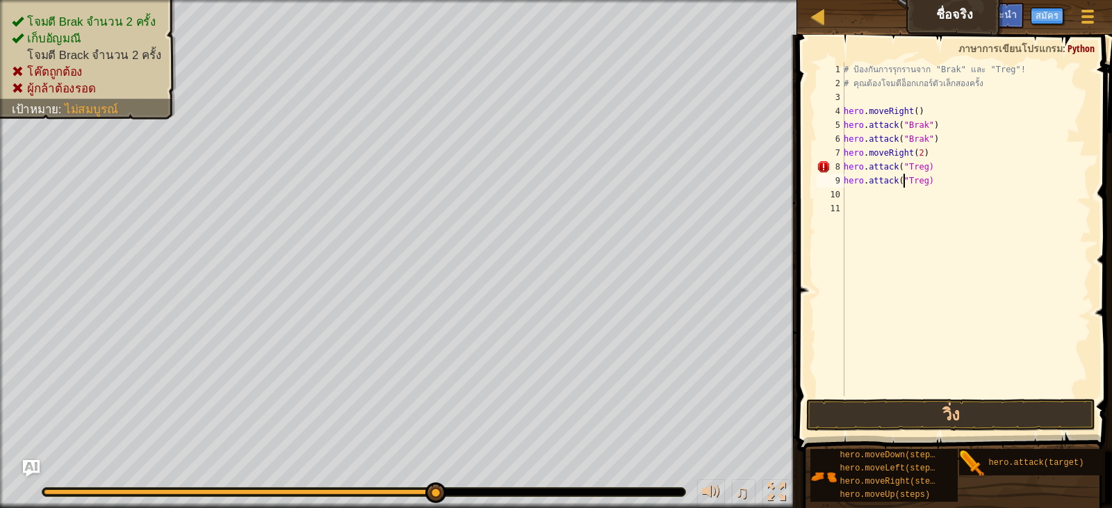
click at [923, 184] on div "# ป้องกันการรุกรานจาก "Brak" และ "Treg"! # คุณต้องโจมตีอ็อกเกอร์ตัวเล็กสองครั้ง…" at bounding box center [966, 243] width 250 height 361
click at [969, 415] on button "วิ่ง" at bounding box center [950, 415] width 289 height 32
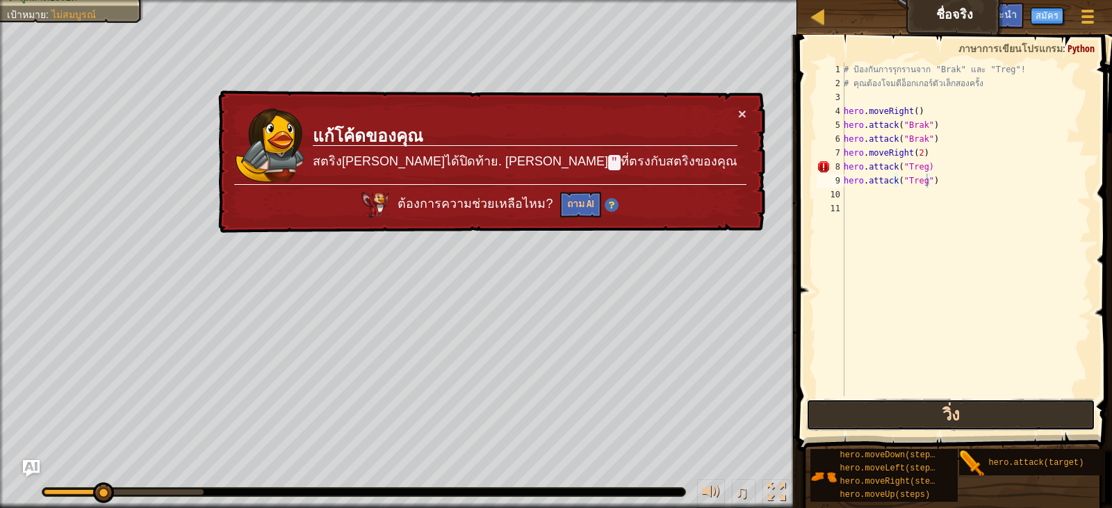
click at [872, 422] on button "วิ่ง" at bounding box center [950, 415] width 289 height 32
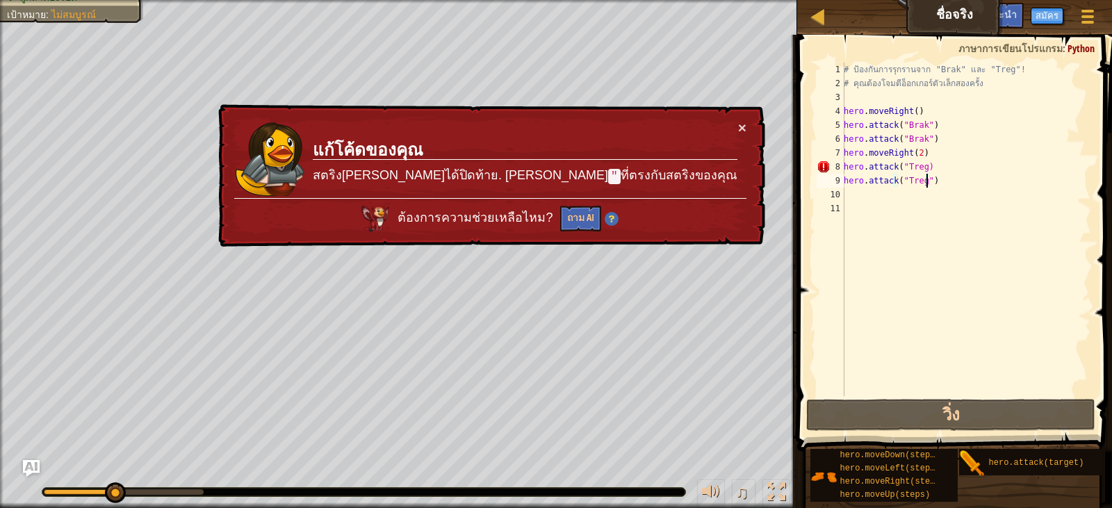
click at [922, 167] on div "# ป้องกันการรุกรานจาก "Brak" และ "Treg"! # คุณต้องโจมตีอ็อกเกอร์ตัวเล็กสองครั้ง…" at bounding box center [966, 243] width 250 height 361
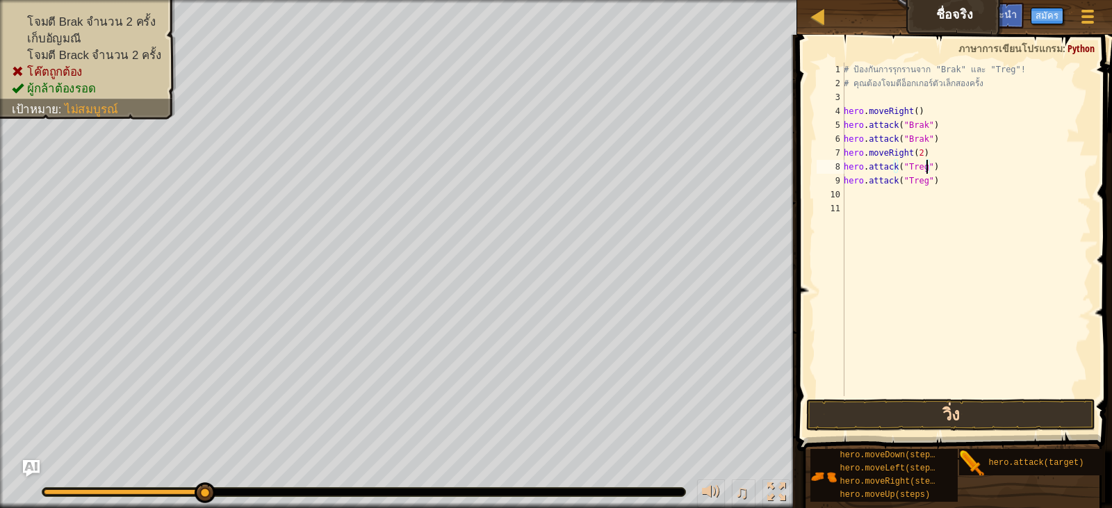
type textarea "hero.attack("Treg")"
click at [947, 409] on button "วิ่ง" at bounding box center [950, 415] width 289 height 32
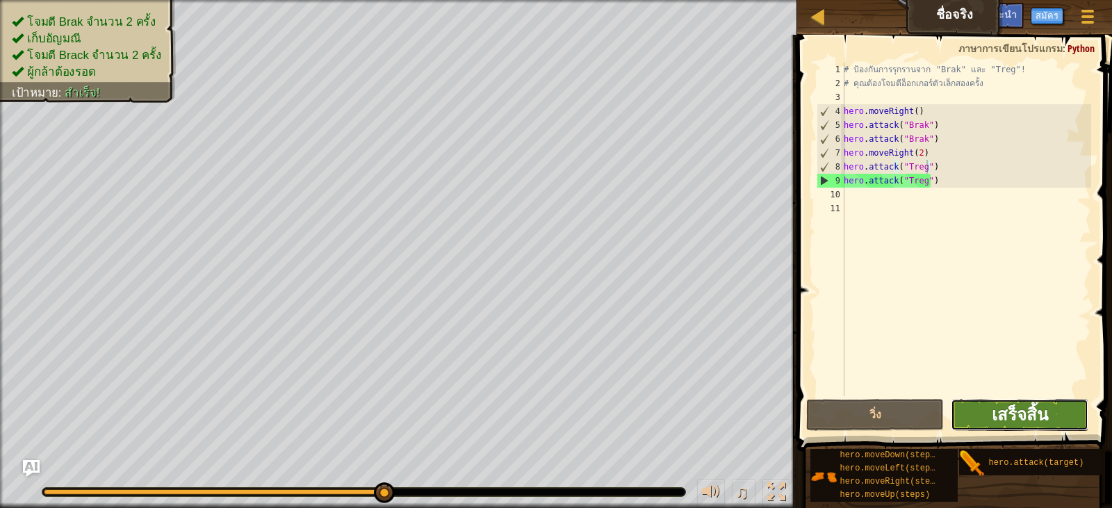
click at [1037, 412] on span "เสร็จสิ้น" at bounding box center [1020, 414] width 56 height 22
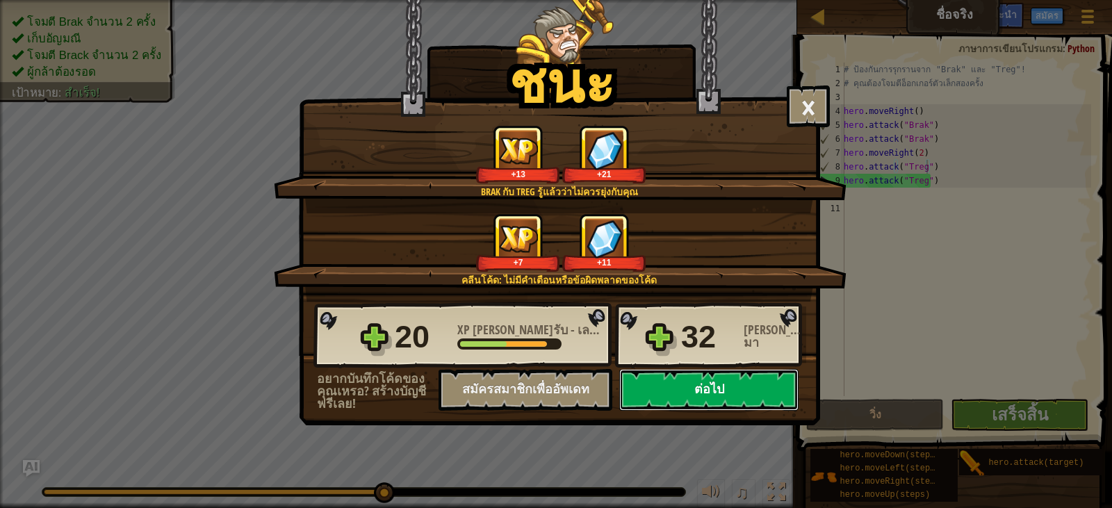
click at [709, 381] on button "ต่อไป" at bounding box center [708, 390] width 179 height 42
select select "th"
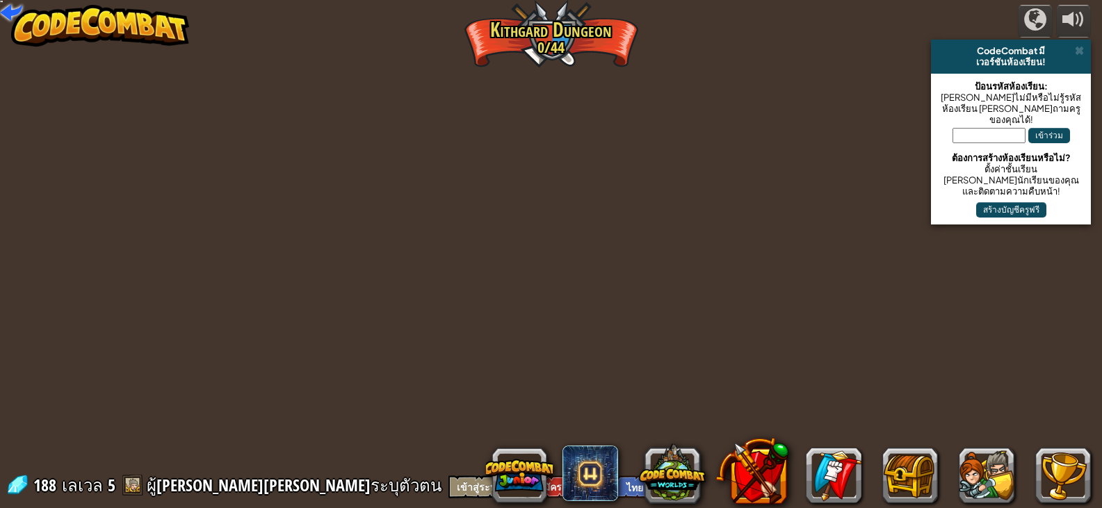
select select "th"
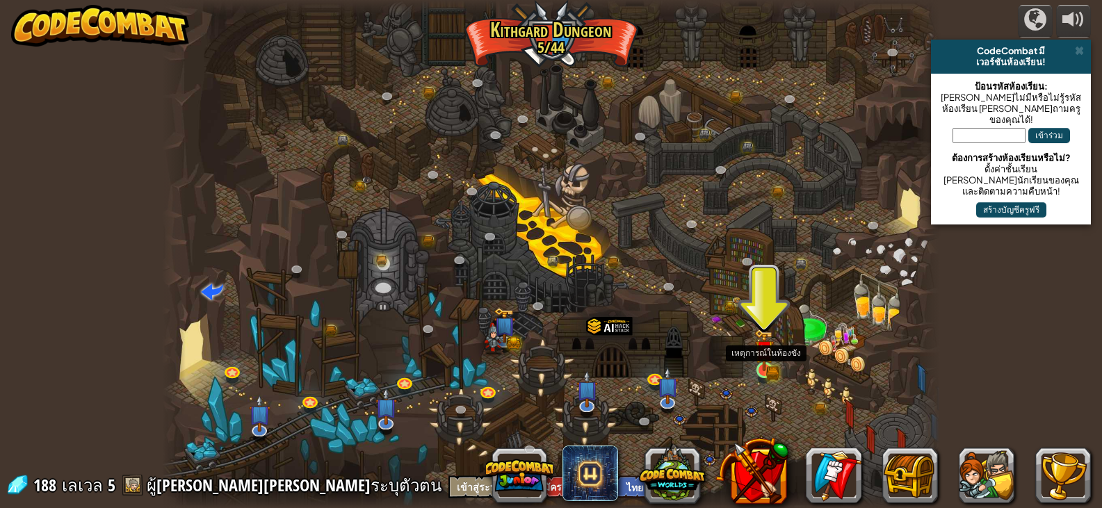
click at [763, 367] on img at bounding box center [763, 350] width 19 height 42
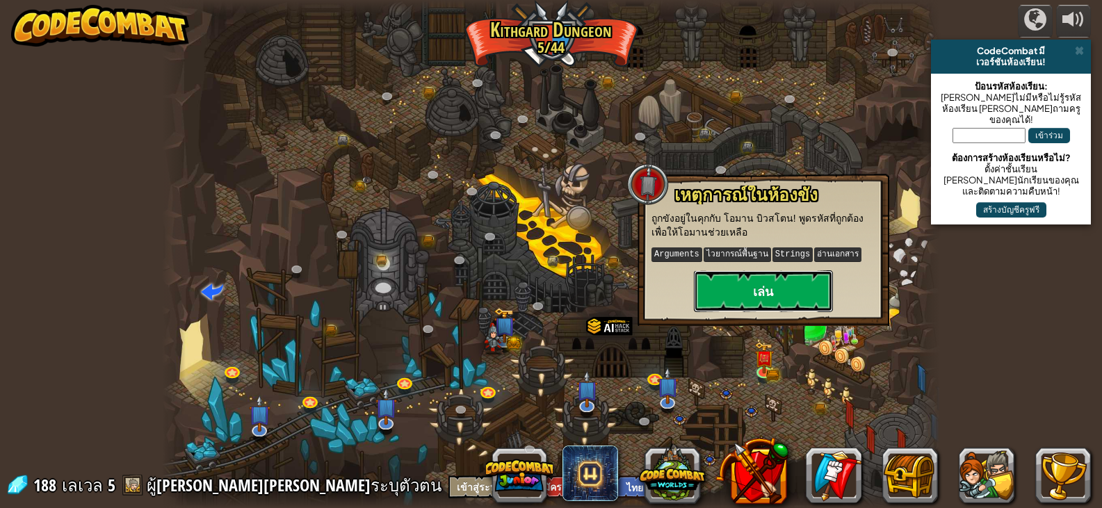
click at [792, 307] on button "เล่น" at bounding box center [763, 291] width 139 height 42
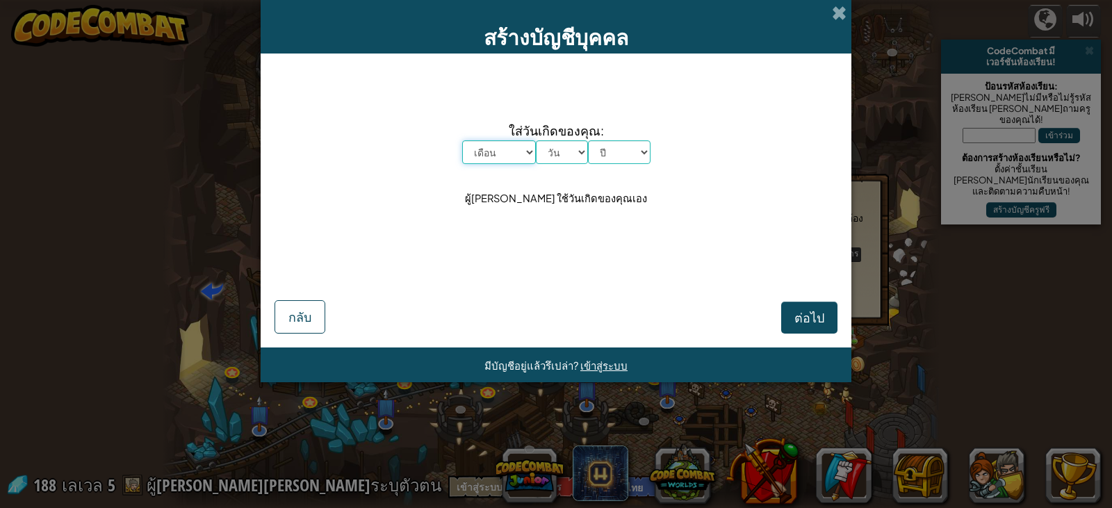
click at [509, 147] on select "เดือน มกราคม กุมภาพันธ์ มีนาคม เมษายน พฤษภาคม มิถุนายน กรกฎาคม สิงหาคม กันยายน …" at bounding box center [499, 152] width 74 height 24
select select "2"
click at [462, 140] on select "เดือน มกราคม กุมภาพันธ์ มีนาคม เมษายน พฤษภาคม มิถุนายน กรกฎาคม สิงหาคม กันยายน …" at bounding box center [499, 152] width 74 height 24
click at [572, 145] on select "วัน 1 2 3 4 5 6 7 8 9 10 11 12 13 14 15 16 17 18 19 20 21 22 23 24 25 26 27 28 …" at bounding box center [562, 152] width 52 height 24
select select "4"
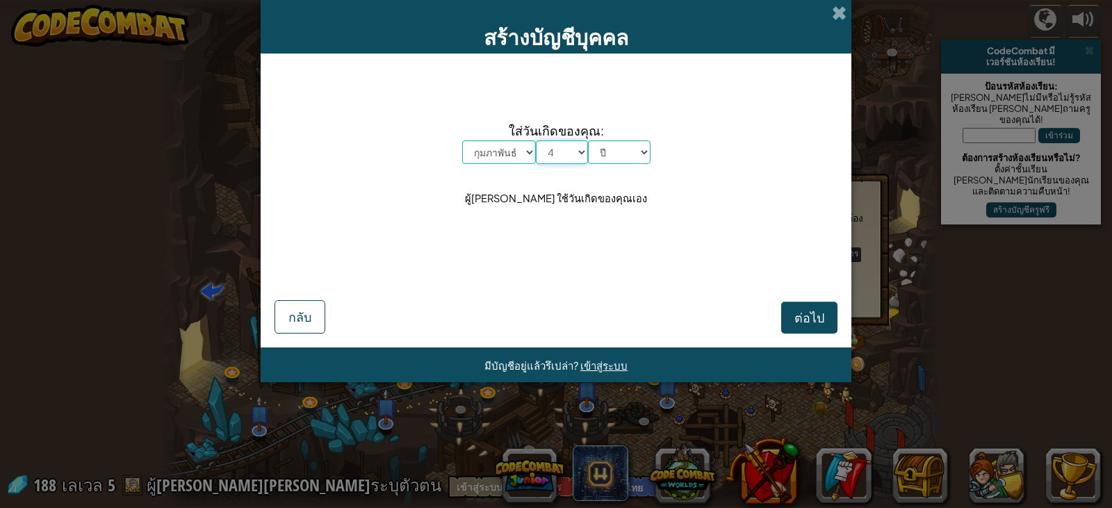
click at [536, 140] on select "วัน 1 2 3 4 5 6 7 8 9 10 11 12 13 14 15 16 17 18 19 20 21 22 23 24 25 26 27 28 …" at bounding box center [562, 152] width 52 height 24
click at [636, 152] on select "ปี 2025 2024 2023 2022 2021 2020 2019 2018 2017 2016 2015 2014 2013 2012 2011 2…" at bounding box center [619, 152] width 63 height 24
click at [837, 12] on span at bounding box center [839, 13] width 15 height 15
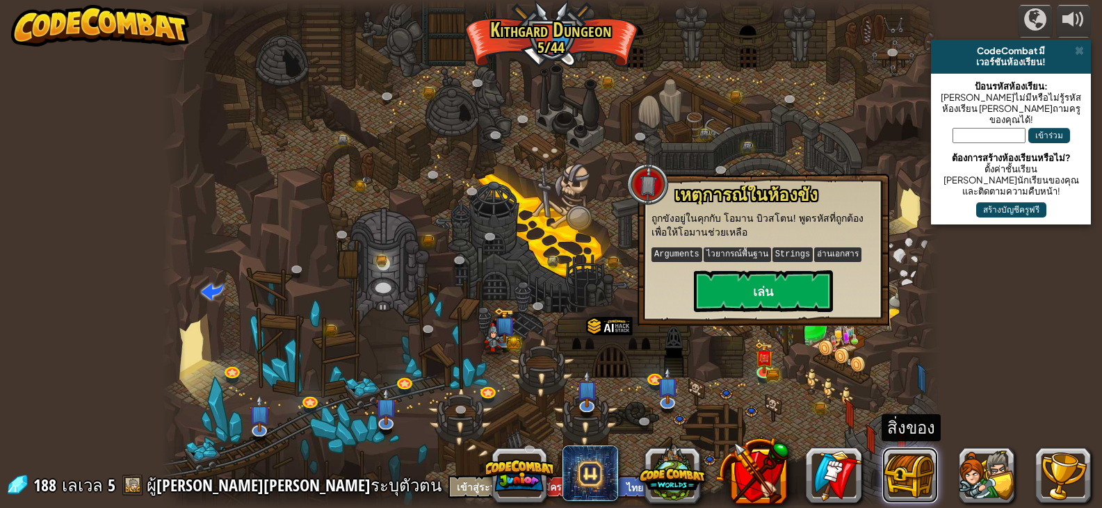
click at [899, 472] on button at bounding box center [910, 476] width 56 height 56
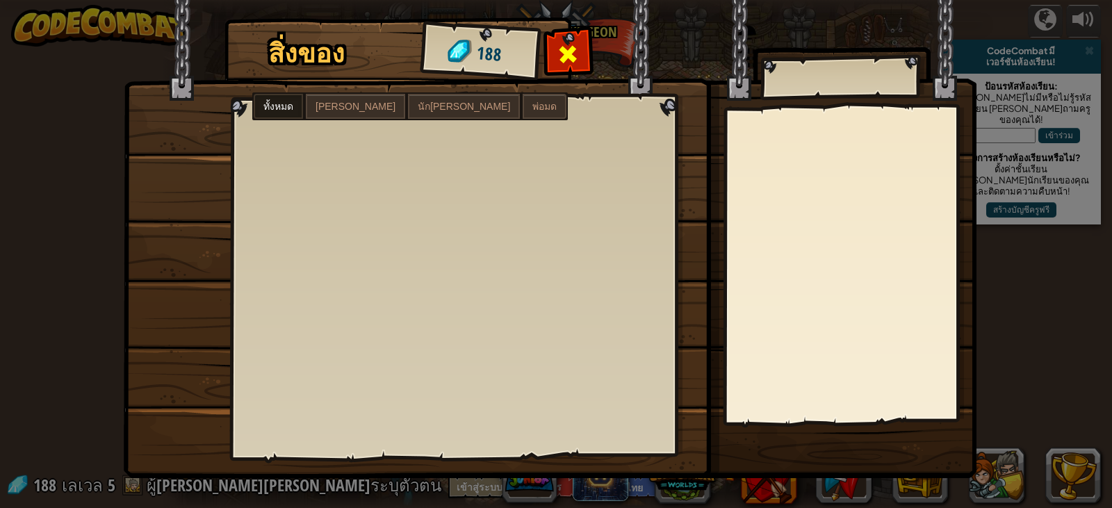
click at [560, 58] on span at bounding box center [568, 54] width 22 height 22
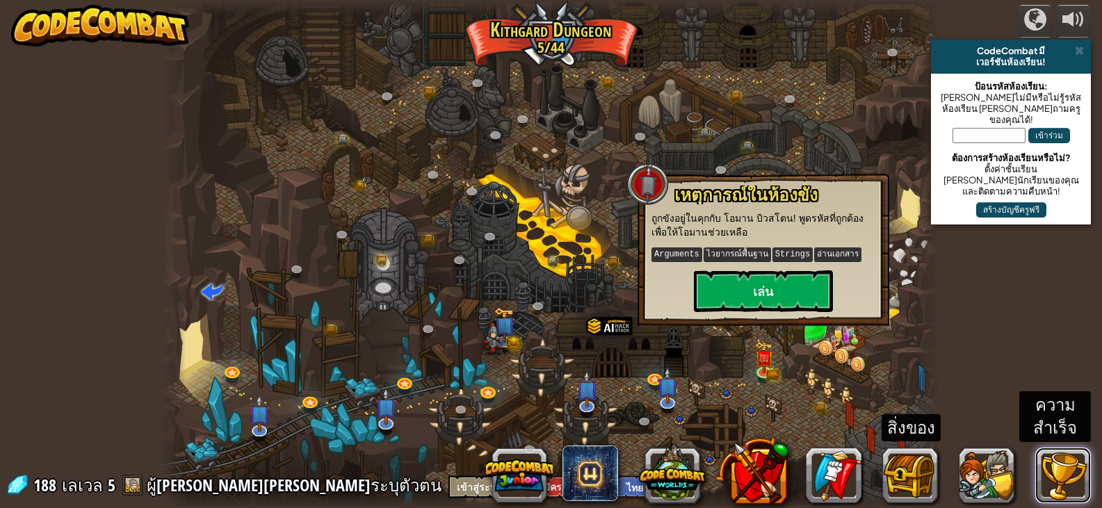
click at [1051, 472] on button at bounding box center [1063, 476] width 56 height 56
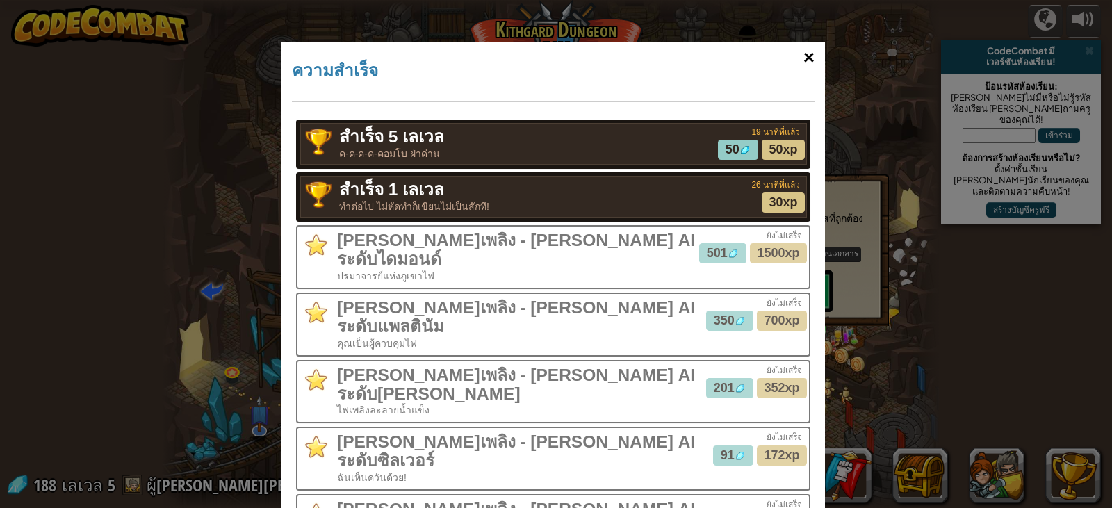
click at [799, 66] on div "×" at bounding box center [809, 58] width 32 height 40
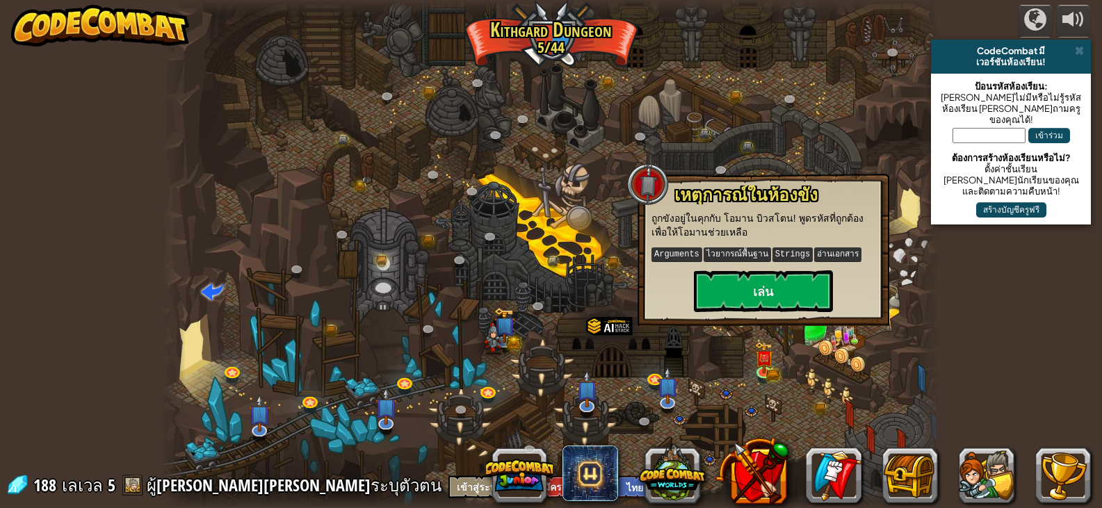
click at [99, 23] on img at bounding box center [100, 26] width 178 height 42
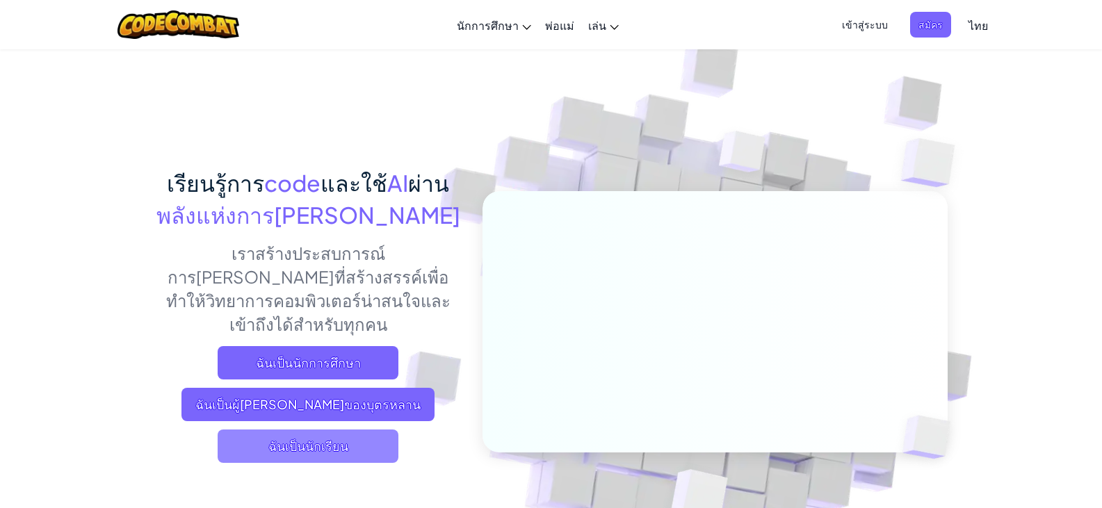
click at [313, 430] on span "ฉันเป็นนักเรียน" at bounding box center [308, 446] width 181 height 33
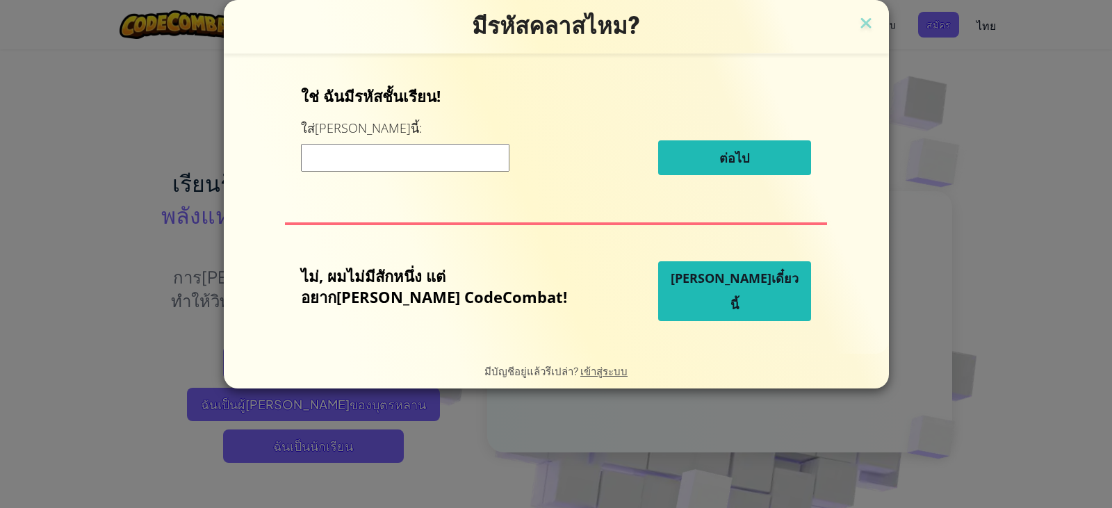
click at [684, 296] on span "เล่นเดี๋ยวนี้" at bounding box center [735, 291] width 128 height 43
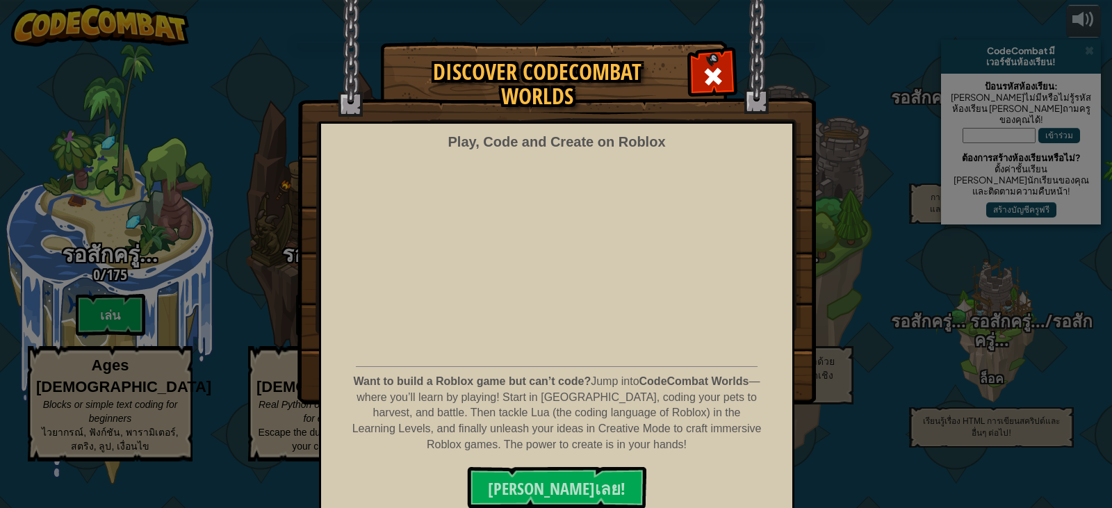
select select "th"
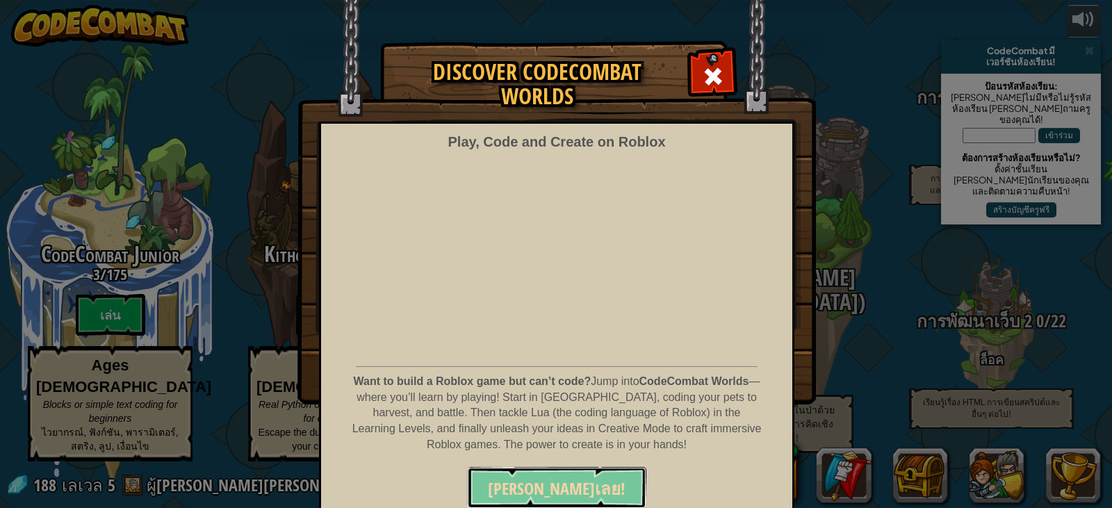
click at [550, 498] on span "เล่นเลย!" at bounding box center [557, 489] width 138 height 22
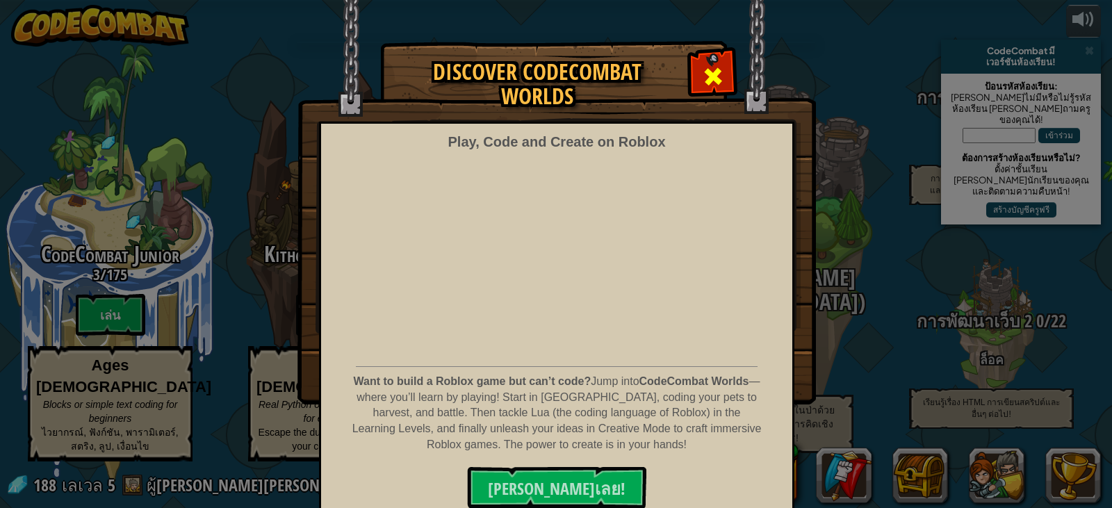
click at [710, 65] on span at bounding box center [713, 76] width 22 height 22
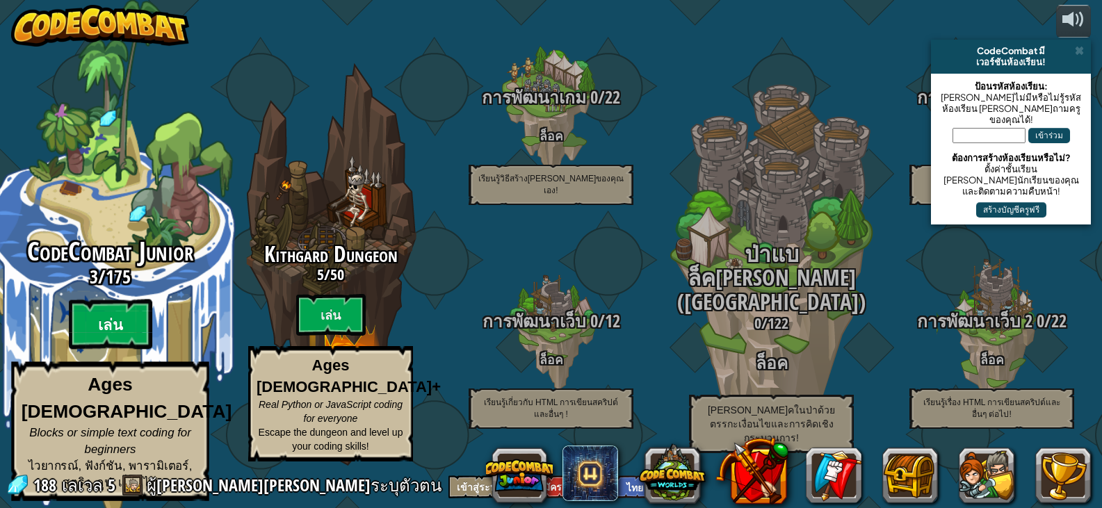
click at [121, 331] on btn "เล่น" at bounding box center [110, 325] width 83 height 50
select select "th"
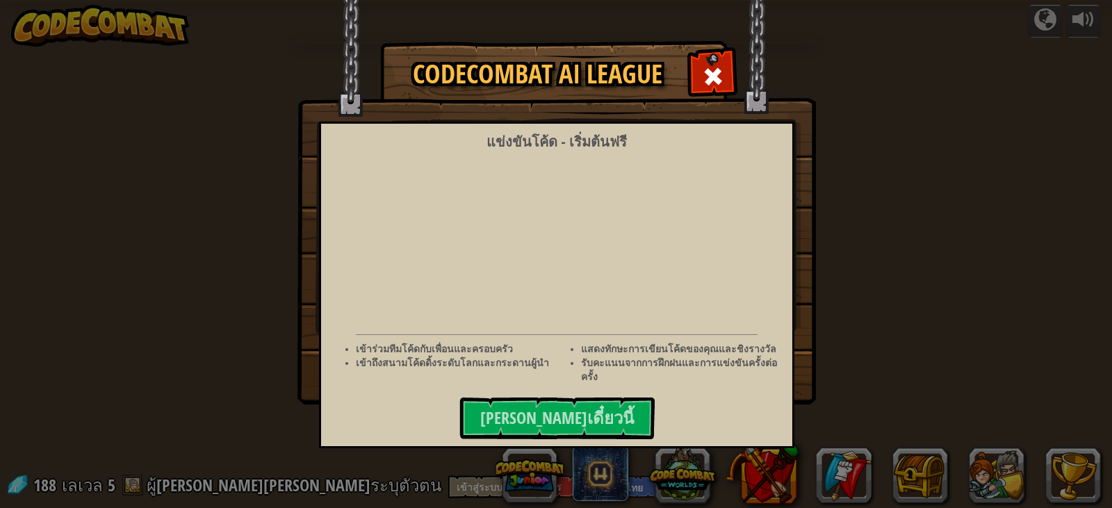
select select "th"
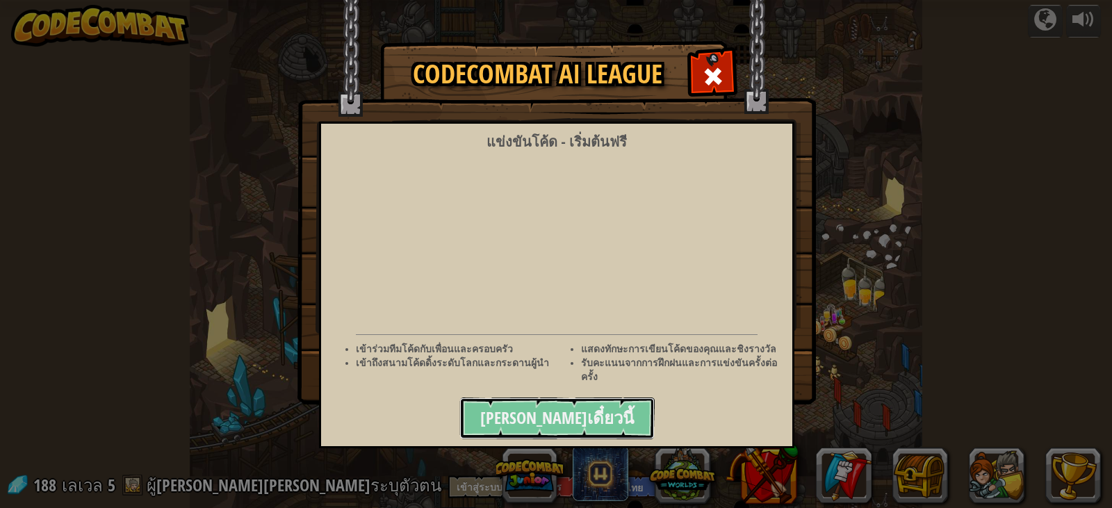
click at [569, 414] on span "เล่นเดี๋ยวนี้" at bounding box center [557, 418] width 154 height 22
select select "th"
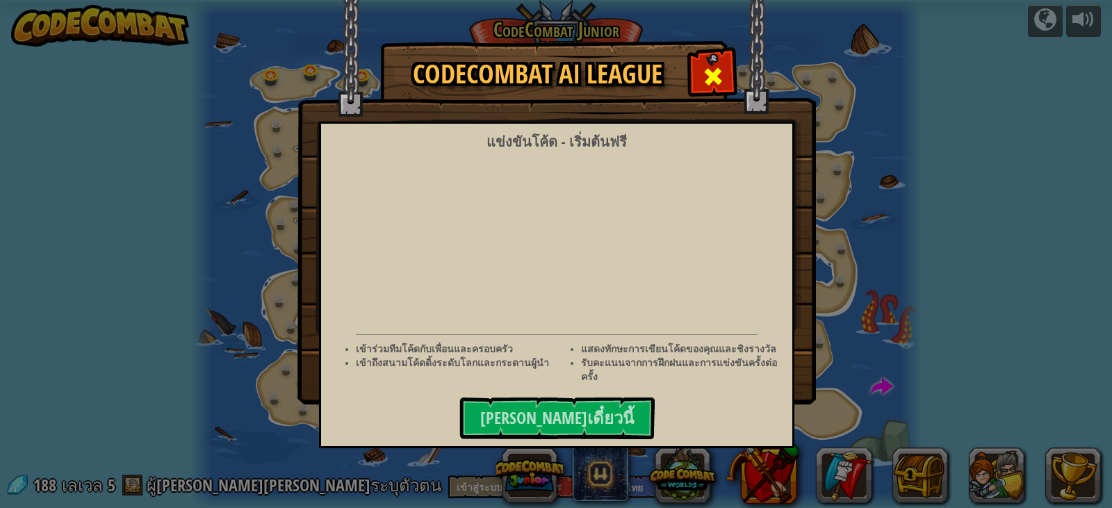
click at [725, 70] on div at bounding box center [713, 75] width 44 height 44
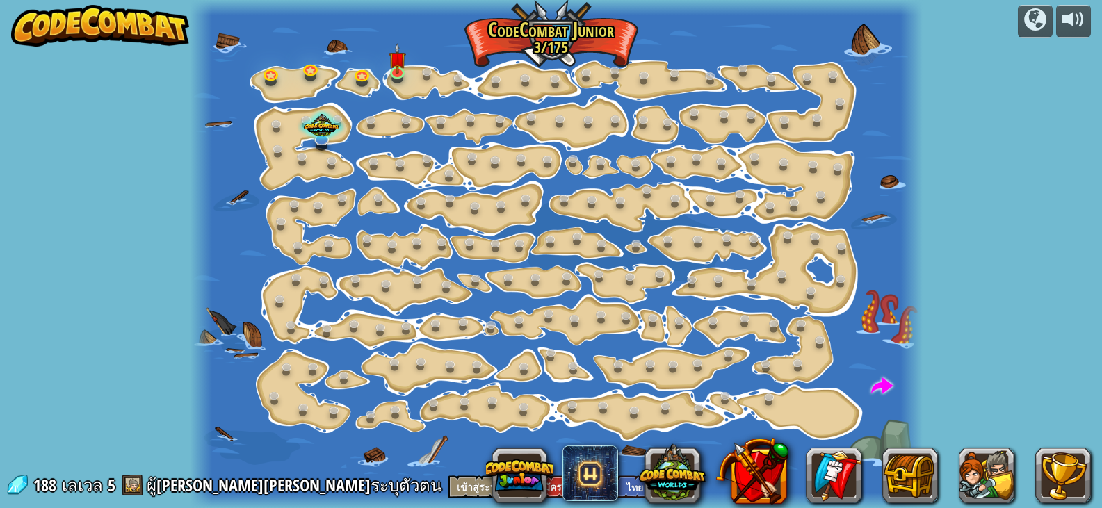
click at [55, 25] on img at bounding box center [100, 26] width 178 height 42
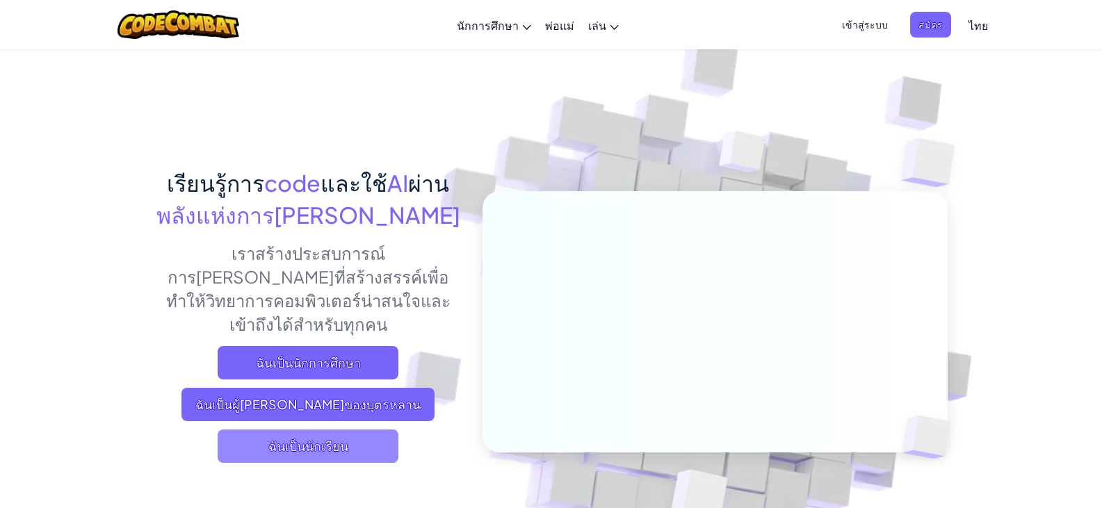
click at [254, 430] on span "ฉันเป็นนักเรียน" at bounding box center [308, 446] width 181 height 33
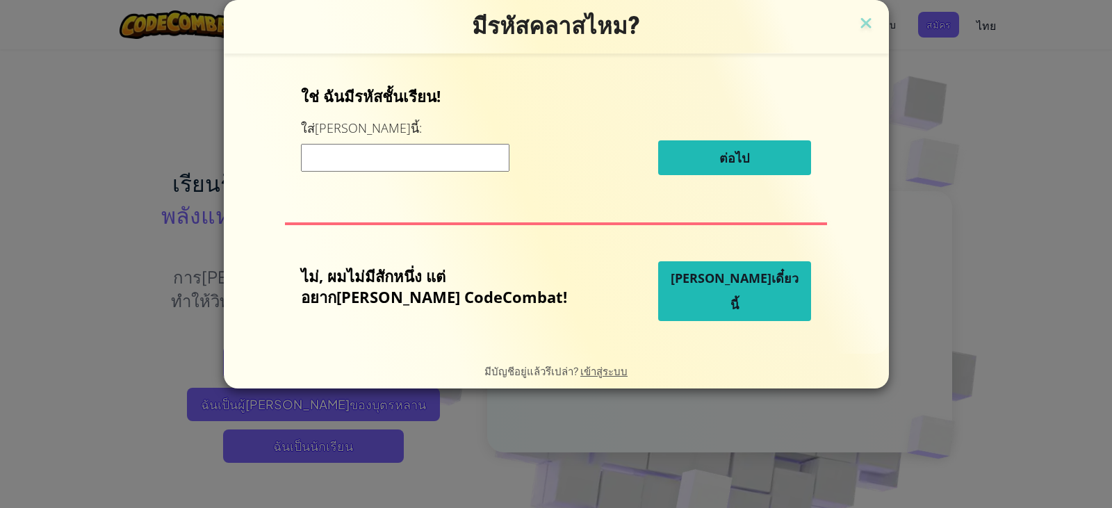
click at [749, 288] on button "เล่นเดี๋ยวนี้" at bounding box center [734, 291] width 153 height 60
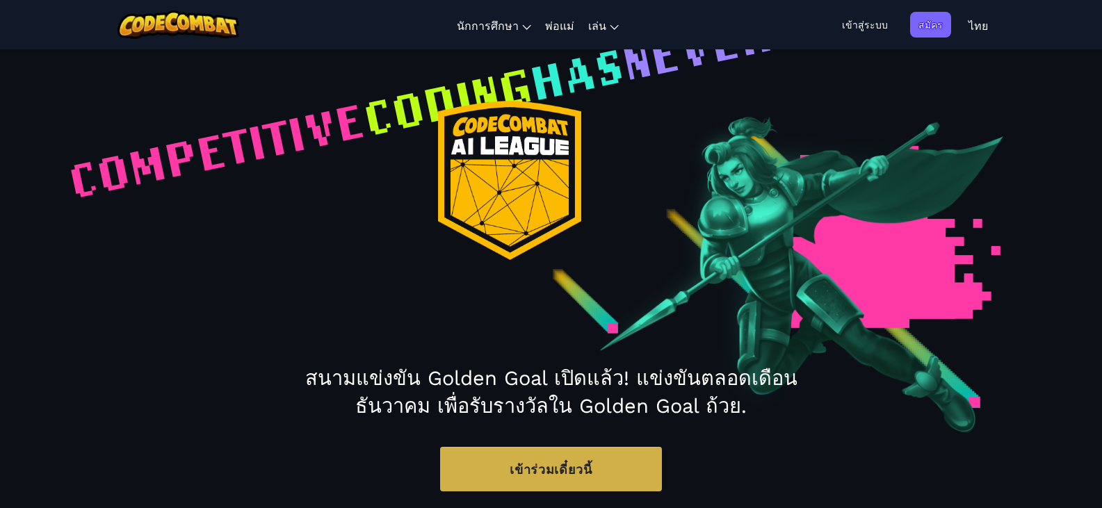
scroll to position [444, 0]
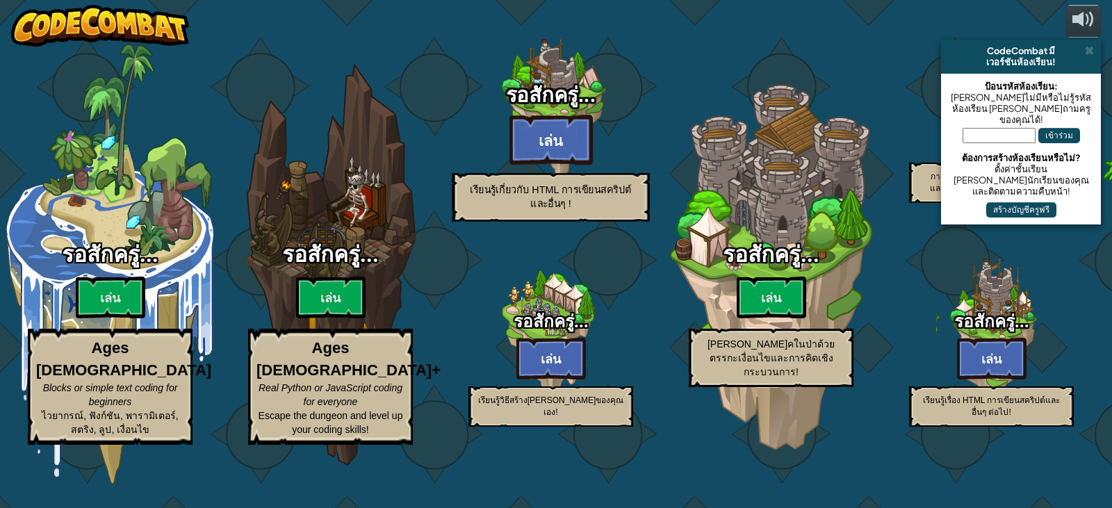
select select "th"
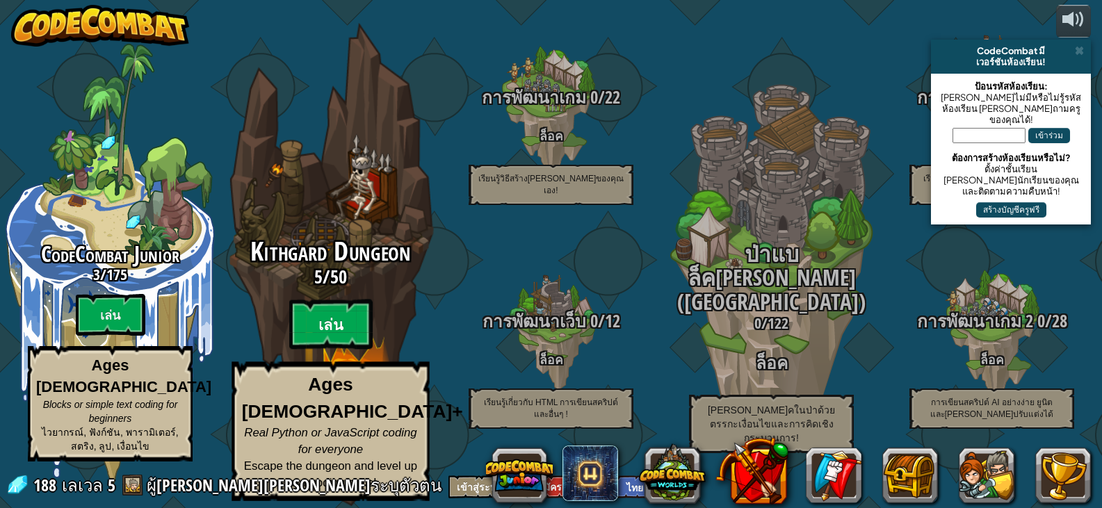
click at [332, 327] on btn "เล่น" at bounding box center [330, 325] width 83 height 50
select select "th"
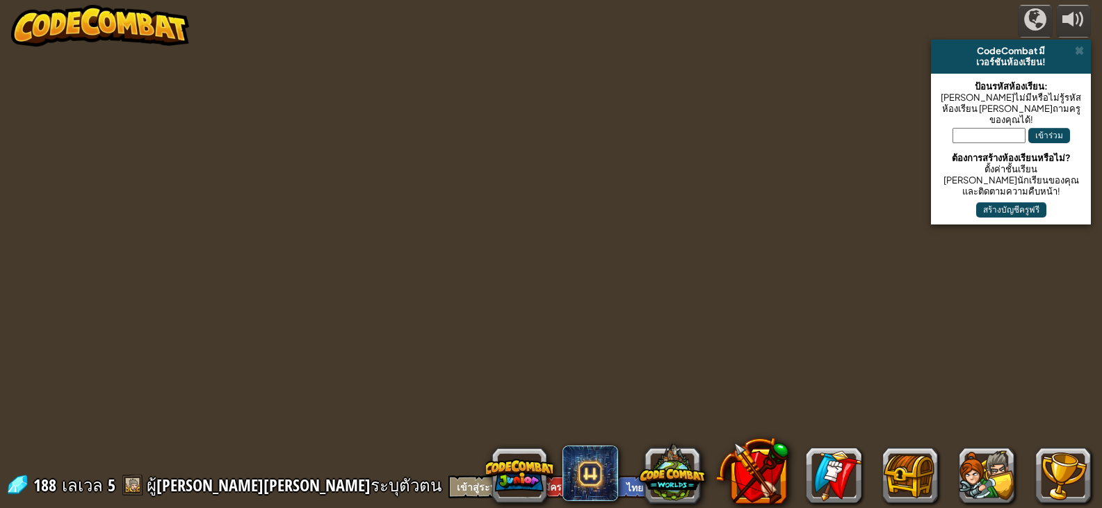
select select "th"
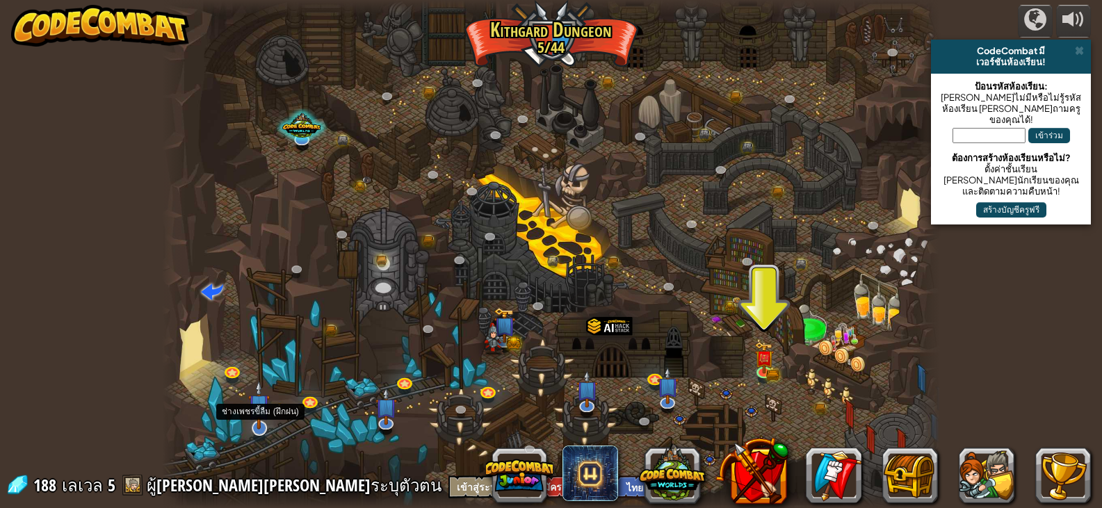
click at [262, 418] on img at bounding box center [259, 405] width 22 height 50
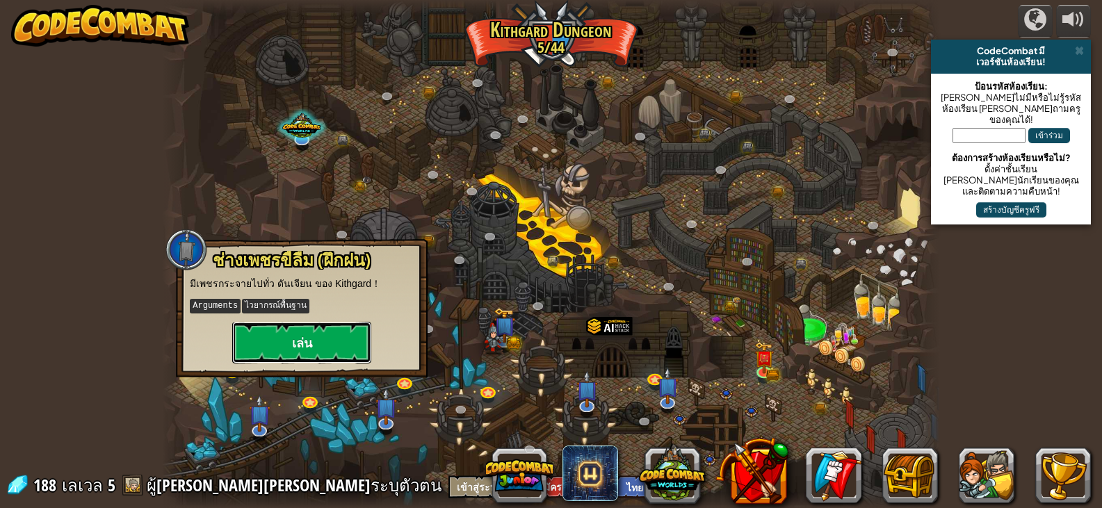
click at [295, 343] on button "เล่น" at bounding box center [301, 343] width 139 height 42
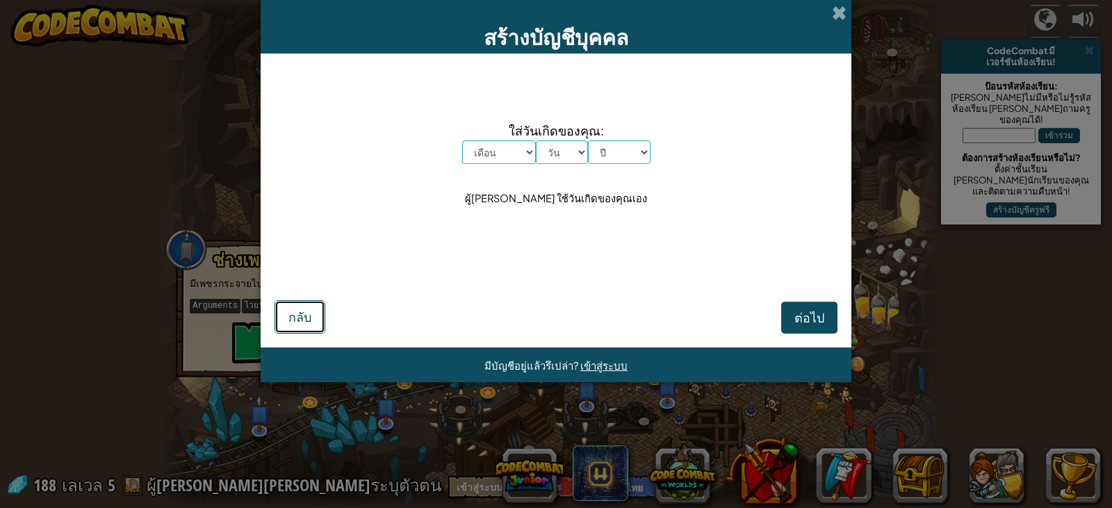
click at [286, 327] on button "กลับ" at bounding box center [300, 316] width 51 height 33
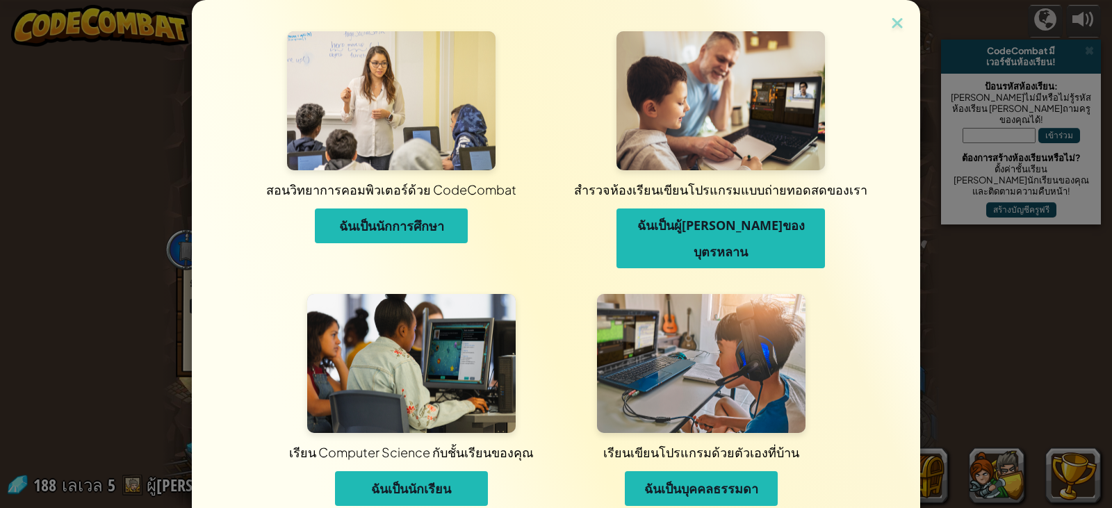
click at [443, 480] on span "ฉันเป็นนักเรียน" at bounding box center [411, 488] width 80 height 17
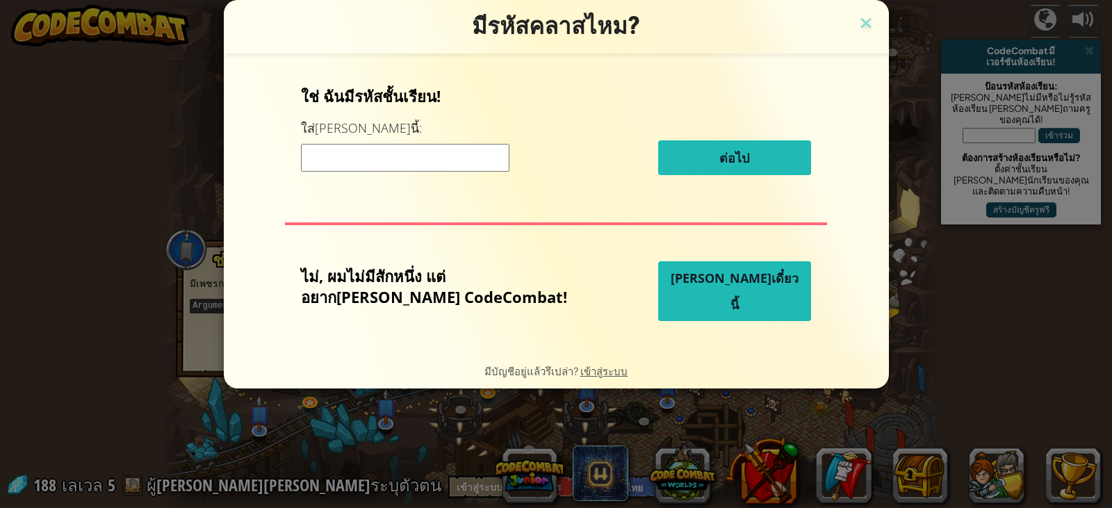
click at [717, 285] on button "เล่นเดี๋ยวนี้" at bounding box center [734, 291] width 153 height 60
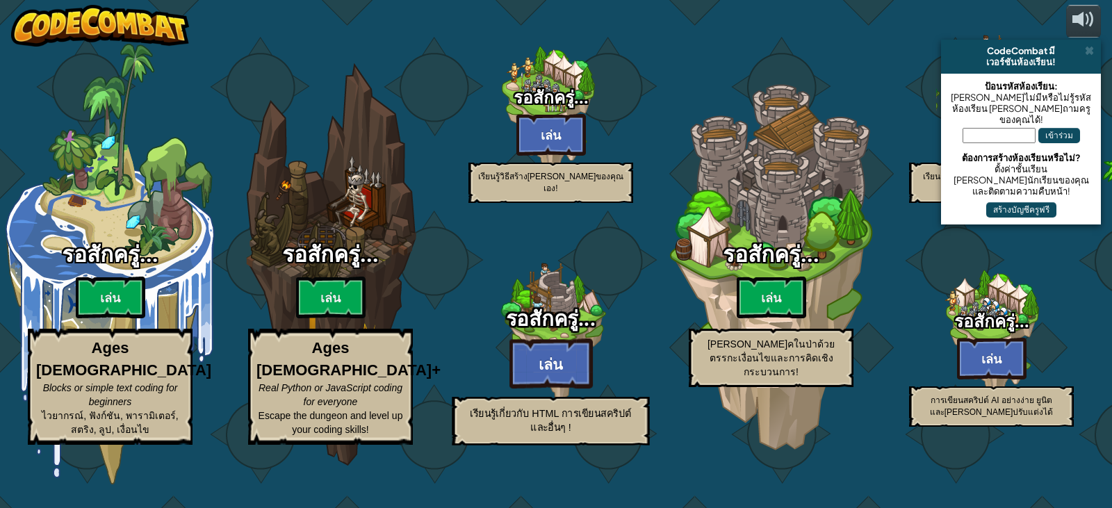
select select "th"
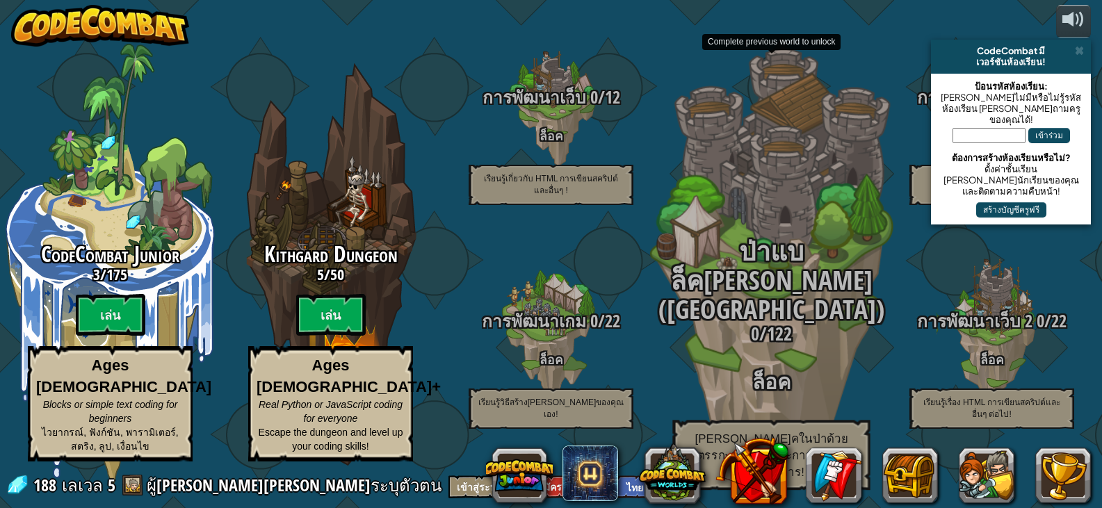
scroll to position [1, 0]
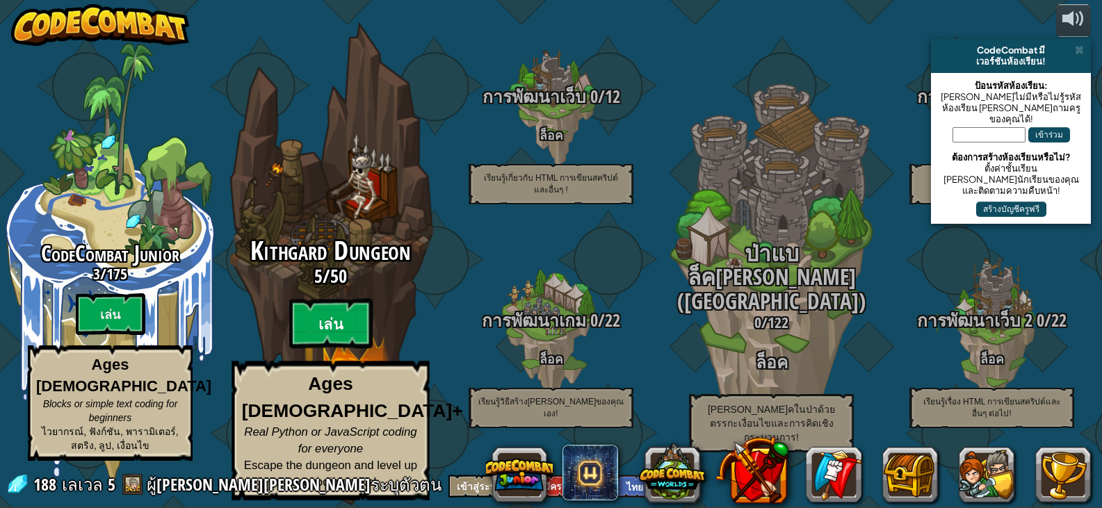
click at [332, 348] on btn "เล่น" at bounding box center [330, 324] width 83 height 50
select select "th"
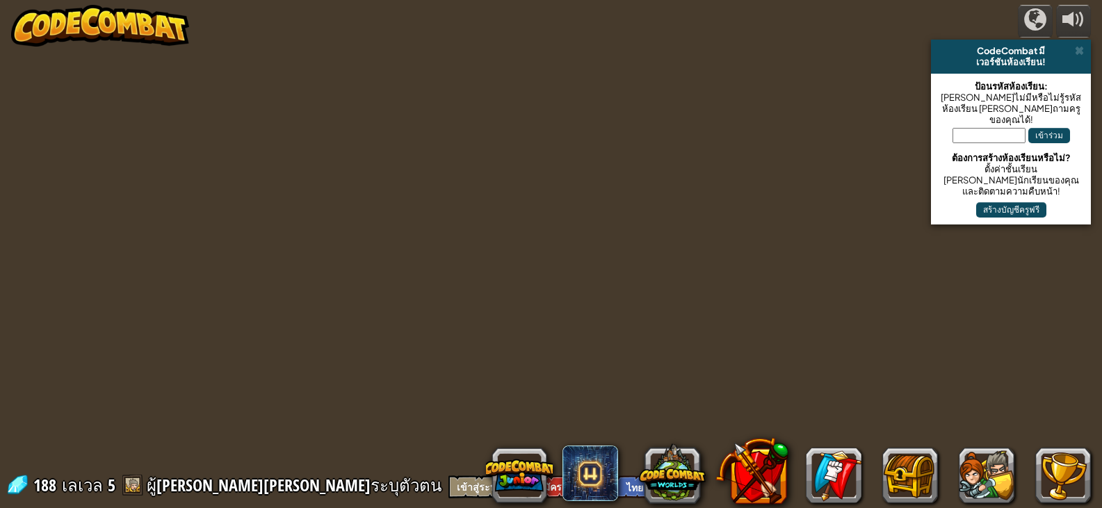
select select "th"
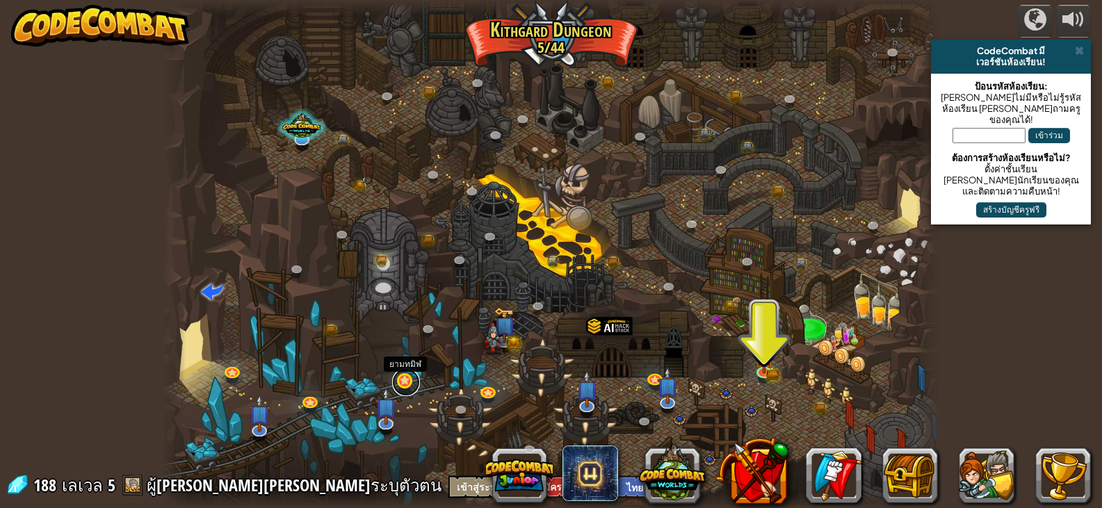
click at [405, 383] on link at bounding box center [406, 382] width 28 height 28
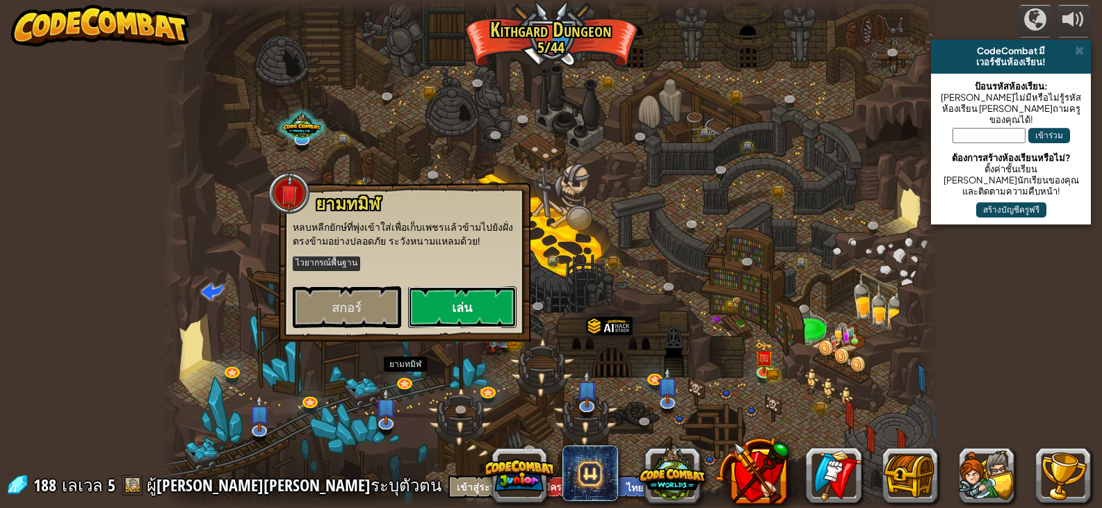
click at [450, 307] on button "เล่น" at bounding box center [462, 307] width 108 height 42
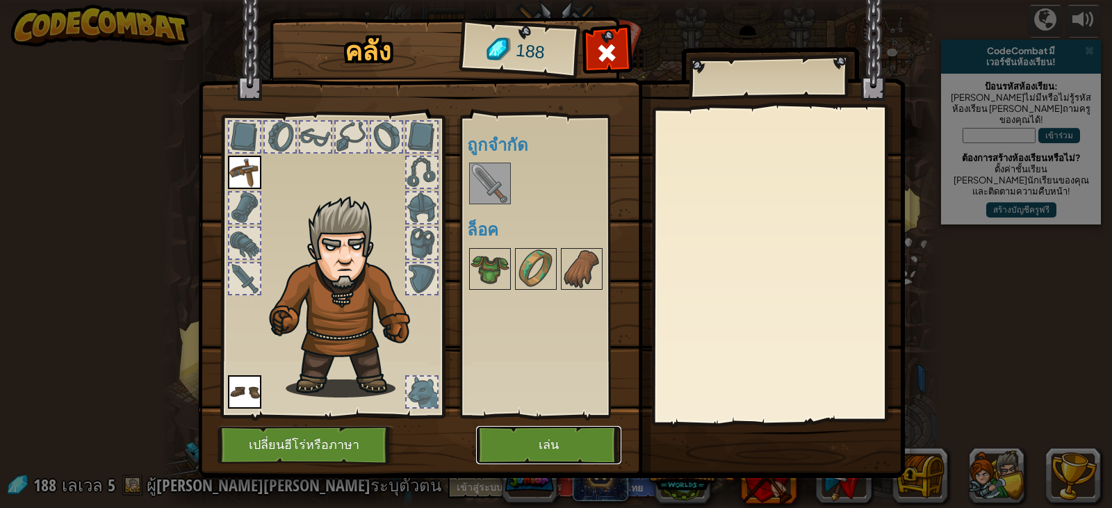
click at [562, 437] on button "เล่น" at bounding box center [548, 445] width 145 height 38
click at [509, 440] on button "เล่น" at bounding box center [548, 445] width 145 height 38
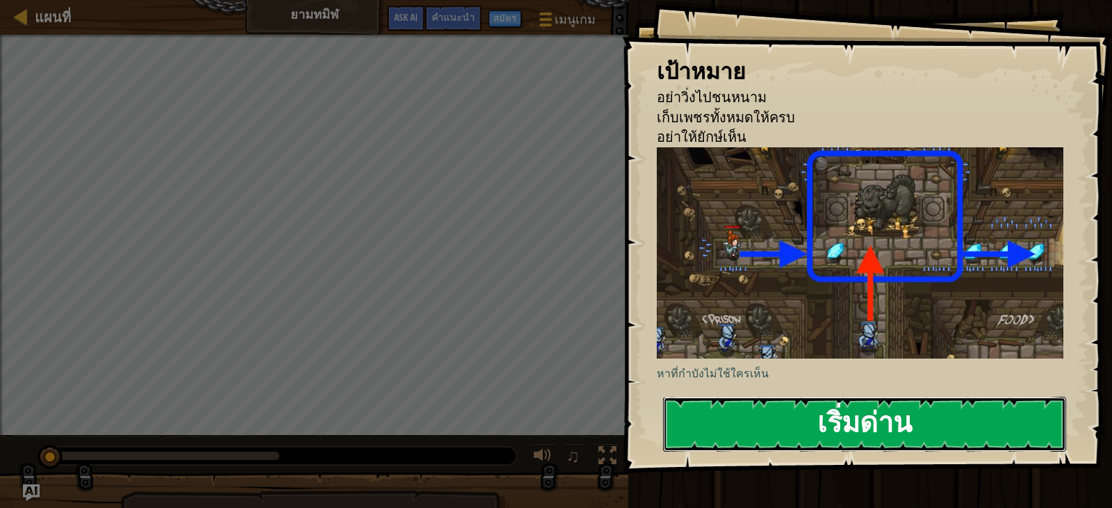
click at [717, 413] on button "เริ่มด่าน" at bounding box center [864, 424] width 403 height 55
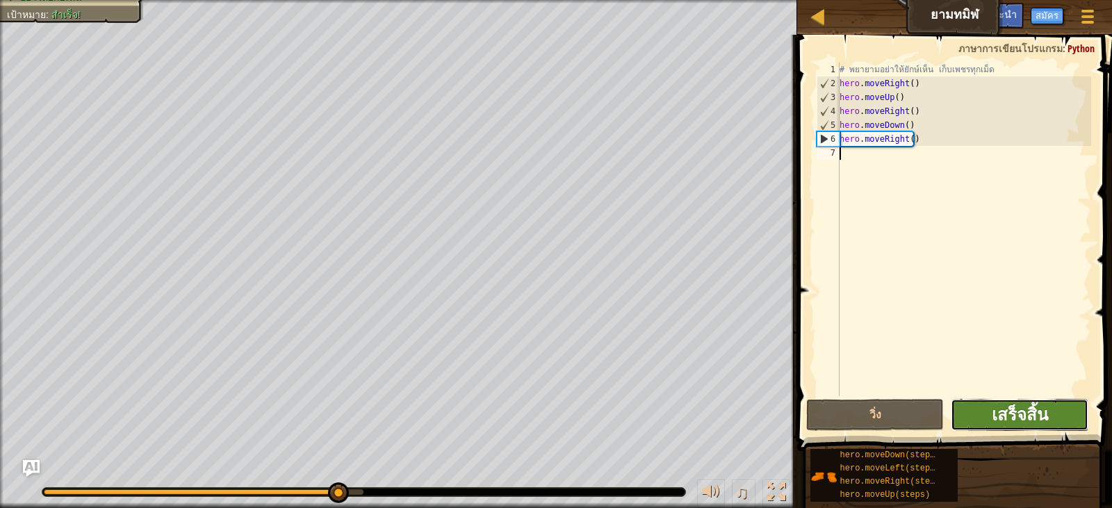
click at [1025, 405] on span "เสร็จสิ้น" at bounding box center [1020, 414] width 56 height 22
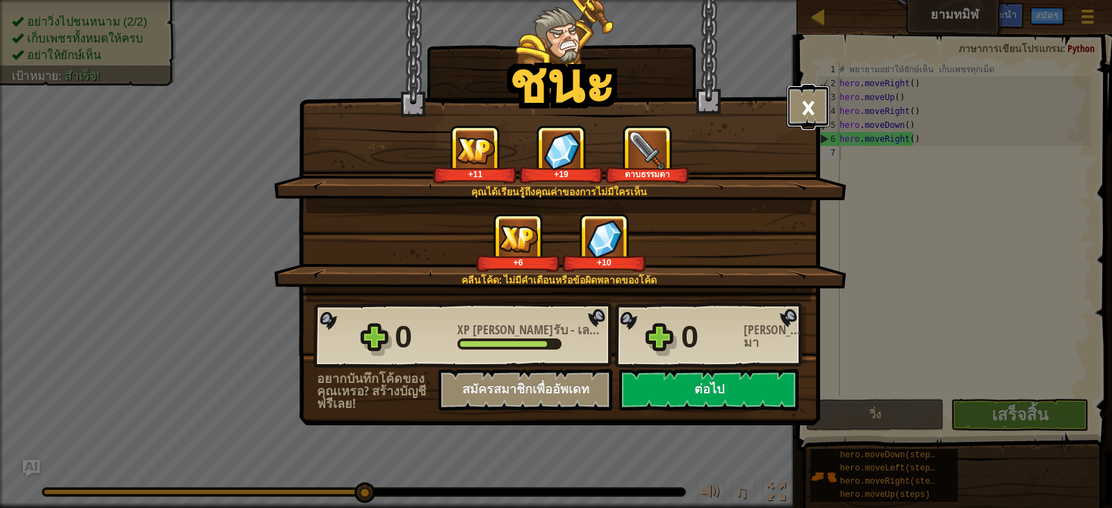
click at [799, 100] on button "×" at bounding box center [808, 106] width 43 height 42
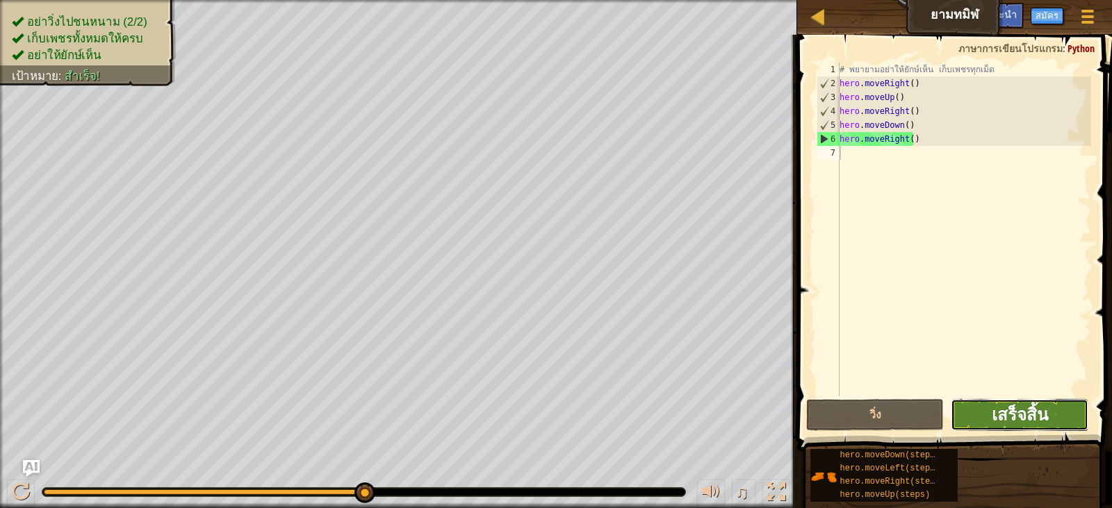
click at [1014, 411] on span "เสร็จสิ้น" at bounding box center [1020, 414] width 56 height 22
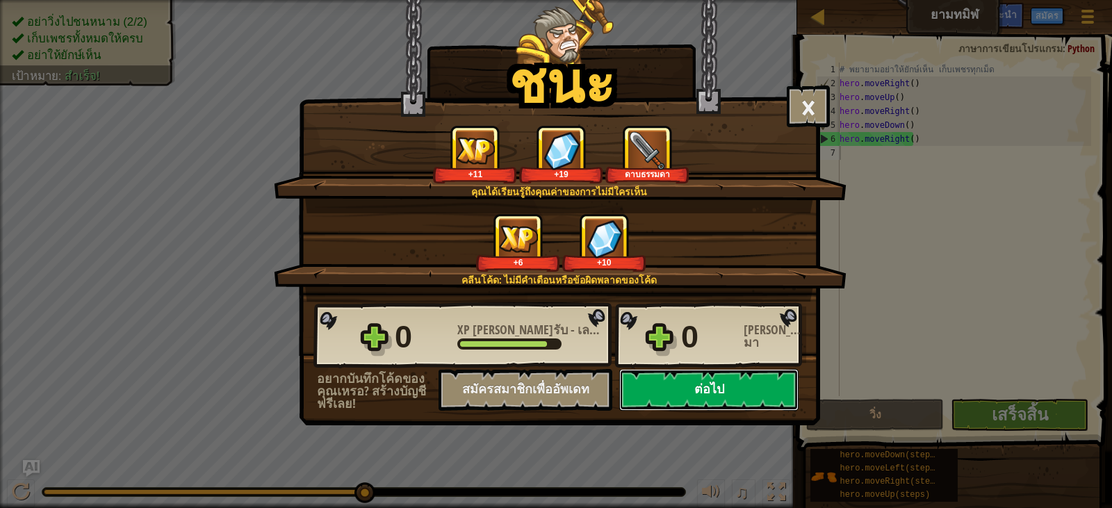
click at [676, 385] on button "ต่อไป" at bounding box center [708, 390] width 179 height 42
select select "th"
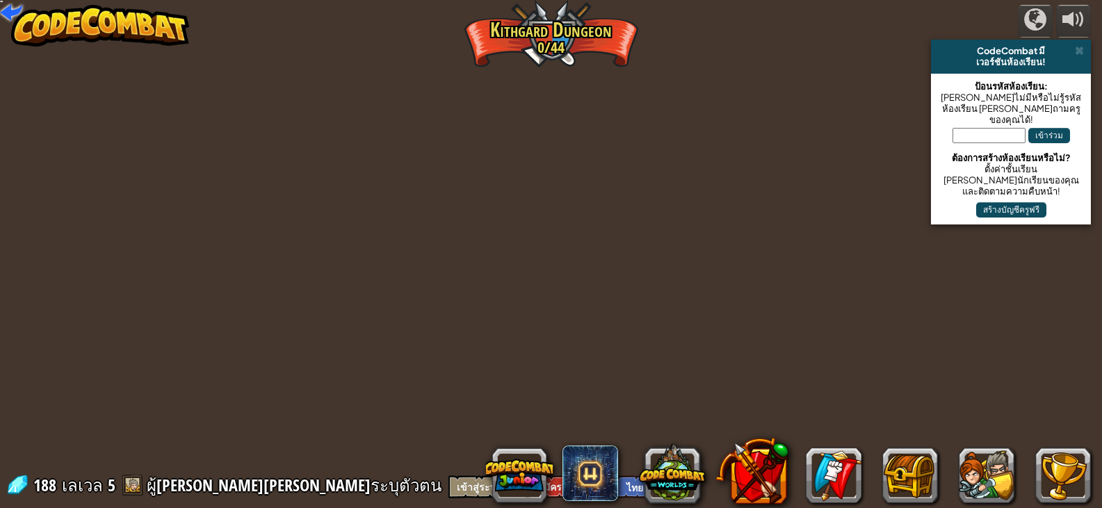
select select "th"
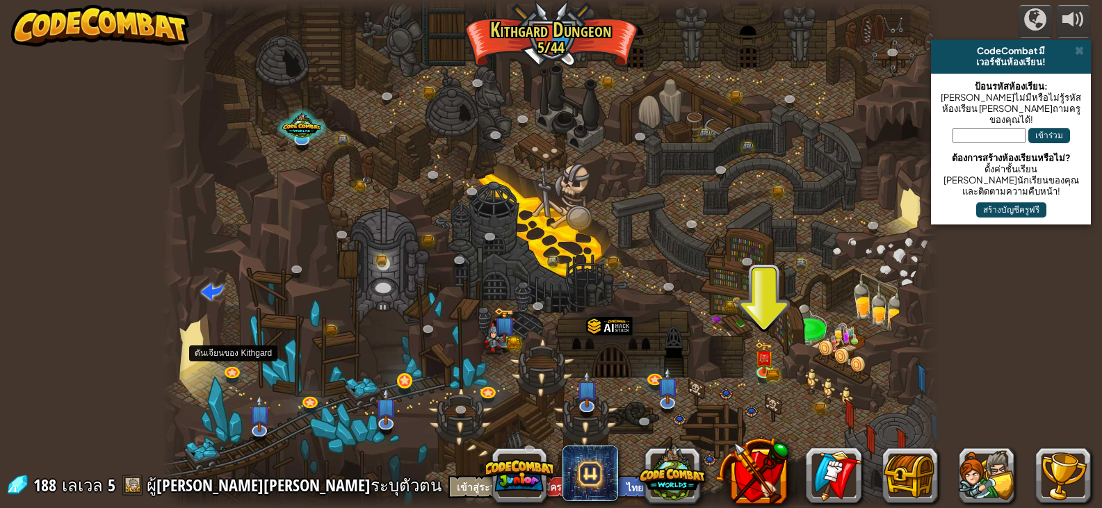
drag, startPoint x: 388, startPoint y: 398, endPoint x: 414, endPoint y: 387, distance: 28.0
click at [405, 392] on div "หุบเหวคดเคี้ยว (ล็อค) ความท้าทาย: เก็บทองให้ได้มากที่สุดโดยใช้ทักษะการเขียนโปรแ…" at bounding box center [550, 254] width 777 height 508
drag, startPoint x: 459, startPoint y: 375, endPoint x: 518, endPoint y: 380, distance: 59.3
click at [496, 385] on div "หุบเหวคดเคี้ยว (ล็อค) ความท้าทาย: เก็บทองให้ได้มากที่สุดโดยใช้ทักษะการเขียนโปรแ…" at bounding box center [550, 254] width 777 height 508
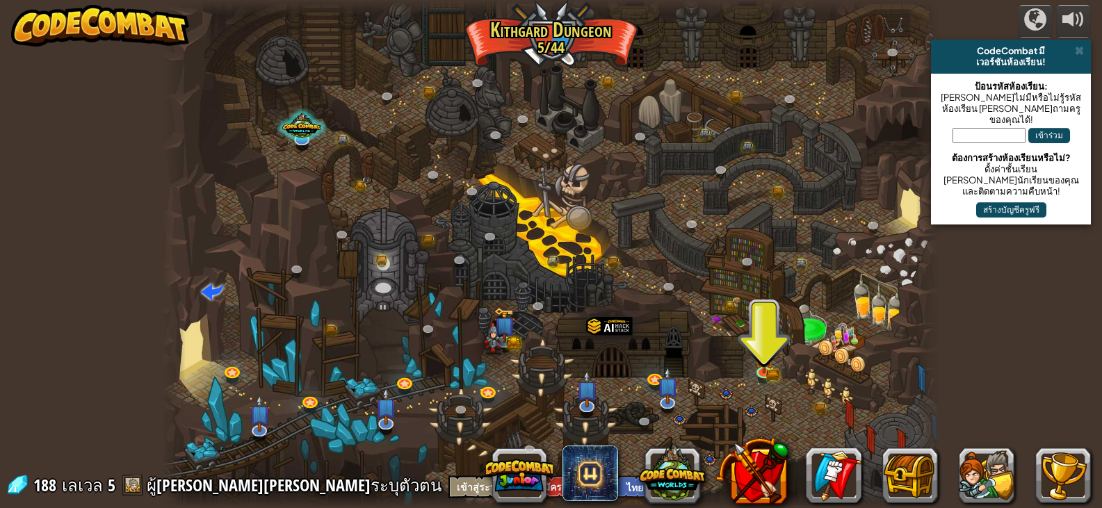
drag, startPoint x: 560, startPoint y: 377, endPoint x: 541, endPoint y: 374, distance: 18.3
click at [546, 375] on div at bounding box center [550, 254] width 777 height 508
drag, startPoint x: 392, startPoint y: 376, endPoint x: 278, endPoint y: 403, distance: 117.2
click at [295, 403] on div at bounding box center [550, 254] width 777 height 508
drag, startPoint x: 258, startPoint y: 403, endPoint x: 235, endPoint y: 404, distance: 22.9
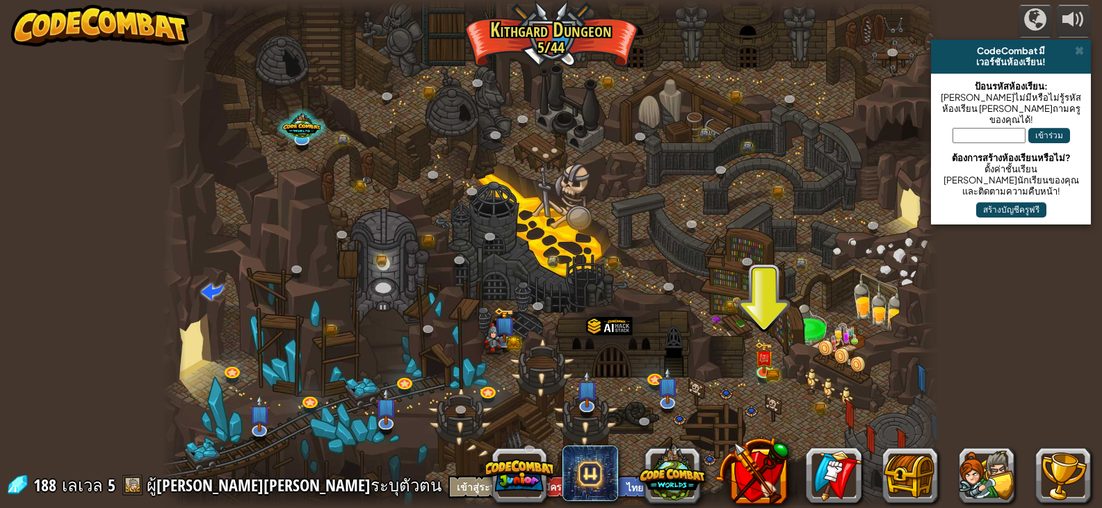
click at [237, 404] on div at bounding box center [550, 254] width 777 height 508
drag, startPoint x: 232, startPoint y: 398, endPoint x: 237, endPoint y: 389, distance: 9.7
click at [233, 396] on div at bounding box center [550, 254] width 777 height 508
click at [418, 432] on div at bounding box center [550, 254] width 777 height 508
drag, startPoint x: 470, startPoint y: 434, endPoint x: 471, endPoint y: 414, distance: 20.2
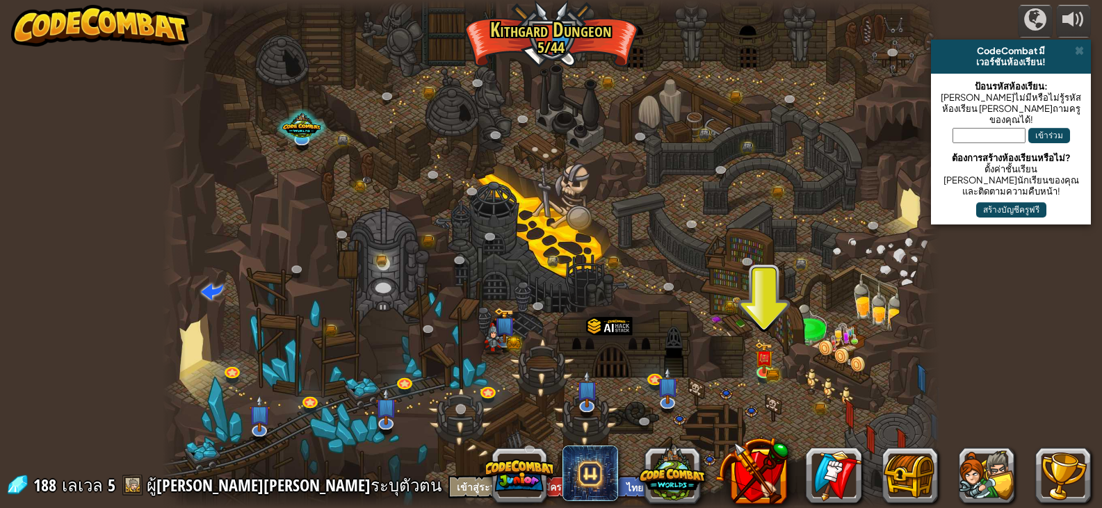
click at [471, 431] on div at bounding box center [550, 254] width 777 height 508
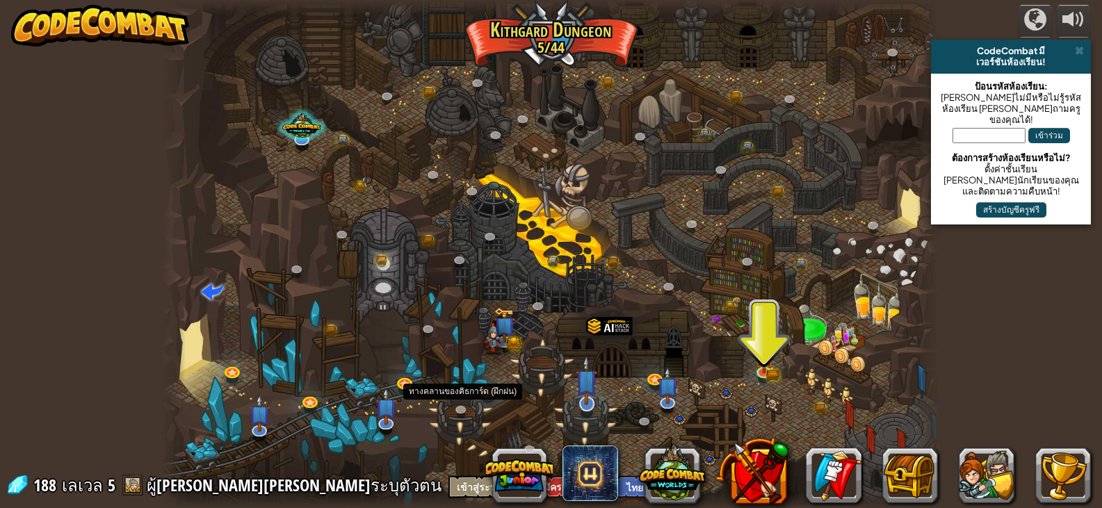
click at [586, 411] on div "หุบเหวคดเคี้ยว (ล็อค) ความท้าทาย: เก็บทองให้ได้มากที่สุดโดยใช้ทักษะการเขียนโปรแ…" at bounding box center [550, 254] width 777 height 508
drag, startPoint x: 568, startPoint y: 410, endPoint x: 586, endPoint y: 401, distance: 20.2
click at [572, 410] on div at bounding box center [550, 254] width 777 height 508
drag, startPoint x: 619, startPoint y: 380, endPoint x: 628, endPoint y: 388, distance: 11.8
click at [628, 388] on div at bounding box center [550, 254] width 777 height 508
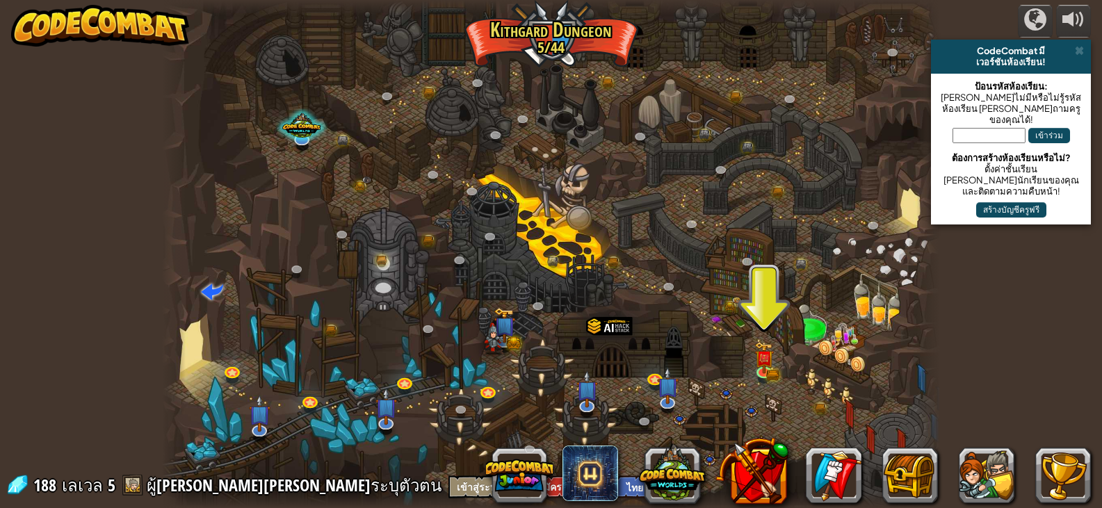
click at [639, 402] on div at bounding box center [550, 254] width 777 height 508
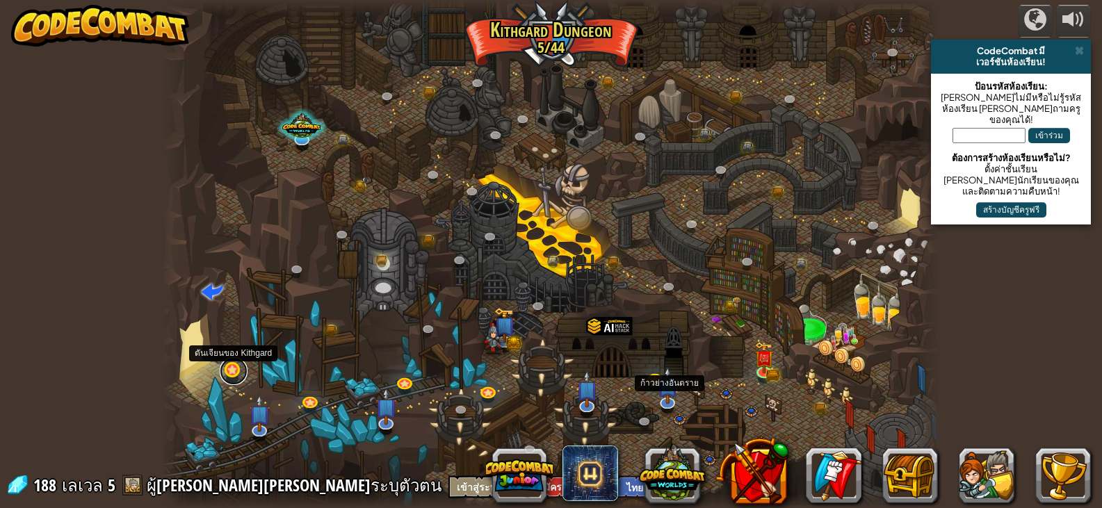
click at [232, 373] on link at bounding box center [234, 371] width 28 height 28
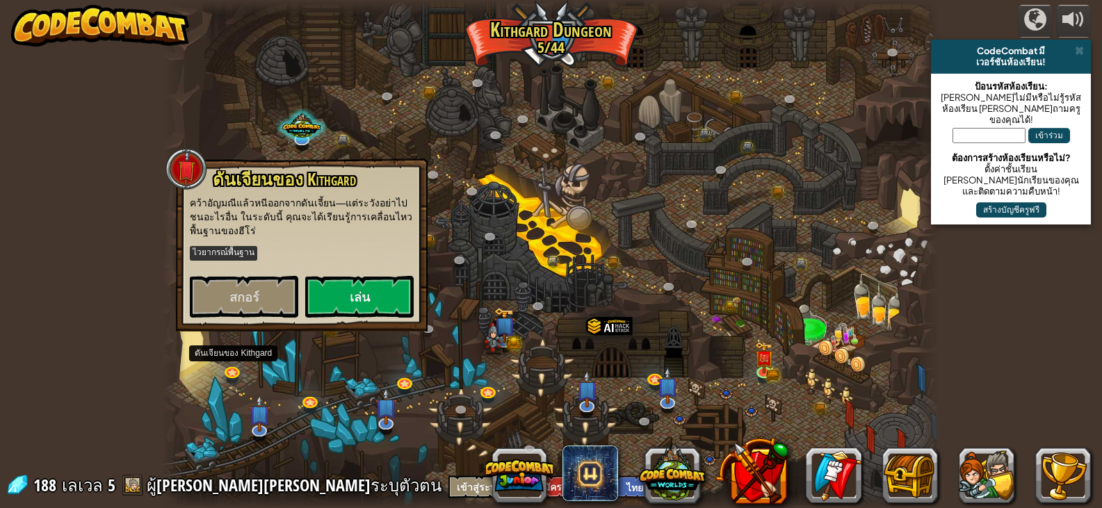
click at [449, 148] on div at bounding box center [550, 254] width 777 height 508
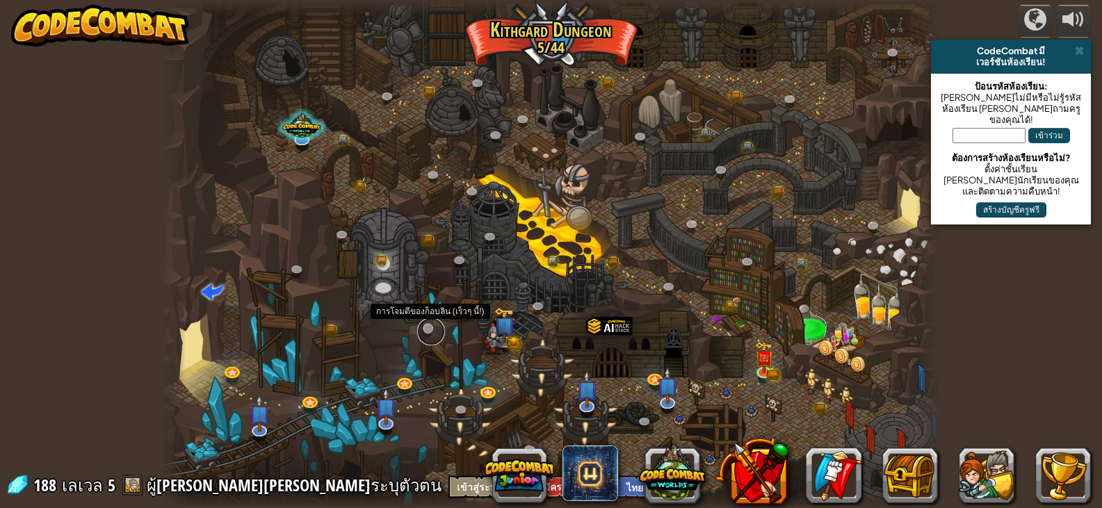
click at [424, 332] on link at bounding box center [431, 332] width 28 height 28
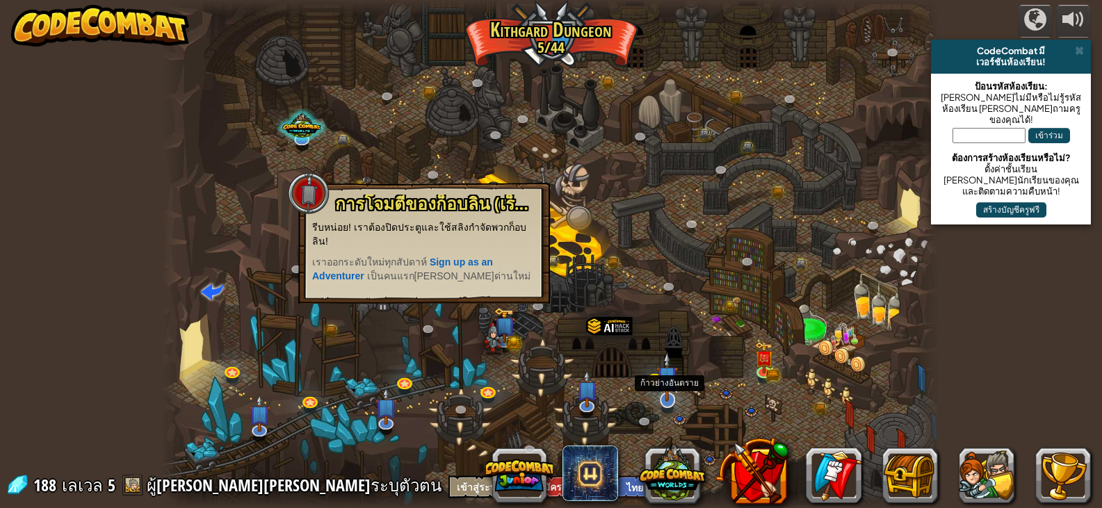
click at [661, 393] on img at bounding box center [667, 377] width 22 height 50
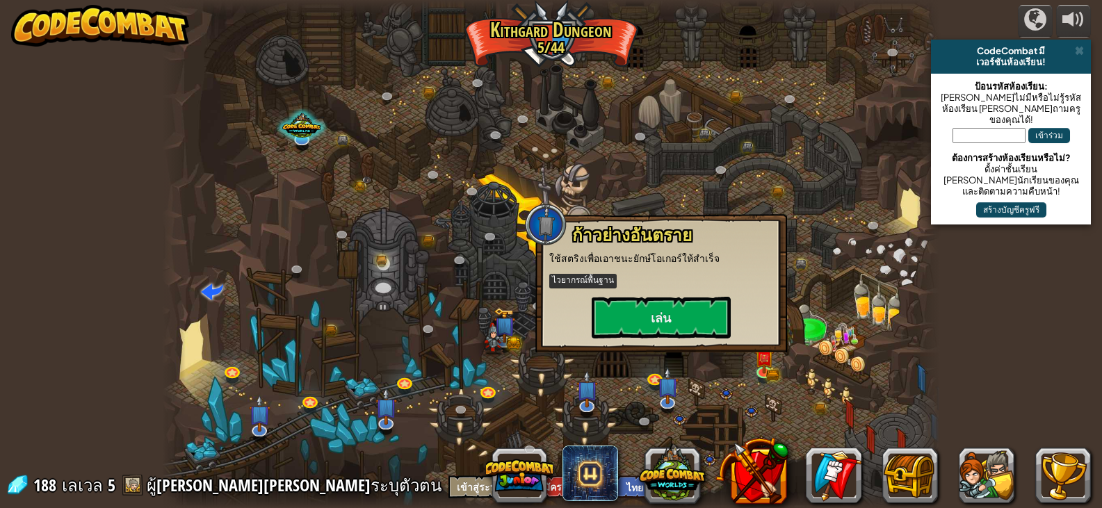
click at [441, 375] on div at bounding box center [550, 254] width 777 height 508
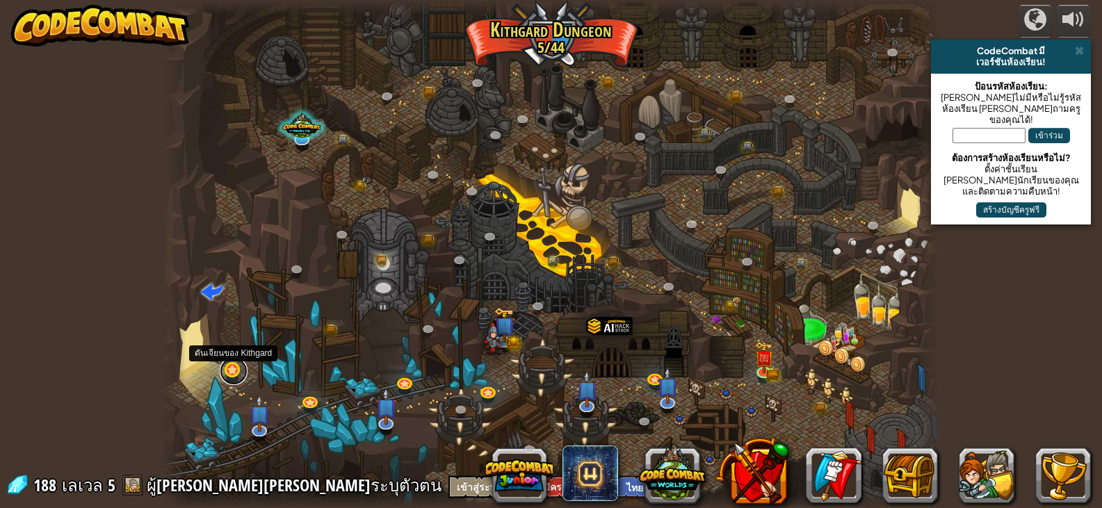
click at [228, 369] on link at bounding box center [234, 371] width 28 height 28
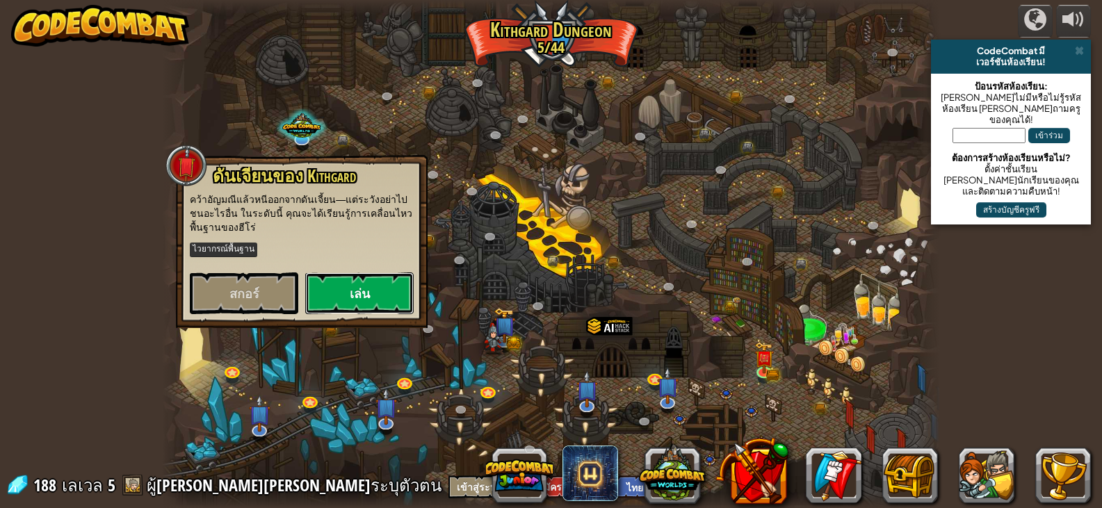
click at [333, 283] on button "เล่น" at bounding box center [359, 293] width 108 height 42
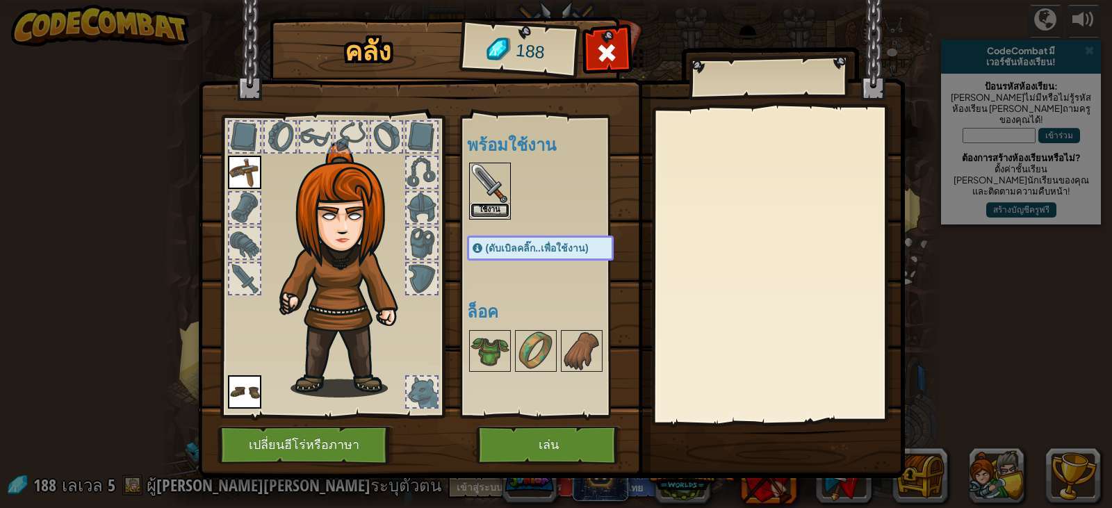
click at [495, 211] on button "ใช้งาน" at bounding box center [490, 210] width 39 height 15
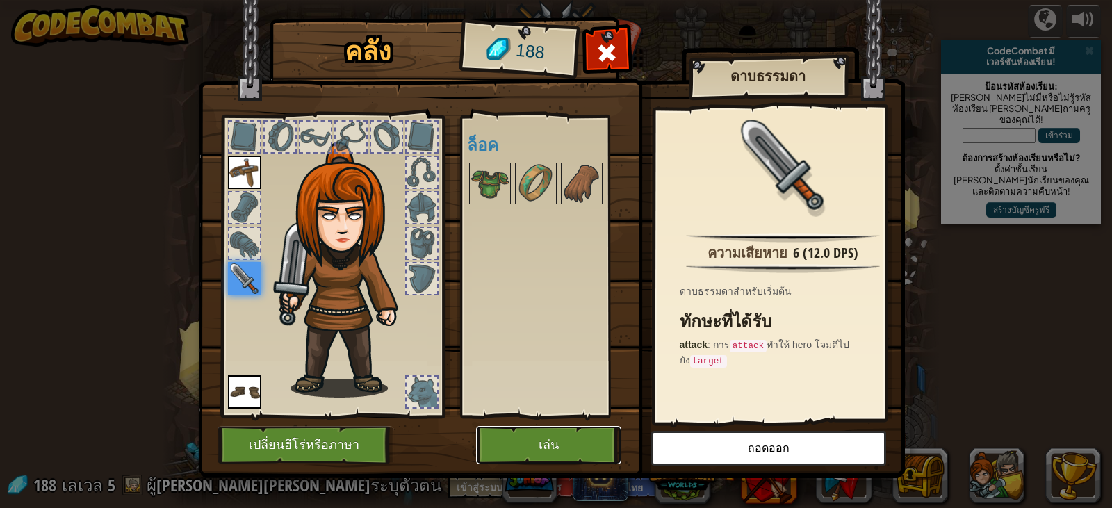
click at [548, 433] on button "เล่น" at bounding box center [548, 445] width 145 height 38
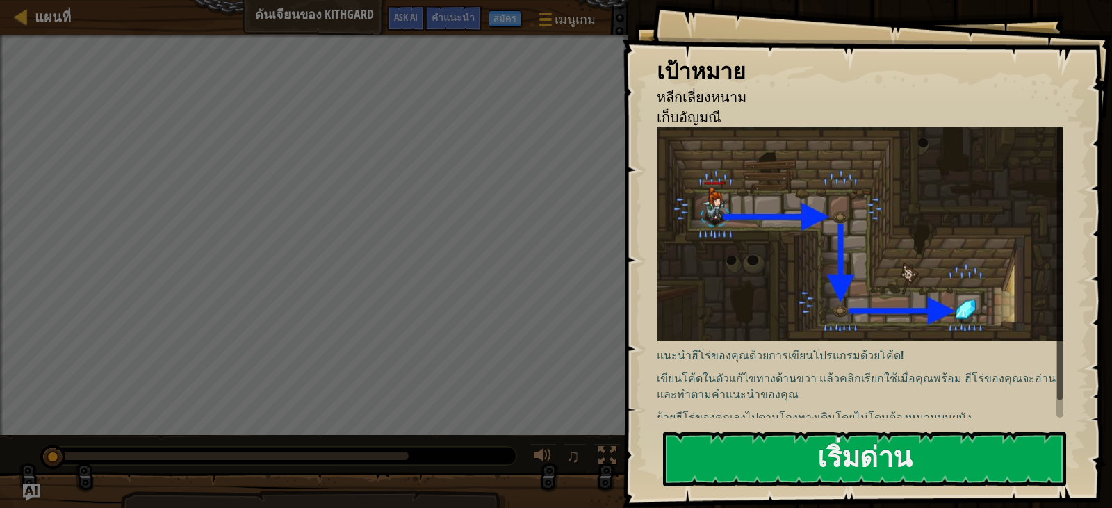
select select "th"
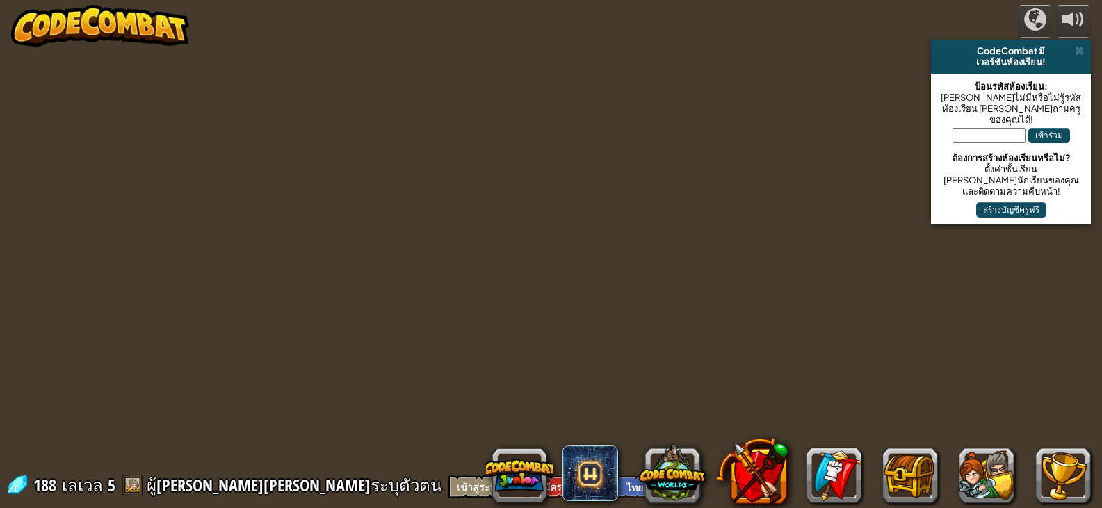
select select "th"
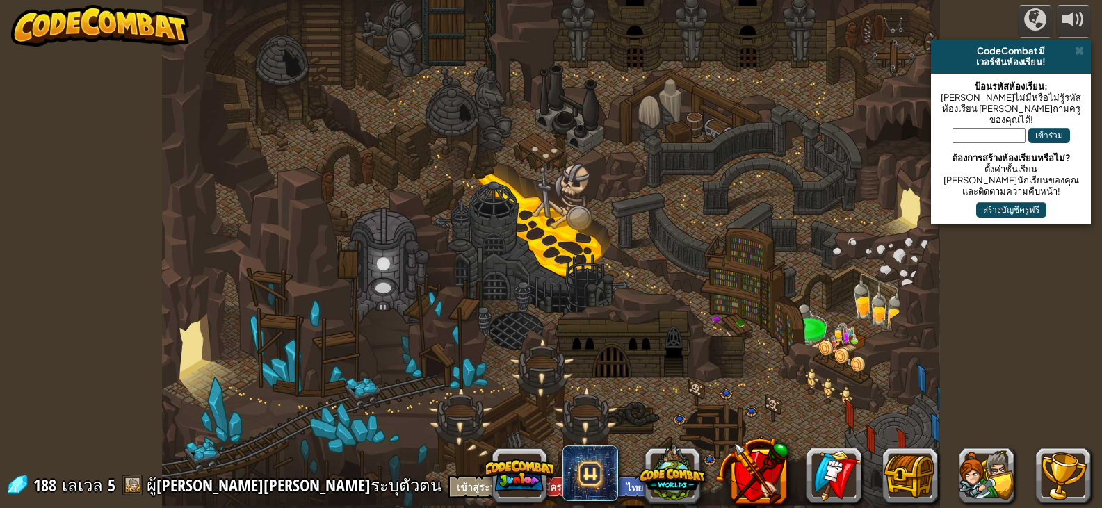
select select "th"
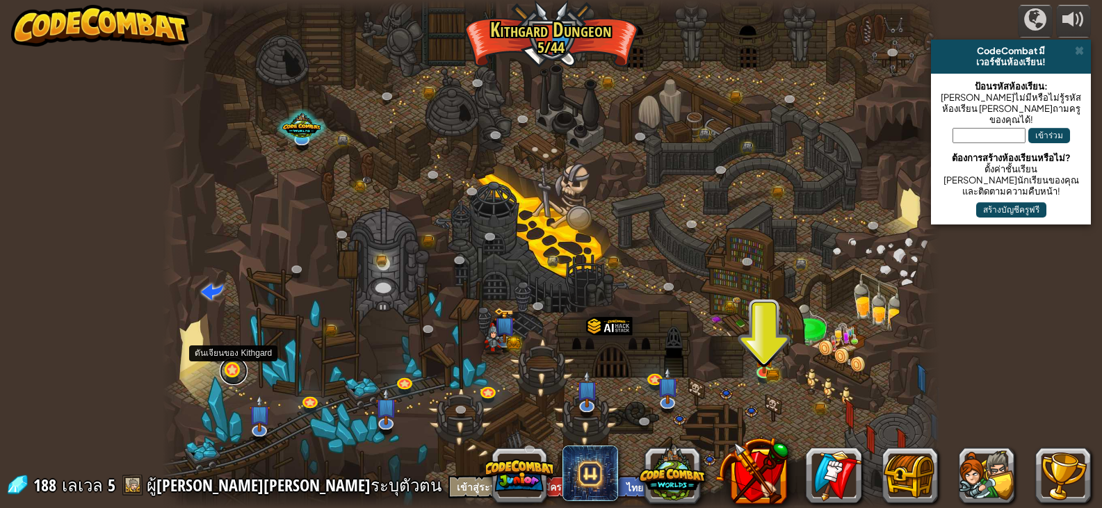
click at [232, 370] on link at bounding box center [234, 371] width 28 height 28
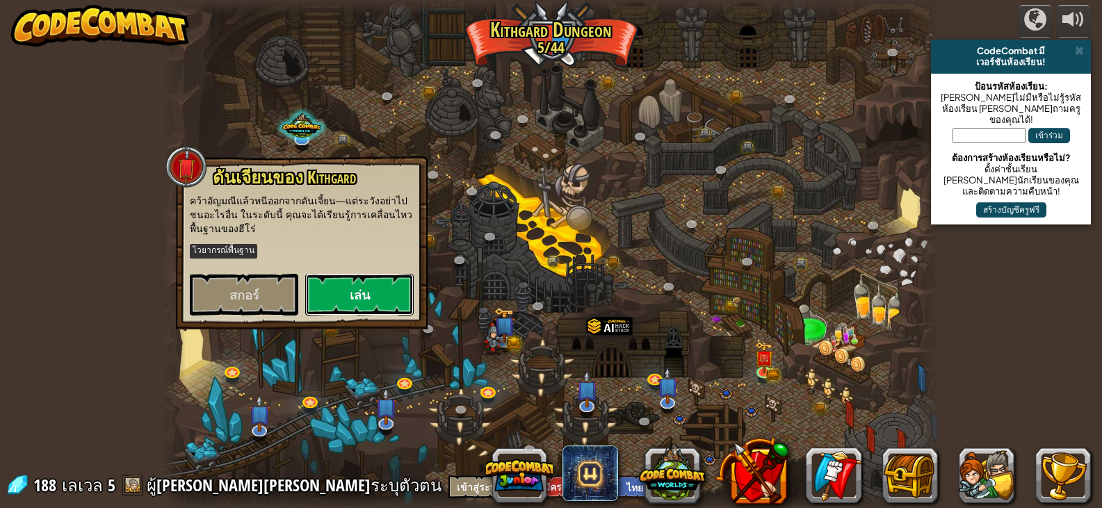
click at [348, 288] on button "เล่น" at bounding box center [359, 295] width 108 height 42
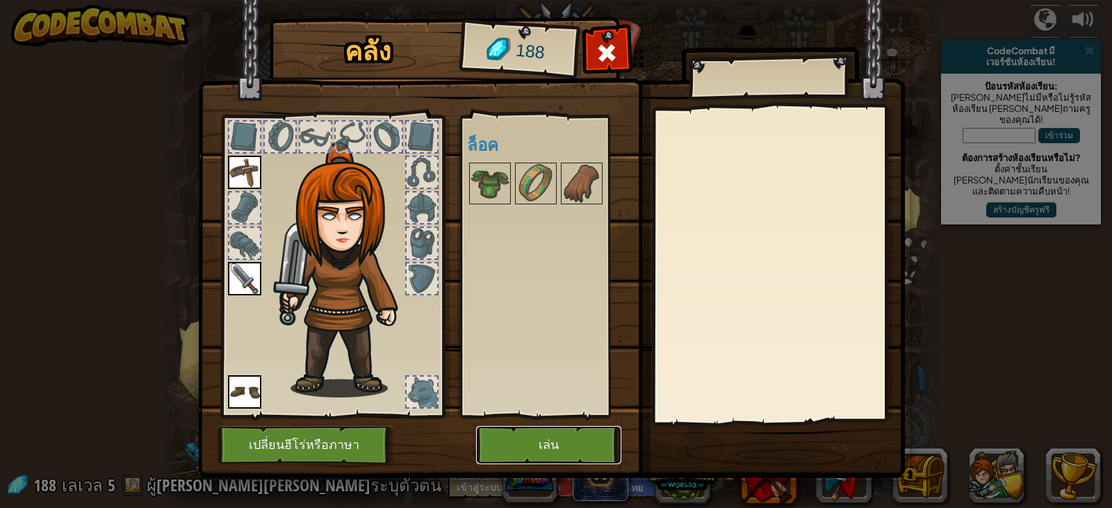
click at [575, 442] on button "เล่น" at bounding box center [548, 445] width 145 height 38
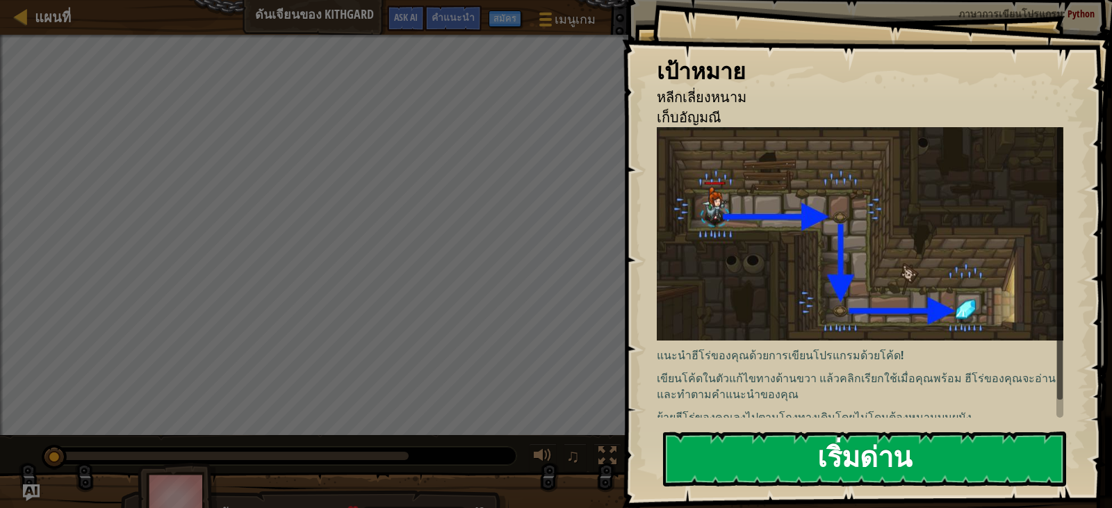
click at [795, 461] on button "เริ่มด่าน" at bounding box center [864, 459] width 403 height 55
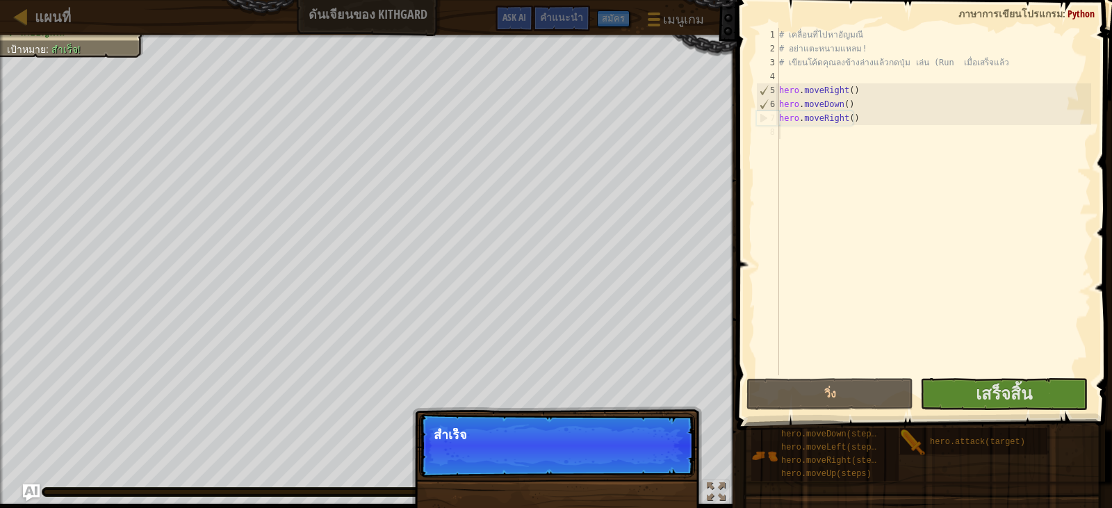
select select "th"
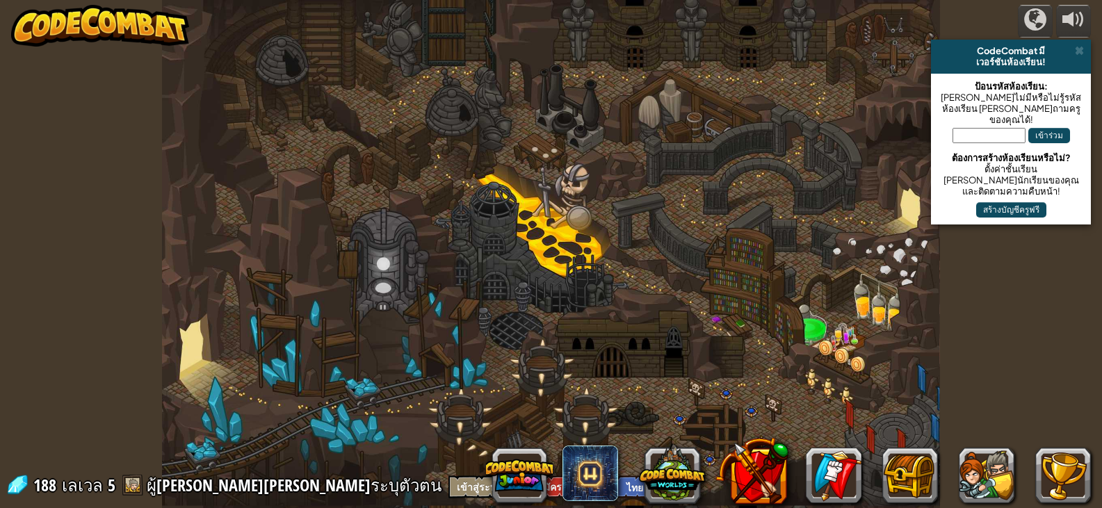
select select "th"
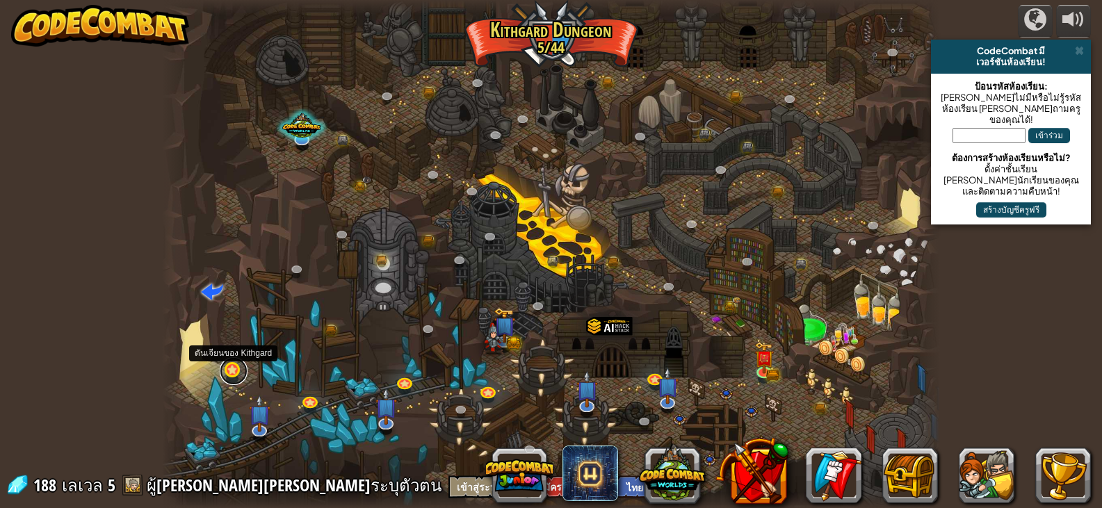
click at [231, 373] on link at bounding box center [234, 371] width 28 height 28
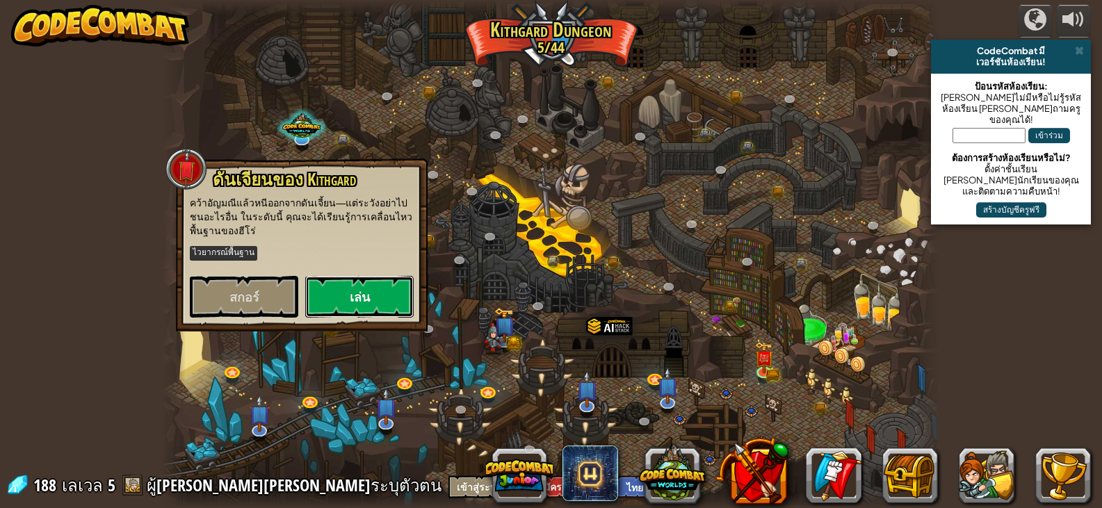
click at [362, 298] on button "เล่น" at bounding box center [359, 297] width 108 height 42
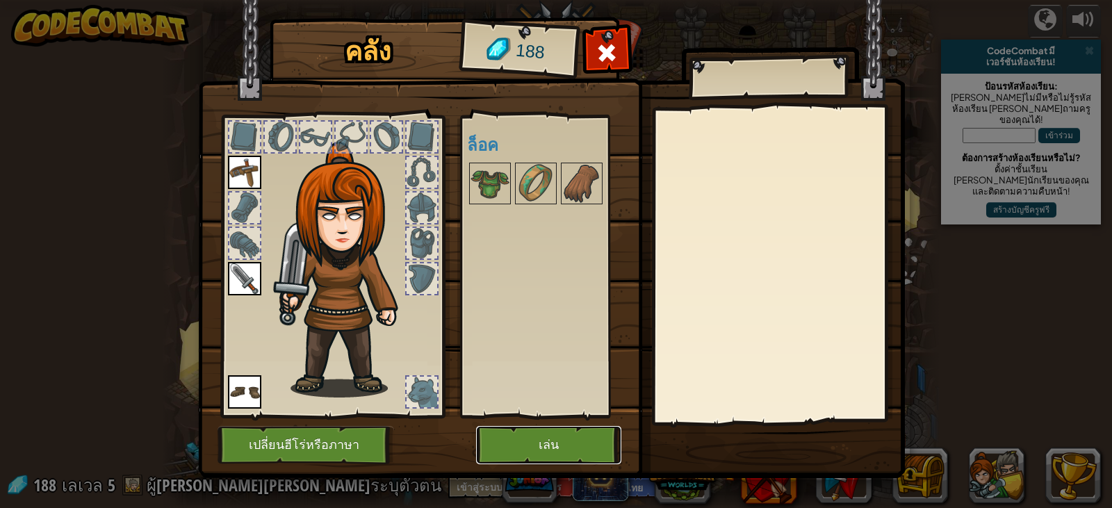
click at [569, 434] on button "เล่น" at bounding box center [548, 445] width 145 height 38
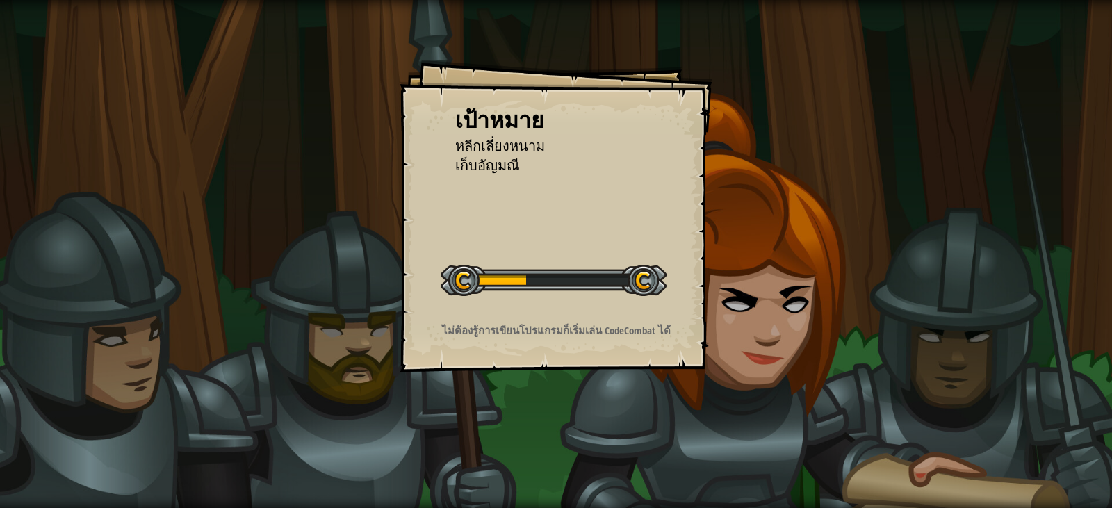
click at [586, 370] on div "เป้าหมาย หลีกเลี่ยงหนาม เก็บอัญมณี เริ่มด่าน เกิดข้อผิดพลาดในการโหลดจากเซิร์ฟเว…" at bounding box center [556, 216] width 313 height 313
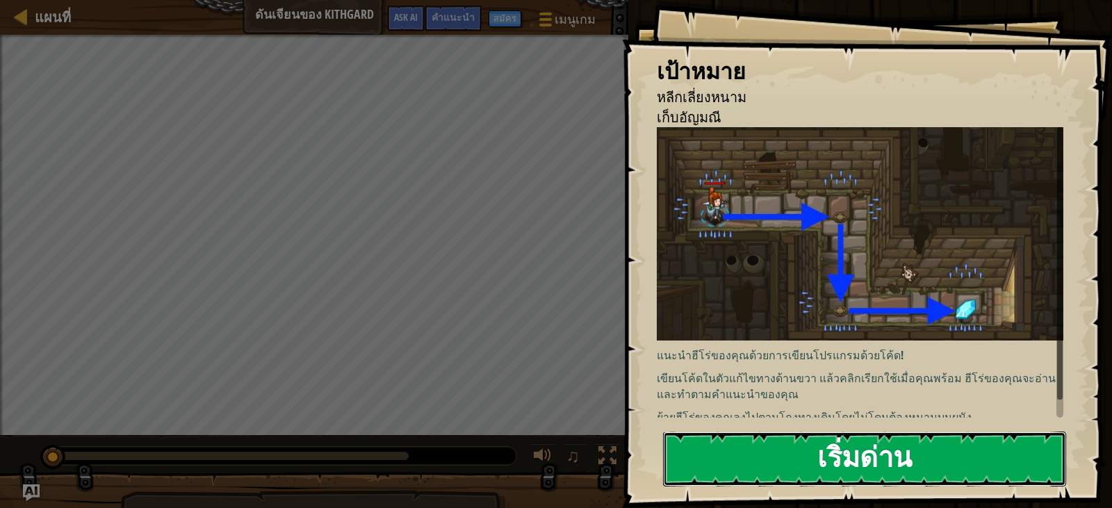
click at [800, 455] on button "เริ่มด่าน" at bounding box center [864, 459] width 403 height 55
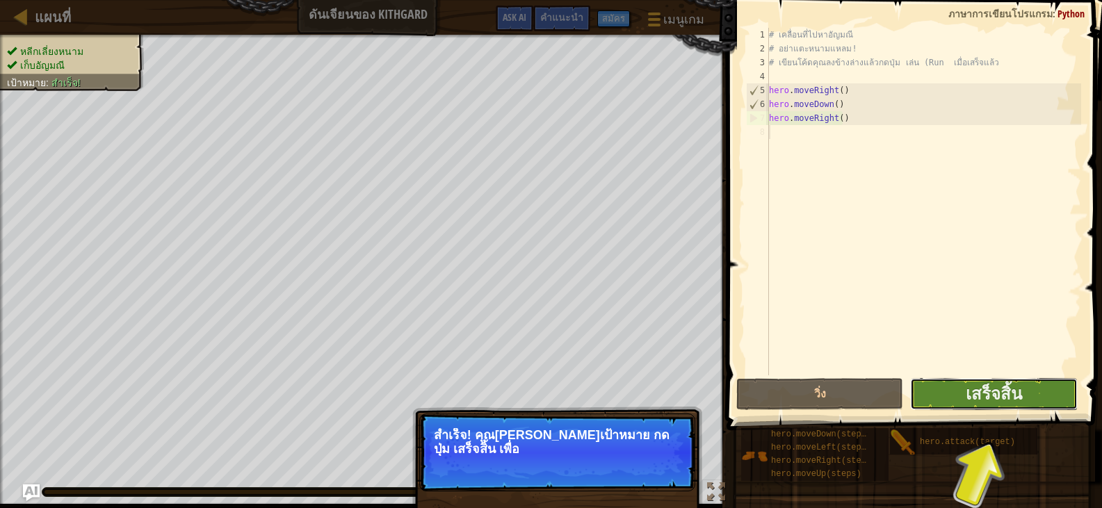
click at [1043, 386] on button "เสร็จสิ้น" at bounding box center [993, 394] width 167 height 32
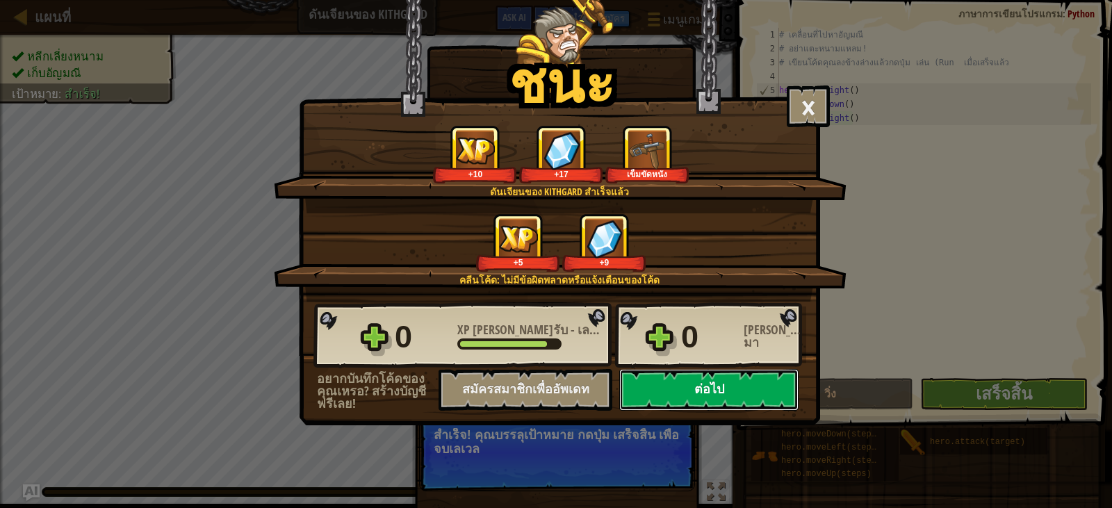
click at [740, 386] on button "ต่อไป" at bounding box center [708, 390] width 179 height 42
select select "th"
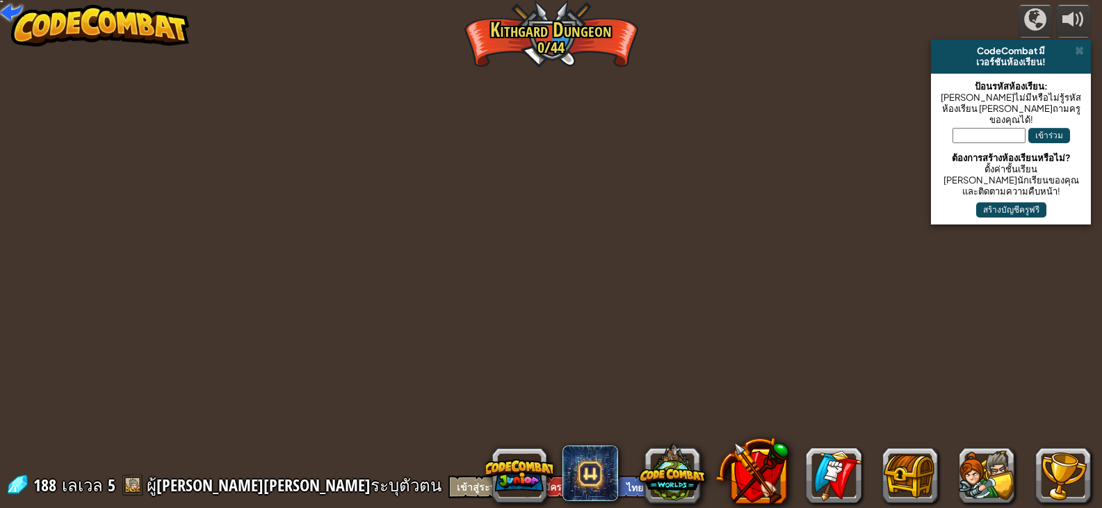
select select "th"
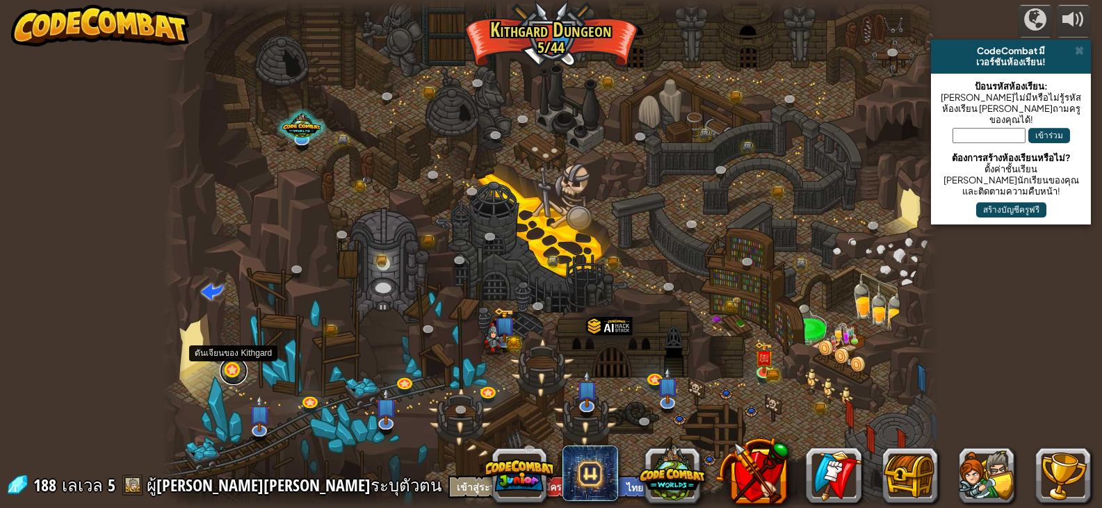
click at [233, 364] on link at bounding box center [234, 371] width 28 height 28
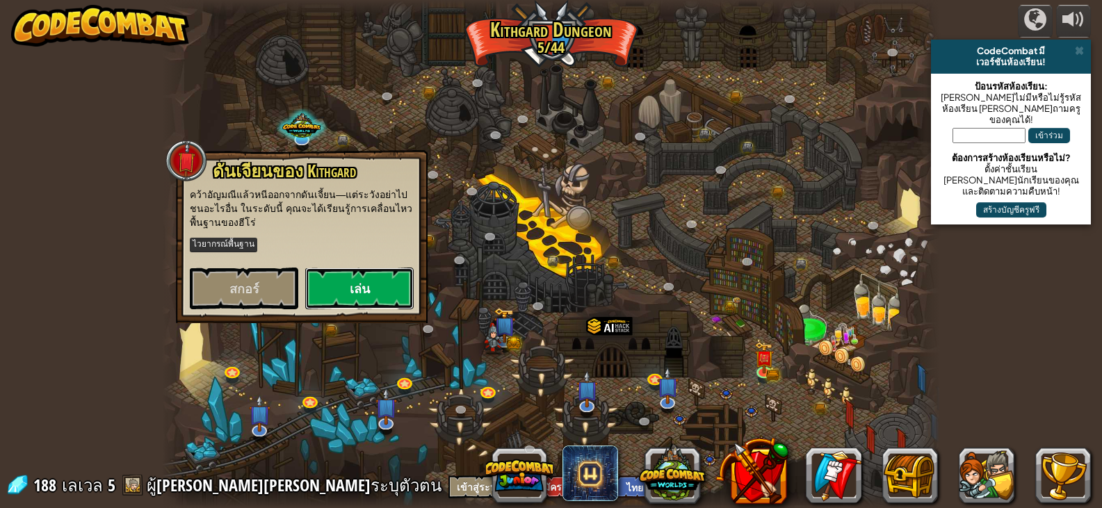
click at [358, 284] on button "เล่น" at bounding box center [359, 289] width 108 height 42
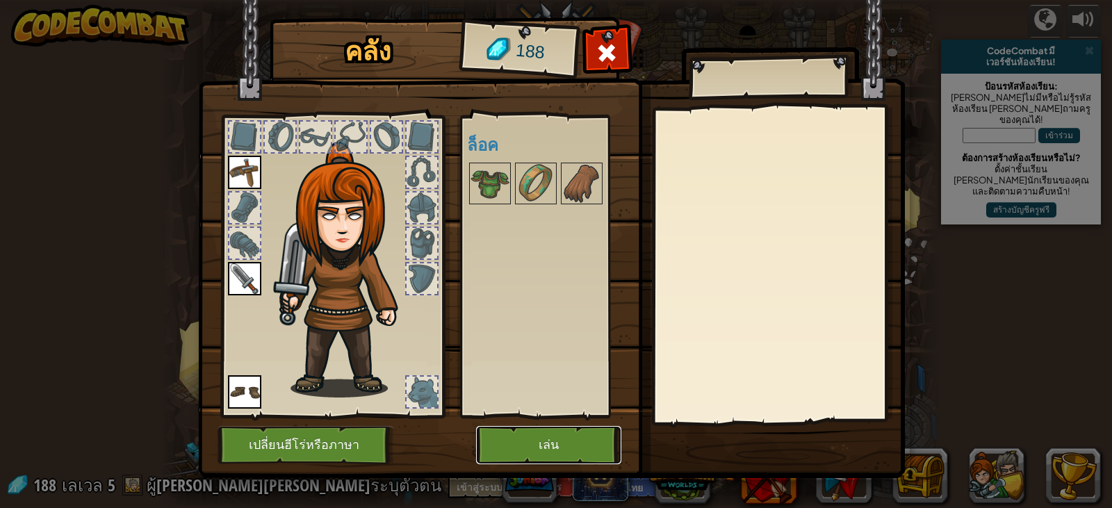
click at [556, 449] on button "เล่น" at bounding box center [548, 445] width 145 height 38
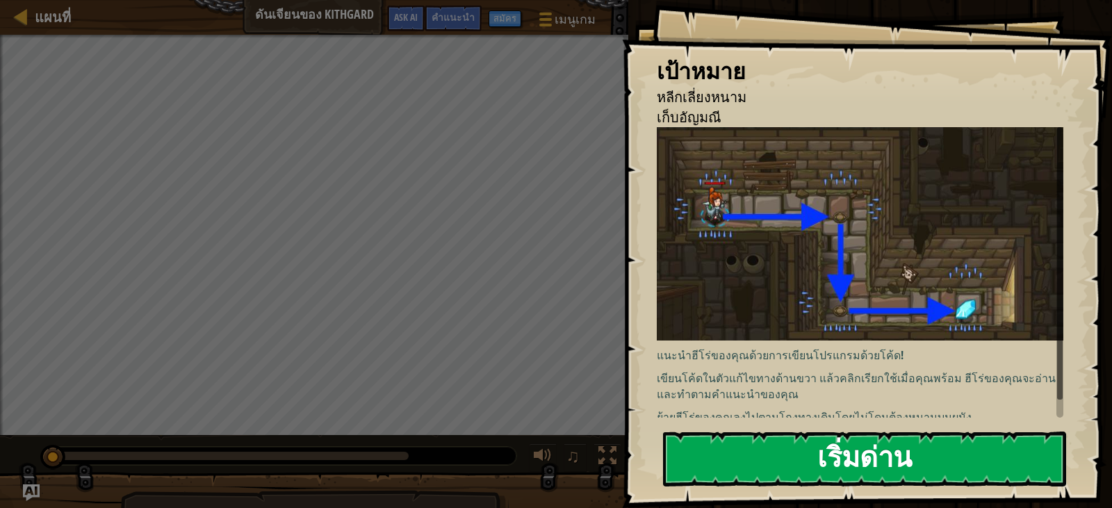
click at [995, 393] on p "เขียนโค้ดในตัวแก้ไขทางด้านขวา แล้วคลิกเรียกใช้เมื่อคุณพร้อม ฮีโร่ของคุณจะอ่านแล…" at bounding box center [865, 386] width 417 height 32
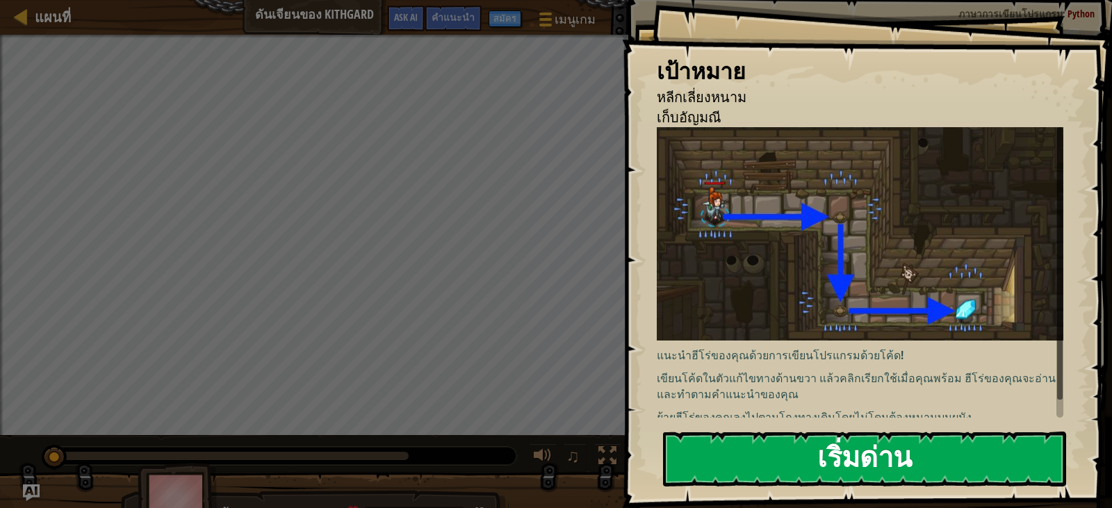
click at [942, 466] on button "เริ่มด่าน" at bounding box center [864, 459] width 403 height 55
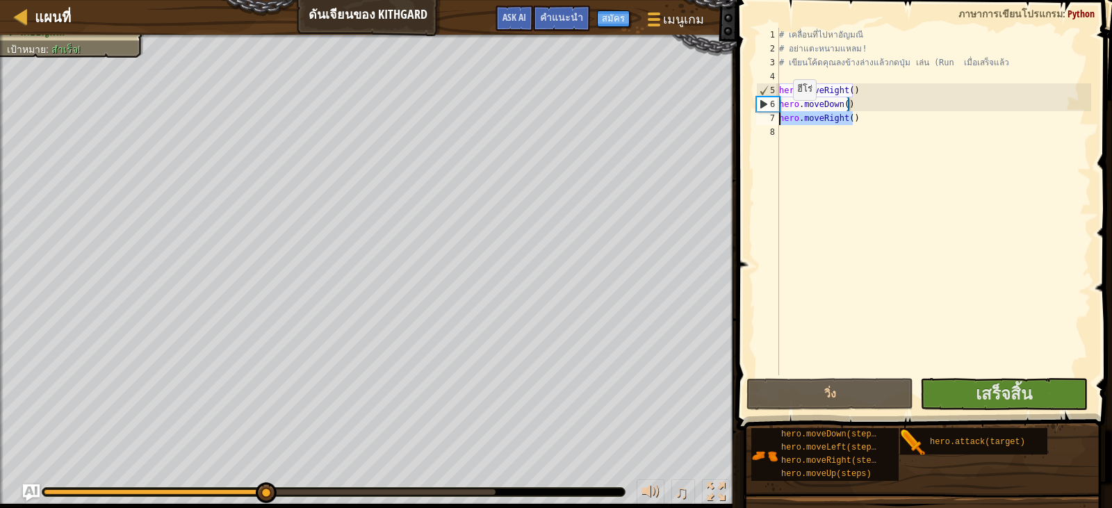
drag, startPoint x: 851, startPoint y: 116, endPoint x: 756, endPoint y: 114, distance: 95.2
click at [756, 114] on div "1 2 3 4 5 6 7 8 # เคลื่อนที่ไปหาอัญมณี # อย่าแตะหนามแหลม! # เขียนโค้ดคุณลงข้างล…" at bounding box center [922, 202] width 338 height 348
type textarea "hero.moveRight()"
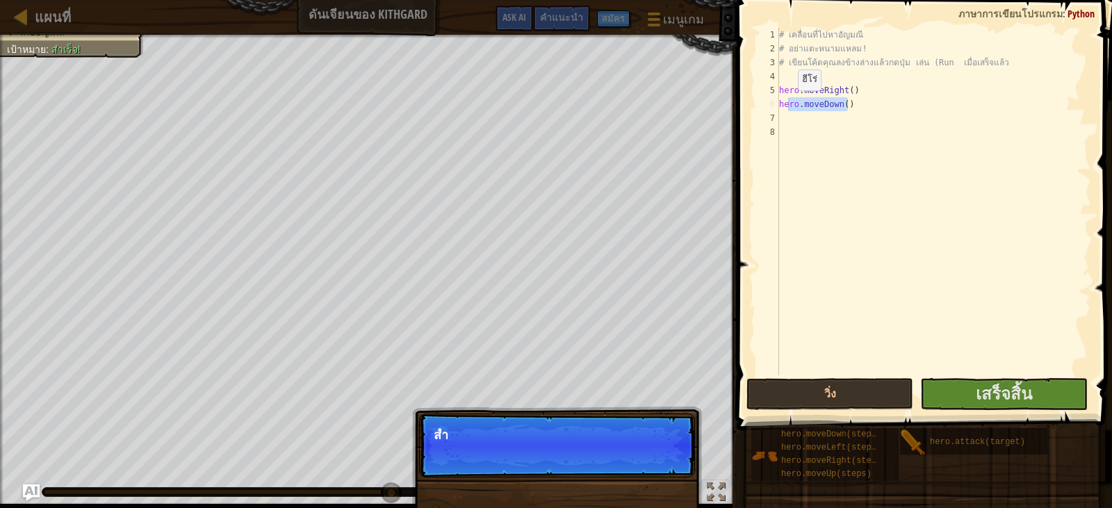
drag, startPoint x: 847, startPoint y: 99, endPoint x: 768, endPoint y: 108, distance: 79.0
click at [769, 108] on div "1 2 3 4 5 6 7 8 # เคลื่อนที่ไปหาอัญมณี # อย่าแตะหนามแหลม! # เขียนโค้ดคุณลงข้างล…" at bounding box center [922, 202] width 338 height 348
type textarea "hero.moveDown()"
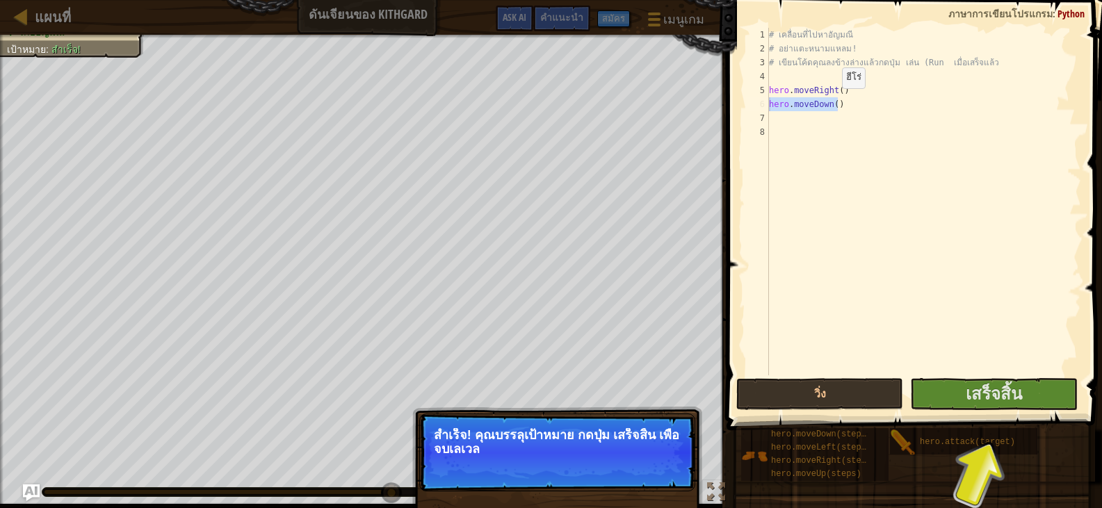
click at [840, 102] on div "# เคลื่อนที่ไปหาอัญมณี # อย่าแตะหนามแหลม! # เขียนโค้ดคุณลงข้างล่างแล้วกดปุ่ม เล…" at bounding box center [923, 202] width 315 height 348
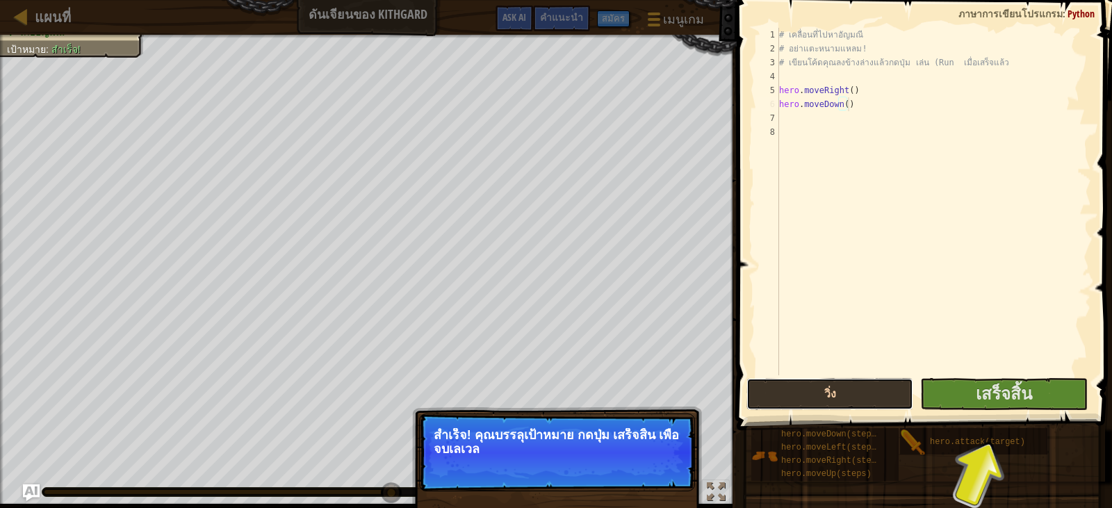
click at [839, 389] on button "วิ่ง" at bounding box center [830, 394] width 167 height 32
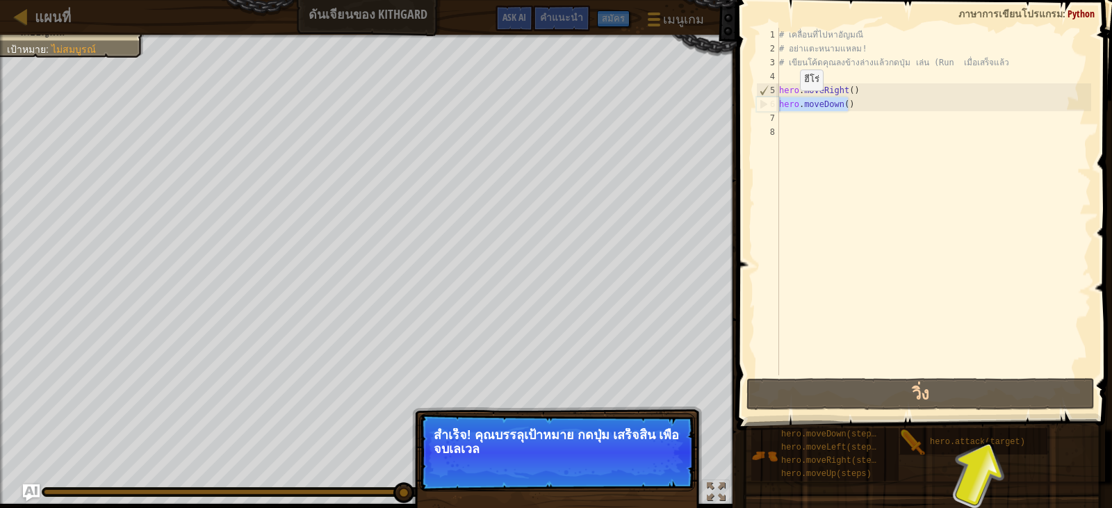
drag, startPoint x: 837, startPoint y: 106, endPoint x: 771, endPoint y: 102, distance: 66.2
click at [771, 102] on div "hero.moveDown() 1 2 3 4 5 6 7 8 # เคลื่อนที่ไปหาอัญมณี # อย่าแตะหนามแหลม! # เขี…" at bounding box center [922, 202] width 338 height 348
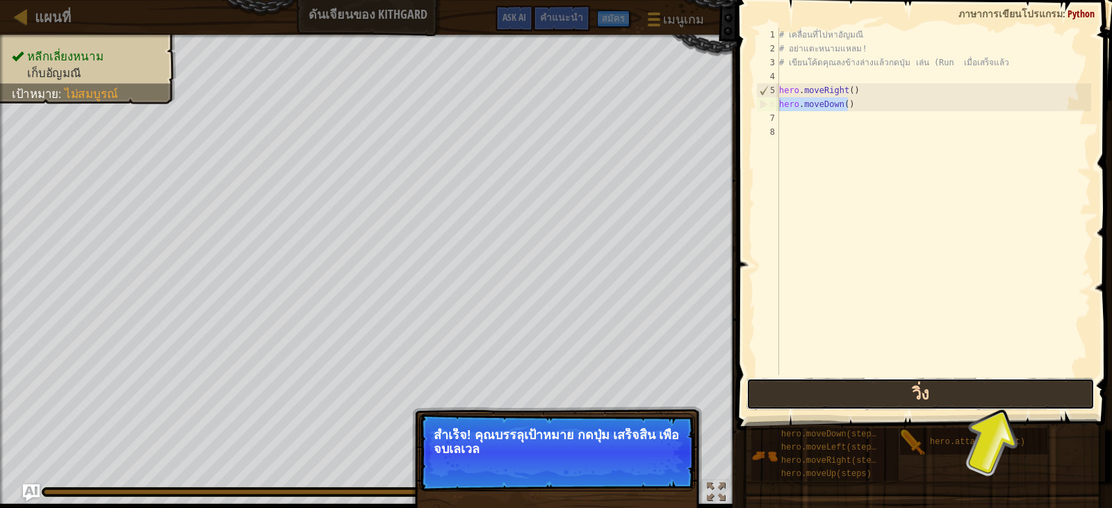
click at [972, 409] on button "วิ่ง" at bounding box center [921, 394] width 348 height 32
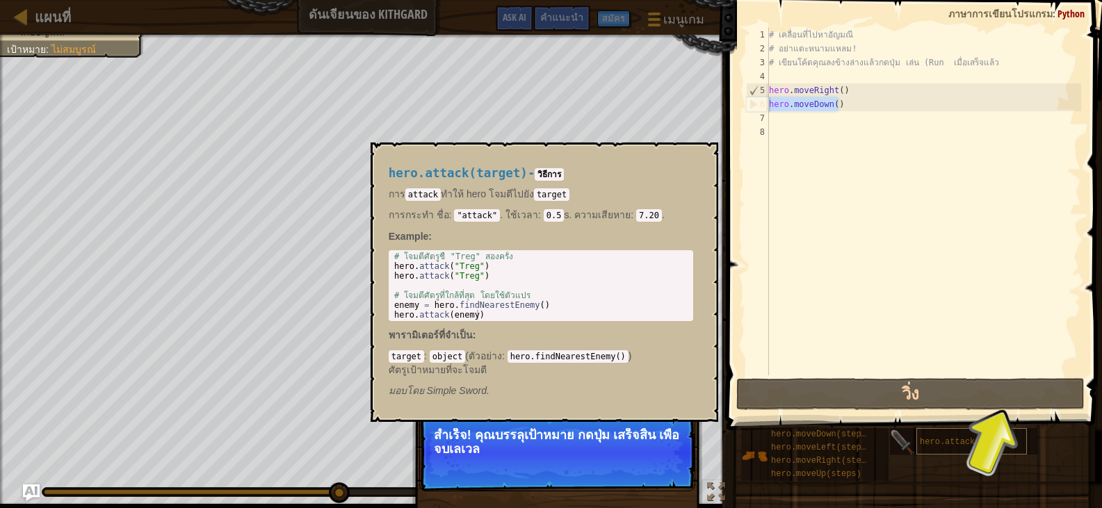
drag, startPoint x: 939, startPoint y: 462, endPoint x: 939, endPoint y: 450, distance: 11.1
click at [939, 450] on div "hero.moveDown(steps) hero.moveLeft(steps) hero.moveRight(steps) hero.moveUp(ste…" at bounding box center [916, 454] width 352 height 54
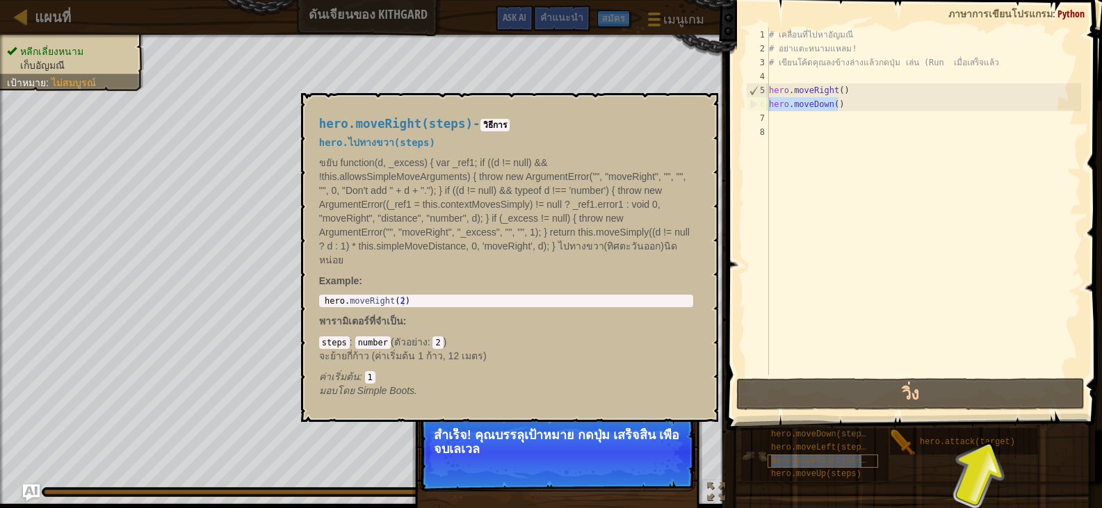
click at [831, 455] on div "hero.moveRight(steps)" at bounding box center [822, 461] width 111 height 13
click at [778, 91] on div "# เคลื่อนที่ไปหาอัญมณี # อย่าแตะหนามแหลม! # เขียนโค้ดคุณลงข้างล่างแล้วกดปุ่ม เล…" at bounding box center [923, 215] width 315 height 375
click at [862, 0] on html "แผนที่ ดันเจียนของ Kithgard เมนูเกม เสร็จสิ้น สมัคร คำแนะนำ Ask AI 1 הההההההההה…" at bounding box center [551, 0] width 1102 height 0
click at [841, 90] on div "# เคลื่อนที่ไปหาอัญมณี # อย่าแตะหนามแหลม! # เขียนโค้ดคุณลงข้างล่างแล้วกดปุ่ม เล…" at bounding box center [923, 215] width 315 height 375
type textarea "hero.moveRight()"
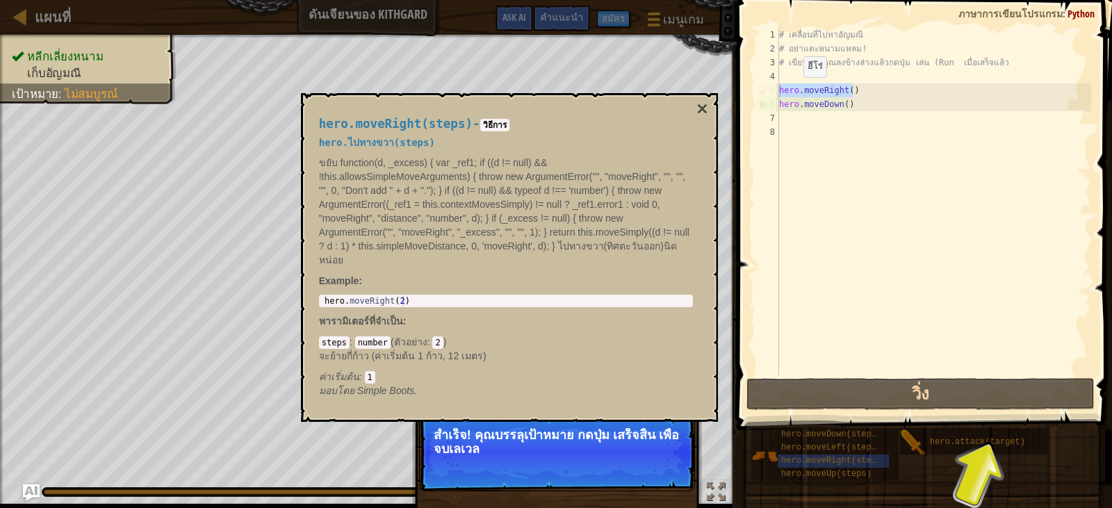
drag, startPoint x: 841, startPoint y: 90, endPoint x: 781, endPoint y: 91, distance: 59.8
click at [781, 91] on div "# เคลื่อนที่ไปหาอัญมณี # อย่าแตะหนามแหลม! # เขียนโค้ดคุณลงข้างล่างแล้วกดปุ่ม เล…" at bounding box center [933, 215] width 315 height 375
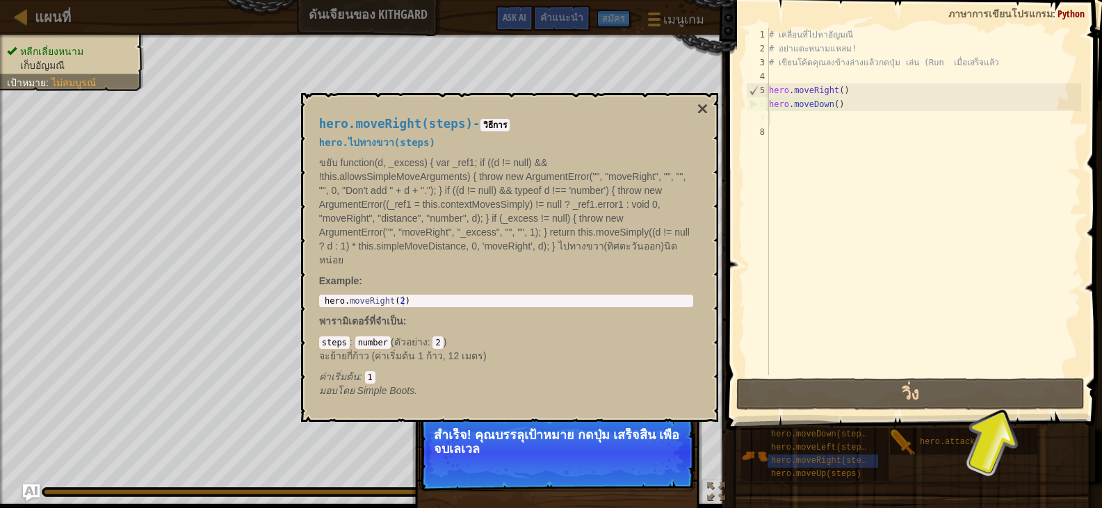
click at [827, 122] on div "# เคลื่อนที่ไปหาอัญมณี # อย่าแตะหนามแหลม! # เขียนโค้ดคุณลงข้างล่างแล้วกดปุ่ม เล…" at bounding box center [923, 215] width 315 height 375
click at [790, 117] on div "# เคลื่อนที่ไปหาอัญมณี # อย่าแตะหนามแหลม! # เขียนโค้ดคุณลงข้างล่างแล้วกดปุ่ม เล…" at bounding box center [923, 215] width 315 height 375
click at [779, 133] on div "# เคลื่อนที่ไปหาอัญมณี # อย่าแตะหนามแหลม! # เขียนโค้ดคุณลงข้างล่างแล้วกดปุ่ม เล…" at bounding box center [923, 215] width 315 height 375
click at [815, 119] on div "# เคลื่อนที่ไปหาอัญมณี # อย่าแตะหนามแหลม! # เขียนโค้ดคุณลงข้างล่างแล้วกดปุ่ม เล…" at bounding box center [923, 215] width 315 height 375
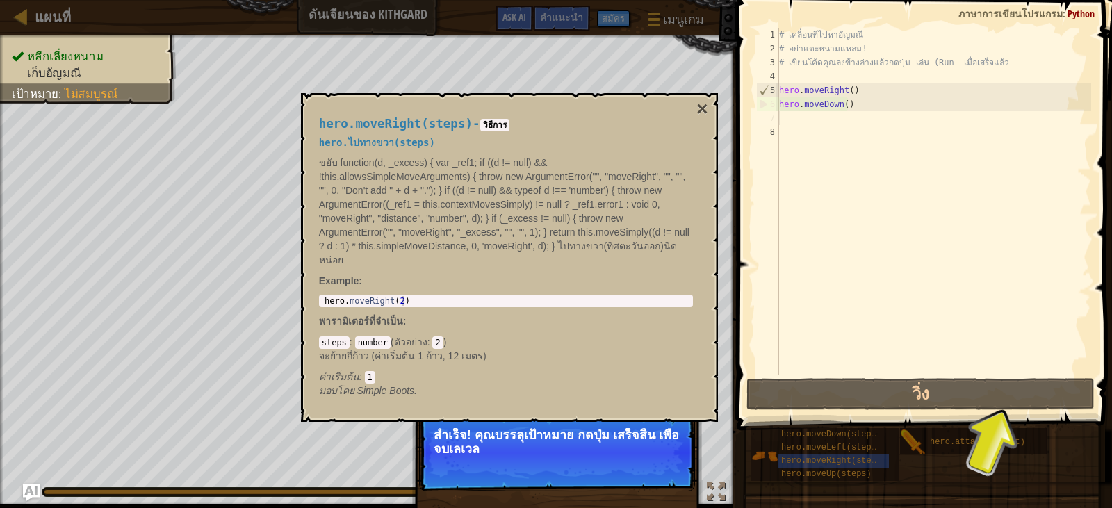
click at [815, 119] on div "# เคลื่อนที่ไปหาอัญมณี # อย่าแตะหนามแหลม! # เขียนโค้ดคุณลงข้างล่างแล้วกดปุ่ม เล…" at bounding box center [933, 215] width 315 height 375
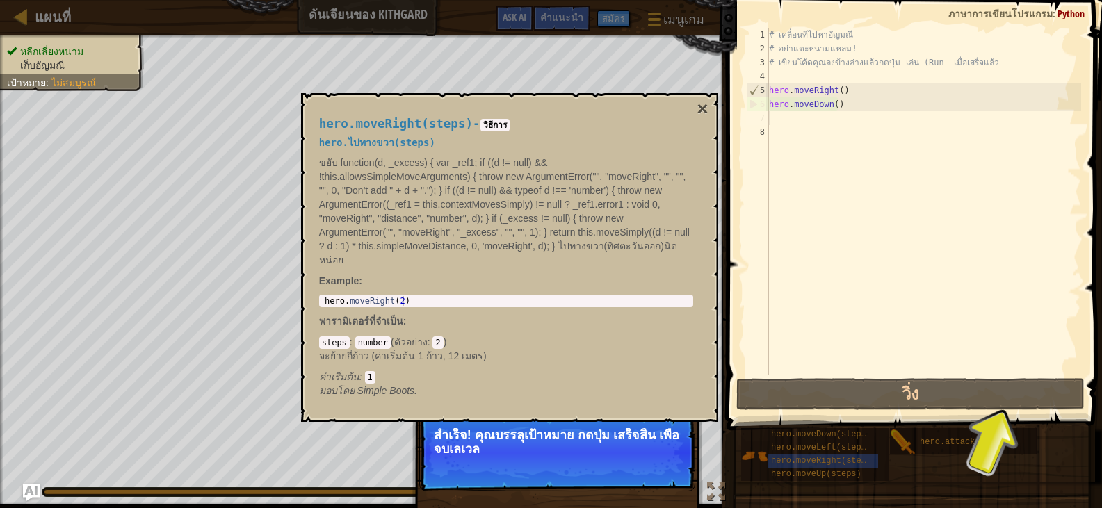
select select "th"
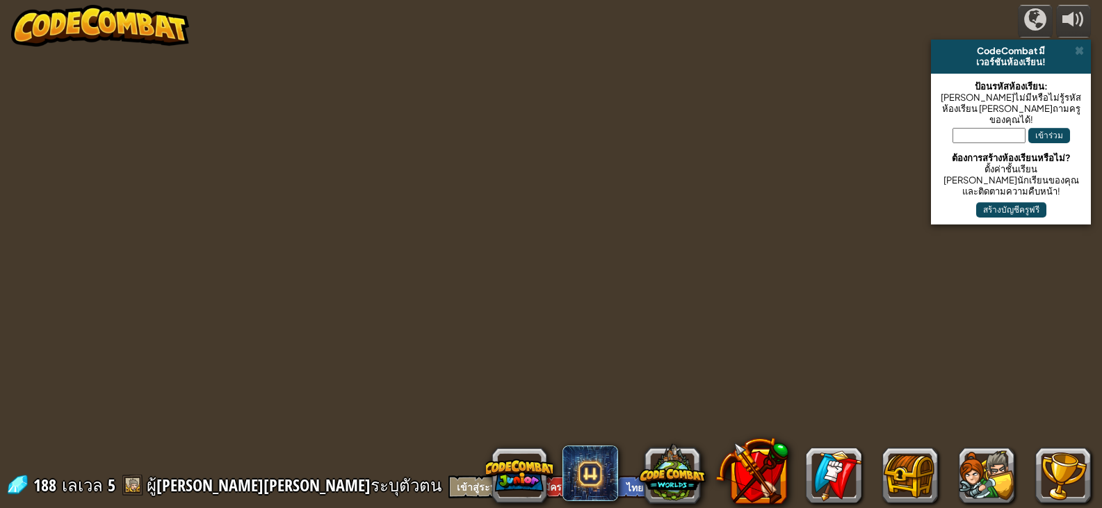
select select "th"
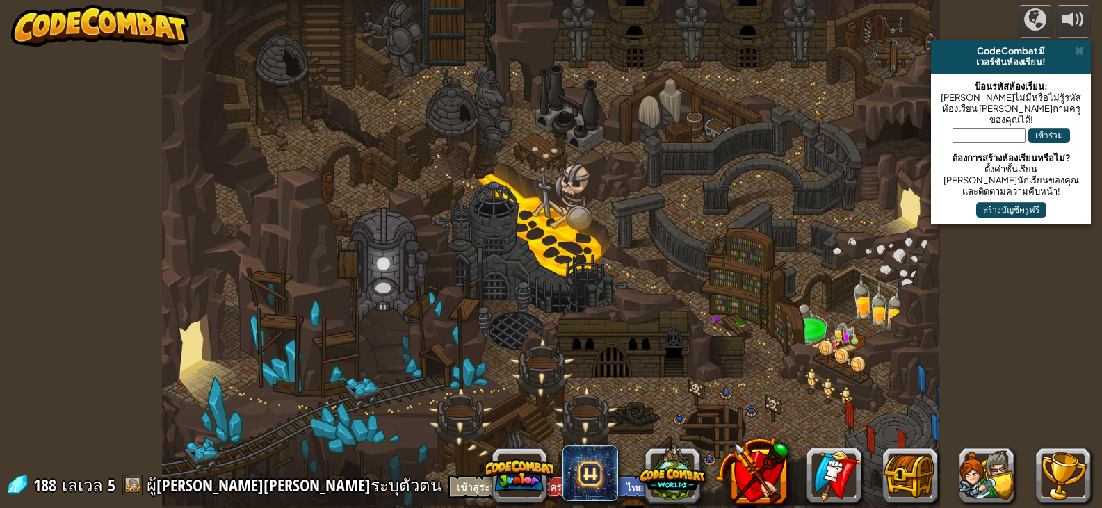
select select "th"
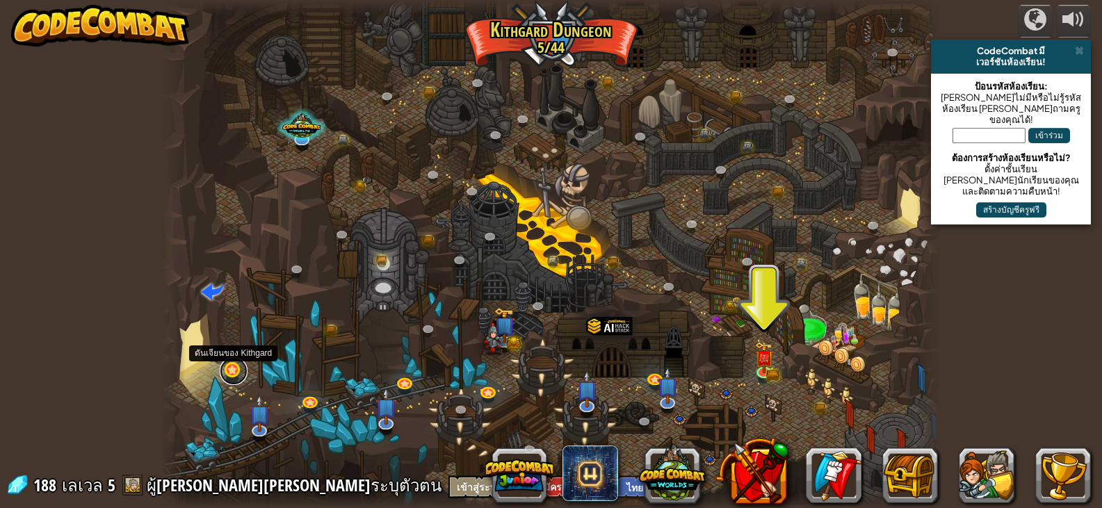
click at [225, 372] on link at bounding box center [234, 371] width 28 height 28
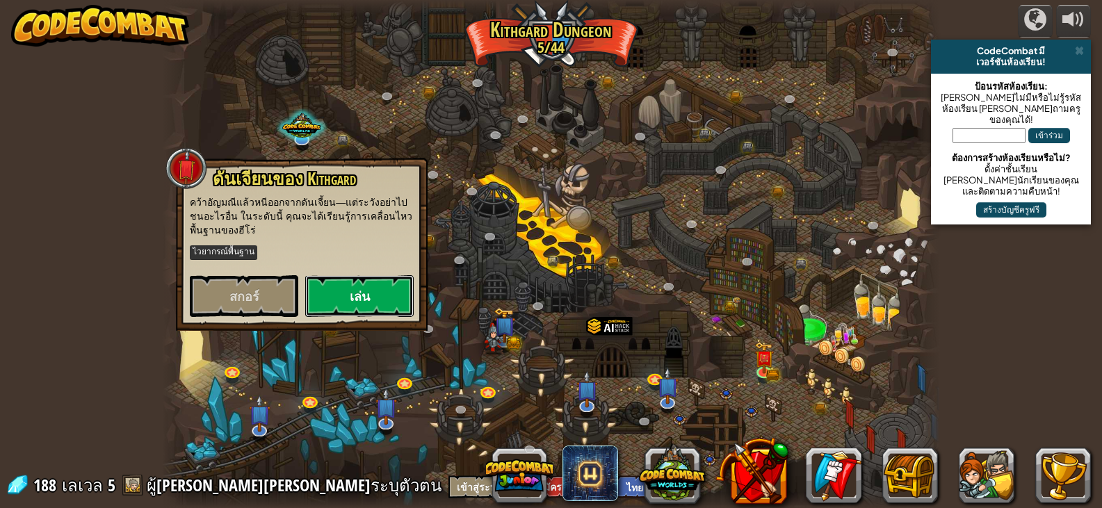
click at [345, 293] on button "เล่น" at bounding box center [359, 296] width 108 height 42
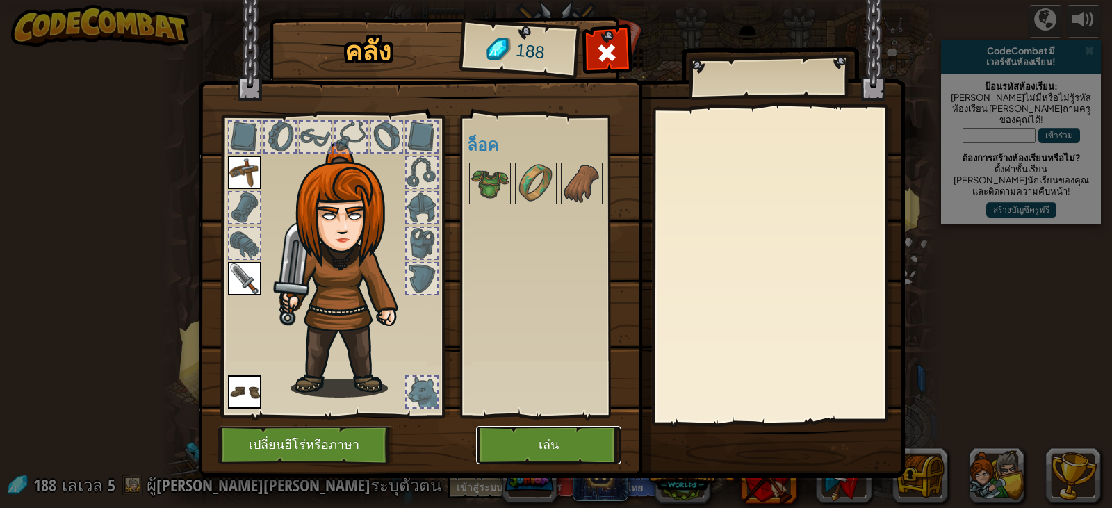
click at [596, 431] on button "เล่น" at bounding box center [548, 445] width 145 height 38
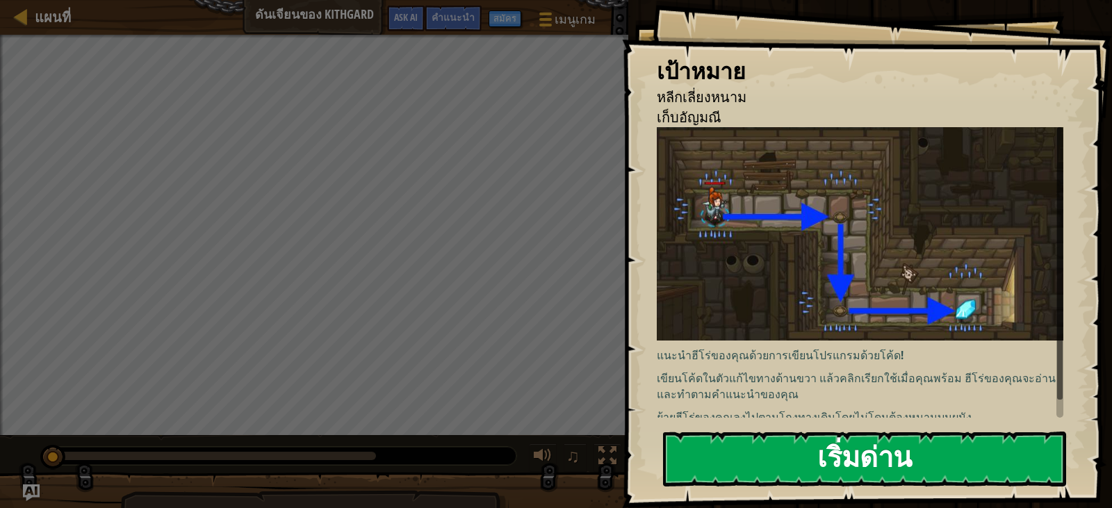
click at [815, 441] on button "เริ่มด่าน" at bounding box center [864, 459] width 403 height 55
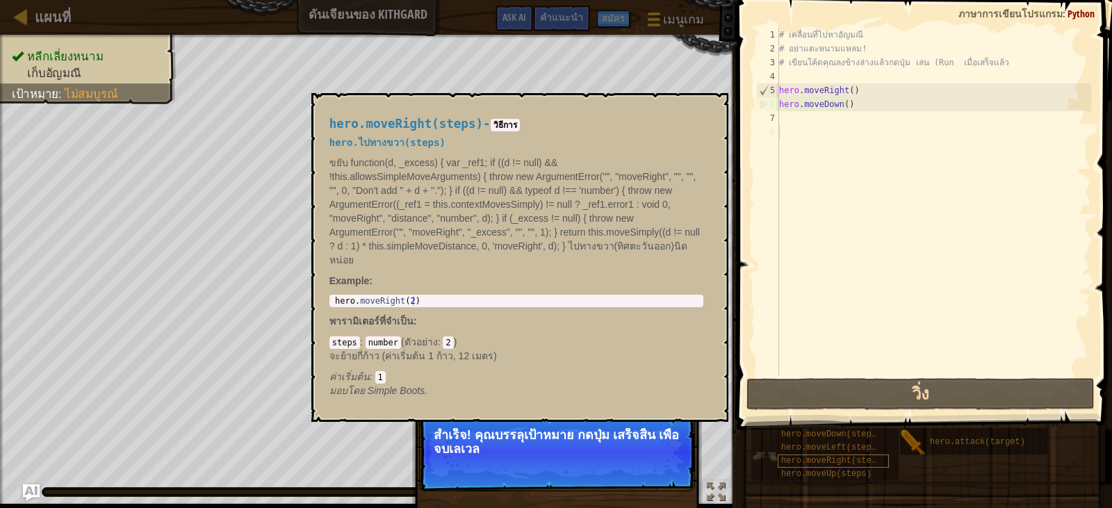
drag, startPoint x: 774, startPoint y: 459, endPoint x: 861, endPoint y: 455, distance: 87.7
click at [861, 455] on div "hero.moveDown(steps) hero.moveLeft(steps) hero.moveRight(steps) hero.moveUp(ste…" at bounding box center [824, 454] width 147 height 53
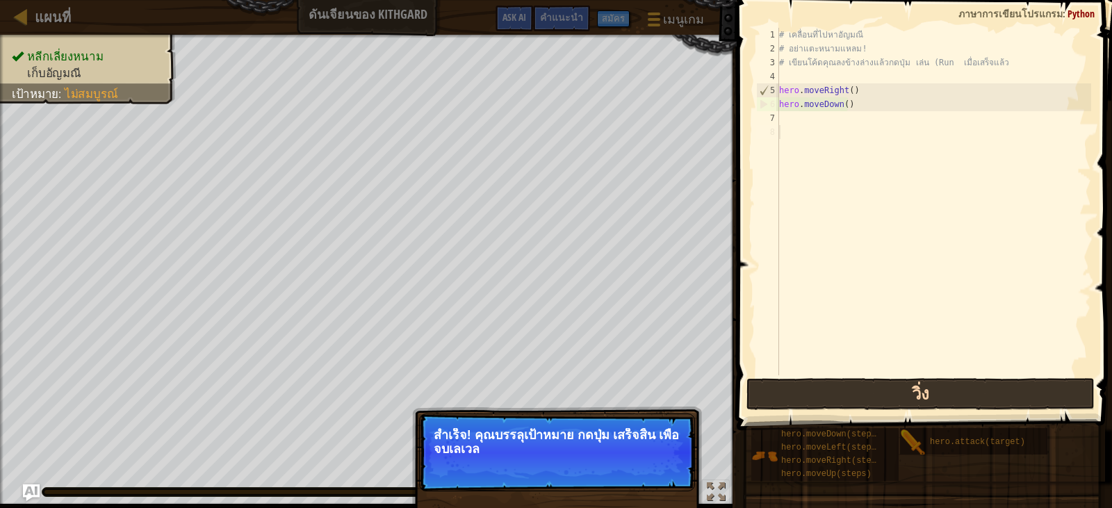
drag, startPoint x: 776, startPoint y: 457, endPoint x: 813, endPoint y: 390, distance: 76.2
click at [790, 223] on div "คำแนะนำ 1 2 3 4 5 6 7 8 # เคลื่อนที่ไปหาอัญมณี # อย่าแตะหนามแหลม! # เขียนโค้ดคุ…" at bounding box center [923, 250] width 380 height 501
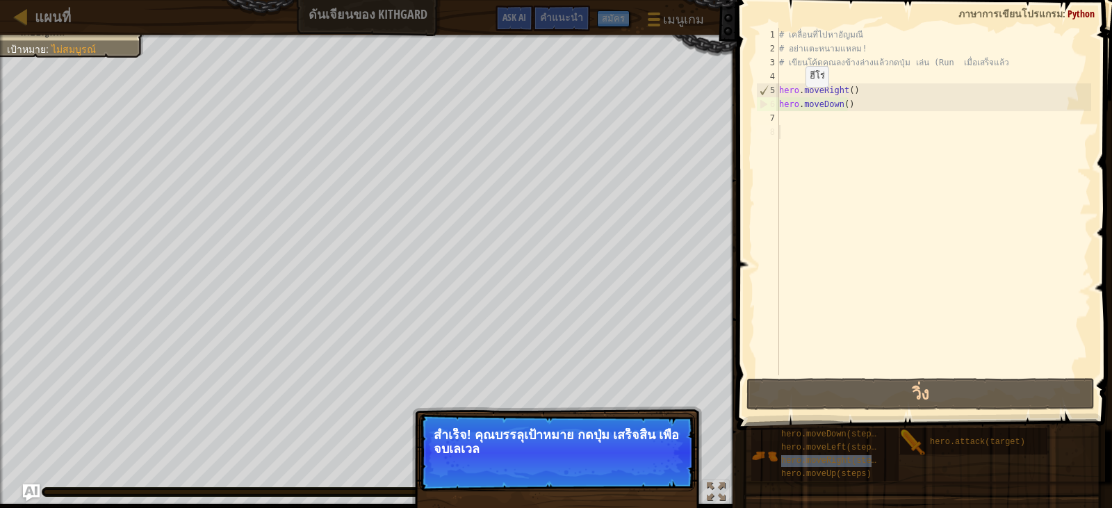
select select "th"
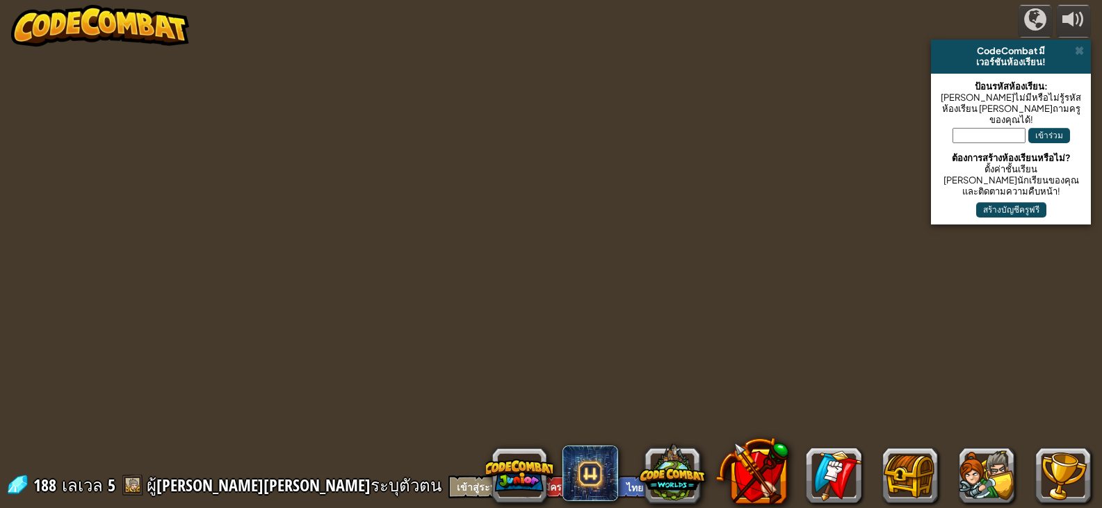
select select "th"
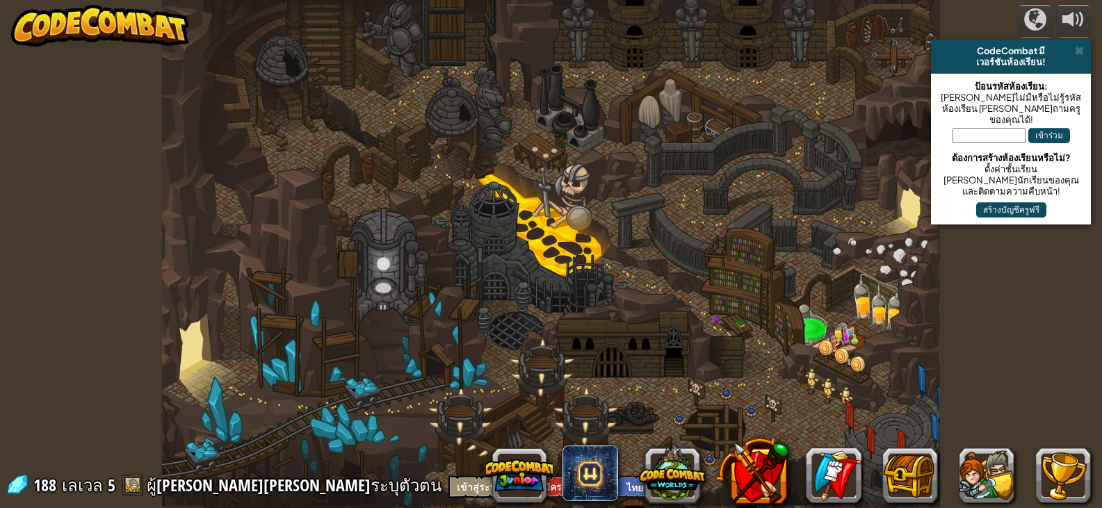
select select "th"
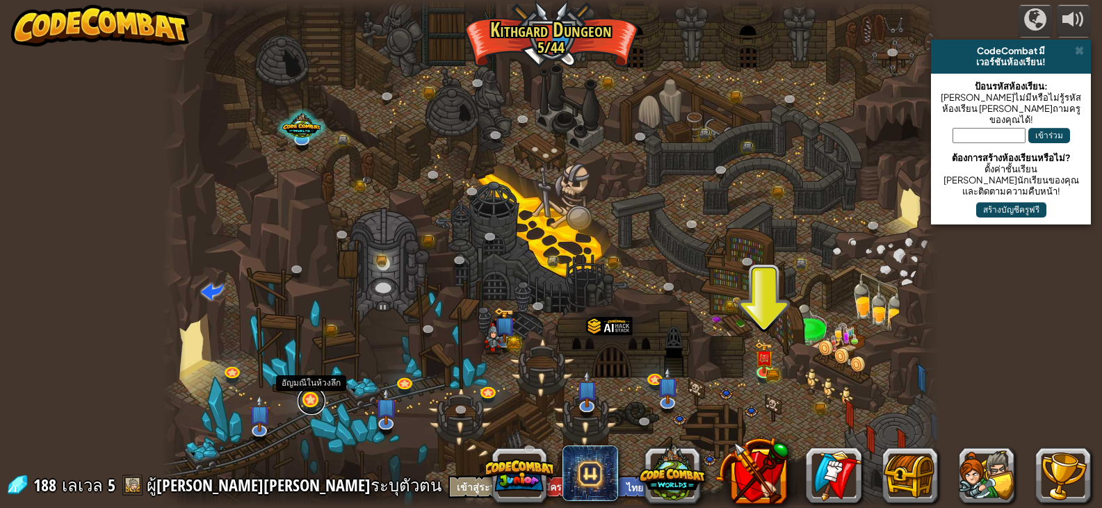
click at [309, 398] on link at bounding box center [311, 401] width 28 height 28
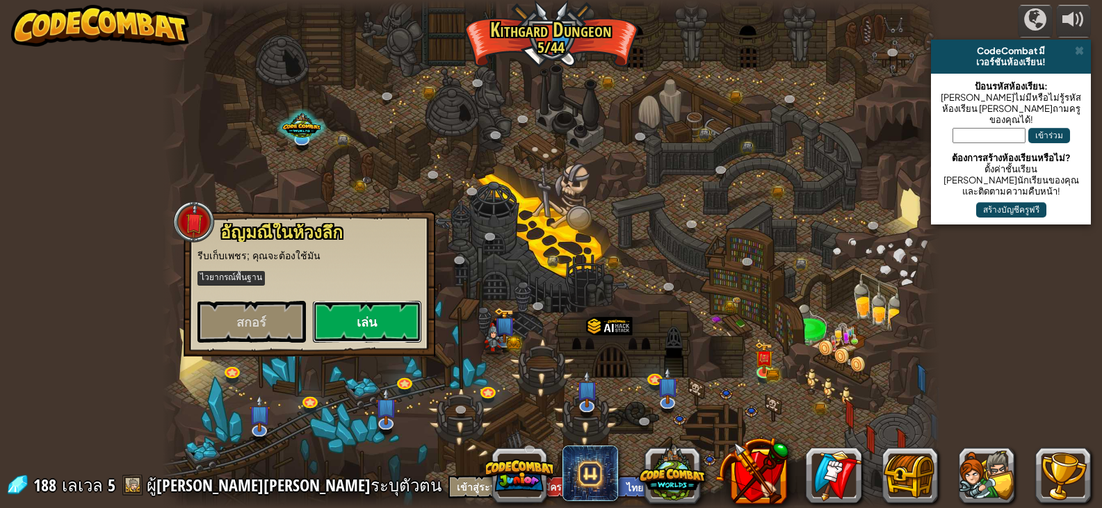
click at [375, 326] on button "เล่น" at bounding box center [367, 322] width 108 height 42
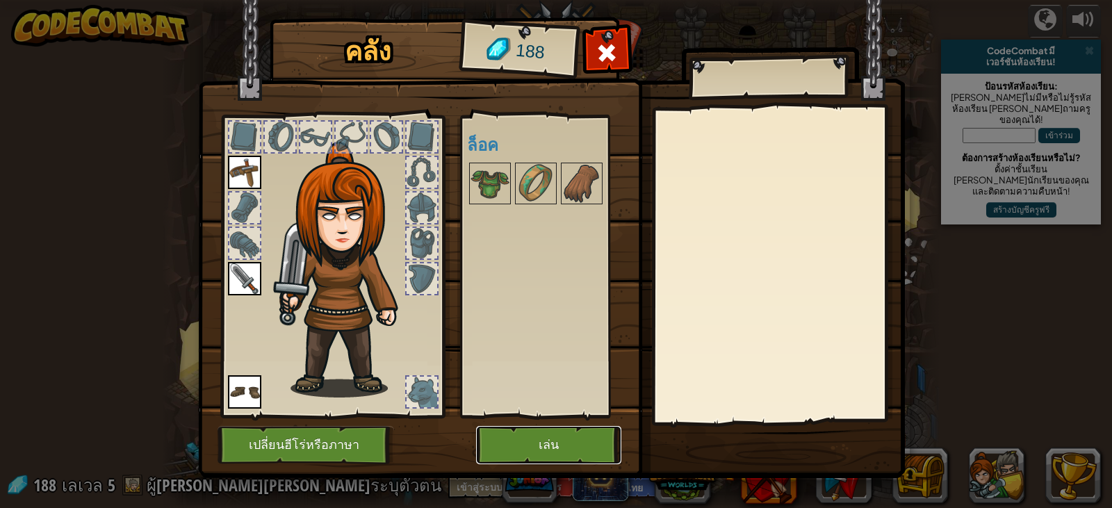
click at [584, 436] on button "เล่น" at bounding box center [548, 445] width 145 height 38
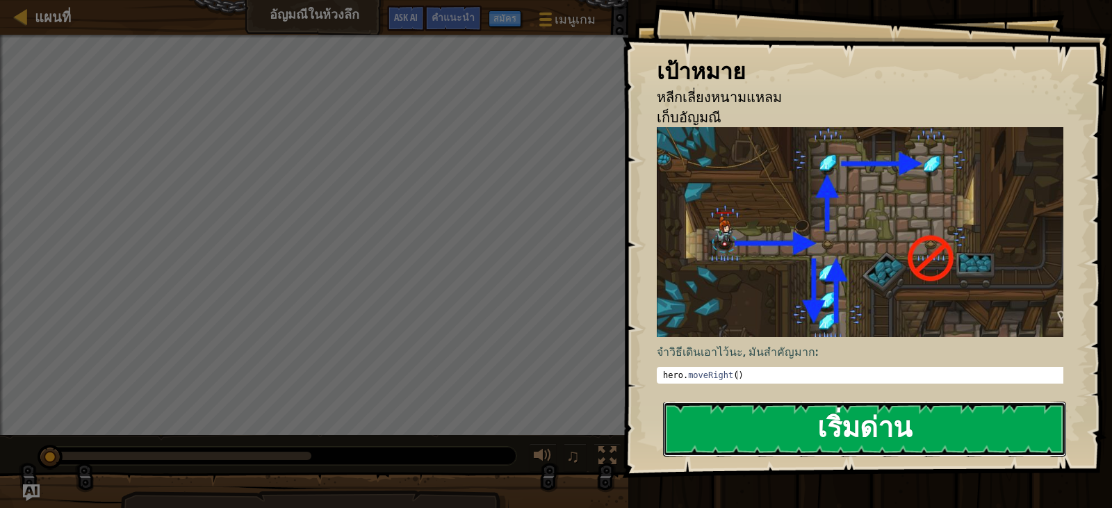
click at [818, 422] on button "เริ่มด่าน" at bounding box center [864, 429] width 403 height 55
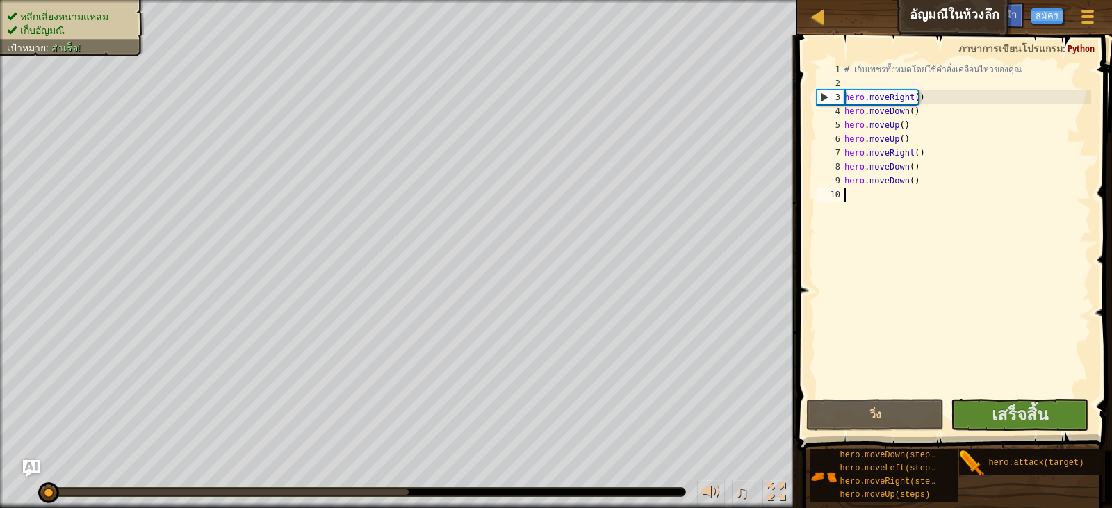
click at [1034, 393] on div "# เก็บเพชรทั้งหมดโดยใช้คำสั่งเคลื่อนไหวของคุณ hero . moveRight ( ) hero . moveD…" at bounding box center [967, 243] width 250 height 361
click at [906, 409] on button "วิ่ง" at bounding box center [875, 415] width 138 height 32
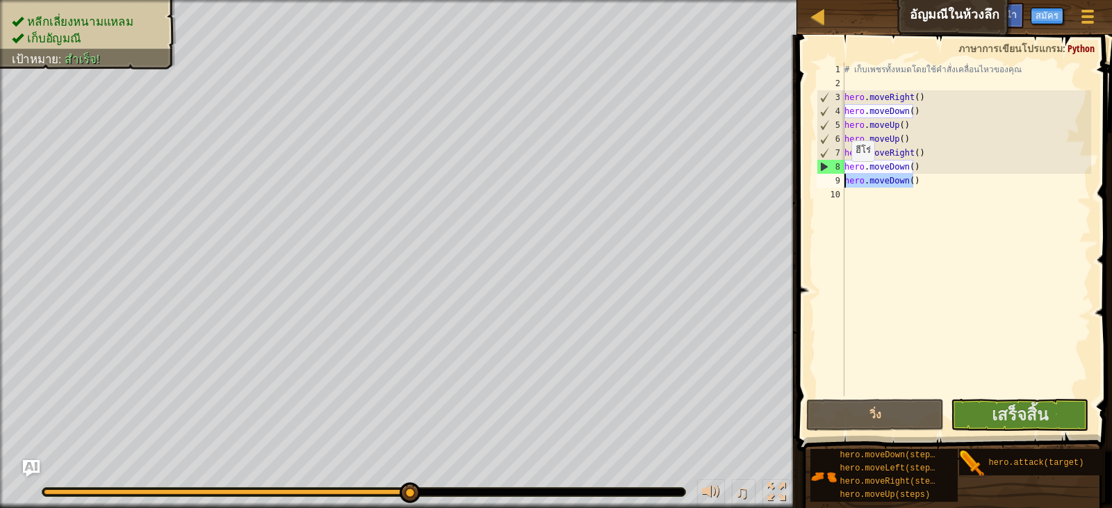
drag, startPoint x: 913, startPoint y: 181, endPoint x: 844, endPoint y: 175, distance: 69.1
click at [844, 175] on div "1 2 3 4 5 6 7 8 9 10 # เก็บเพชรทั้งหมดโดยใช้คำสั่งเคลื่อนไหวของคุณ hero . moveR…" at bounding box center [952, 230] width 277 height 334
type textarea "hero.moveDown()"
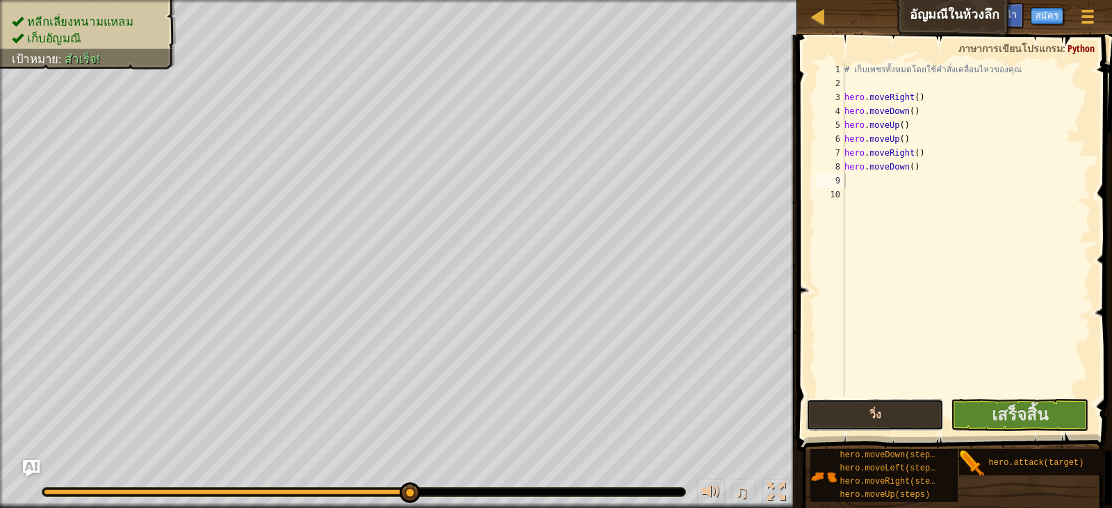
click at [897, 411] on button "วิ่ง" at bounding box center [875, 415] width 138 height 32
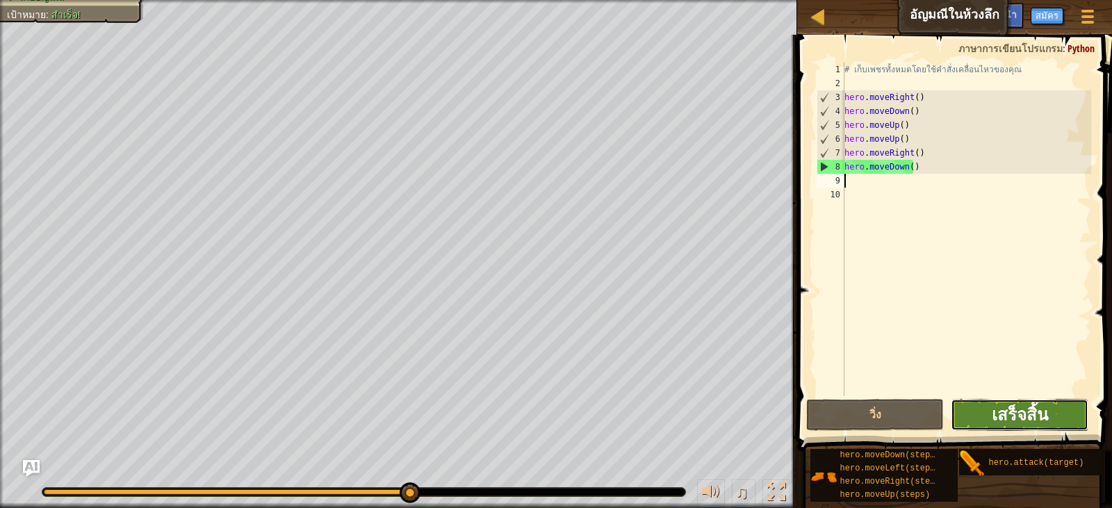
click at [1000, 409] on span "เสร็จสิ้น" at bounding box center [1020, 414] width 56 height 22
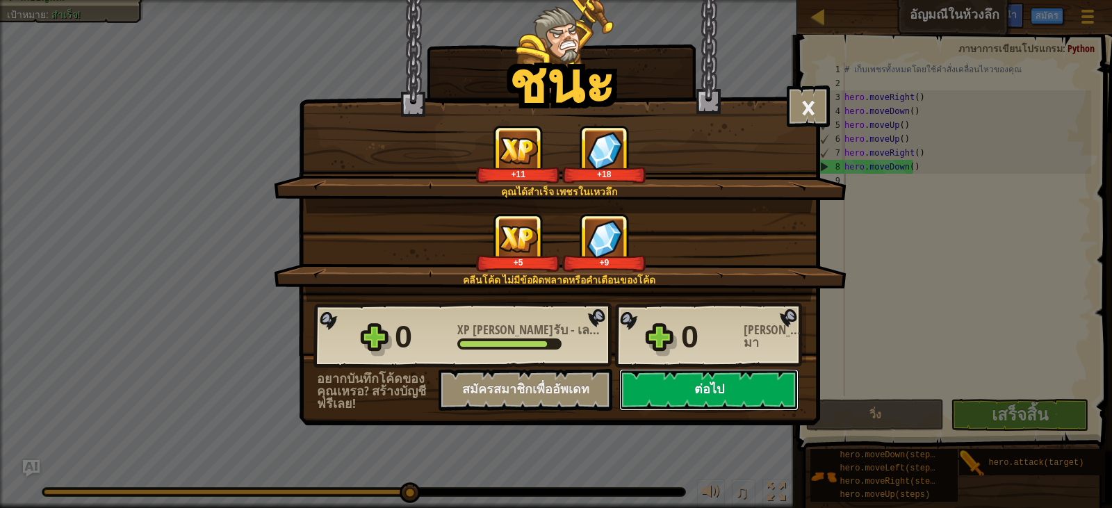
click at [747, 374] on button "ต่อไป" at bounding box center [708, 390] width 179 height 42
select select "th"
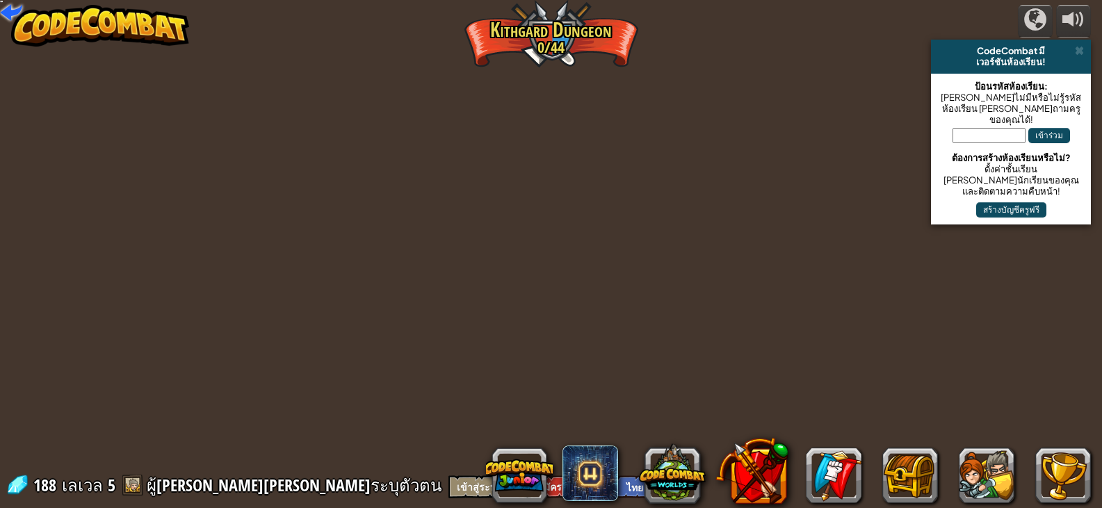
select select "th"
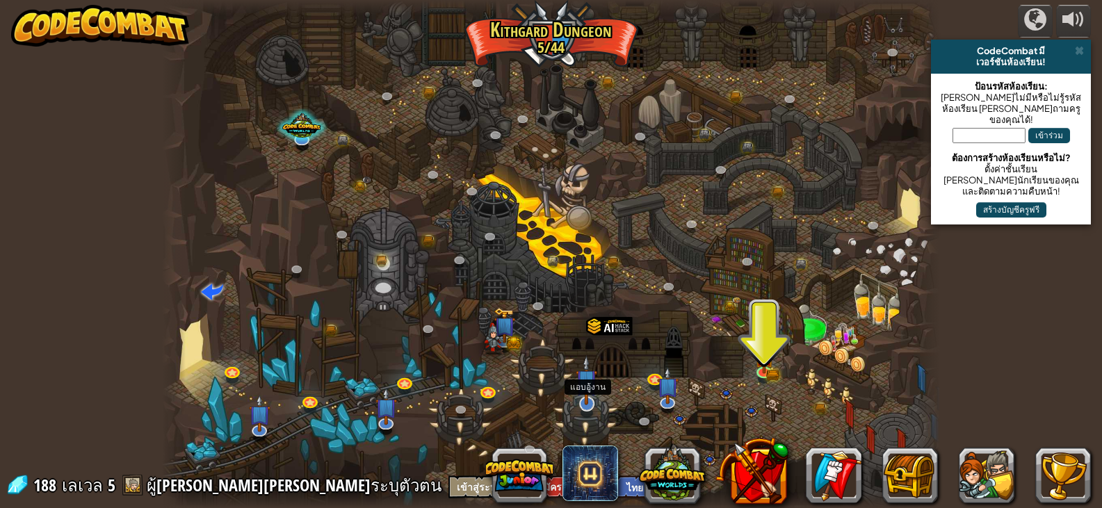
click at [580, 402] on img at bounding box center [587, 380] width 22 height 50
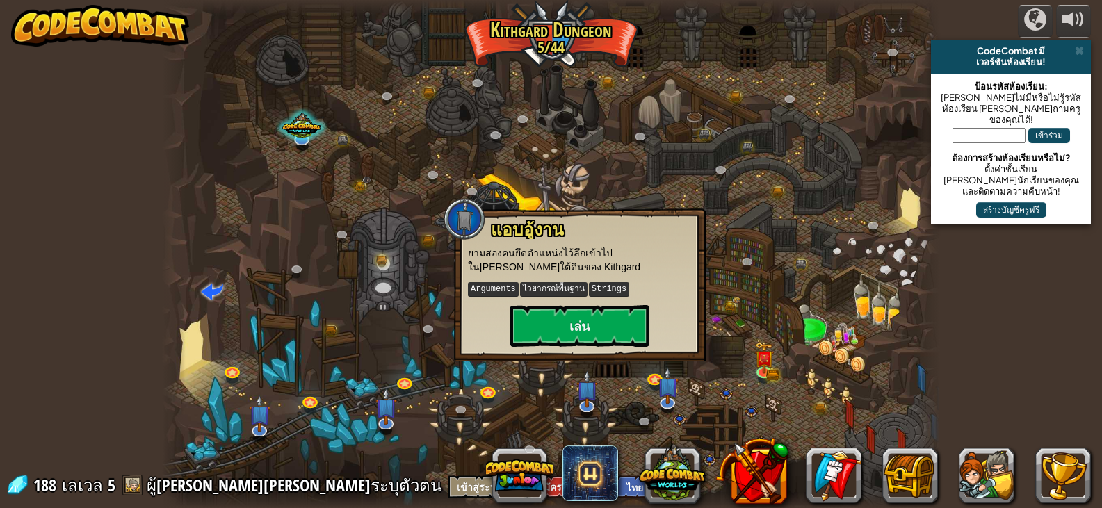
click at [648, 363] on div at bounding box center [550, 254] width 777 height 508
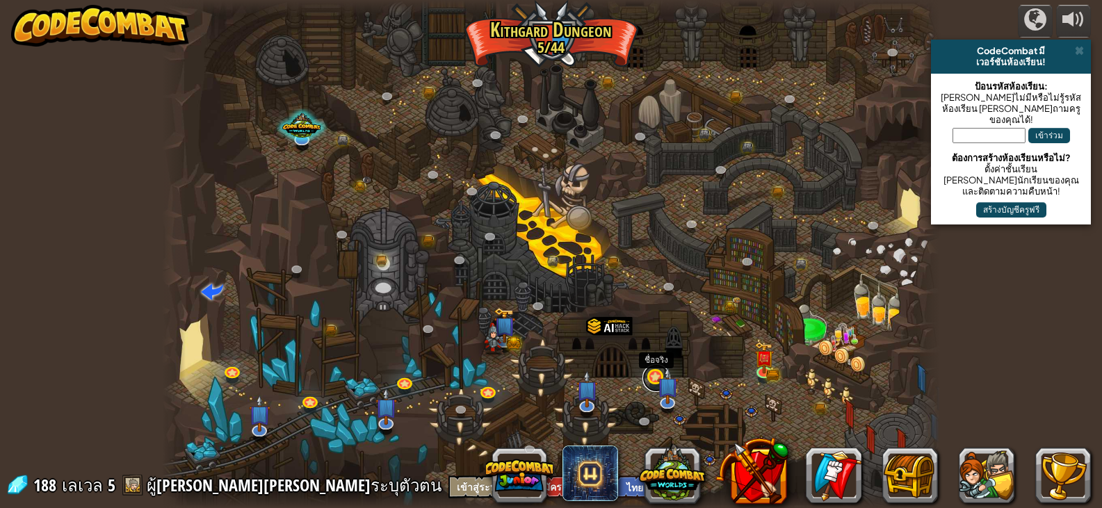
click at [655, 380] on link at bounding box center [656, 378] width 28 height 28
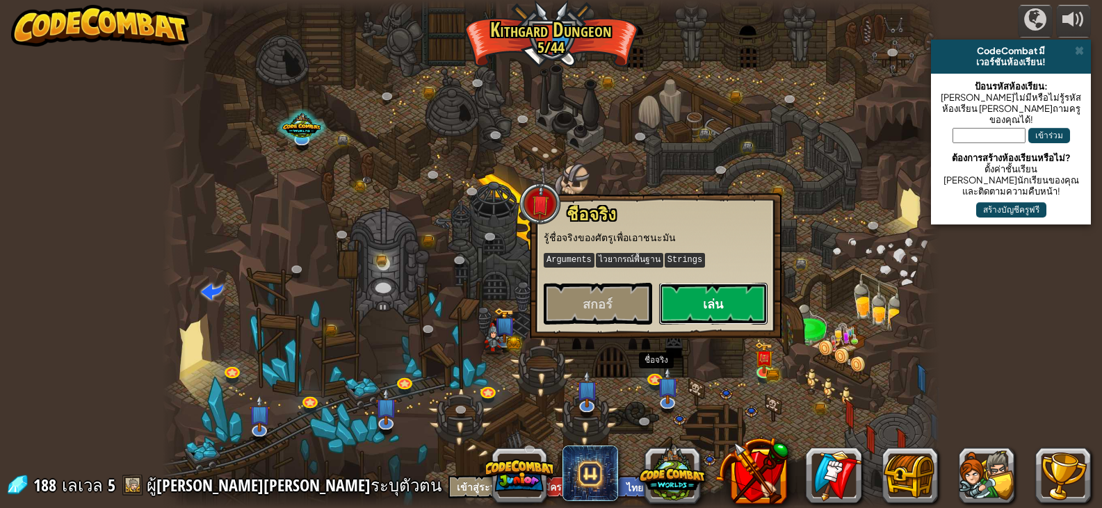
click at [688, 299] on button "เล่น" at bounding box center [713, 304] width 108 height 42
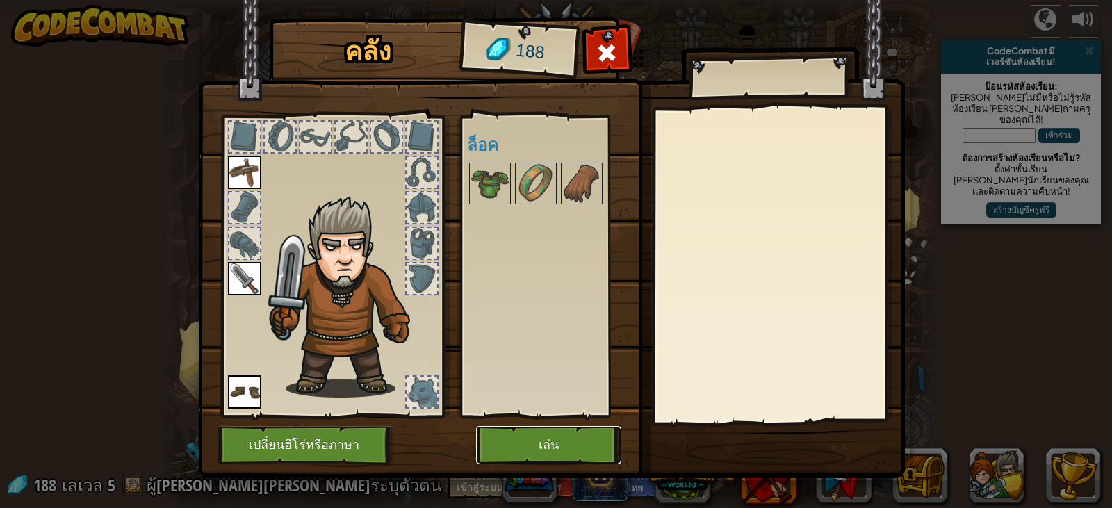
click at [570, 447] on button "เล่น" at bounding box center [548, 445] width 145 height 38
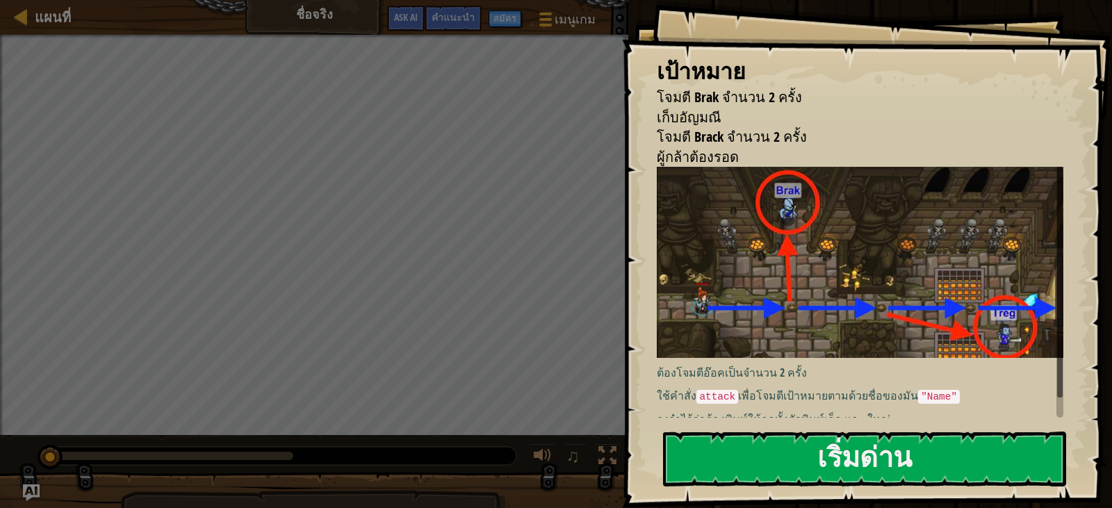
drag, startPoint x: 707, startPoint y: 443, endPoint x: 792, endPoint y: 425, distance: 86.7
click at [708, 443] on div "วิ่ง ส่ง เสร็จสิ้น" at bounding box center [868, 250] width 488 height 501
click at [806, 411] on p "จงจำไว้ว่าต้องพิมพ์ให้ถูกทั้งตัวพิมพ์เล็ก และ ใหญ่" at bounding box center [865, 419] width 417 height 16
click at [778, 430] on div "เป้าหมาย โจมตี Brak จำนวน 2 ครั้ง เก็บอัญมณี โจมตี Brack จำนวน 2 ครั้ง ผู้กล้าต…" at bounding box center [867, 254] width 490 height 508
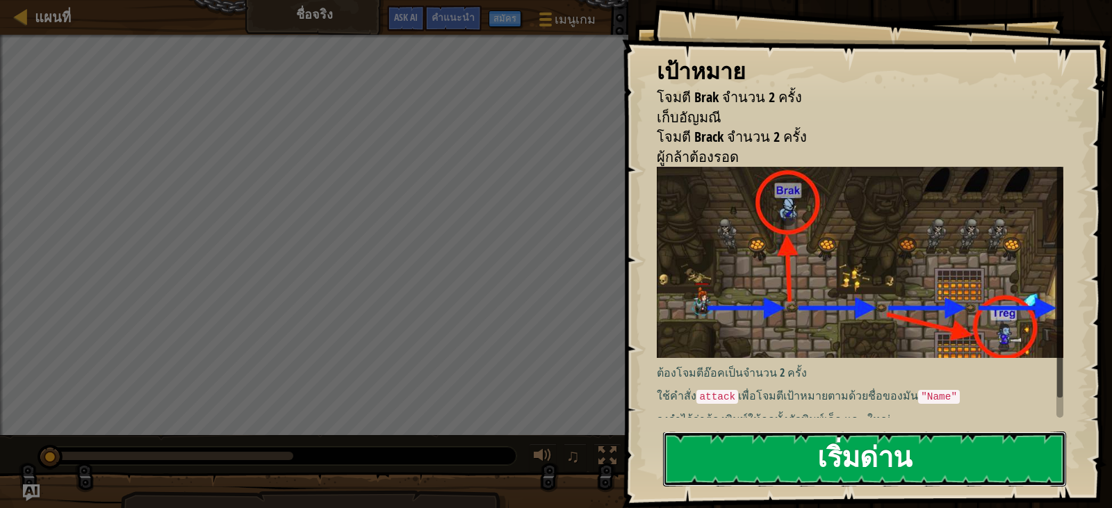
click at [765, 459] on button "เริ่มด่าน" at bounding box center [864, 459] width 403 height 55
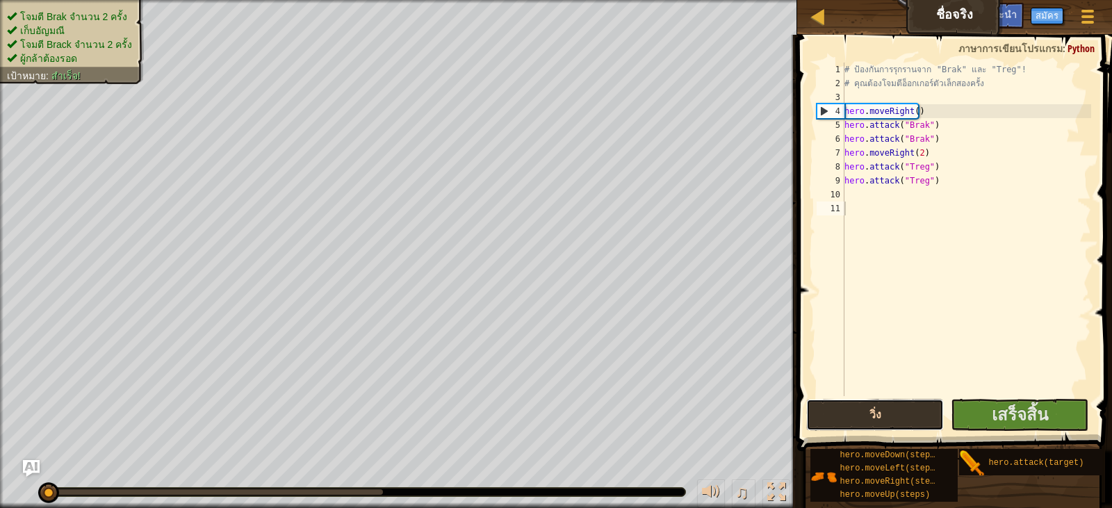
click at [848, 415] on button "วิ่ง" at bounding box center [875, 415] width 138 height 32
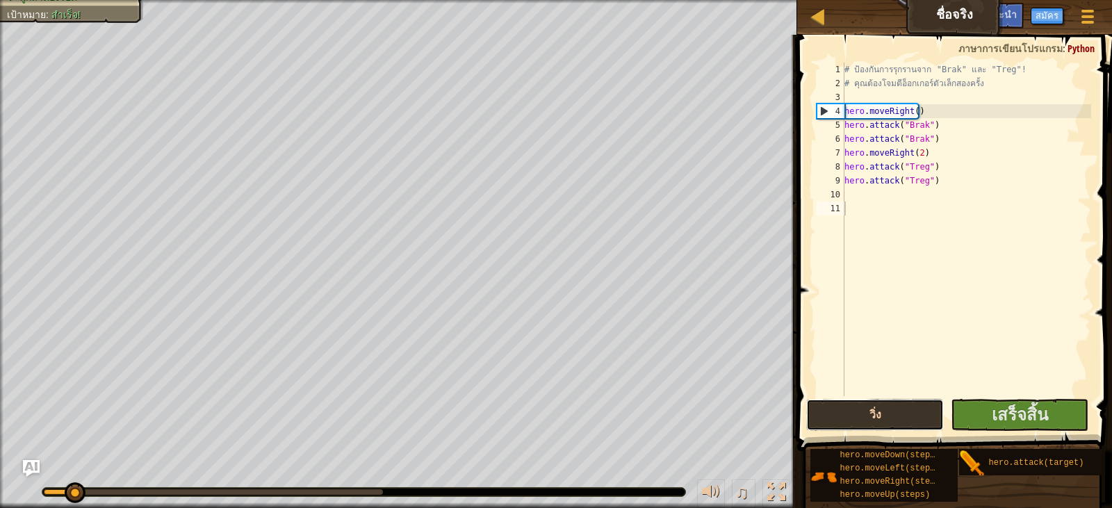
click at [854, 409] on button "วิ่ง" at bounding box center [875, 415] width 138 height 32
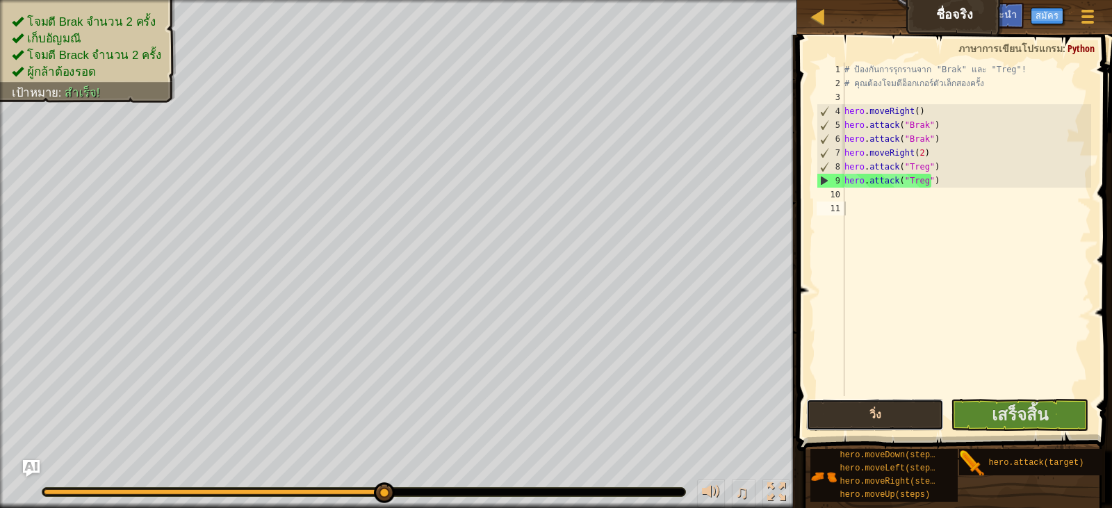
click at [876, 414] on button "วิ่ง" at bounding box center [875, 415] width 138 height 32
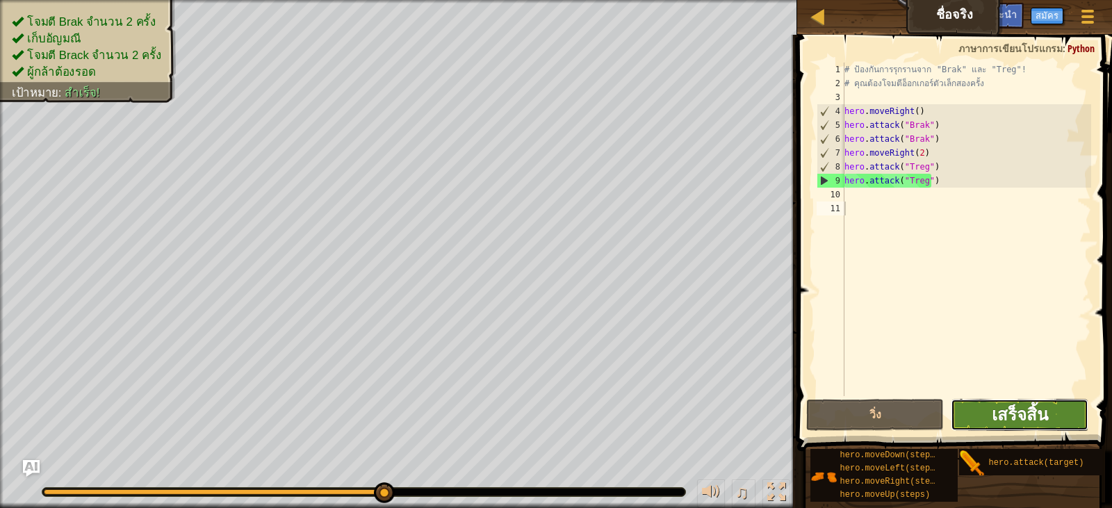
click at [1041, 420] on span "เสร็จสิ้น" at bounding box center [1020, 414] width 56 height 22
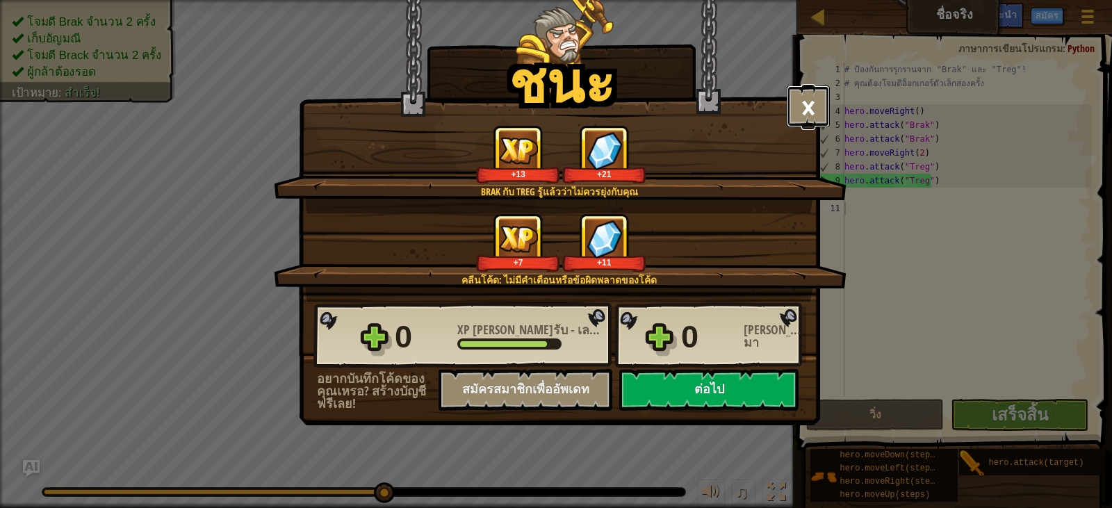
click at [807, 113] on button "×" at bounding box center [808, 106] width 43 height 42
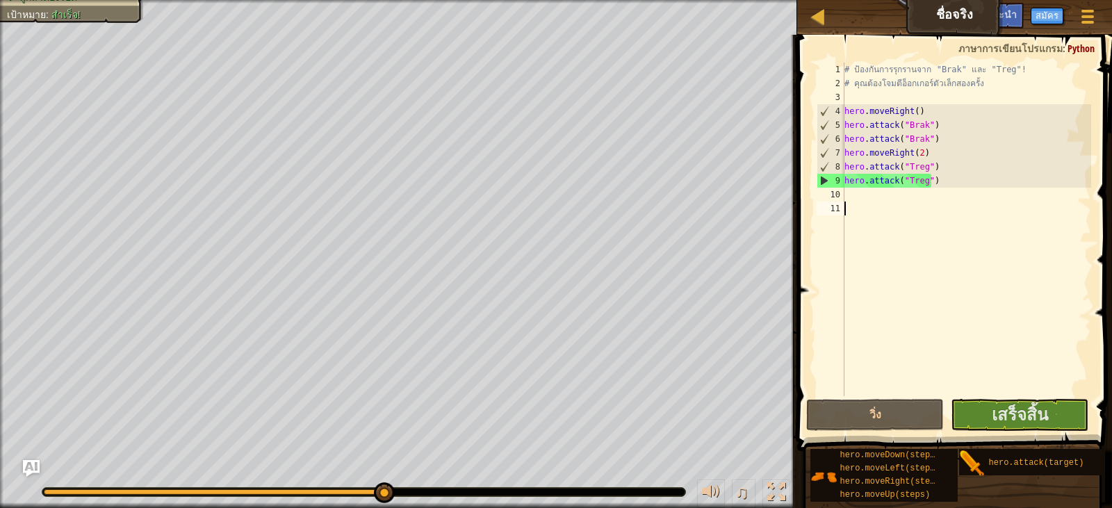
select select "th"
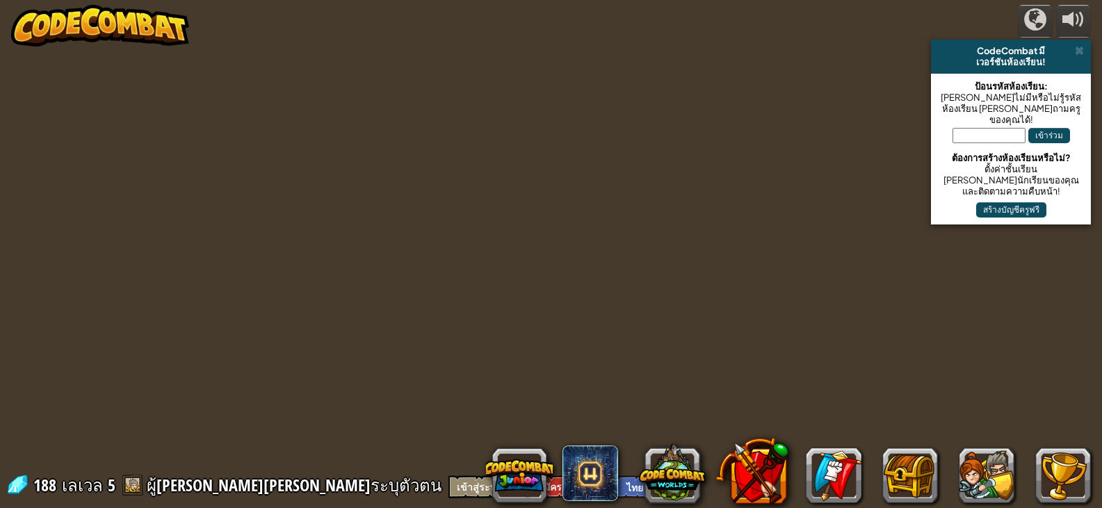
select select "th"
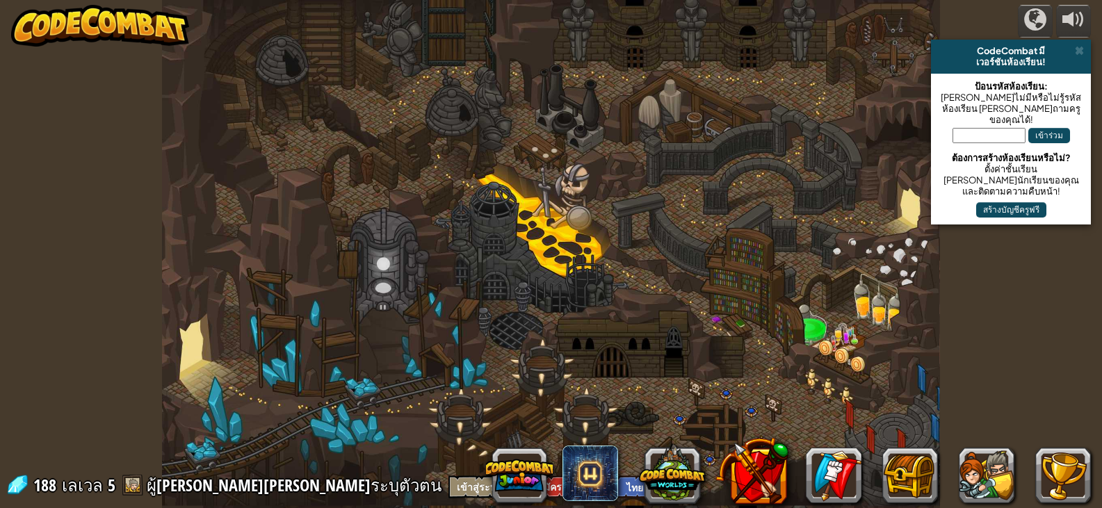
select select "th"
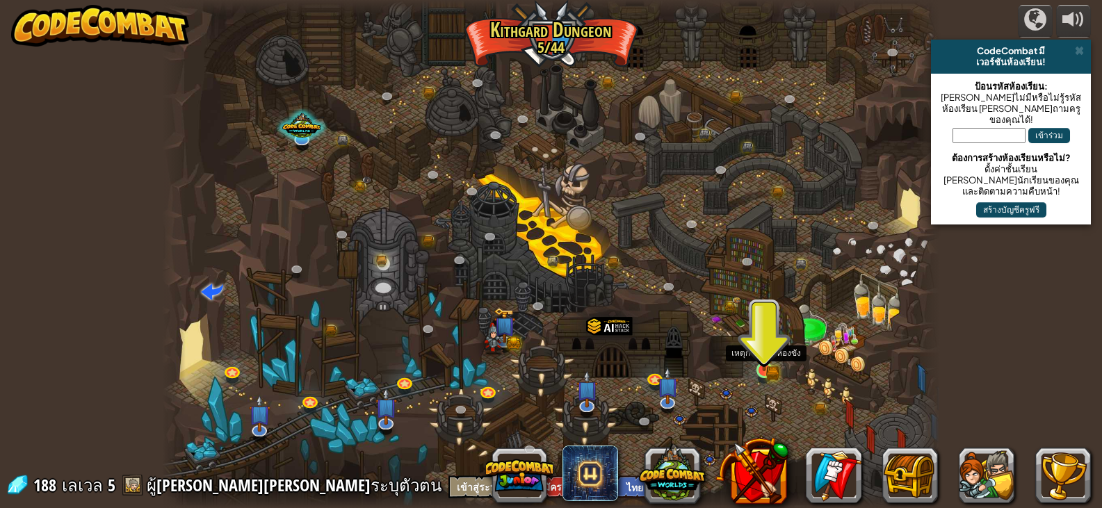
click at [768, 356] on img at bounding box center [763, 350] width 11 height 11
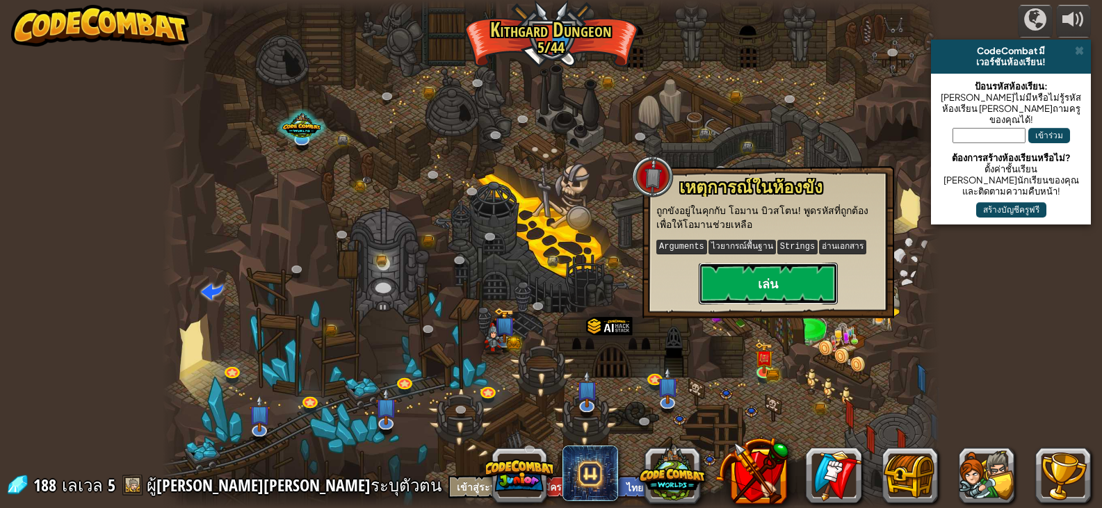
click at [757, 275] on button "เล่น" at bounding box center [768, 284] width 139 height 42
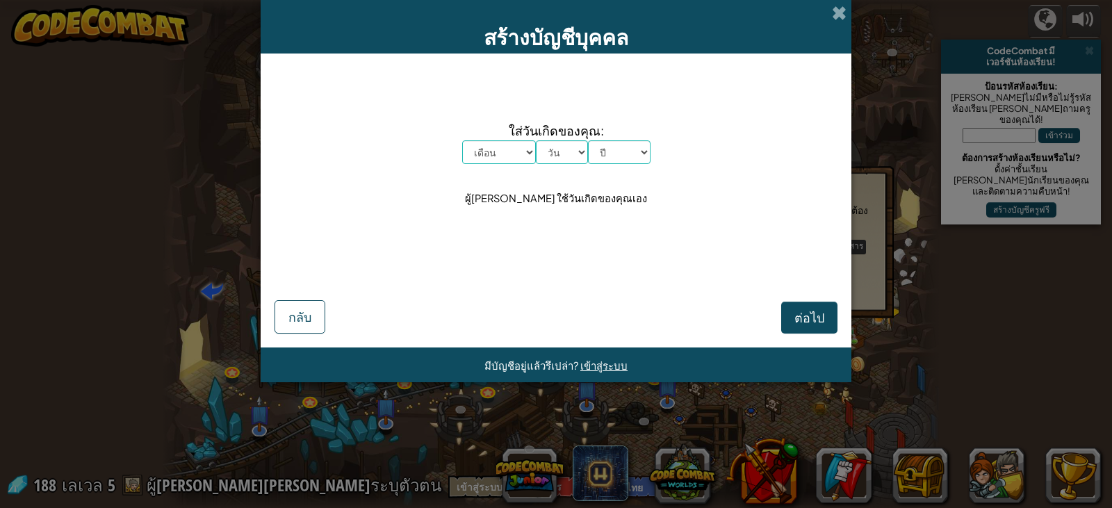
click at [496, 143] on select "เดือน มกราคม กุมภาพันธ์ มีนาคม เมษายน พฤษภาคม มิถุนายน กรกฎาคม สิงหาคม กันยายน …" at bounding box center [499, 152] width 74 height 24
select select "2"
click at [462, 140] on select "เดือน มกราคม กุมภาพันธ์ มีนาคม เมษายน พฤษภาคม มิถุนายน กรกฎาคม สิงหาคม กันยายน …" at bounding box center [499, 152] width 74 height 24
click at [560, 146] on select "วัน 1 2 3 4 5 6 7 8 9 10 11 12 13 14 15 16 17 18 19 20 21 22 23 24 25 26 27 28 …" at bounding box center [562, 152] width 52 height 24
select select "4"
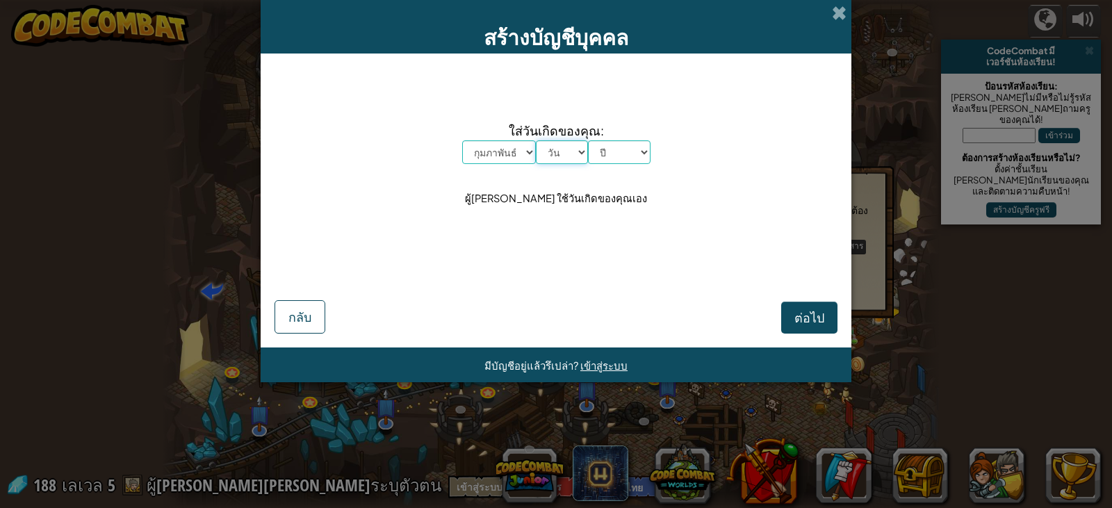
click at [536, 140] on select "วัน 1 2 3 4 5 6 7 8 9 10 11 12 13 14 15 16 17 18 19 20 21 22 23 24 25 26 27 28 …" at bounding box center [562, 152] width 52 height 24
click at [622, 147] on select "ปี 2025 2024 2023 2022 2021 2020 2019 2018 2017 2016 2015 2014 2013 2012 2011 2…" at bounding box center [619, 152] width 63 height 24
select select "1990"
click at [588, 140] on select "ปี 2025 2024 2023 2022 2021 2020 2019 2018 2017 2016 2015 2014 2013 2012 2011 2…" at bounding box center [619, 152] width 63 height 24
click at [805, 310] on span "ต่อไป" at bounding box center [809, 317] width 30 height 16
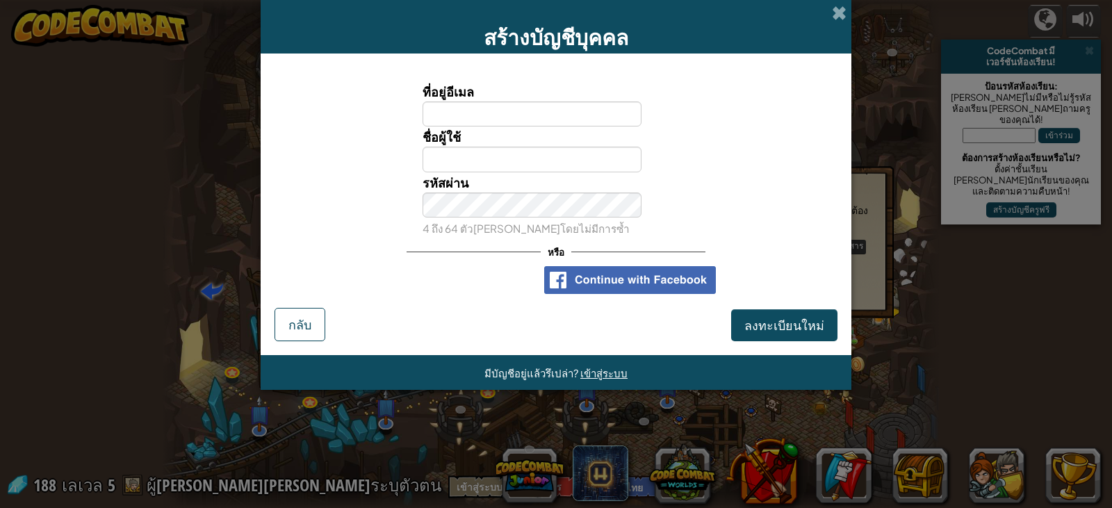
click at [836, 2] on div "สร้างบัญชีบุคคล" at bounding box center [556, 27] width 591 height 54
click at [834, 20] on span at bounding box center [839, 13] width 15 height 15
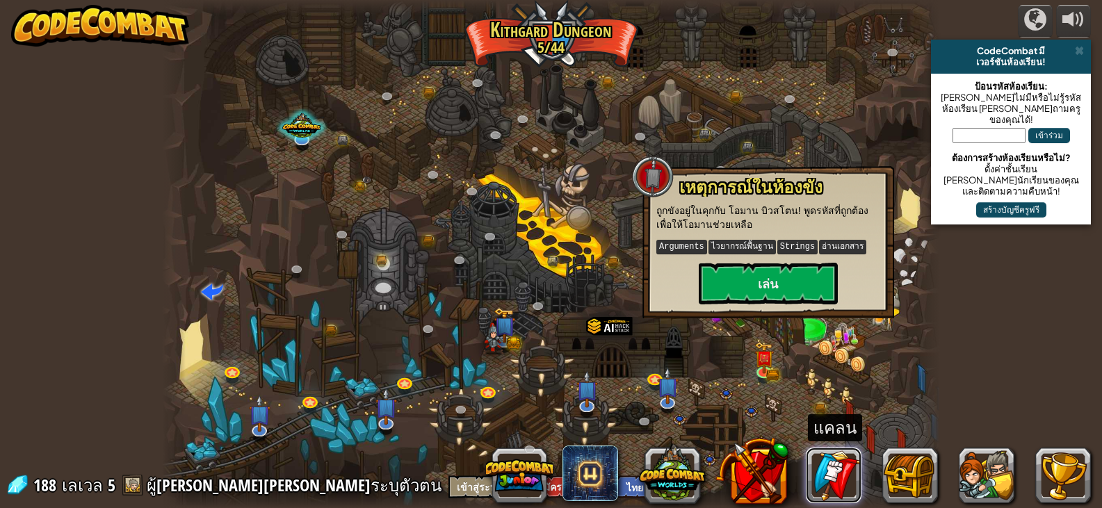
click at [824, 472] on link at bounding box center [834, 476] width 56 height 56
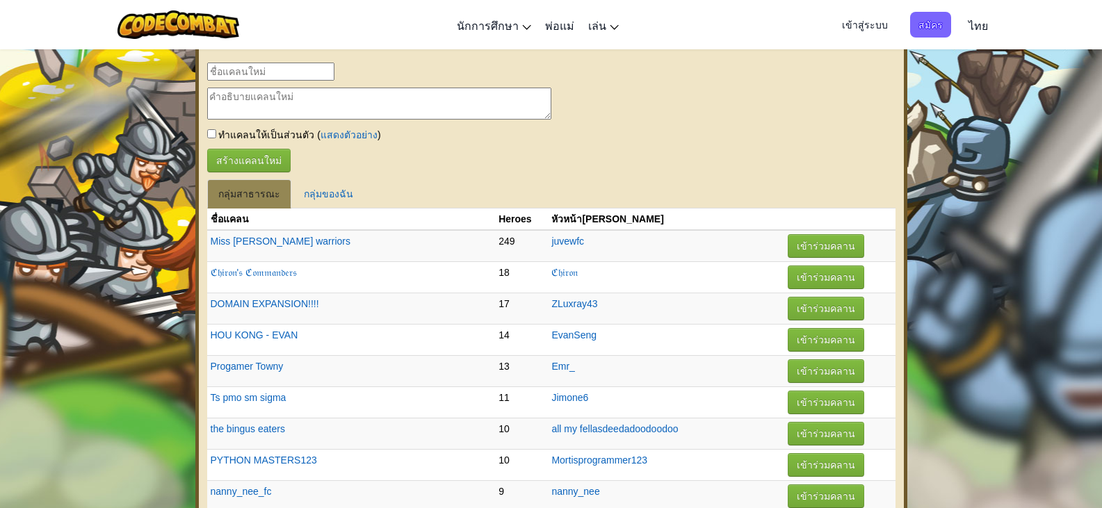
select select "th"
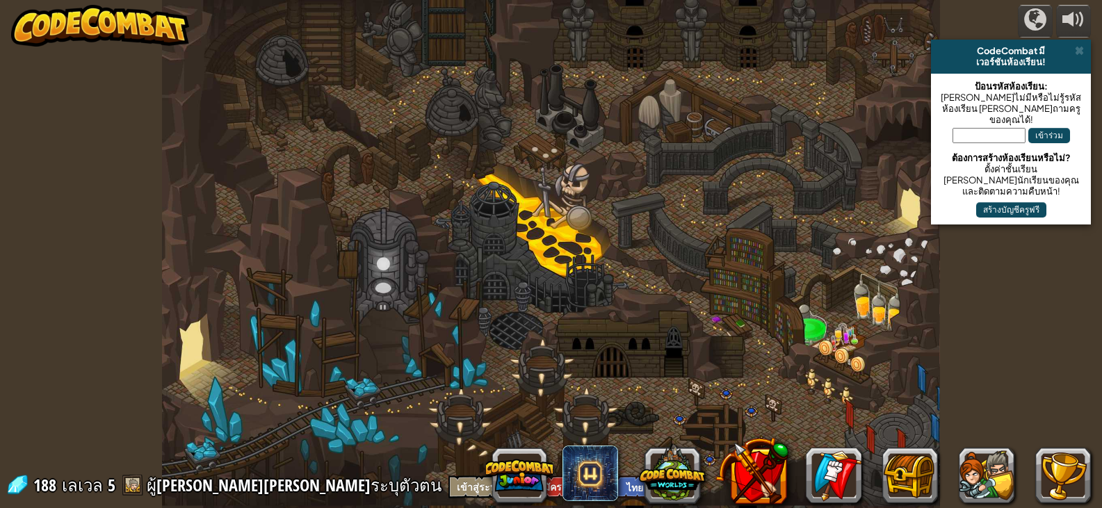
select select "th"
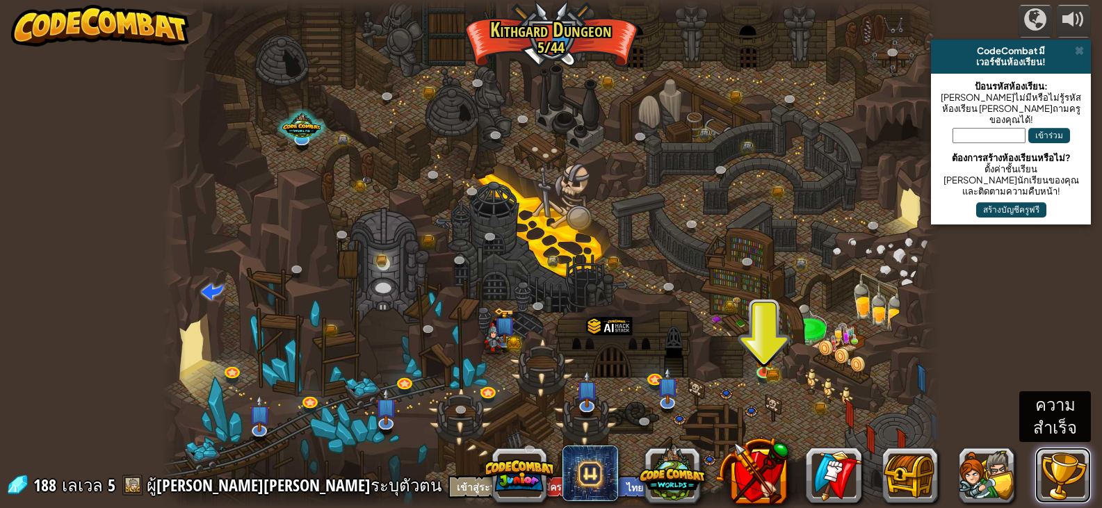
click at [1074, 470] on button at bounding box center [1063, 476] width 56 height 56
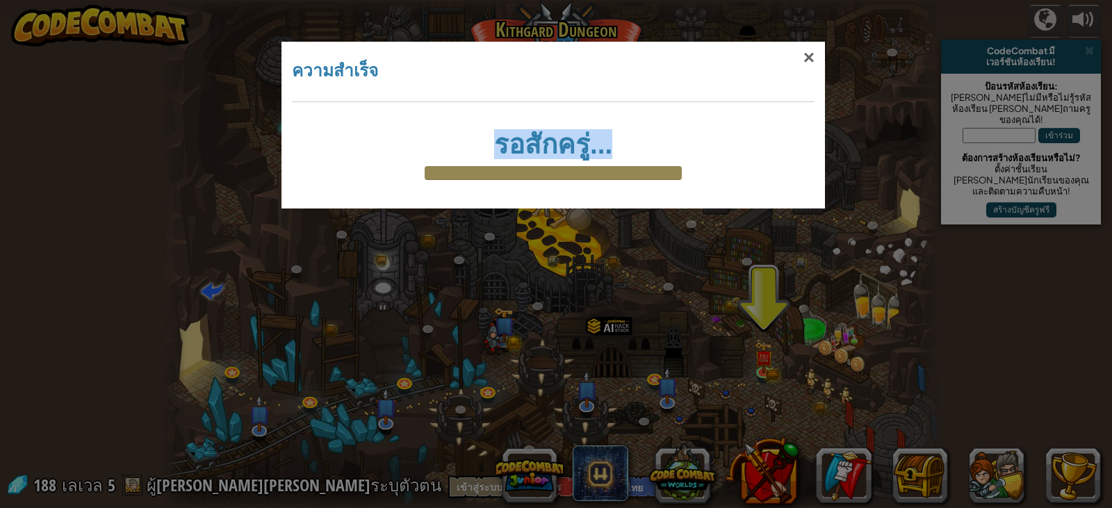
drag, startPoint x: 611, startPoint y: 149, endPoint x: 472, endPoint y: 156, distance: 139.2
click at [472, 156] on h1 "รอสักครู่..." at bounding box center [553, 144] width 514 height 29
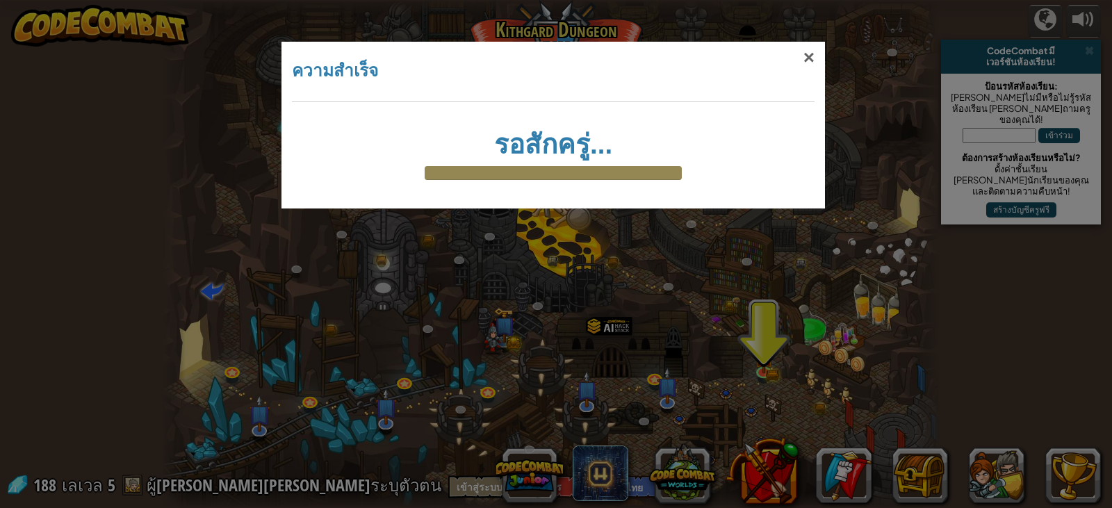
click at [489, 238] on div "× ความสำเร็จ รอสักครู่... Reticulating Splines... รอสักครู่..." at bounding box center [556, 254] width 1112 height 508
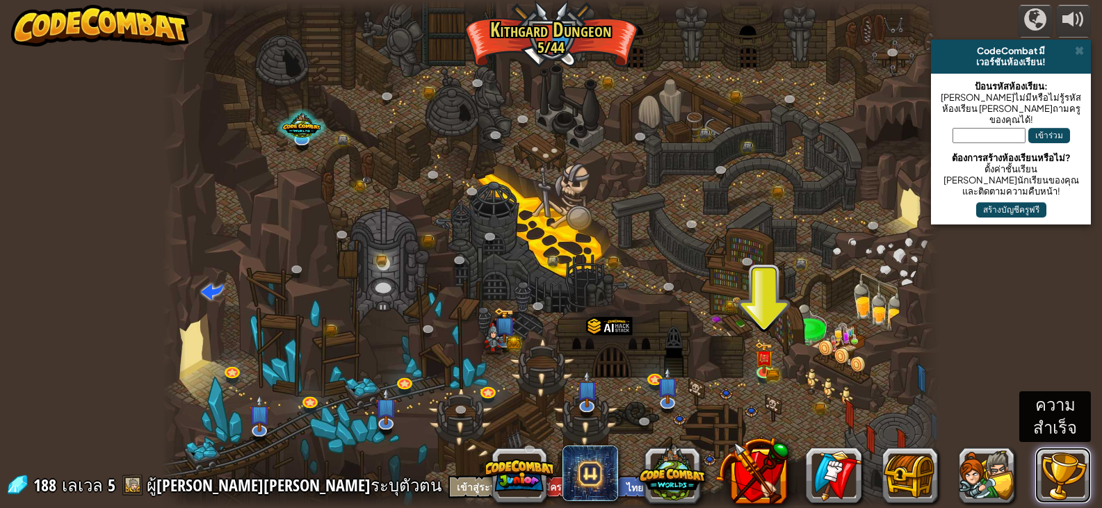
click at [1047, 483] on button at bounding box center [1063, 476] width 56 height 56
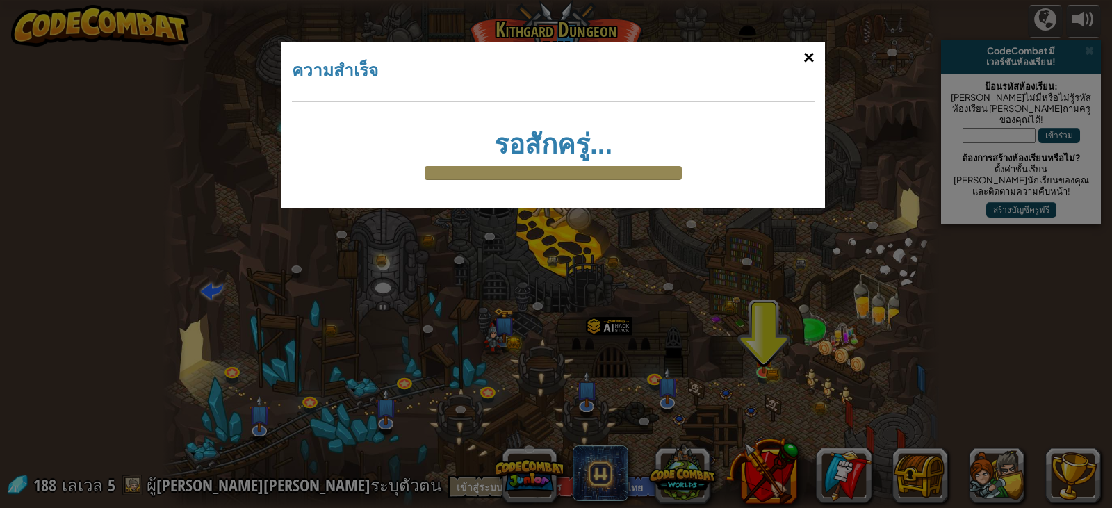
click at [809, 51] on div "×" at bounding box center [809, 58] width 32 height 40
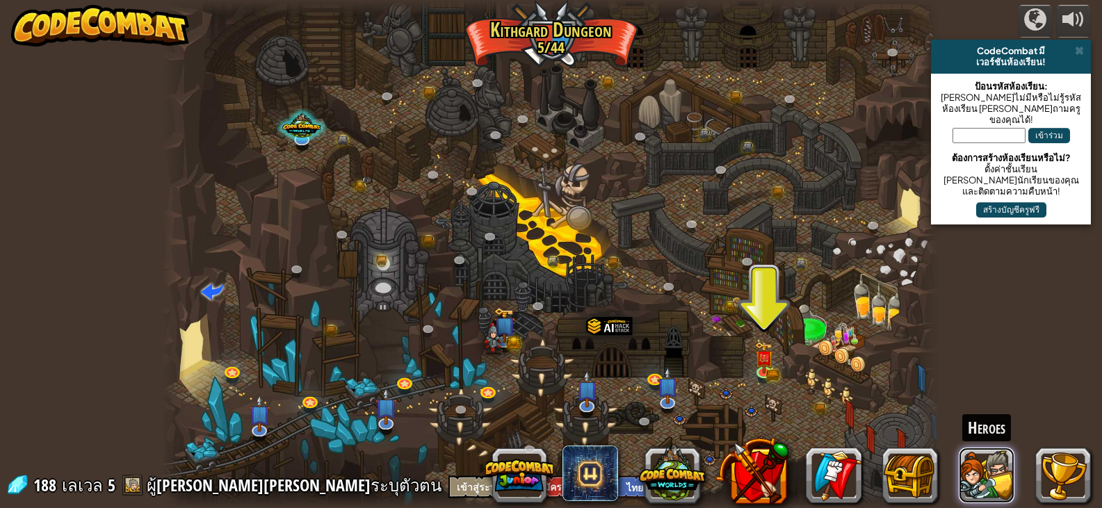
click at [985, 474] on button at bounding box center [987, 476] width 56 height 56
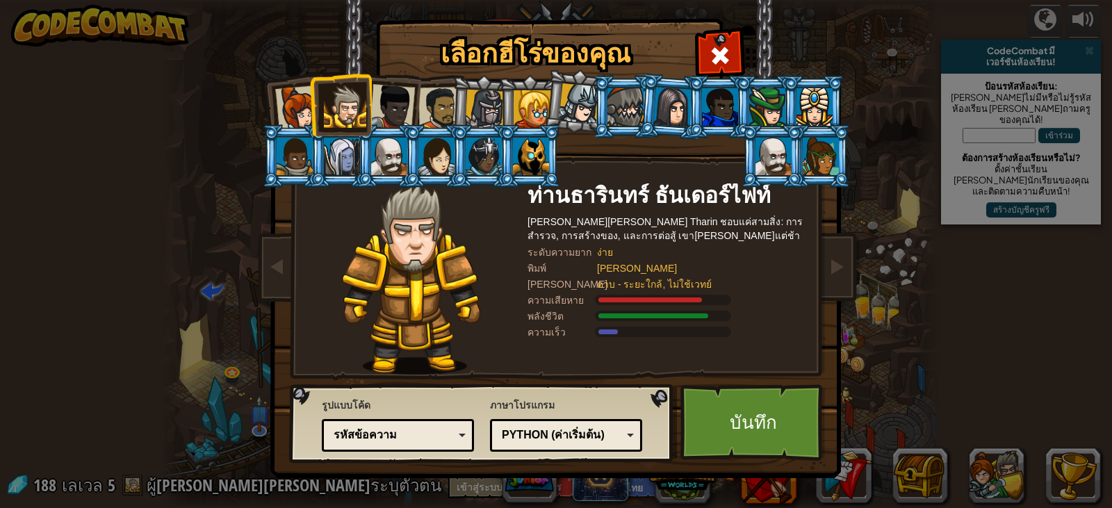
click at [403, 113] on div at bounding box center [392, 107] width 46 height 46
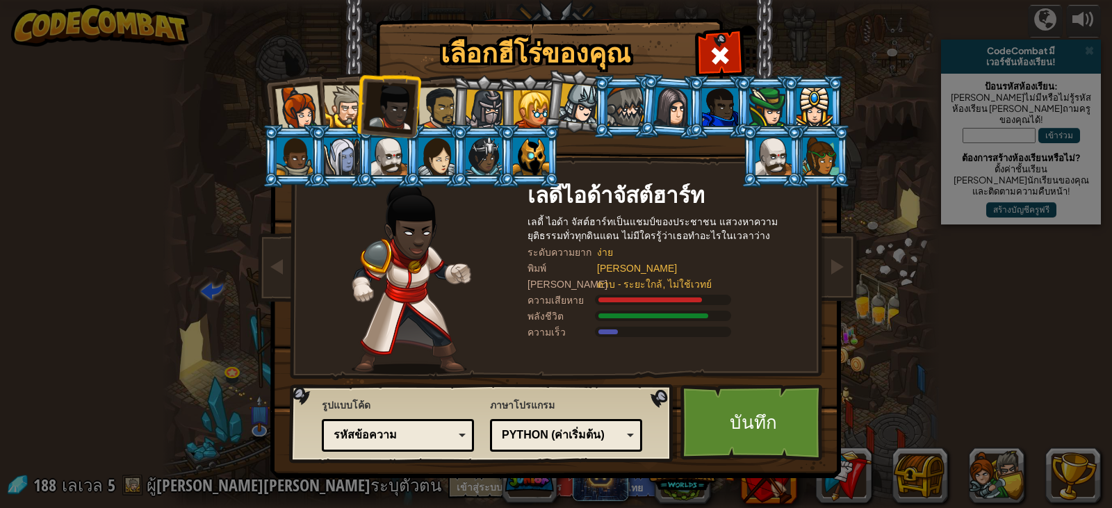
click at [428, 117] on div at bounding box center [439, 108] width 43 height 43
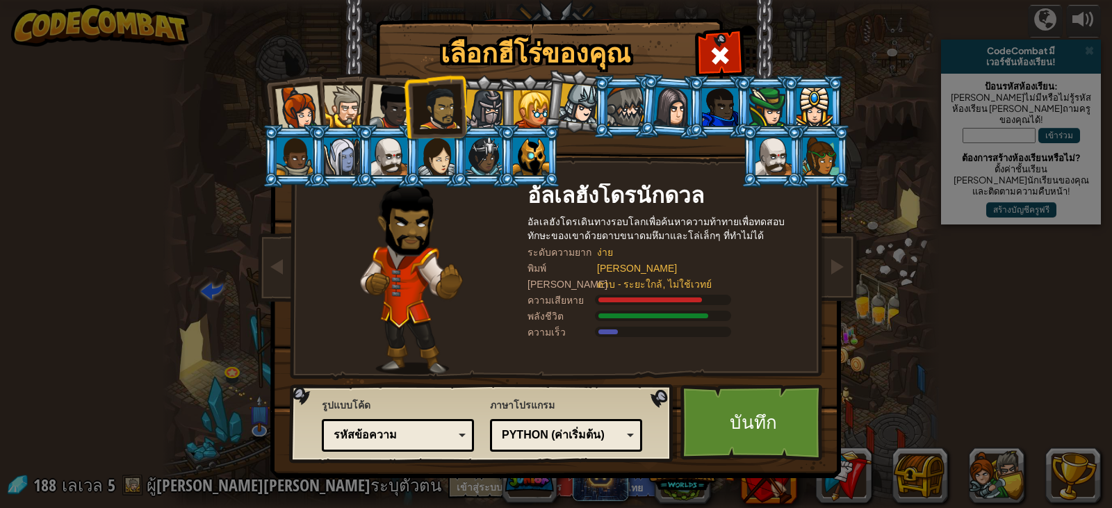
click at [482, 106] on div at bounding box center [485, 110] width 40 height 40
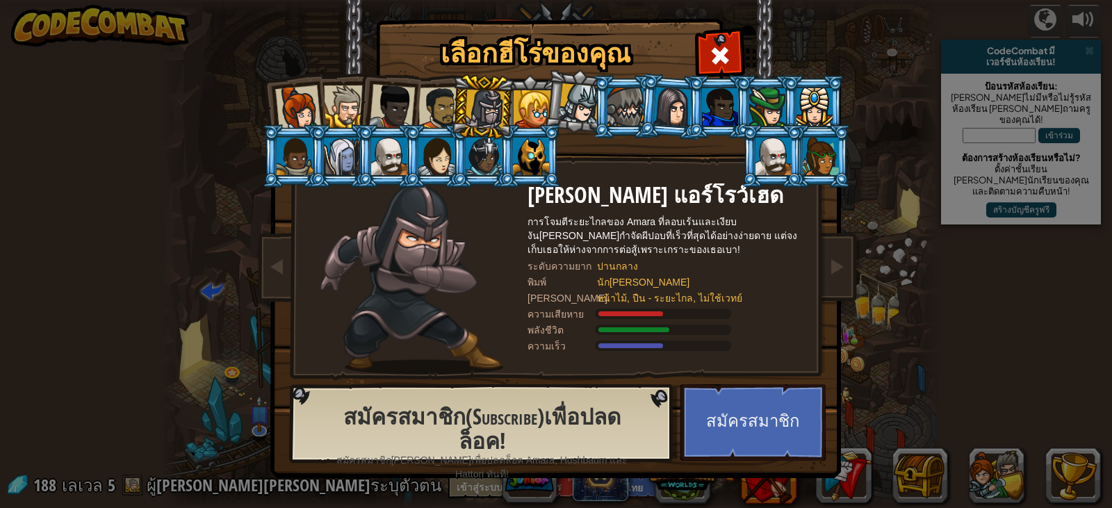
click at [525, 105] on div at bounding box center [533, 109] width 38 height 38
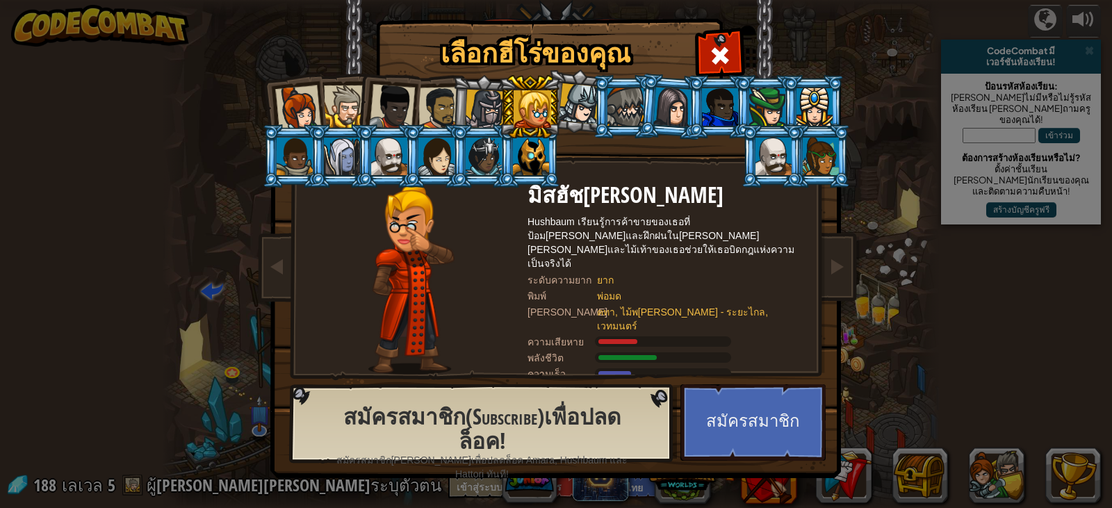
click at [564, 105] on div at bounding box center [579, 103] width 41 height 41
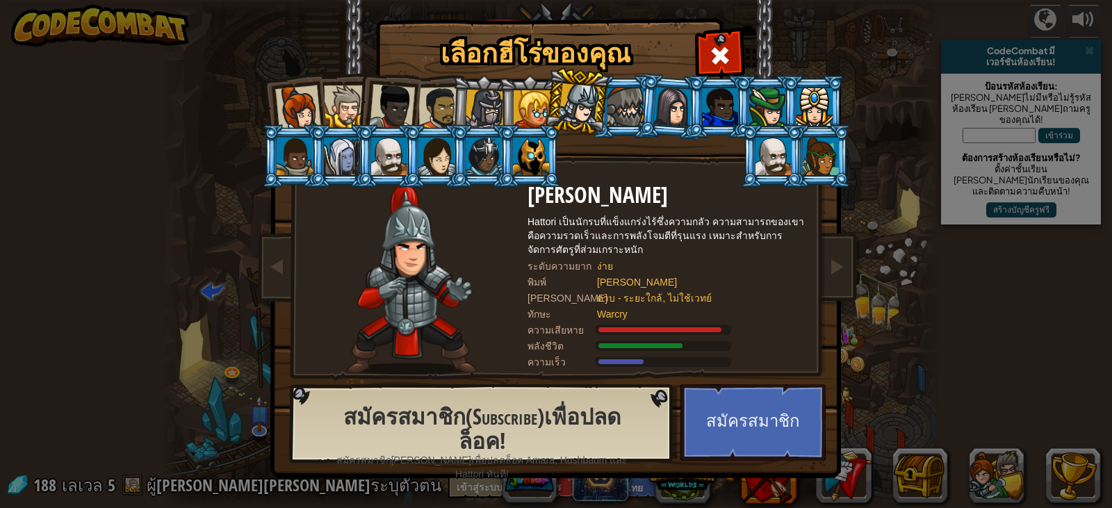
click at [602, 112] on li at bounding box center [576, 102] width 69 height 70
click at [621, 117] on div at bounding box center [625, 107] width 36 height 38
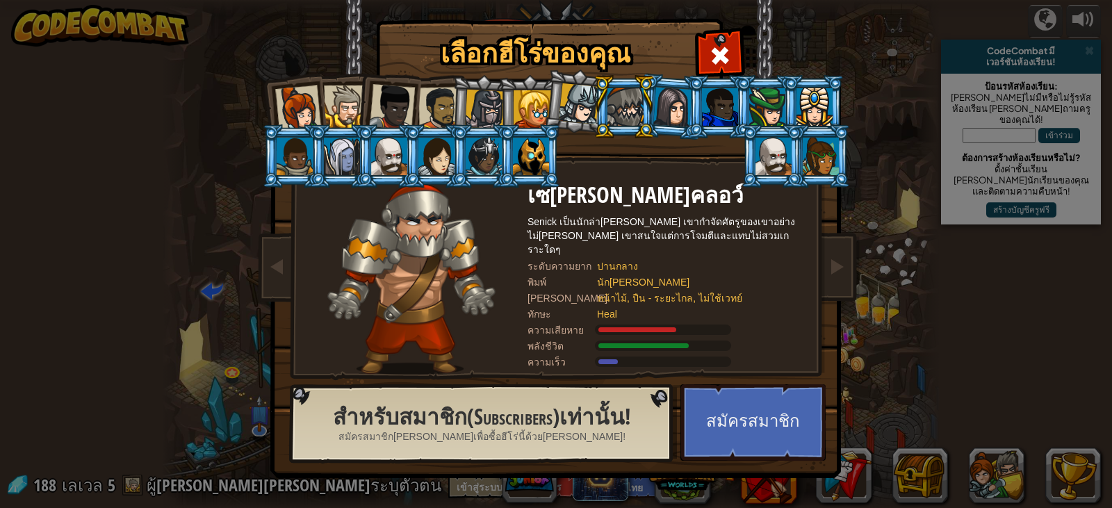
click at [650, 107] on li at bounding box center [624, 106] width 63 height 63
click at [677, 107] on div at bounding box center [672, 107] width 39 height 40
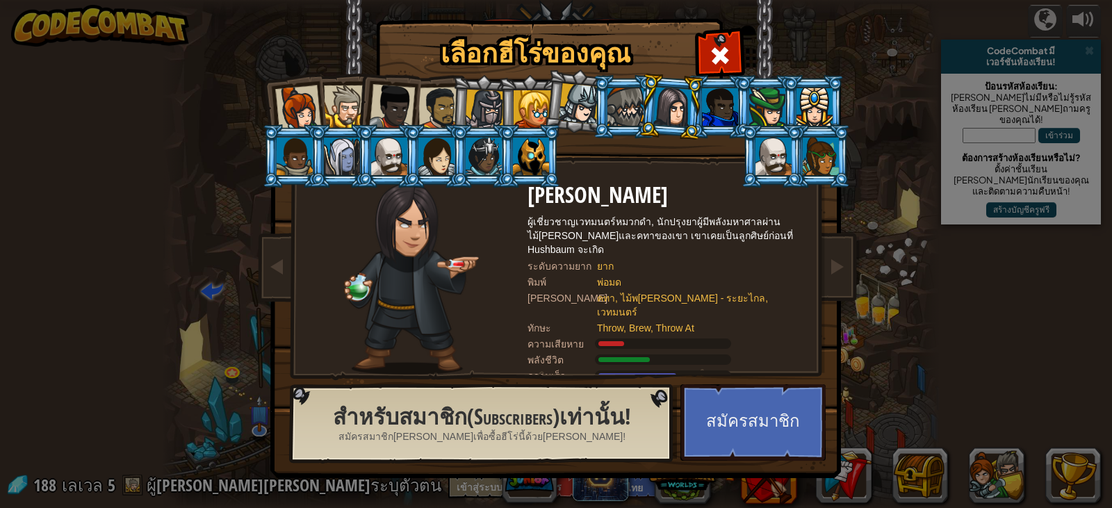
click at [726, 104] on div at bounding box center [720, 107] width 36 height 38
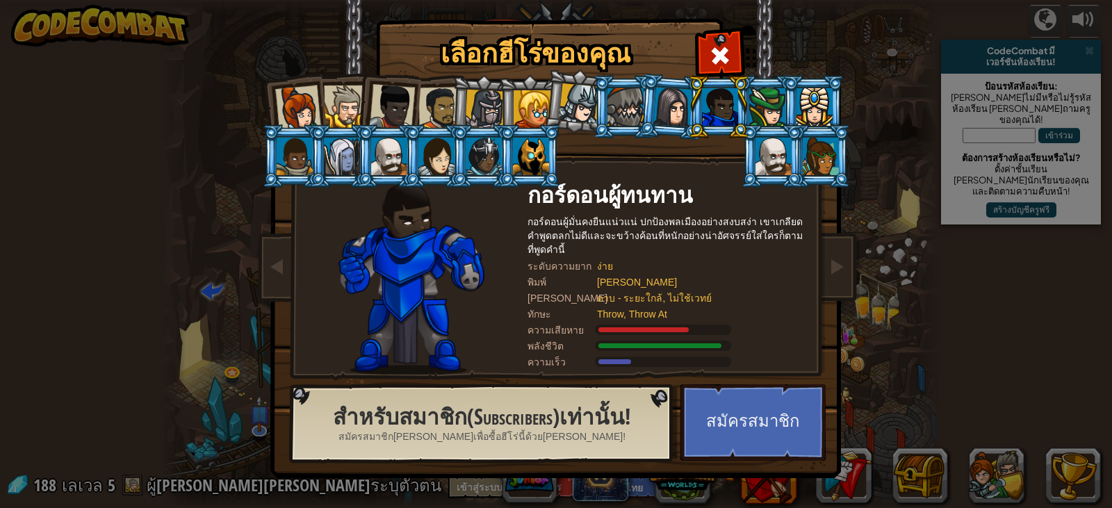
click at [755, 101] on div at bounding box center [767, 107] width 36 height 38
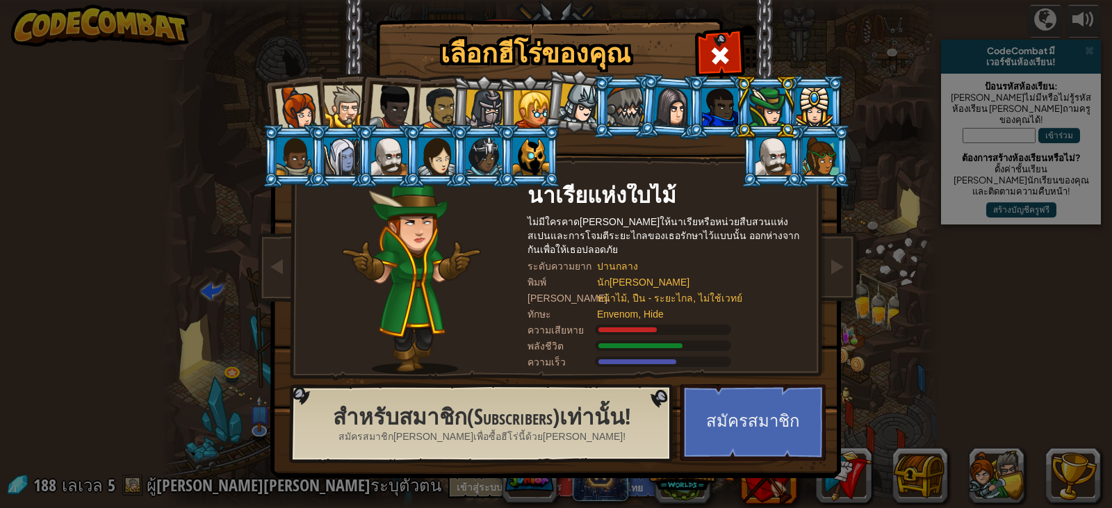
drag, startPoint x: 797, startPoint y: 97, endPoint x: 809, endPoint y: 97, distance: 12.5
click at [800, 75] on ol at bounding box center [556, 75] width 573 height 0
click at [822, 103] on div at bounding box center [815, 107] width 36 height 38
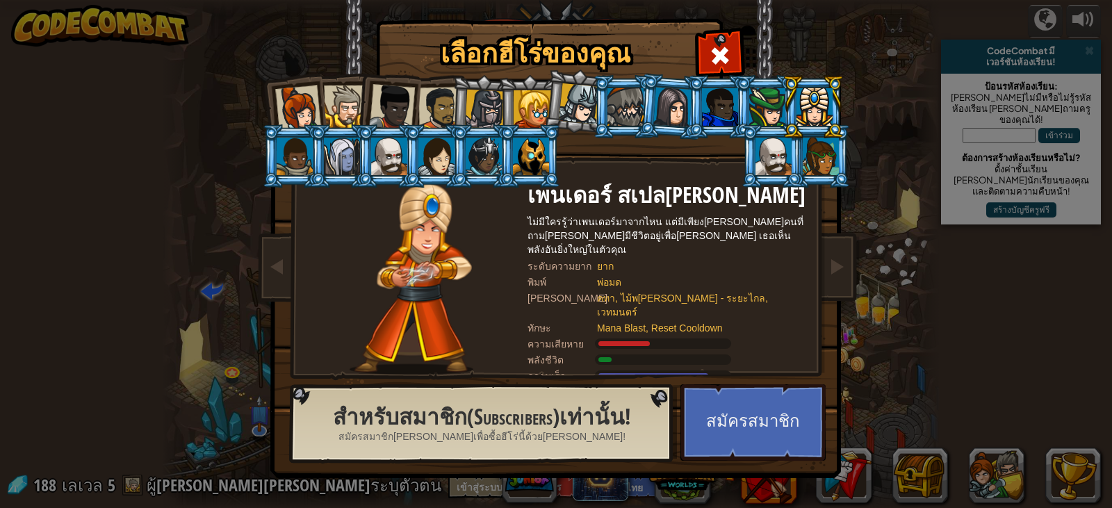
click at [822, 149] on div at bounding box center [821, 157] width 36 height 38
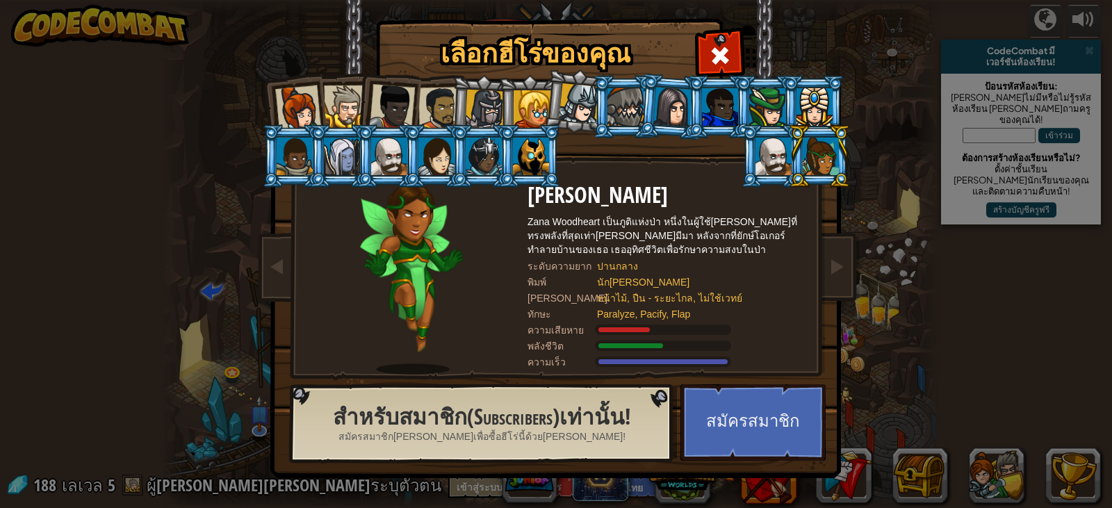
drag, startPoint x: 791, startPoint y: 155, endPoint x: 779, endPoint y: 157, distance: 12.0
click at [783, 75] on ol at bounding box center [556, 75] width 573 height 0
click at [773, 163] on div at bounding box center [774, 157] width 36 height 38
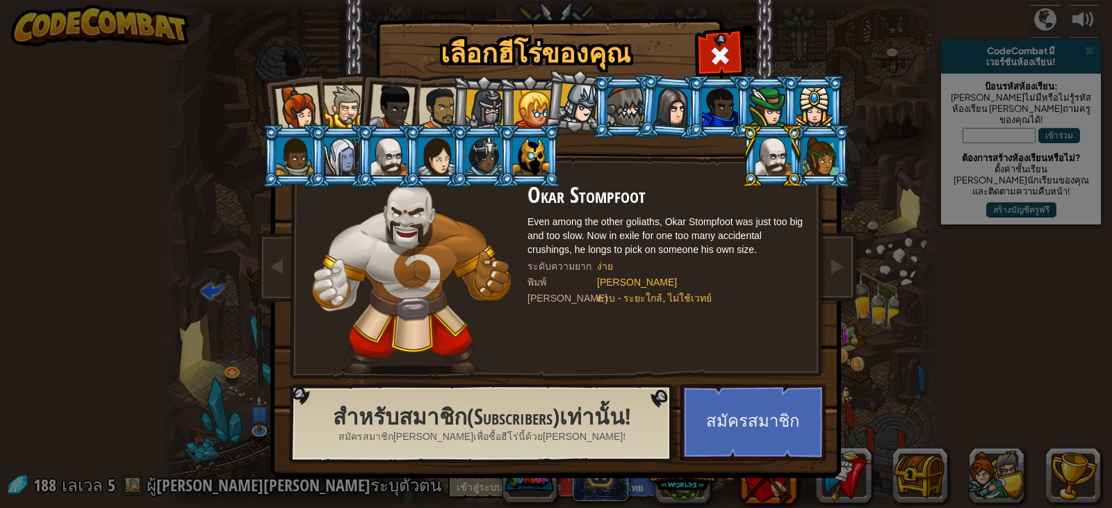
click at [535, 150] on div at bounding box center [531, 157] width 36 height 38
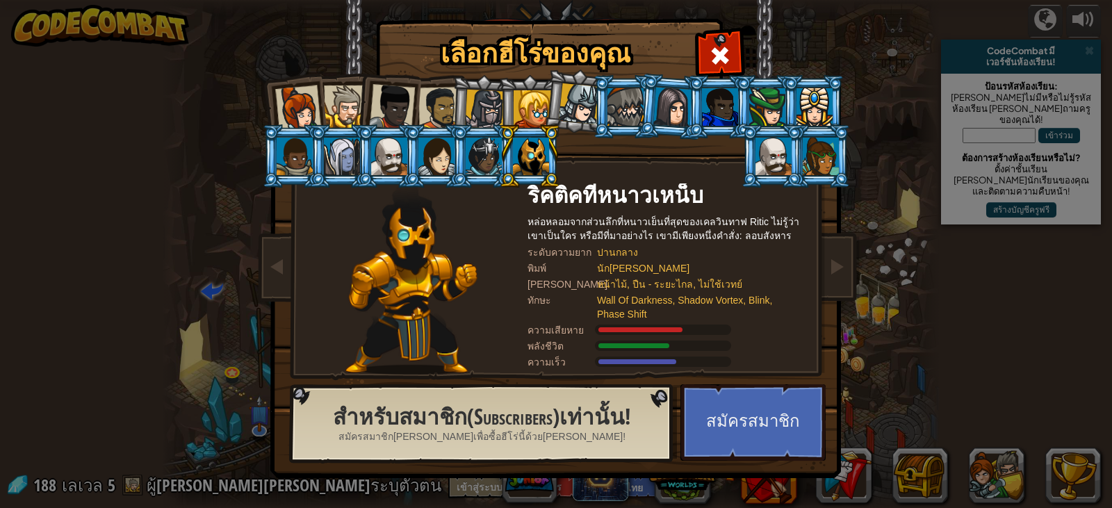
click at [485, 161] on div at bounding box center [484, 157] width 36 height 38
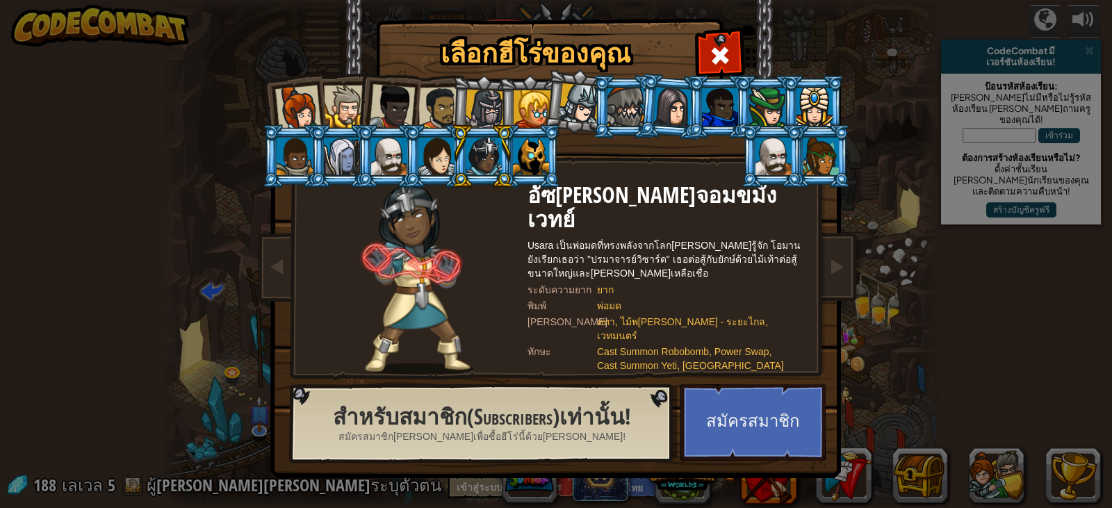
click at [421, 161] on div at bounding box center [436, 157] width 36 height 38
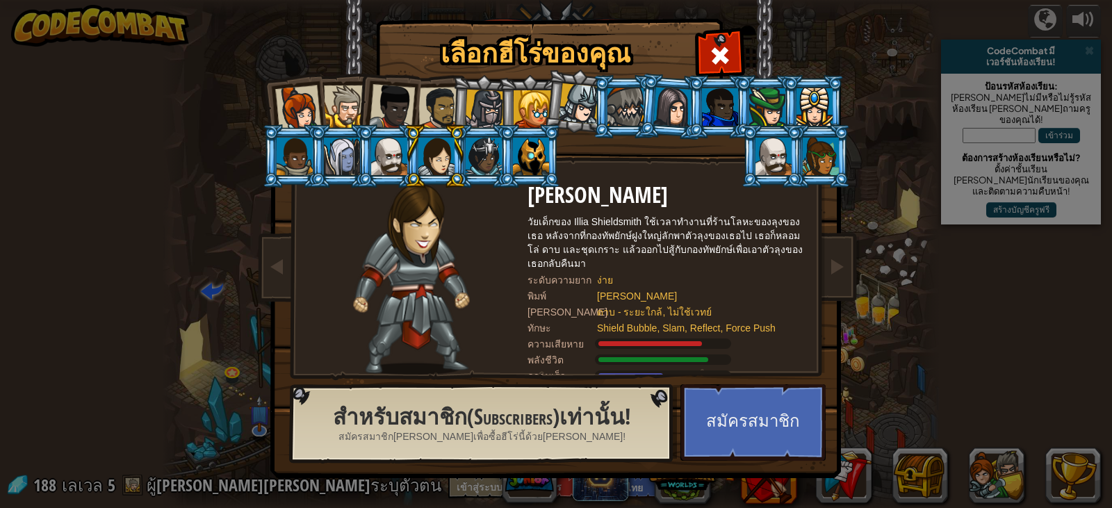
click at [392, 157] on div at bounding box center [389, 157] width 36 height 38
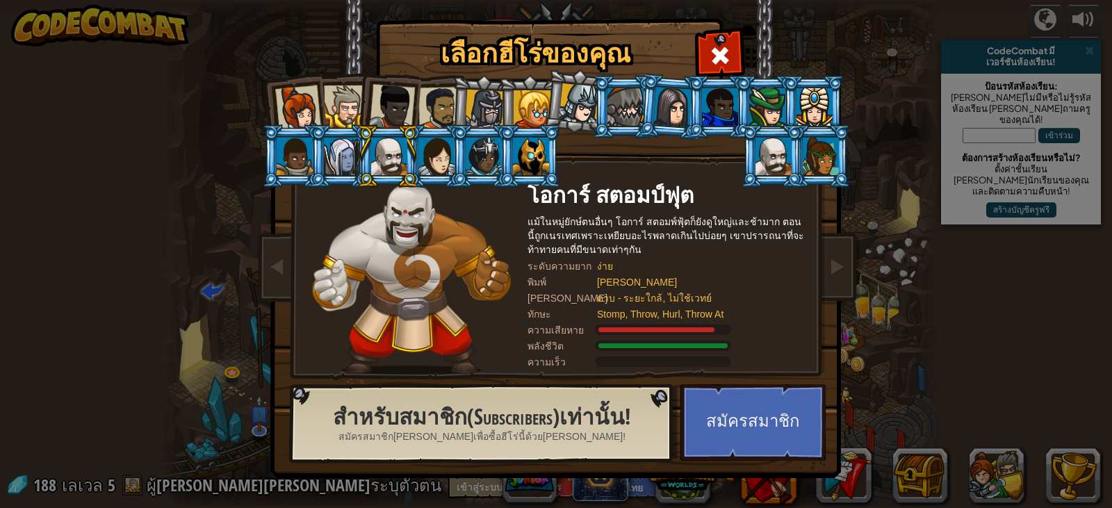
click at [338, 160] on div at bounding box center [342, 157] width 36 height 38
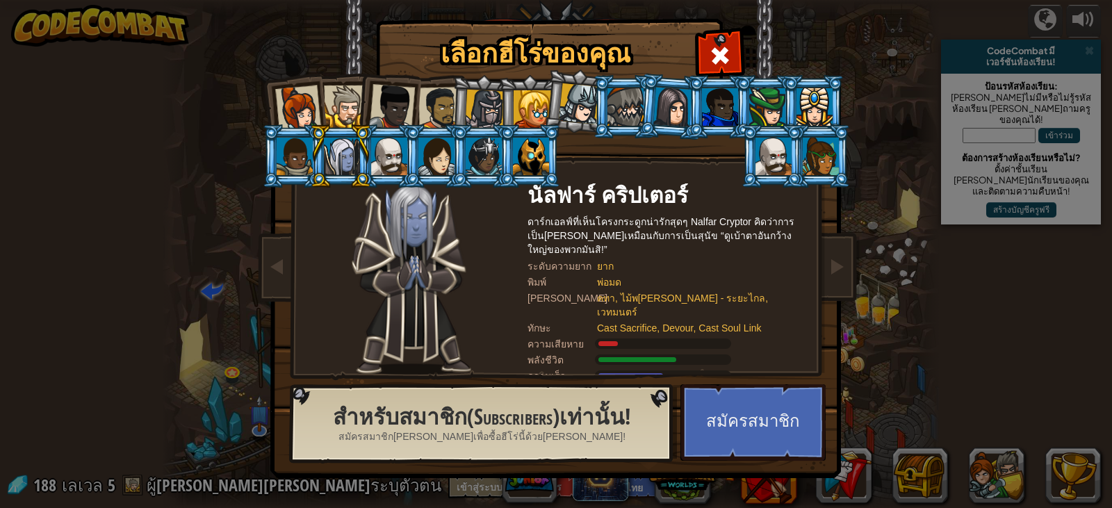
click at [286, 149] on div at bounding box center [295, 157] width 36 height 38
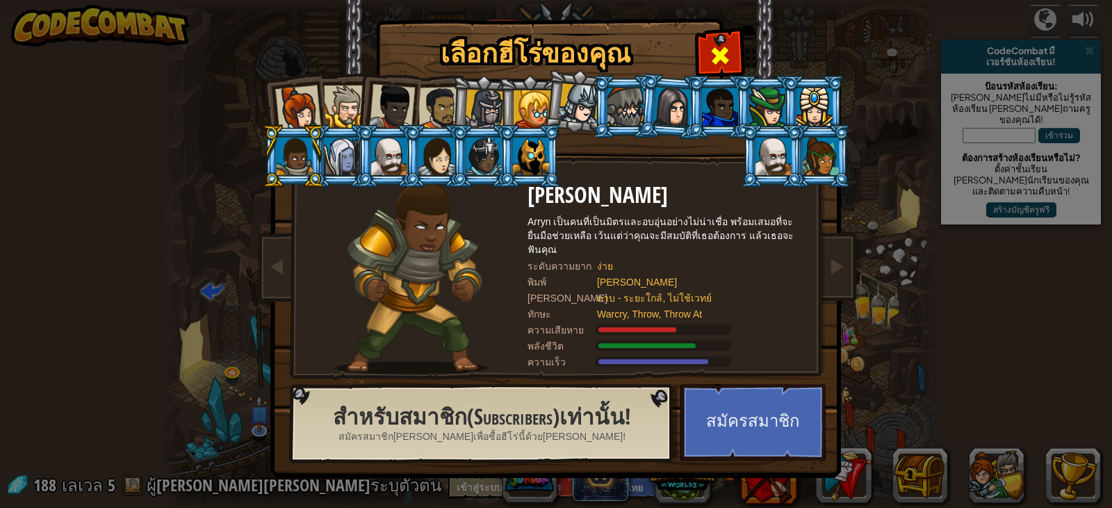
click at [715, 50] on span at bounding box center [720, 55] width 22 height 22
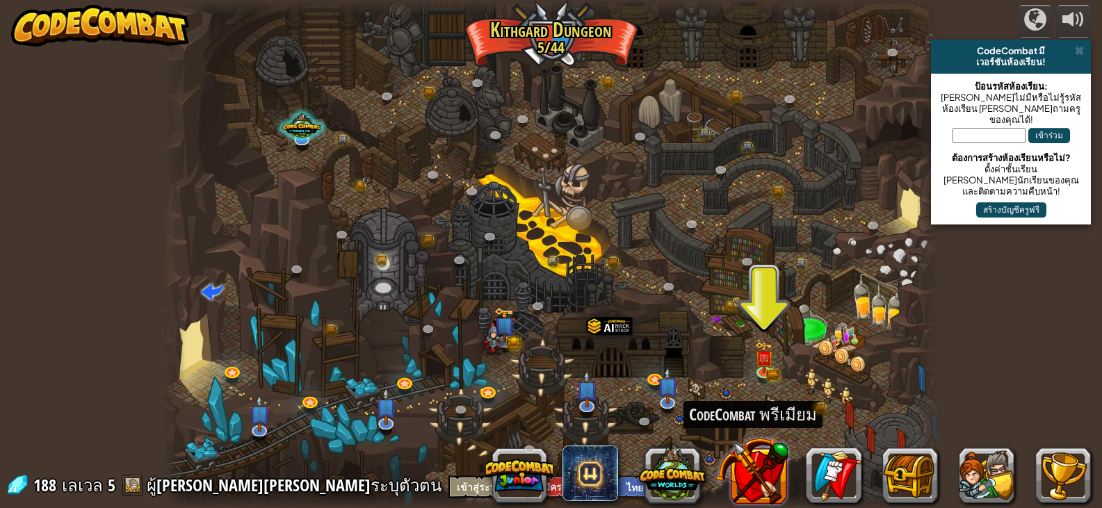
drag, startPoint x: 769, startPoint y: 474, endPoint x: 749, endPoint y: 474, distance: 20.2
click at [749, 474] on button at bounding box center [751, 470] width 73 height 73
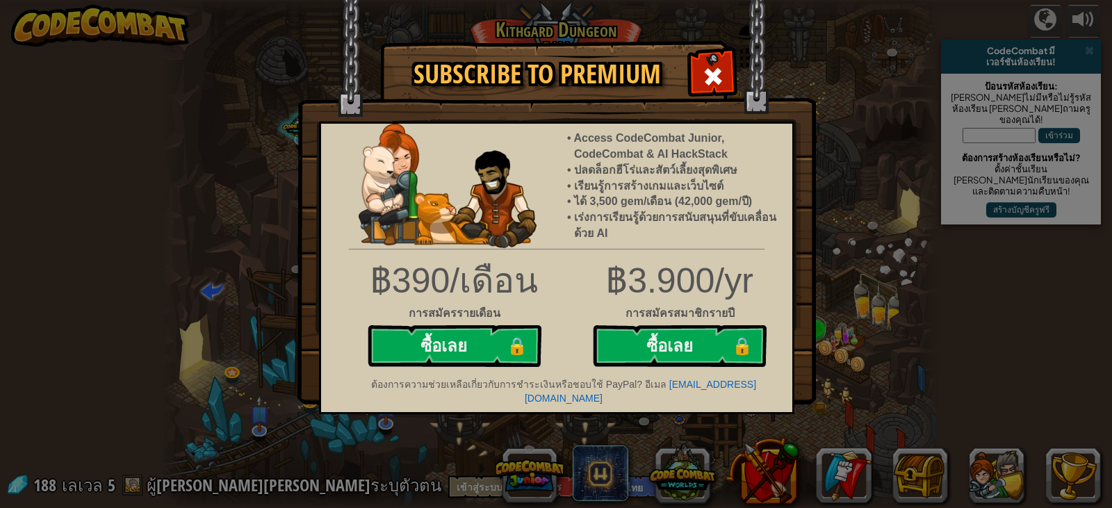
click at [718, 65] on span at bounding box center [713, 76] width 22 height 22
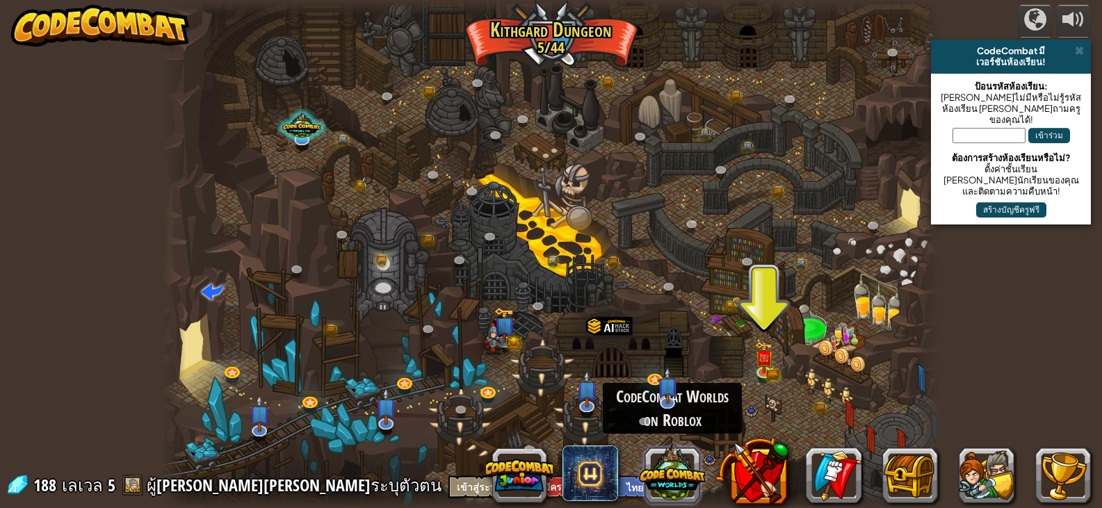
click at [655, 474] on button at bounding box center [672, 472] width 67 height 67
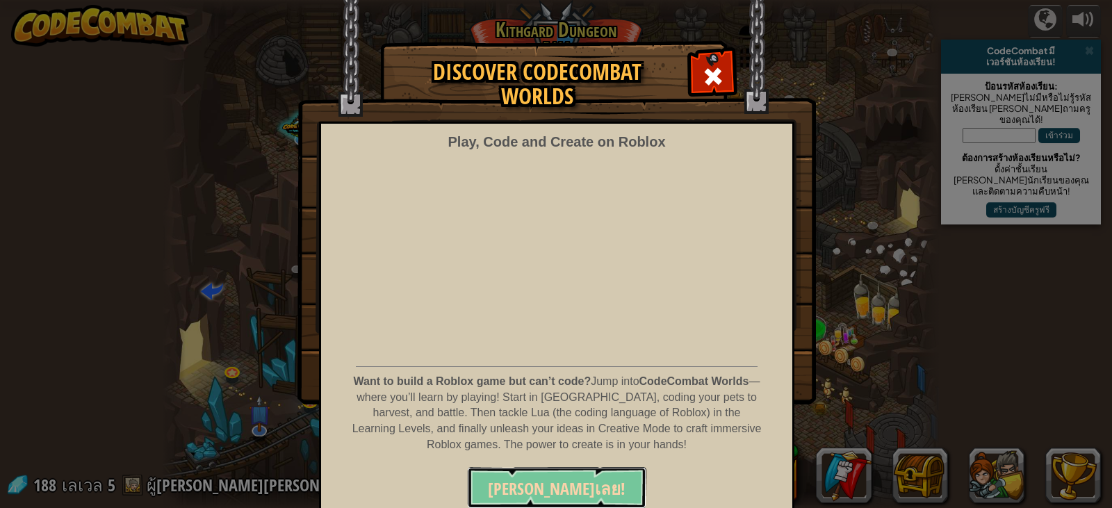
click at [569, 488] on span "เล่นเลย!" at bounding box center [557, 489] width 138 height 22
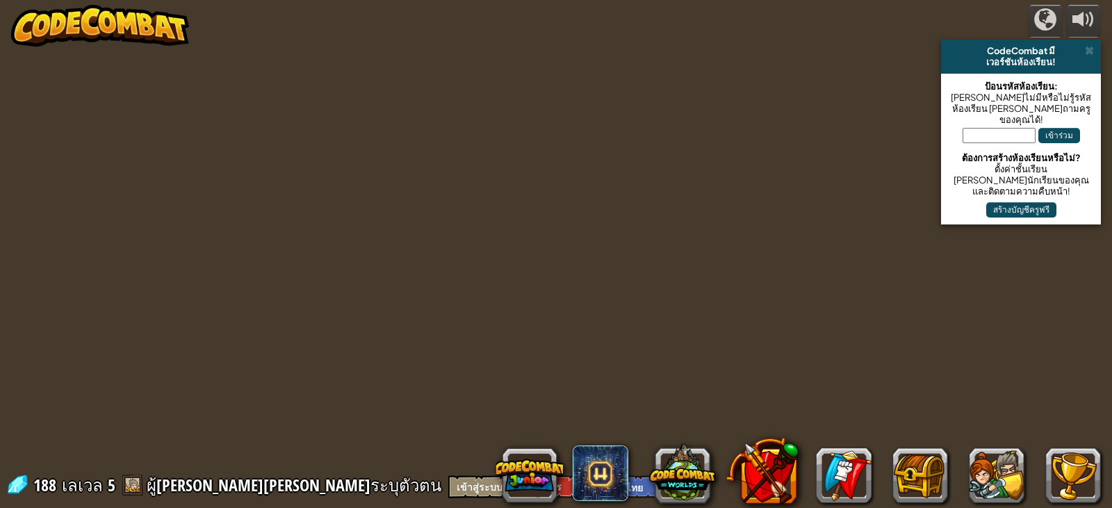
select select "th"
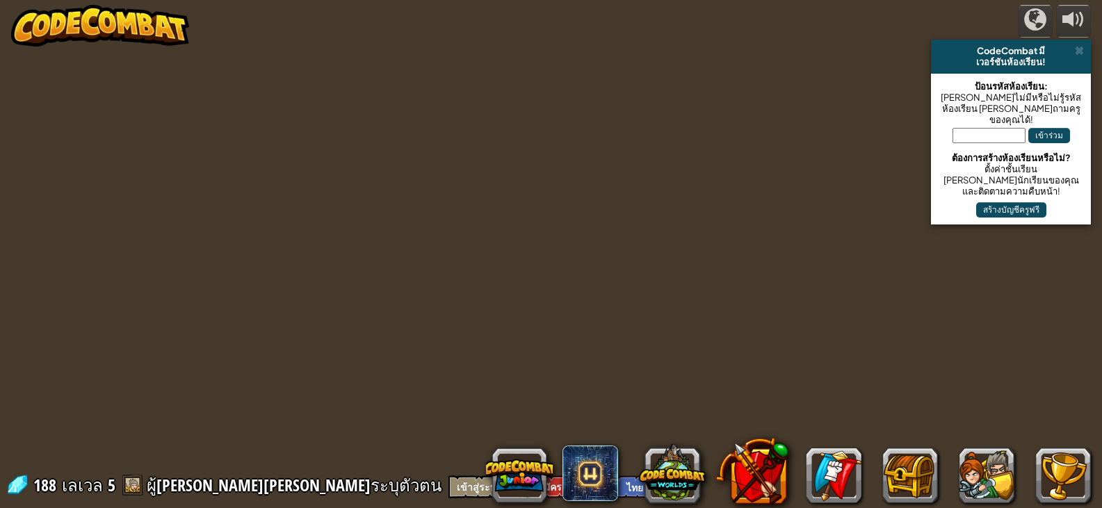
select select "th"
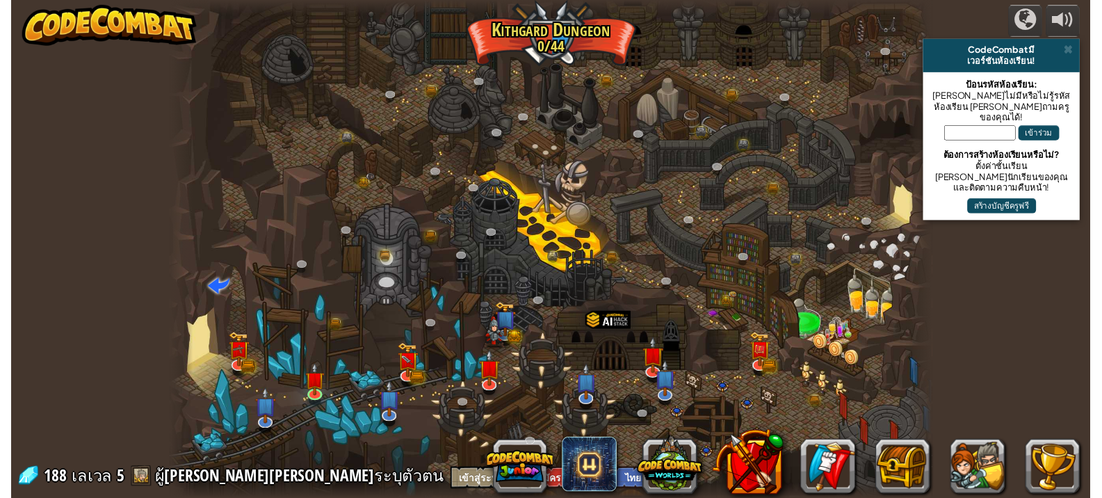
scroll to position [1, 0]
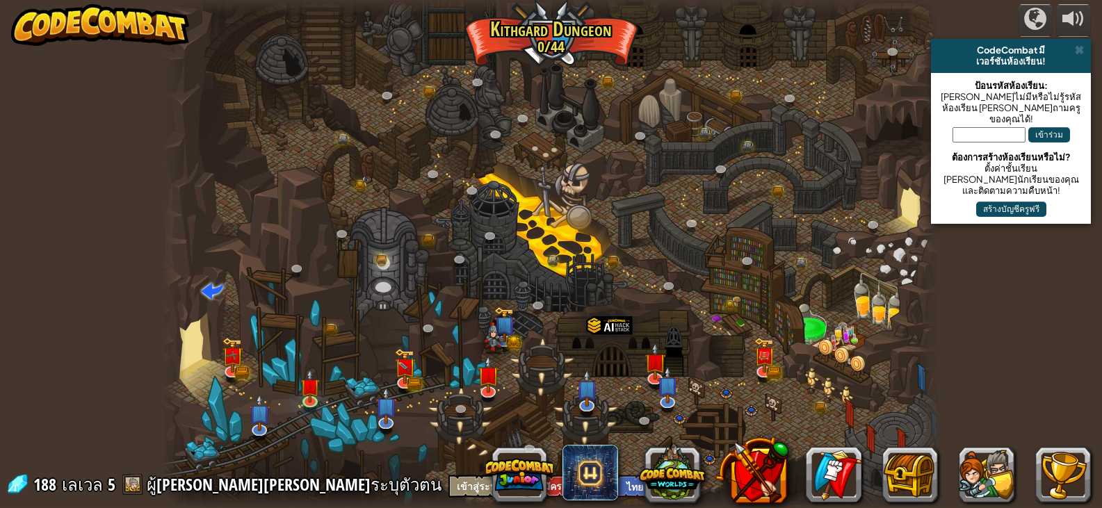
select select "th"
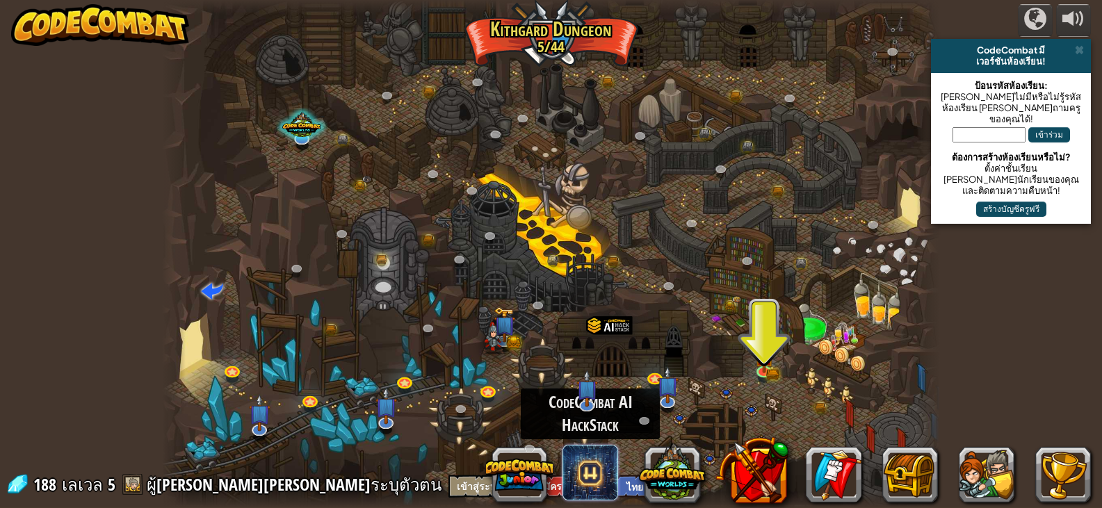
click at [585, 464] on span at bounding box center [590, 473] width 56 height 56
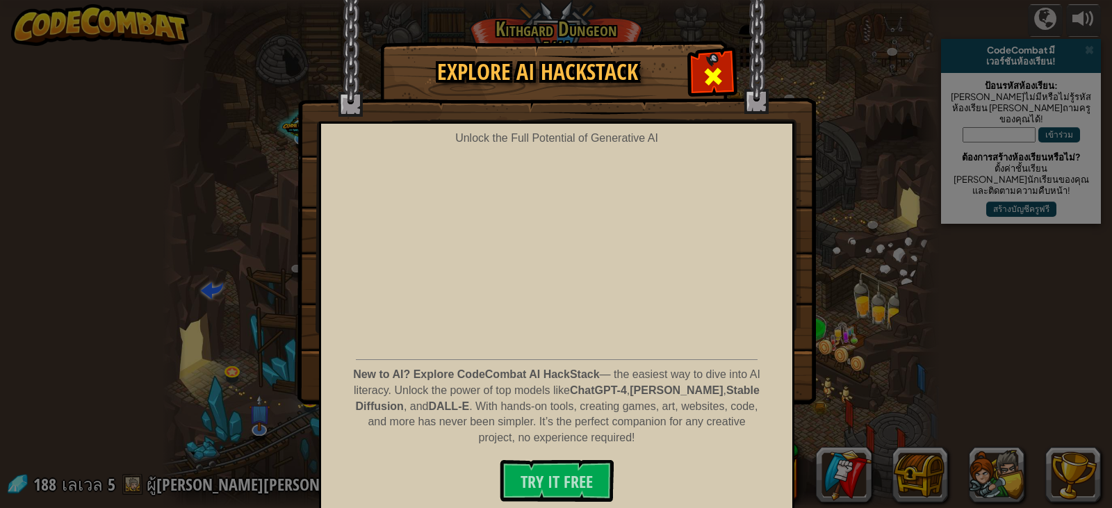
click at [708, 67] on span at bounding box center [713, 76] width 22 height 22
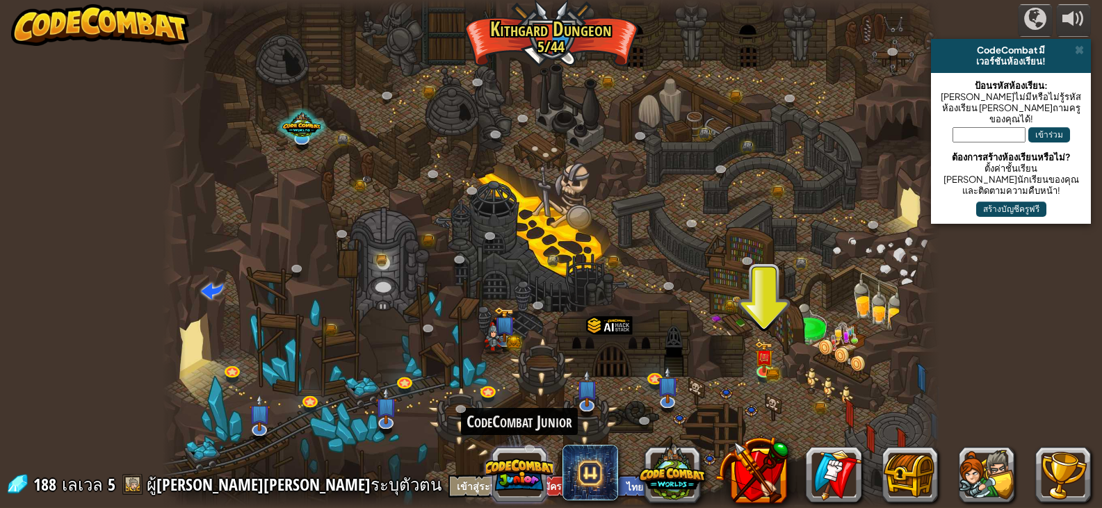
click at [526, 461] on button at bounding box center [519, 474] width 67 height 67
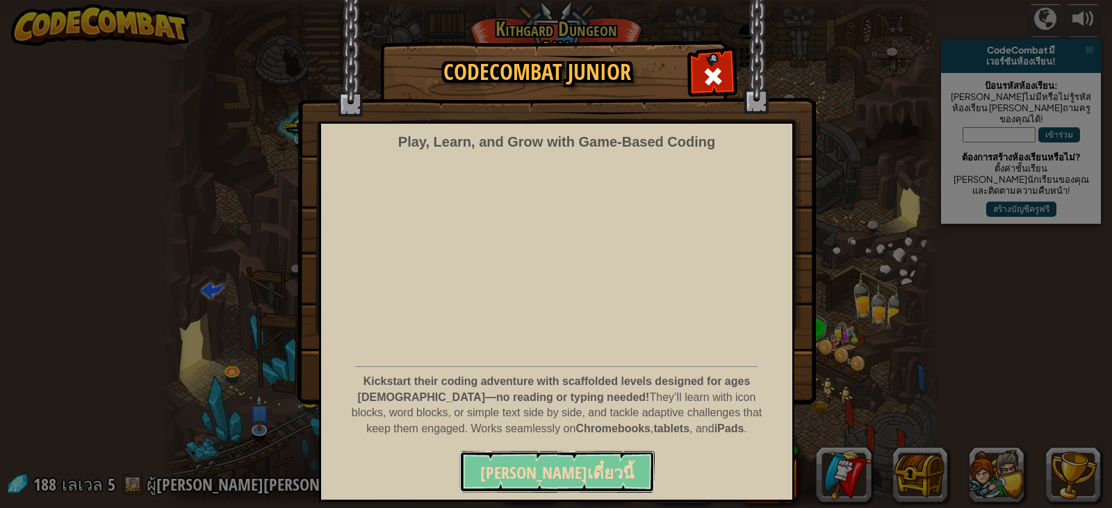
click at [562, 459] on button "[PERSON_NAME]เดี๋ยวนี้" at bounding box center [556, 472] width 195 height 42
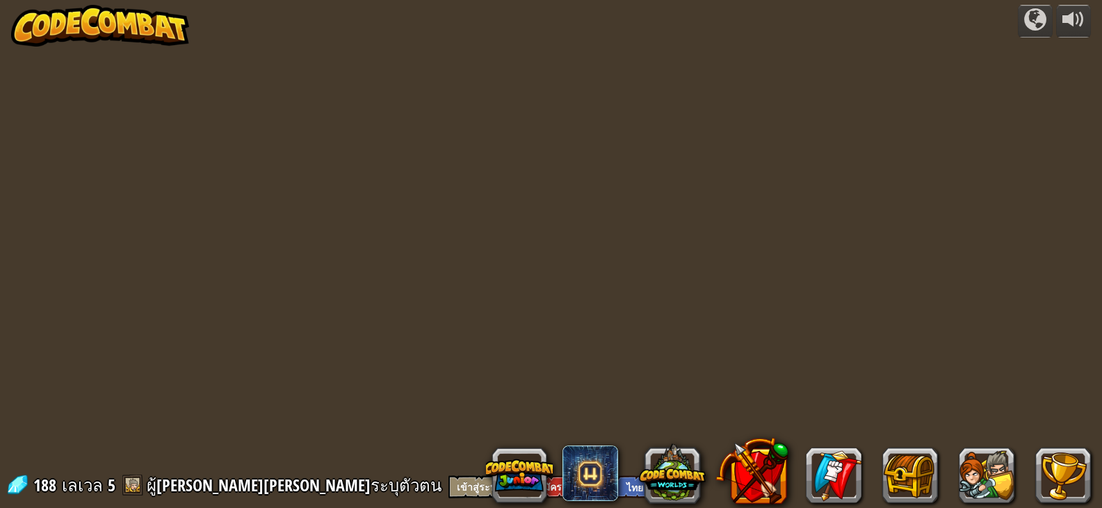
select select "th"
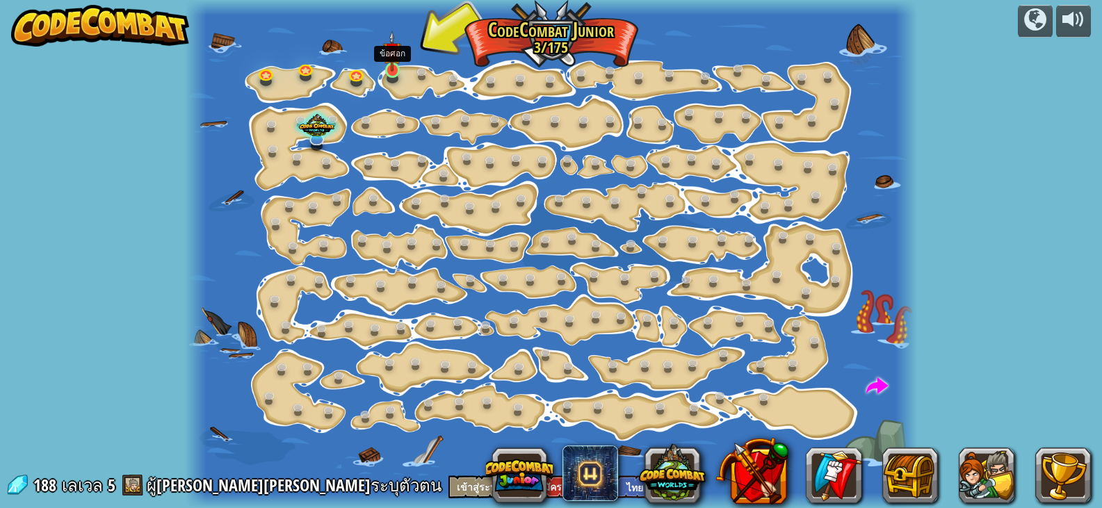
click at [389, 65] on img at bounding box center [392, 51] width 18 height 41
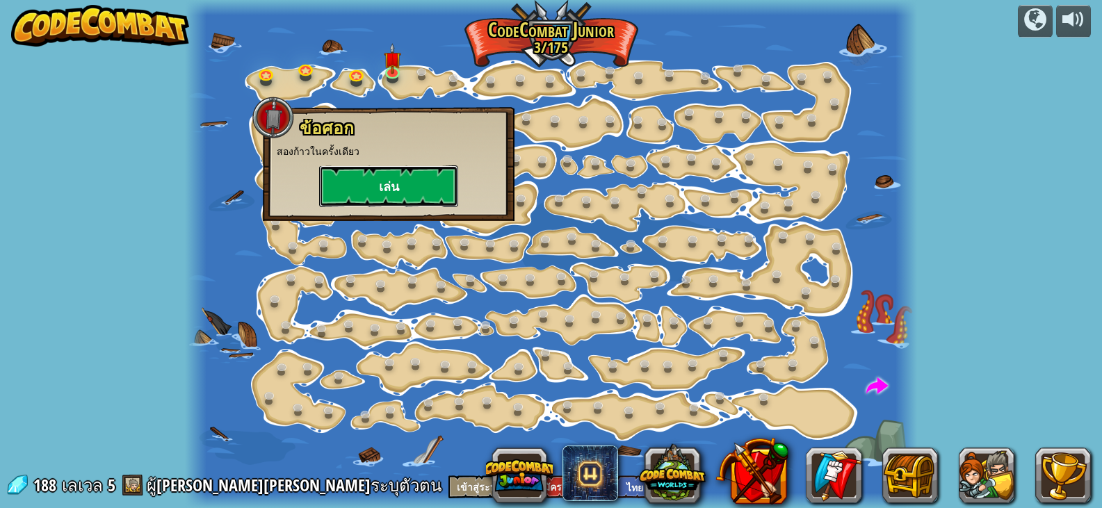
click at [375, 190] on button "เล่น" at bounding box center [388, 186] width 139 height 42
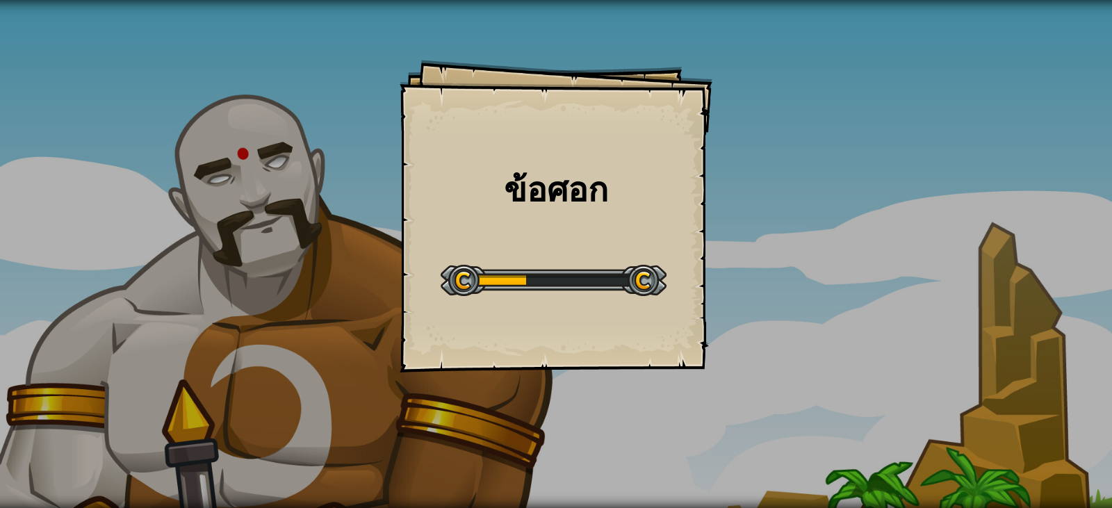
click at [558, 323] on div "ข้อศอก Goals Start Level เกิดข้อผิดพลาดในการโหลดจากเซิร์ฟเวอร์ [PERSON_NAME]รีเ…" at bounding box center [556, 216] width 313 height 313
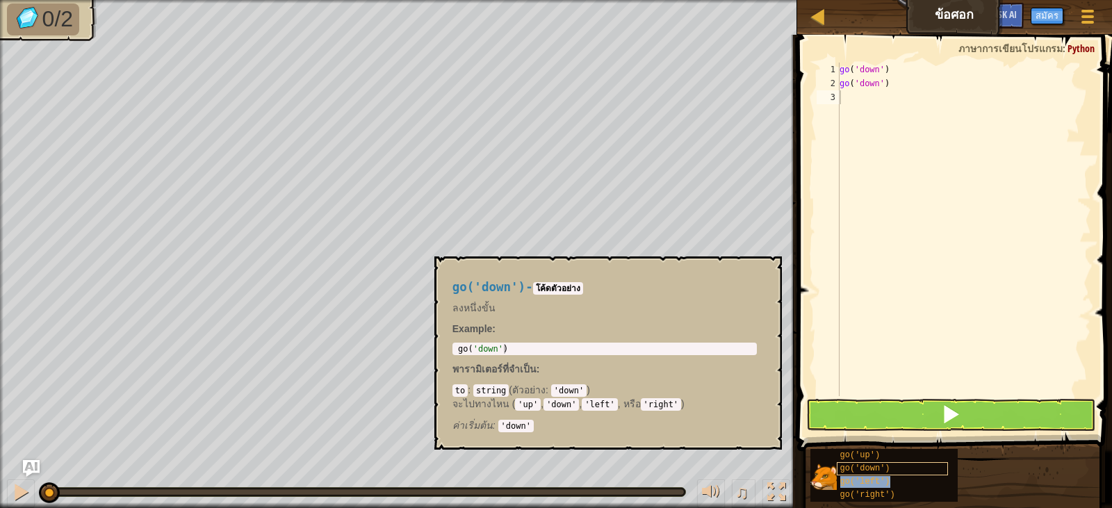
type textarea "go('left')"
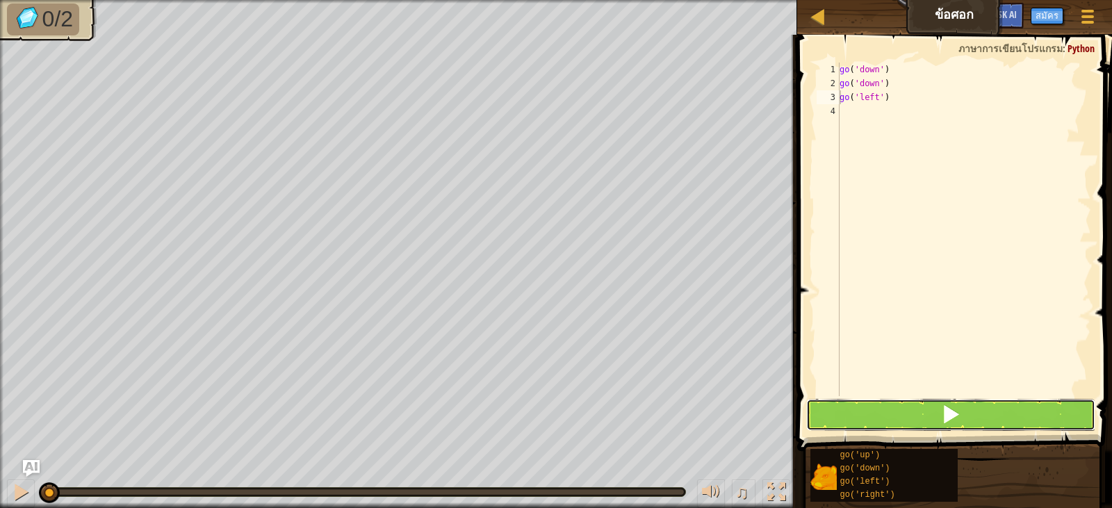
click at [928, 399] on button at bounding box center [950, 415] width 289 height 32
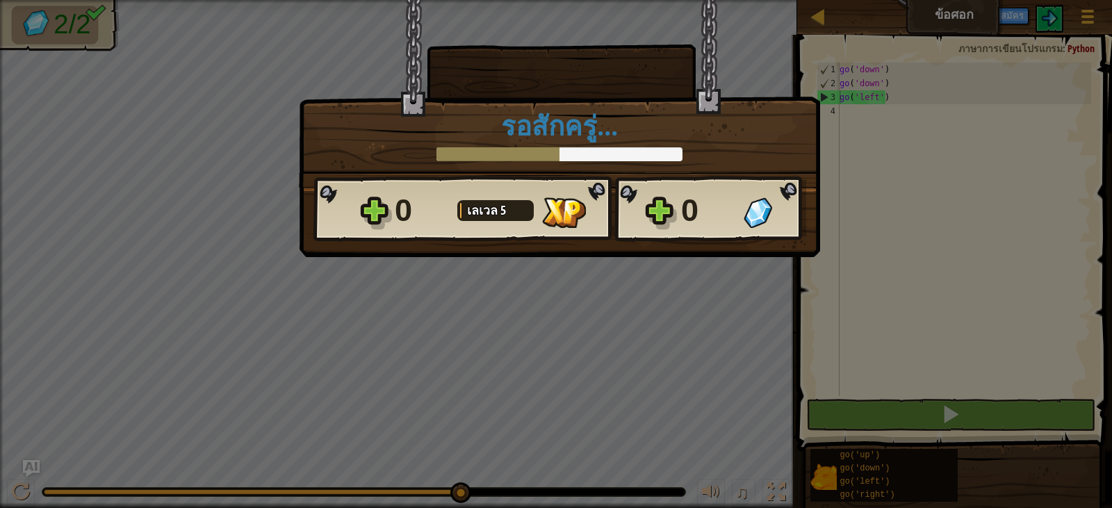
scroll to position [6, 0]
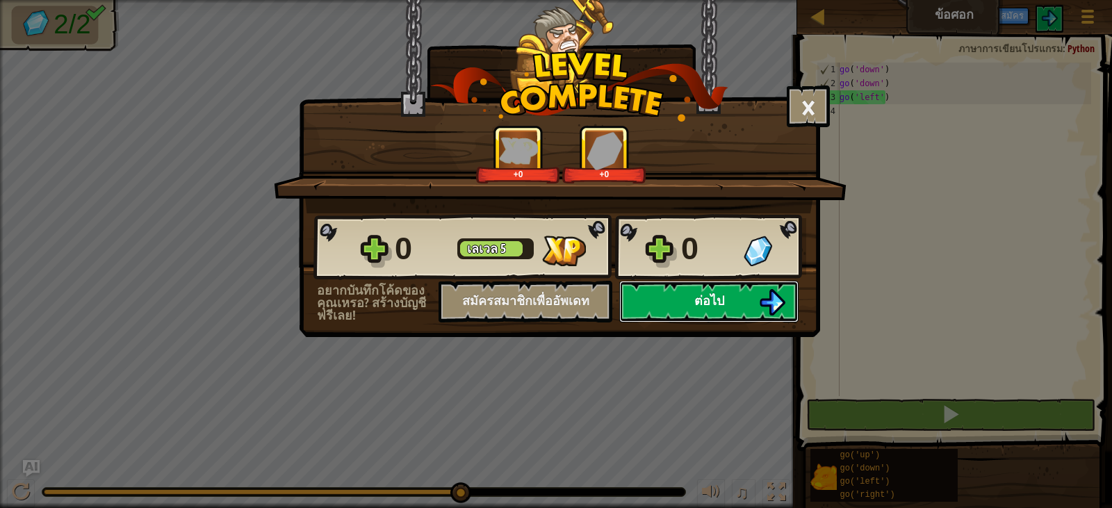
click at [735, 298] on button "ต่อไป" at bounding box center [708, 302] width 179 height 42
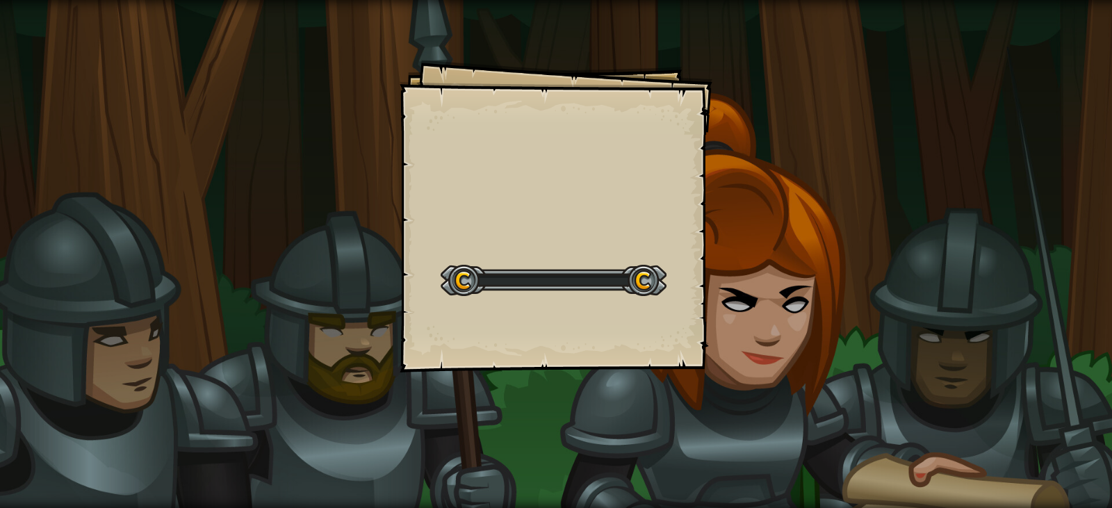
click at [731, 325] on div "Goals Start Level เกิดข้อผิดพลาดในการโหลดจากเซิร์ฟเวอร์ ลองรีเฟรชหน้า ต้องมีการ…" at bounding box center [556, 254] width 1112 height 508
drag, startPoint x: 717, startPoint y: 357, endPoint x: 709, endPoint y: 381, distance: 25.5
click at [709, 381] on div "Goals Start Level เกิดข้อผิดพลาดในการโหลดจากเซิร์ฟเวอร์ ลองรีเฟรชหน้า ต้องมีการ…" at bounding box center [556, 254] width 1112 height 508
click at [708, 384] on div "Goals Start Level เกิดข้อผิดพลาดในการโหลดจากเซิร์ฟเวอร์ ลองรีเฟรชหน้า ต้องมีการ…" at bounding box center [556, 254] width 1112 height 508
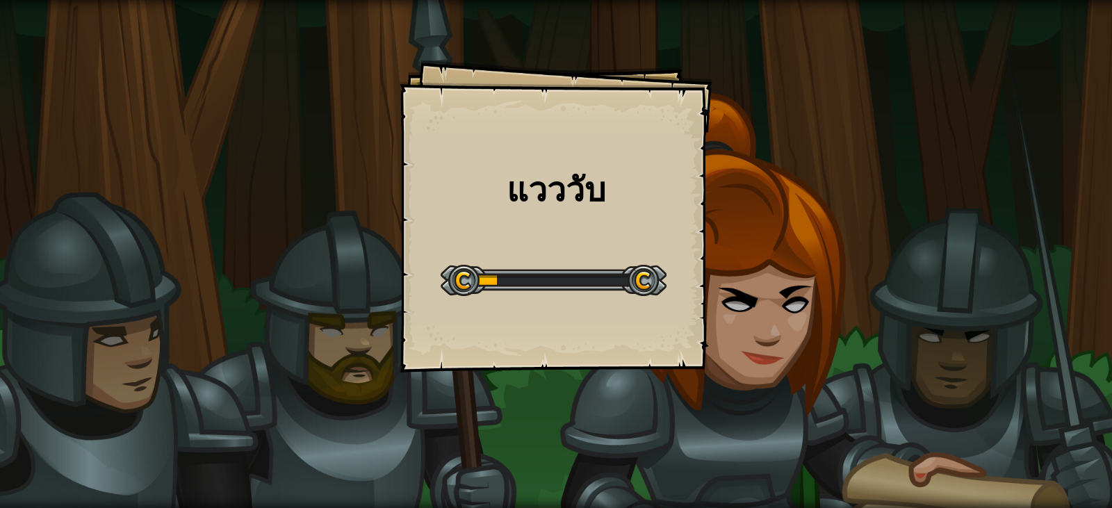
click at [702, 390] on div "[PERSON_NAME] Goals Start Level เกิดข้อผิดพลาดในการโหลดจากเซิร์ฟเวอร์ [PERSON_N…" at bounding box center [556, 254] width 1112 height 508
drag, startPoint x: 700, startPoint y: 391, endPoint x: 693, endPoint y: 400, distance: 11.4
click at [697, 395] on div "[PERSON_NAME] Goals Start Level เกิดข้อผิดพลาดในการโหลดจากเซิร์ฟเวอร์ [PERSON_N…" at bounding box center [556, 254] width 1112 height 508
click at [693, 400] on div "[PERSON_NAME] Goals Start Level เกิดข้อผิดพลาดในการโหลดจากเซิร์ฟเวอร์ [PERSON_N…" at bounding box center [556, 254] width 1112 height 508
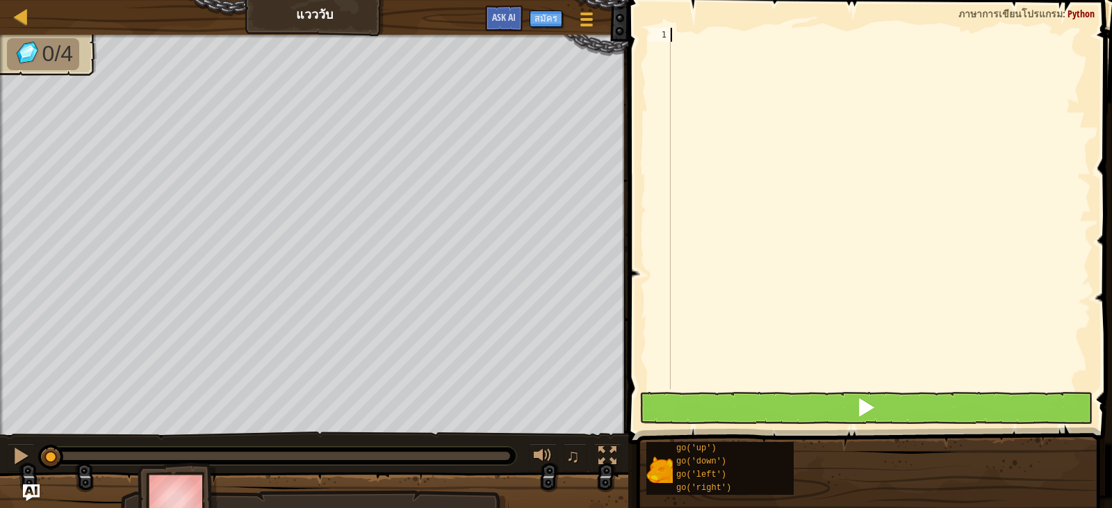
click at [688, 407] on div "บล็อก 1 ההההההההההההההההההההההההההההההההההההההההההההההההההההההההההההההההההההההה…" at bounding box center [868, 250] width 488 height 501
click at [683, 411] on button at bounding box center [865, 408] width 453 height 32
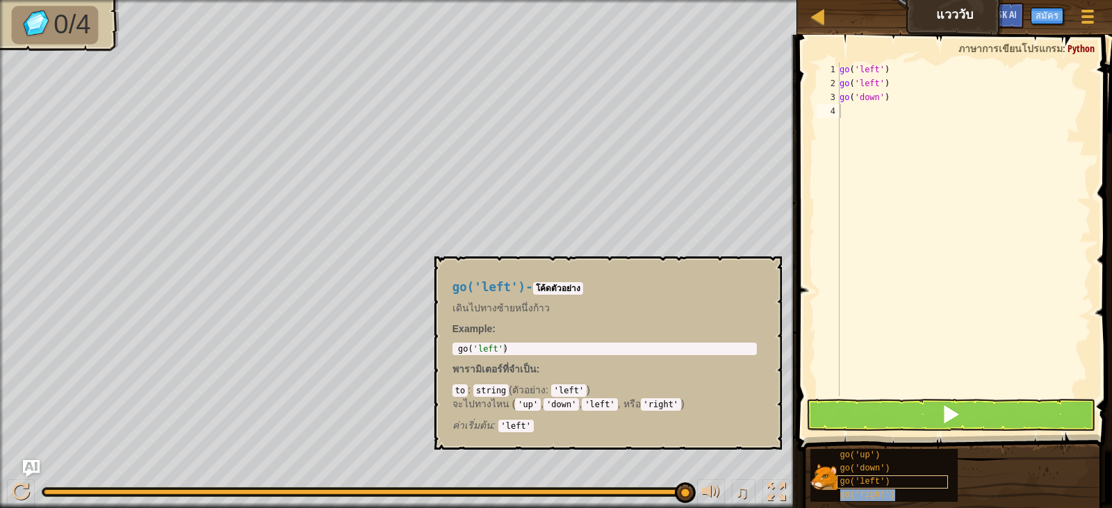
type textarea "go('right')"
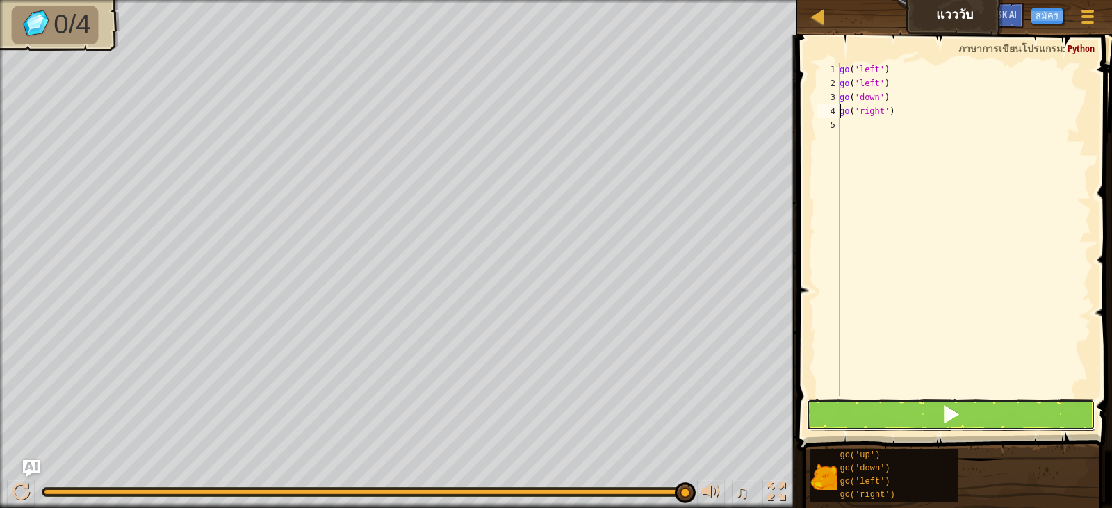
click at [865, 425] on button at bounding box center [950, 415] width 289 height 32
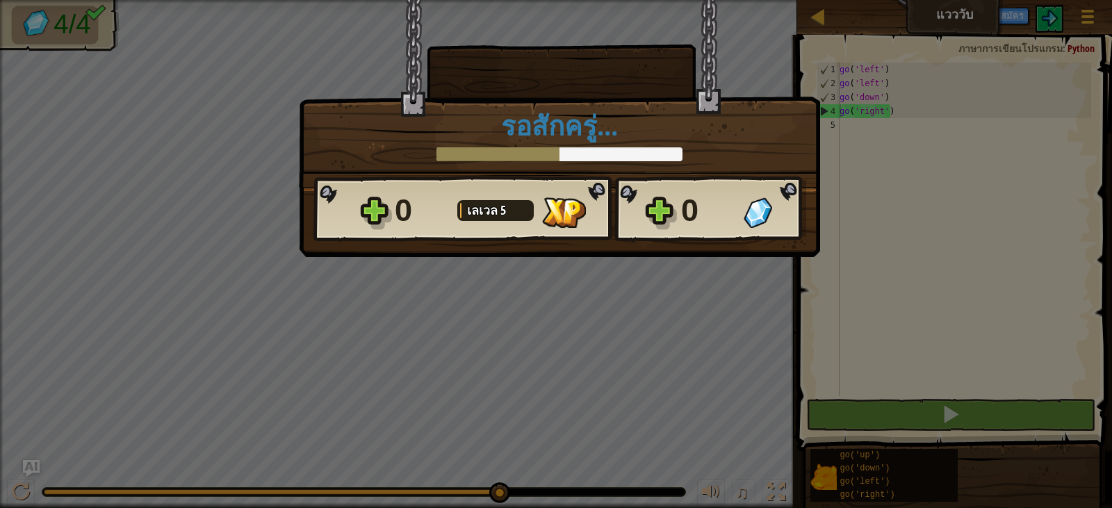
scroll to position [6, 0]
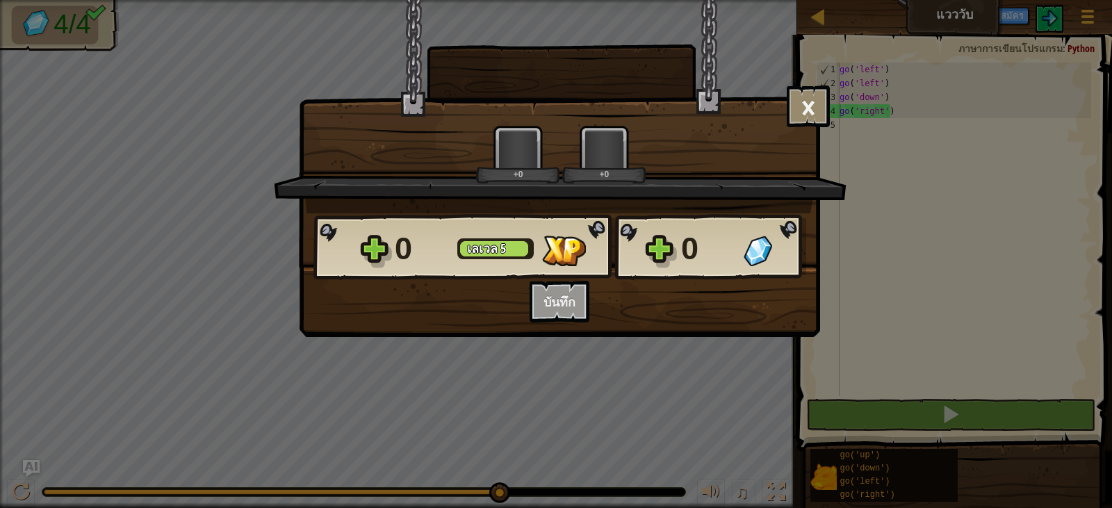
click at [698, 423] on div "× ด่านนี้สนุกแค่ไหน? +0 +0 Reticulating Splines... 0 [PERSON_NAME] 5 0 อยากบันท…" at bounding box center [556, 254] width 1112 height 508
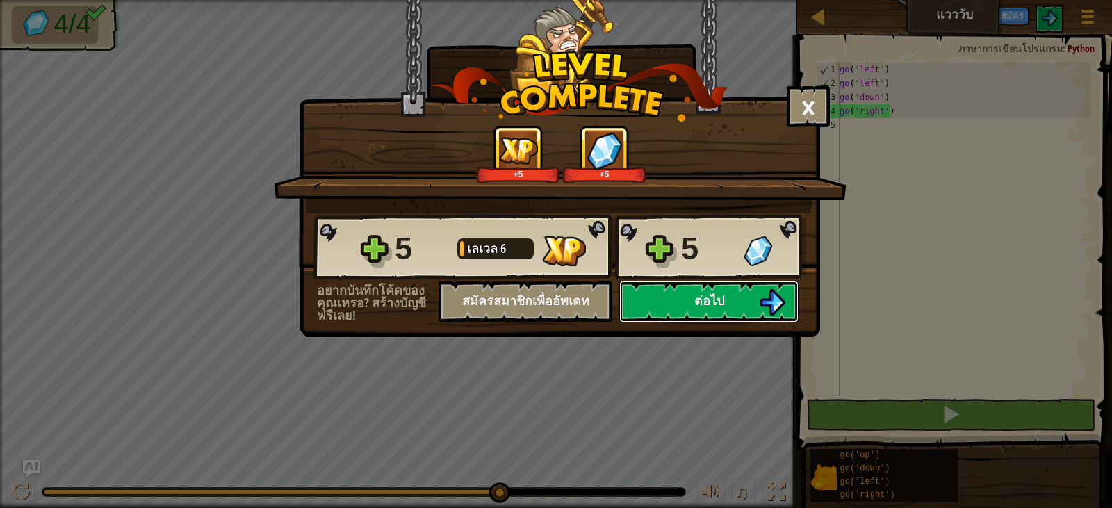
click at [722, 313] on button "ต่อไป" at bounding box center [708, 302] width 179 height 42
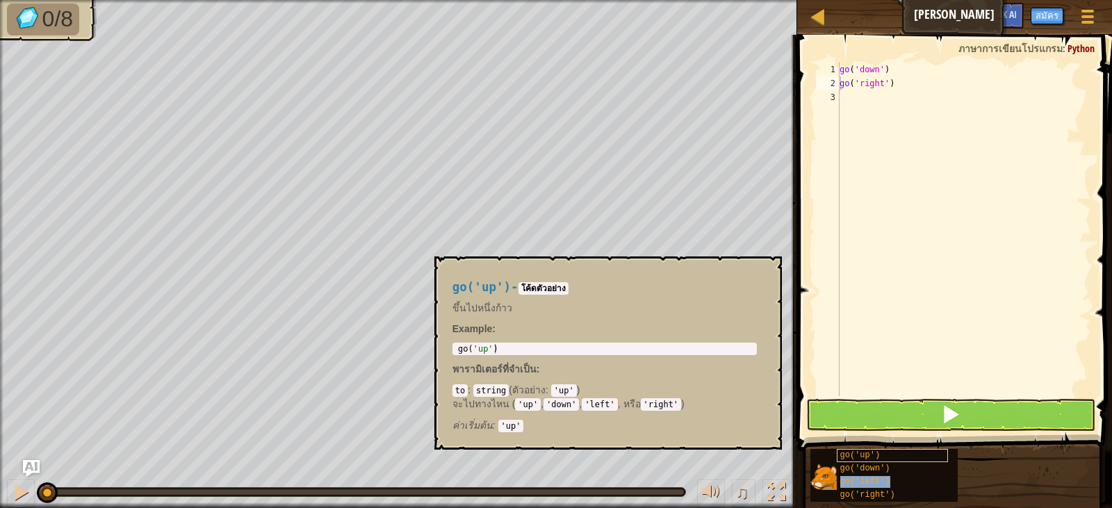
drag, startPoint x: 860, startPoint y: 446, endPoint x: 860, endPoint y: 461, distance: 14.6
click at [860, 461] on div "go('up') go('down') go('left') go('right')" at bounding box center [956, 475] width 293 height 54
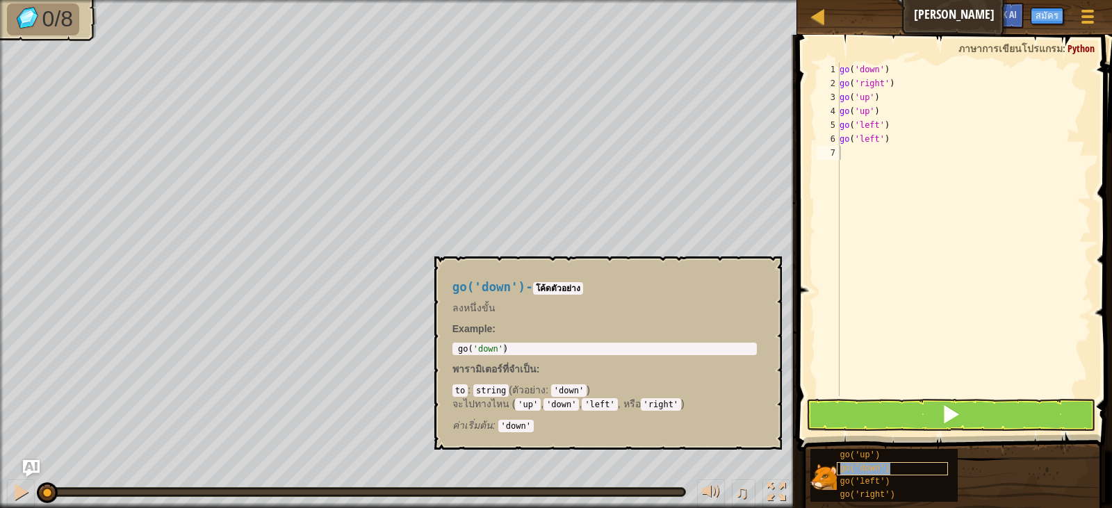
type textarea "go('down')"
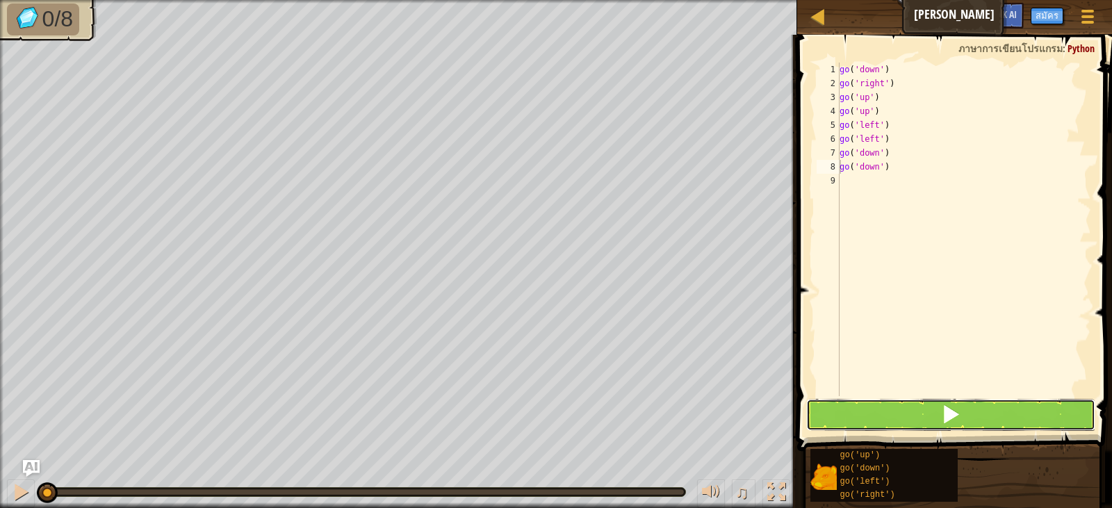
click at [936, 427] on button at bounding box center [950, 415] width 289 height 32
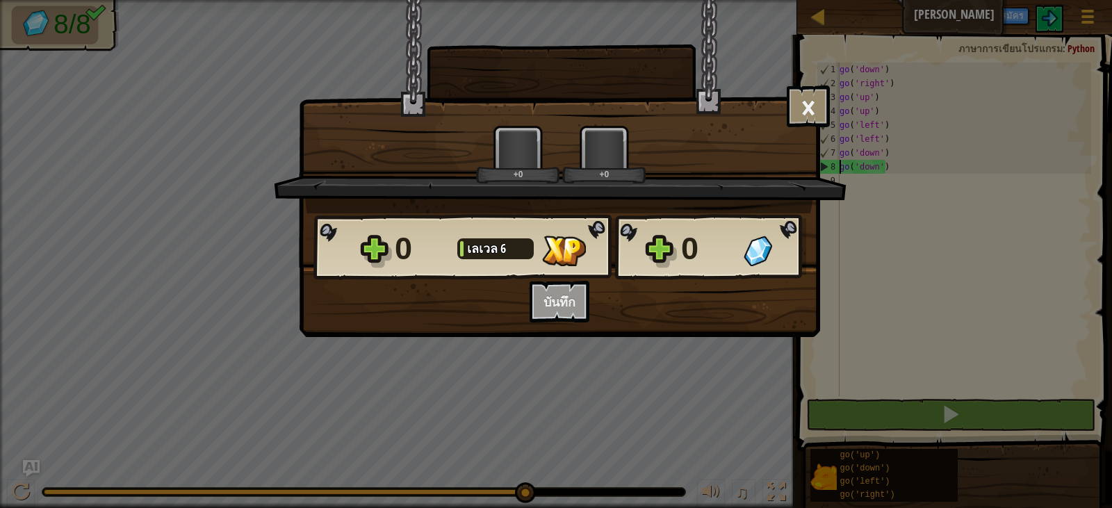
scroll to position [6, 0]
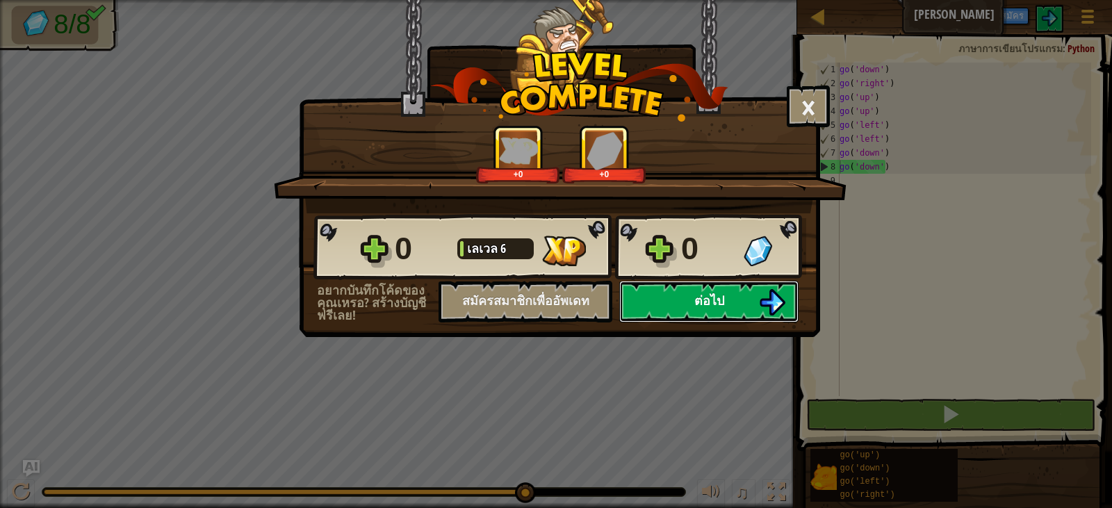
click at [752, 298] on button "ต่อไป" at bounding box center [708, 302] width 179 height 42
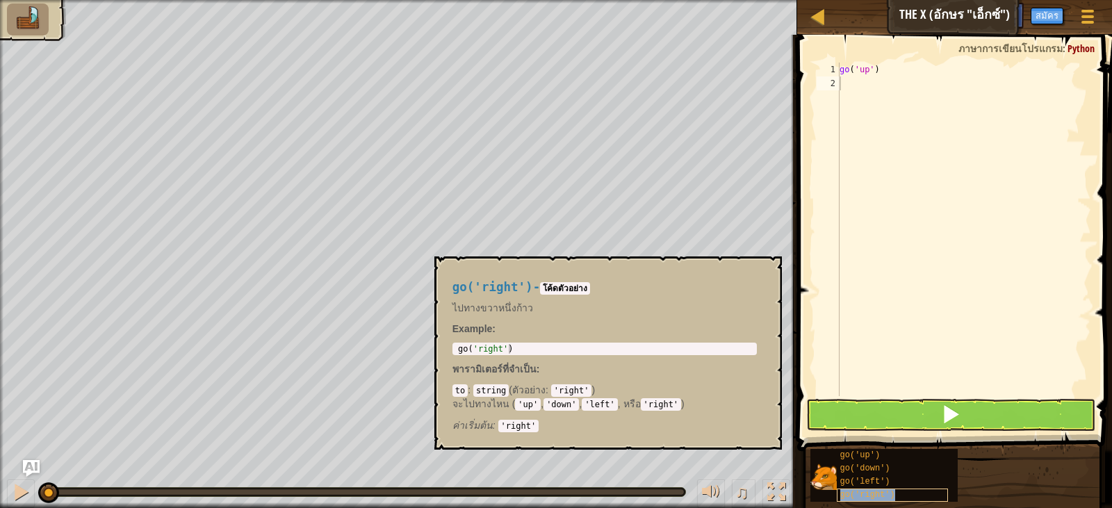
type textarea "go('right')"
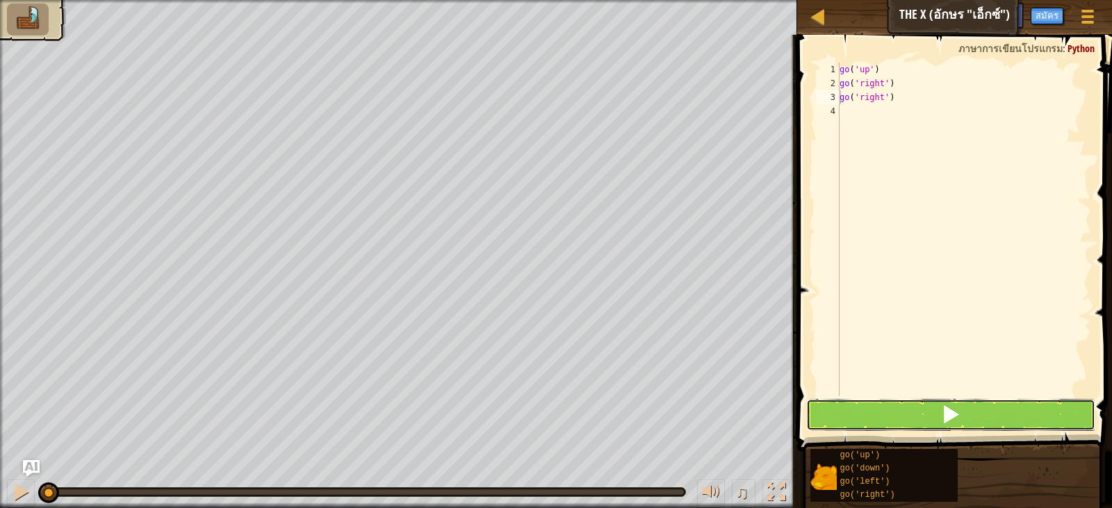
drag, startPoint x: 852, startPoint y: 415, endPoint x: 852, endPoint y: 407, distance: 7.6
click at [852, 413] on button at bounding box center [950, 415] width 289 height 32
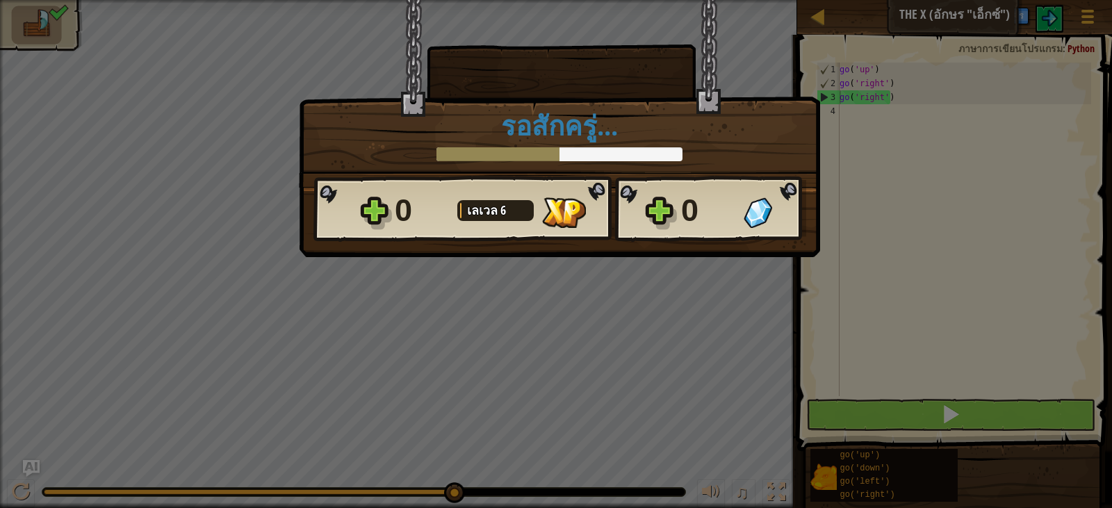
scroll to position [6, 0]
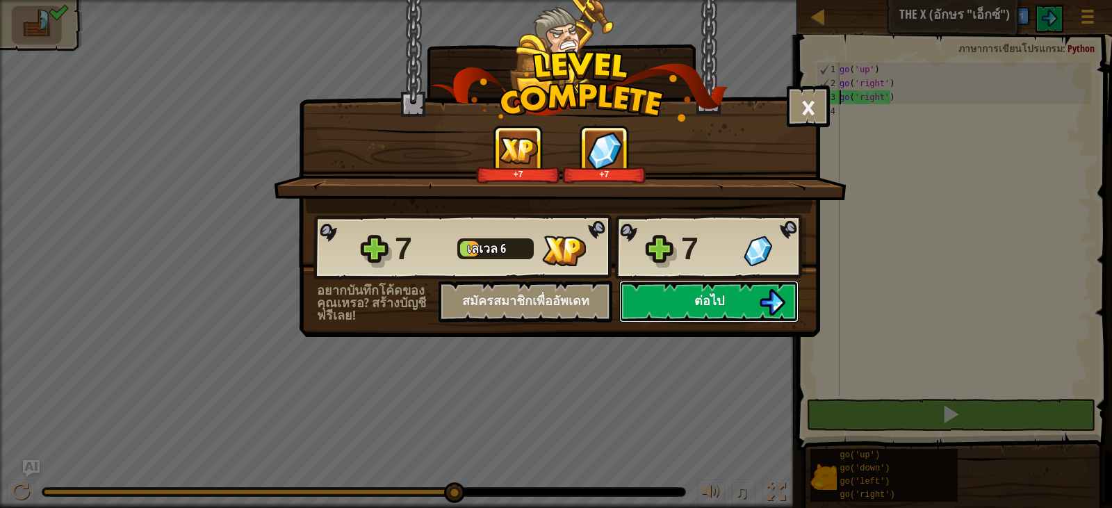
click at [724, 311] on button "ต่อไป" at bounding box center [708, 302] width 179 height 42
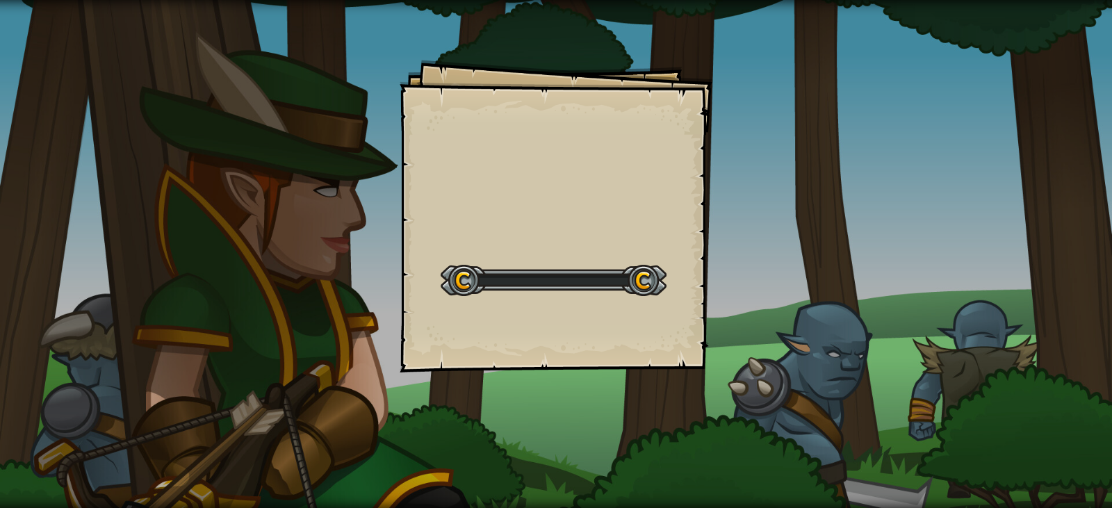
click at [721, 316] on div "Goals Start Level เกิดข้อผิดพลาดในการโหลดจากเซิร์ฟเวอร์ [PERSON_NAME]รีเฟรชหน้า…" at bounding box center [556, 254] width 1112 height 508
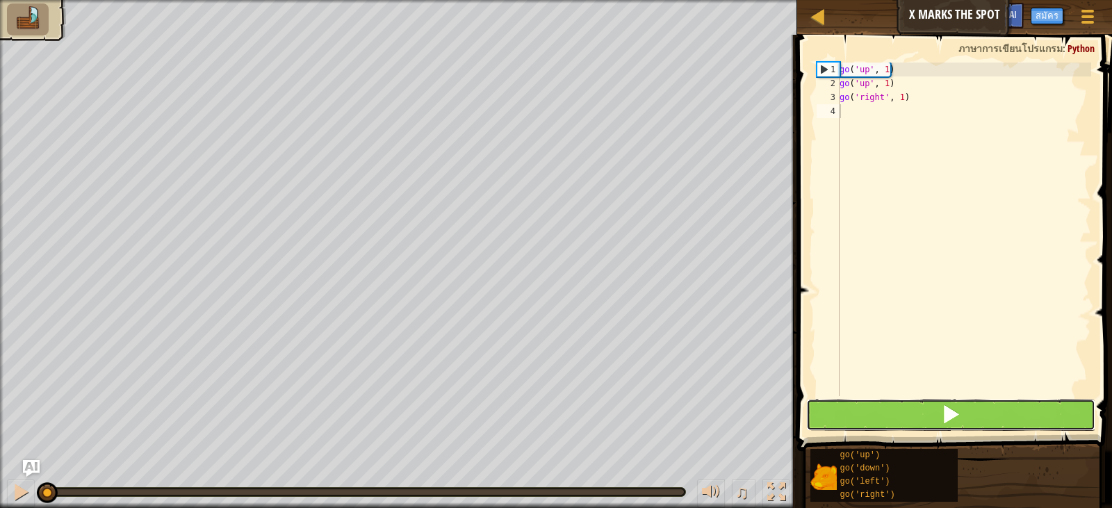
click at [927, 410] on button at bounding box center [950, 415] width 289 height 32
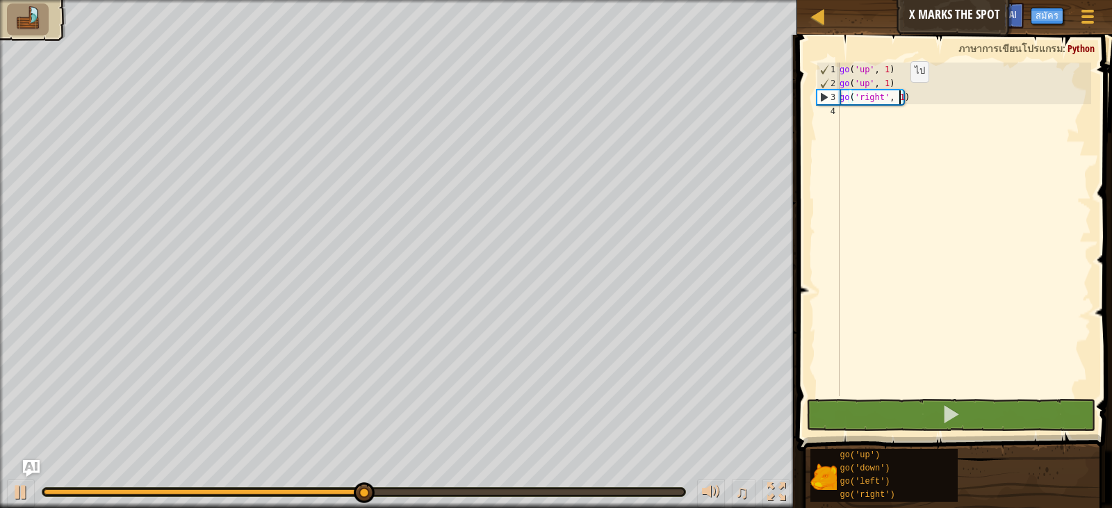
click at [899, 96] on div "go ( 'up' , 1 ) go ( 'up' , 1 ) go ( 'right' , 1 )" at bounding box center [964, 243] width 254 height 361
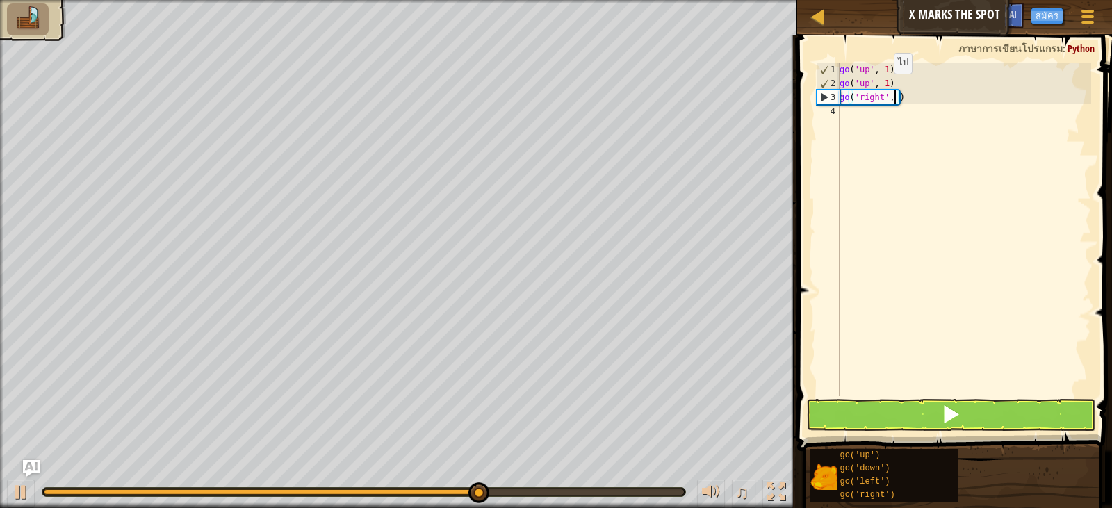
type textarea "go('right', 3)"
click at [863, 113] on div "go ( 'up' , 1 ) go ( 'up' , 1 ) go ( 'right' , 3 )" at bounding box center [964, 243] width 254 height 361
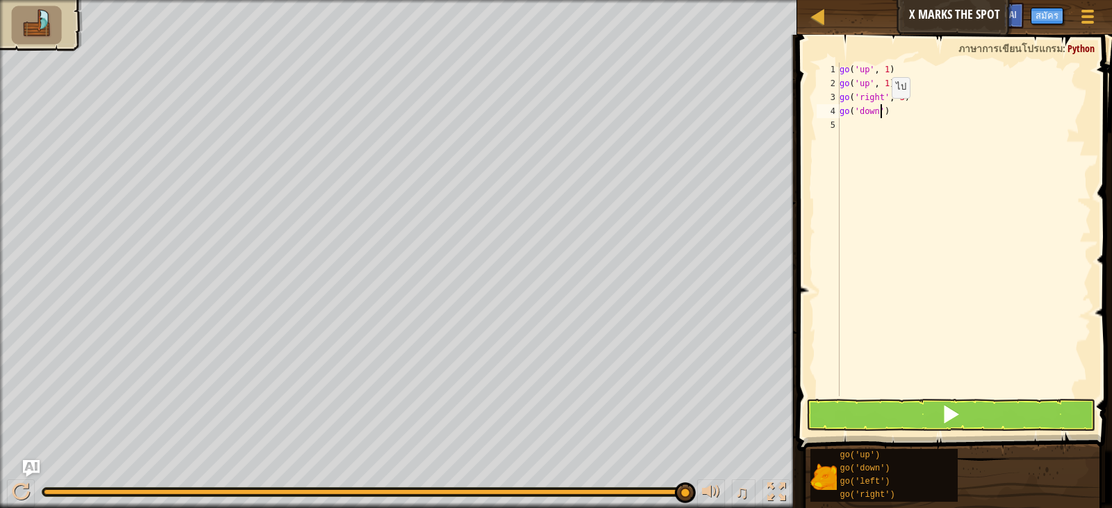
click at [880, 112] on div "go ( 'up' , 1 ) go ( 'up' , 1 ) go ( 'right' , 3 ) go ( 'down' )" at bounding box center [964, 243] width 254 height 361
type textarea "go('down'2)"
click at [874, 129] on div "go ( 'up' , 1 ) go ( 'up' , 1 ) go ( 'right' , 3 ) go ( 'down' 2 )" at bounding box center [964, 243] width 254 height 361
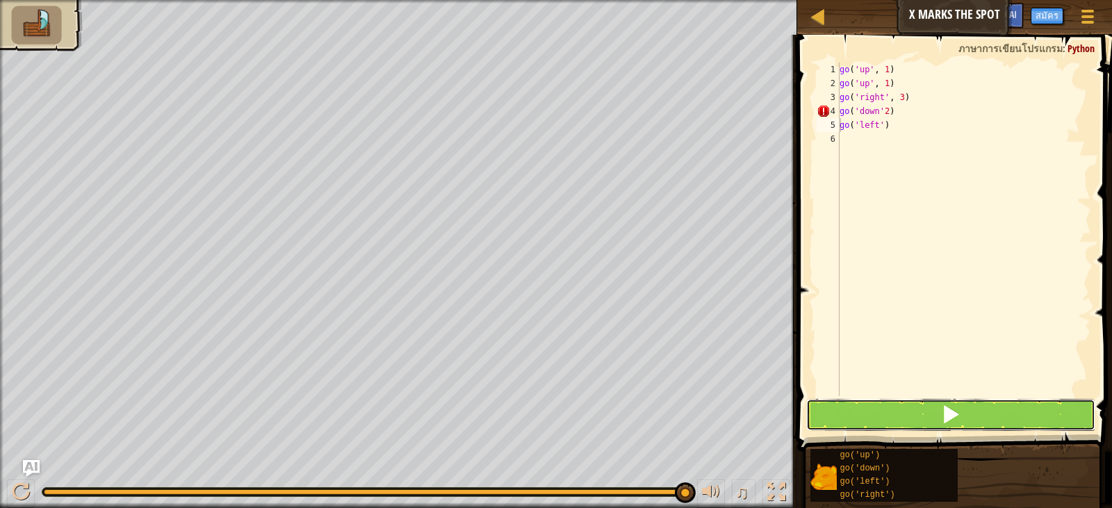
click at [958, 407] on span at bounding box center [950, 414] width 19 height 19
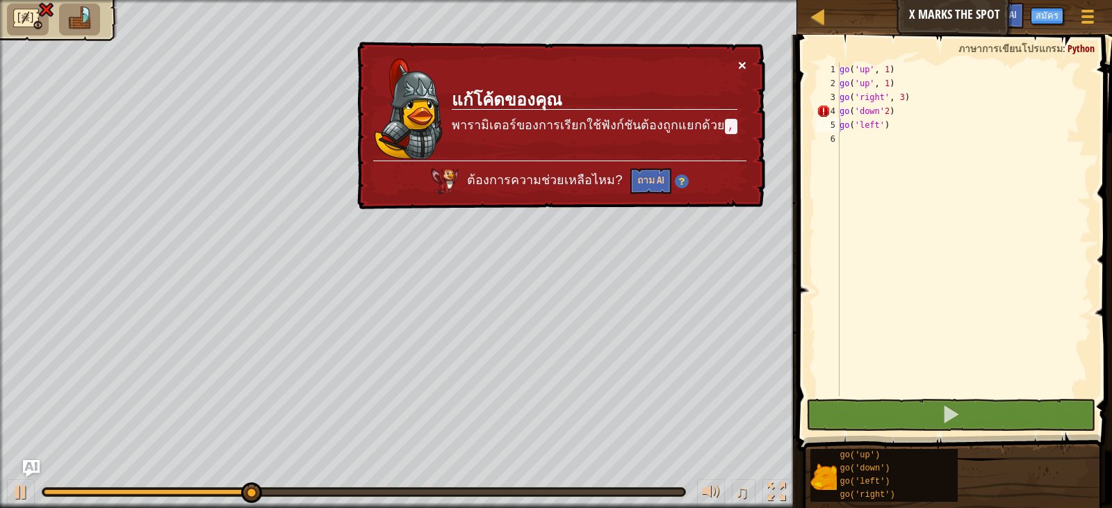
drag, startPoint x: 733, startPoint y: 57, endPoint x: 744, endPoint y: 58, distance: 10.5
click at [732, 56] on div "× แก้โค้ดของคุณ พารามิเตอร์ของการเรียกใช้ฟังก์ชันต้องถูกแยกด้วย , ต้องการความช่…" at bounding box center [559, 126] width 411 height 168
click at [740, 63] on button "×" at bounding box center [742, 65] width 8 height 15
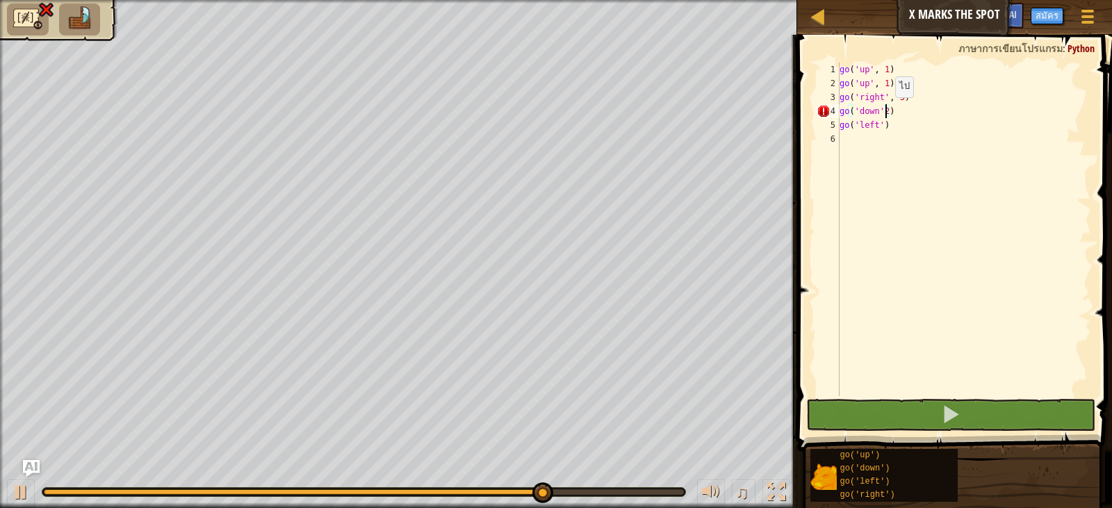
click at [883, 111] on div "go ( 'up' , 1 ) go ( 'up' , 1 ) go ( 'right' , 3 ) go ( 'down' 2 ) go ( 'left' )" at bounding box center [964, 243] width 254 height 361
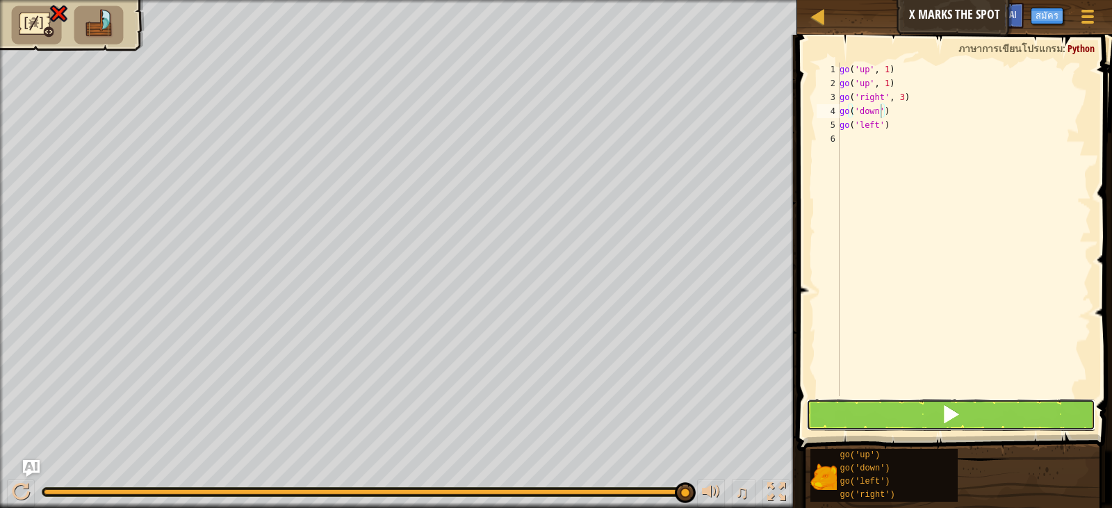
click at [1047, 414] on button at bounding box center [950, 415] width 289 height 32
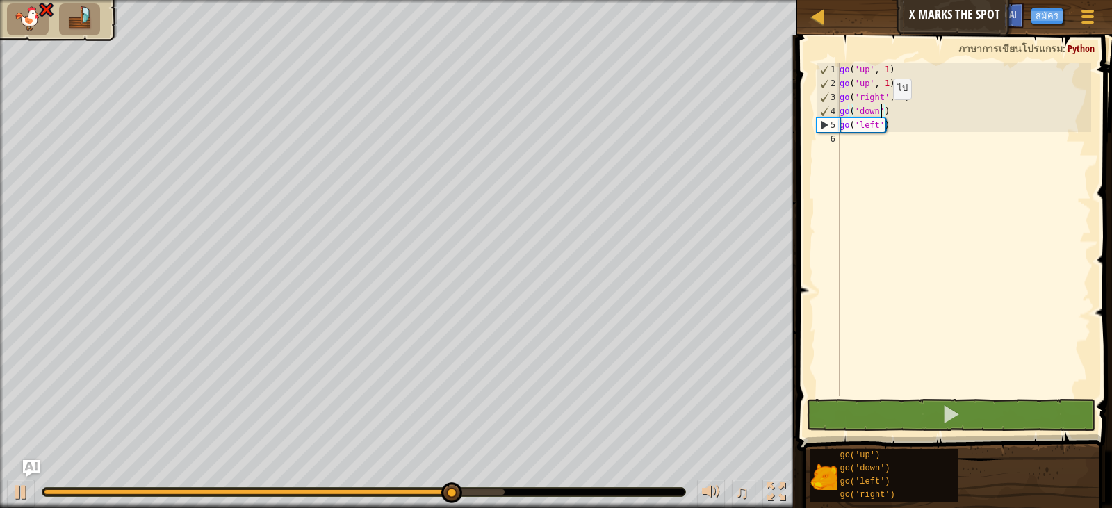
click at [881, 113] on div "go ( 'up' , 1 ) go ( 'up' , 1 ) go ( 'right' , 3 ) go ( 'down' ) go ( 'left' )" at bounding box center [964, 243] width 254 height 361
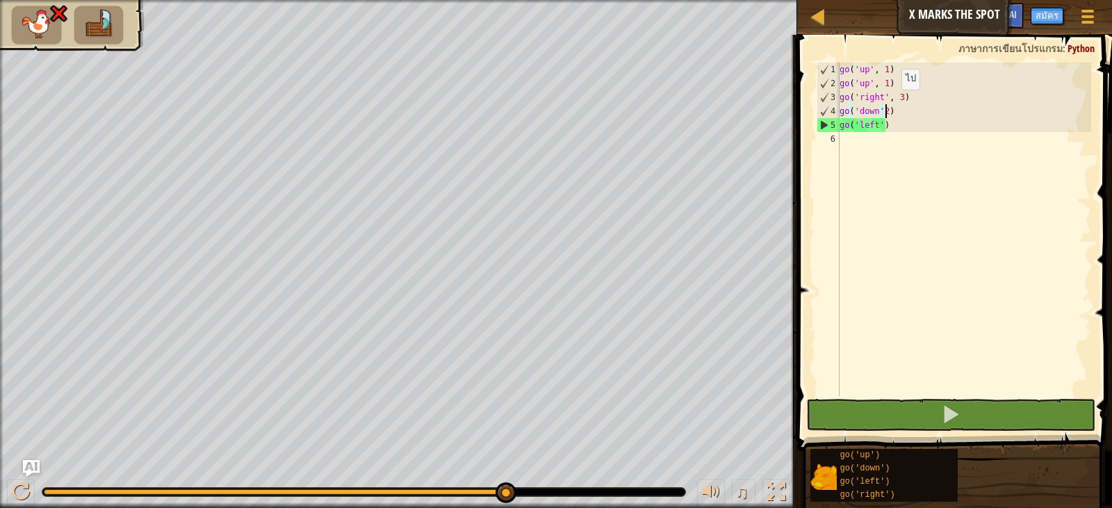
scroll to position [6, 3]
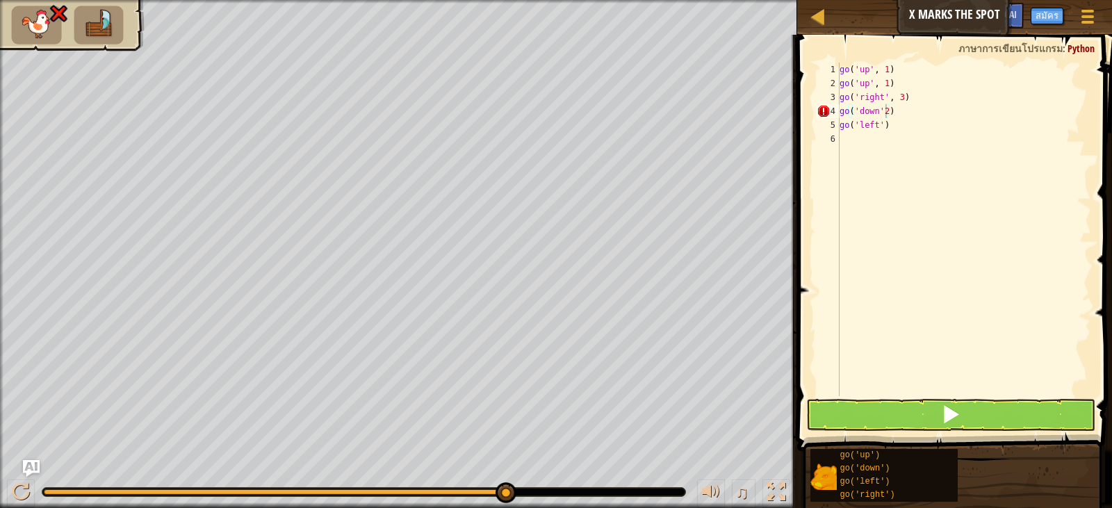
click at [899, 433] on span at bounding box center [956, 222] width 326 height 457
drag, startPoint x: 841, startPoint y: 433, endPoint x: 854, endPoint y: 414, distance: 22.6
click at [847, 424] on div "go('down'2) 1 2 3 4 5 6 go ( 'up' , 1 ) go ( 'up' , 1 ) go ( 'right' , 3 ) go (…" at bounding box center [952, 270] width 319 height 457
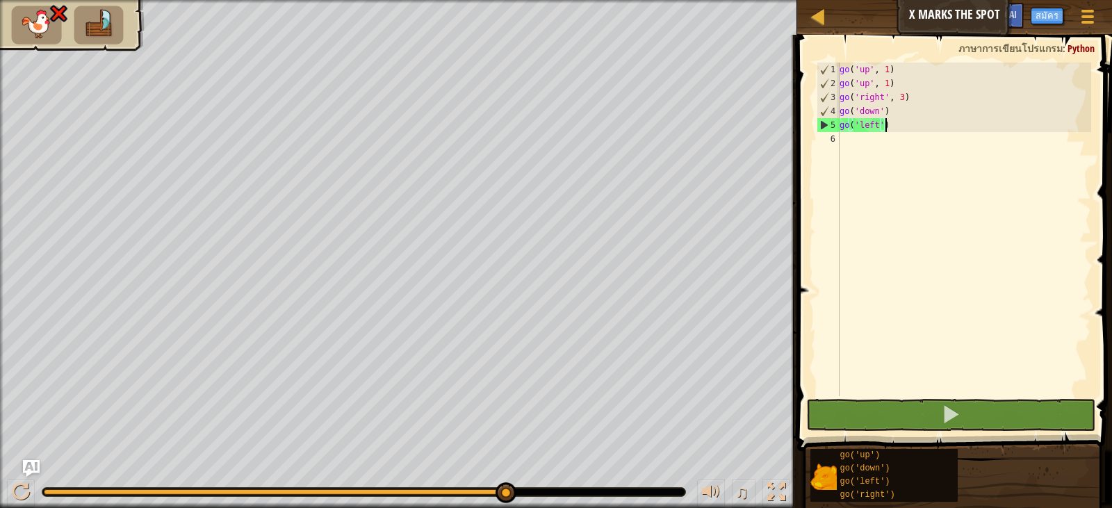
click at [883, 127] on div "go ( 'up' , 1 ) go ( 'up' , 1 ) go ( 'right' , 3 ) go ( 'down' ) go ( 'left' )" at bounding box center [964, 243] width 254 height 361
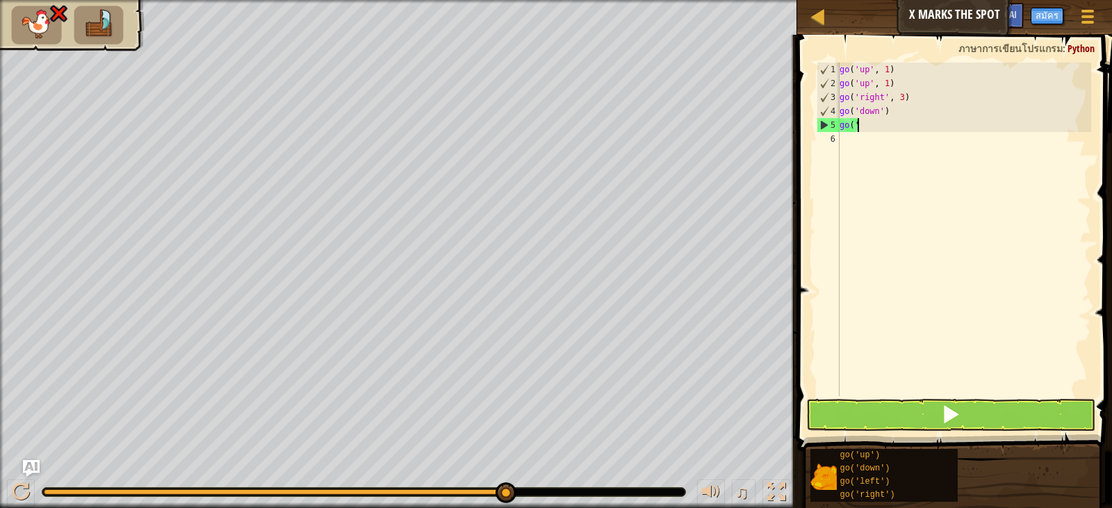
scroll to position [6, 0]
type textarea "g"
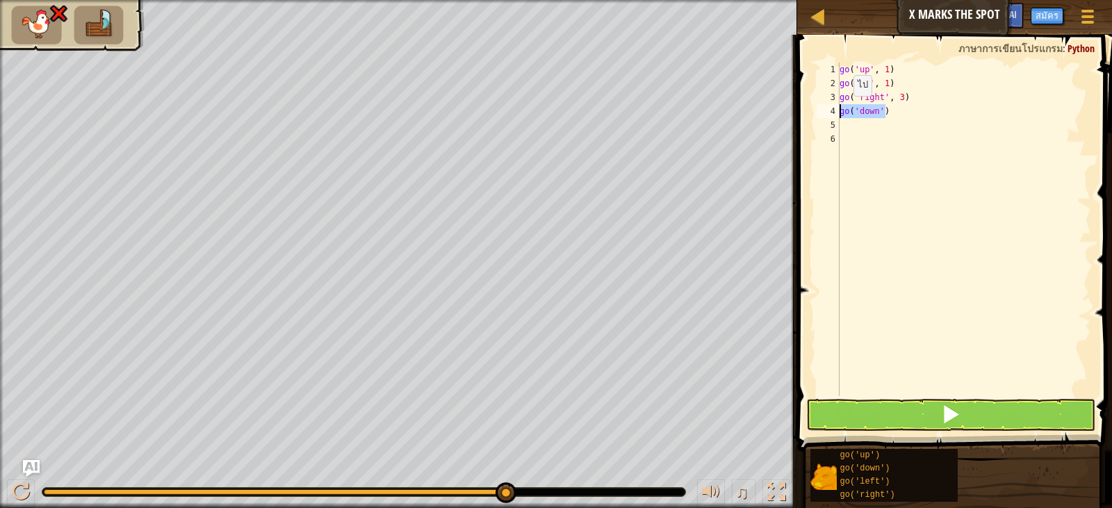
drag, startPoint x: 885, startPoint y: 113, endPoint x: 842, endPoint y: 112, distance: 43.1
click at [842, 111] on div "go ( 'up' , 1 ) go ( 'up' , 1 ) go ( 'right' , 3 ) go ( 'down' )" at bounding box center [964, 243] width 254 height 361
type textarea "go('down')"
click at [864, 129] on div "go ( 'up' , 1 ) go ( 'up' , 1 ) go ( 'right' , 3 ) go ( 'down' )" at bounding box center [964, 243] width 254 height 361
paste textarea "go('down')"
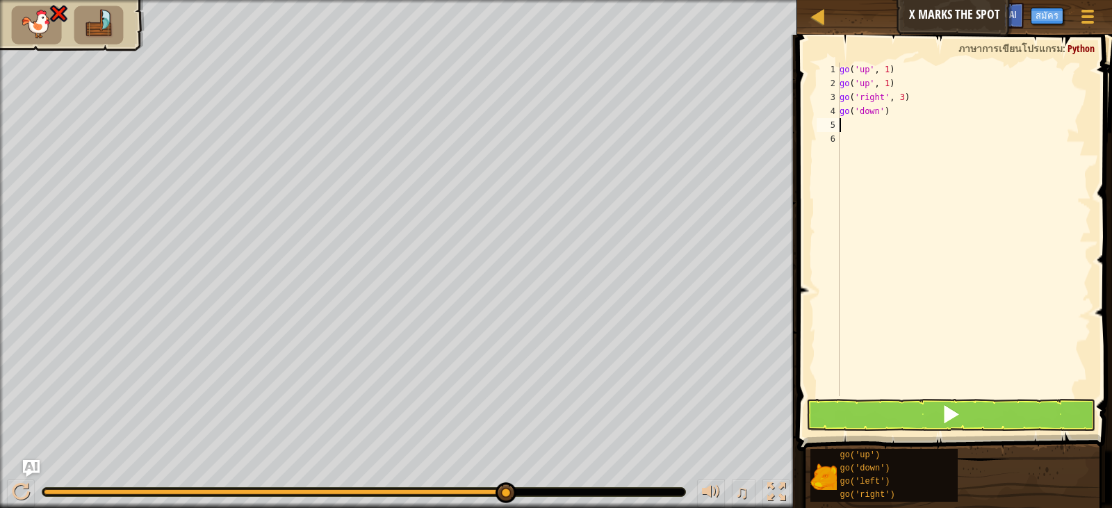
type textarea "go('down')"
click at [856, 138] on div "go ( 'up' , 1 ) go ( 'up' , 1 ) go ( 'right' , 3 ) go ( 'down' ) go ( 'down' )" at bounding box center [964, 243] width 254 height 361
click at [967, 406] on button at bounding box center [950, 415] width 289 height 32
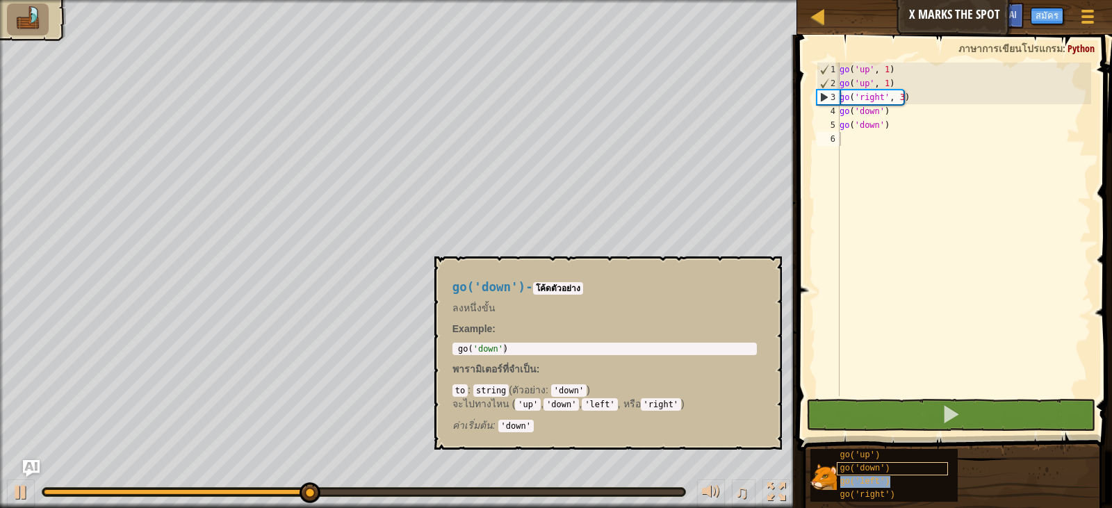
type textarea "go('down')"
type textarea "go('left')"
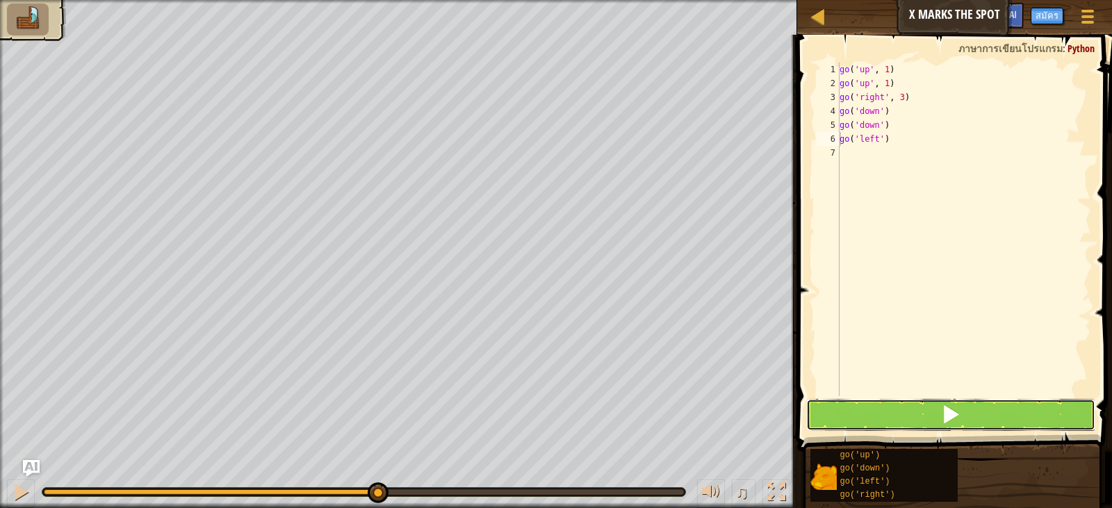
click at [872, 418] on button at bounding box center [950, 415] width 289 height 32
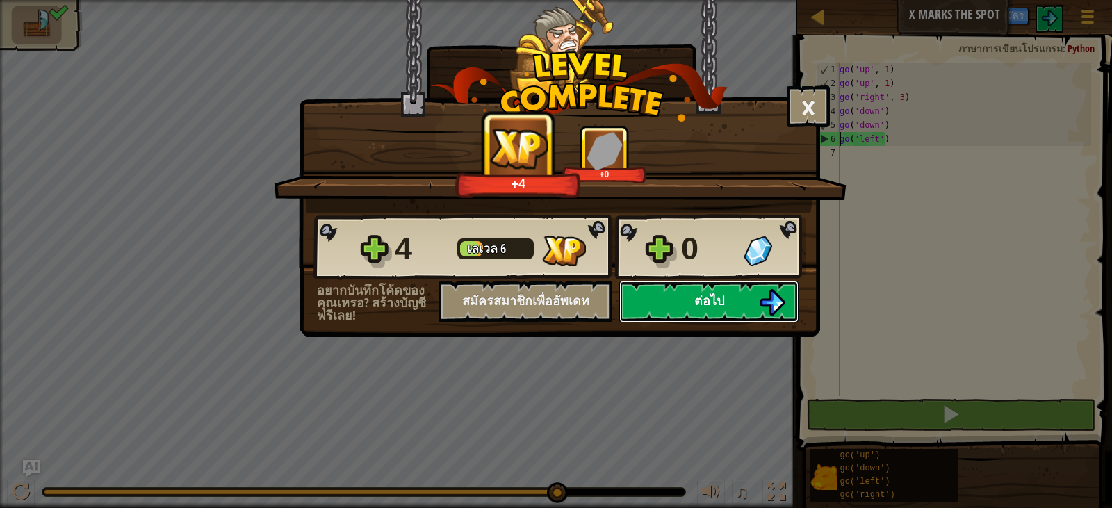
click at [726, 301] on button "ต่อไป" at bounding box center [708, 302] width 179 height 42
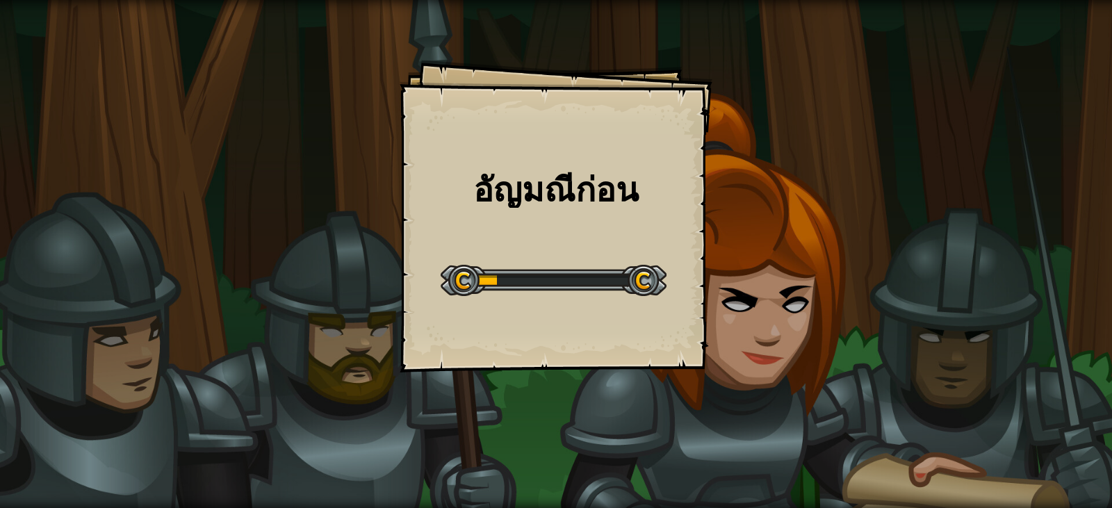
click at [557, 194] on h1 "อัญมณีก่อน" at bounding box center [556, 189] width 285 height 37
click at [579, 227] on div "[PERSON_NAME]ก่อน Goals Start Level เกิดข้อผิดพลาดในการโหลดจากเซิร์ฟเวอร์ [PERS…" at bounding box center [556, 216] width 313 height 313
click at [576, 227] on div "[PERSON_NAME]ก่อน Goals Start Level เกิดข้อผิดพลาดในการโหลดจากเซิร์ฟเวอร์ [PERS…" at bounding box center [556, 216] width 313 height 313
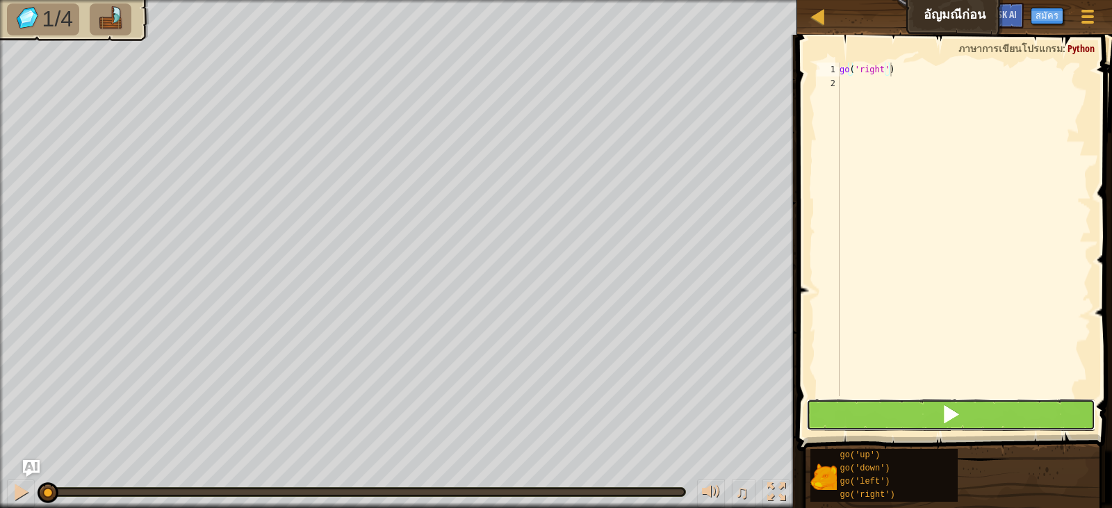
click at [941, 414] on button at bounding box center [950, 415] width 289 height 32
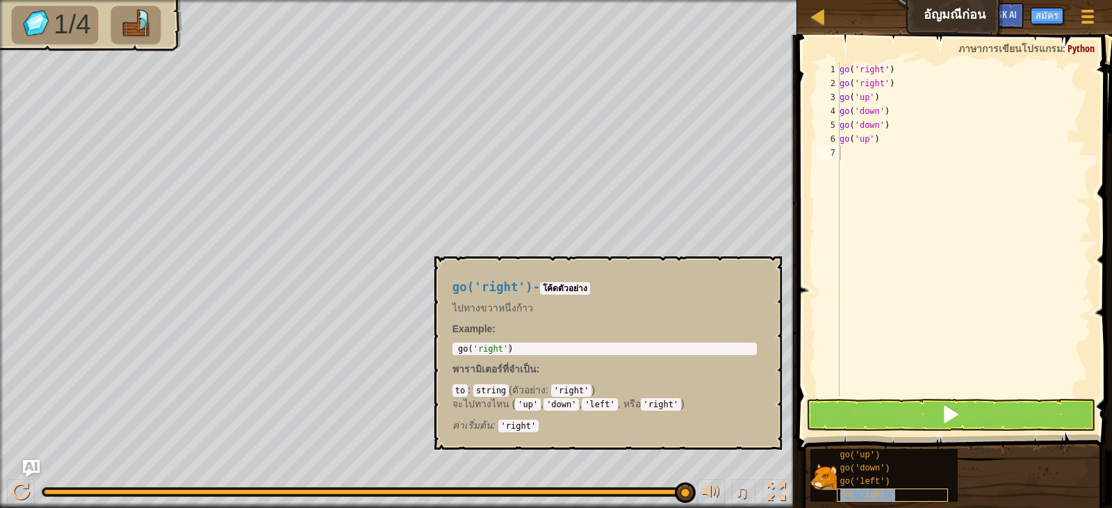
type textarea "go('right')"
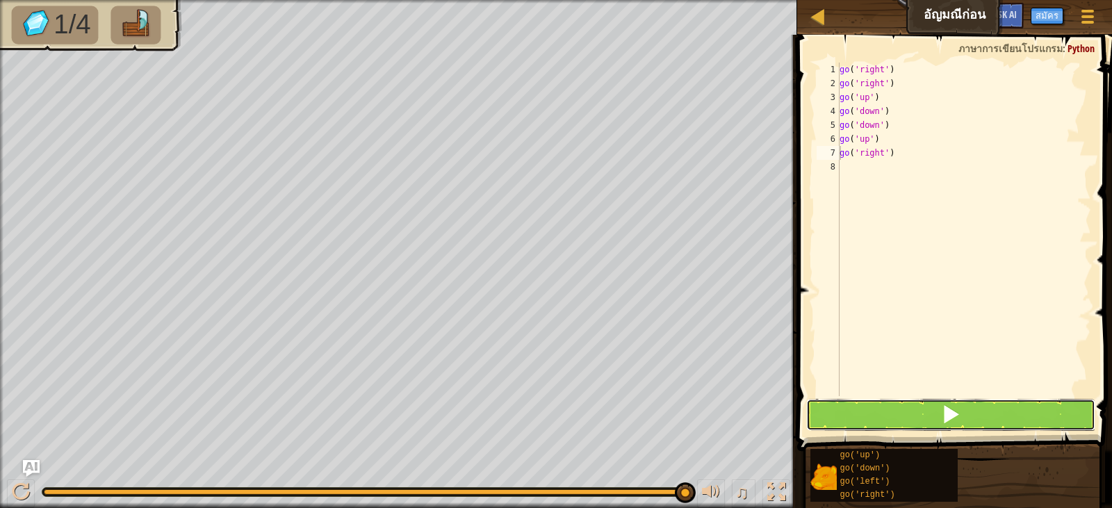
drag, startPoint x: 881, startPoint y: 416, endPoint x: 959, endPoint y: 397, distance: 80.2
click at [888, 415] on button at bounding box center [950, 415] width 289 height 32
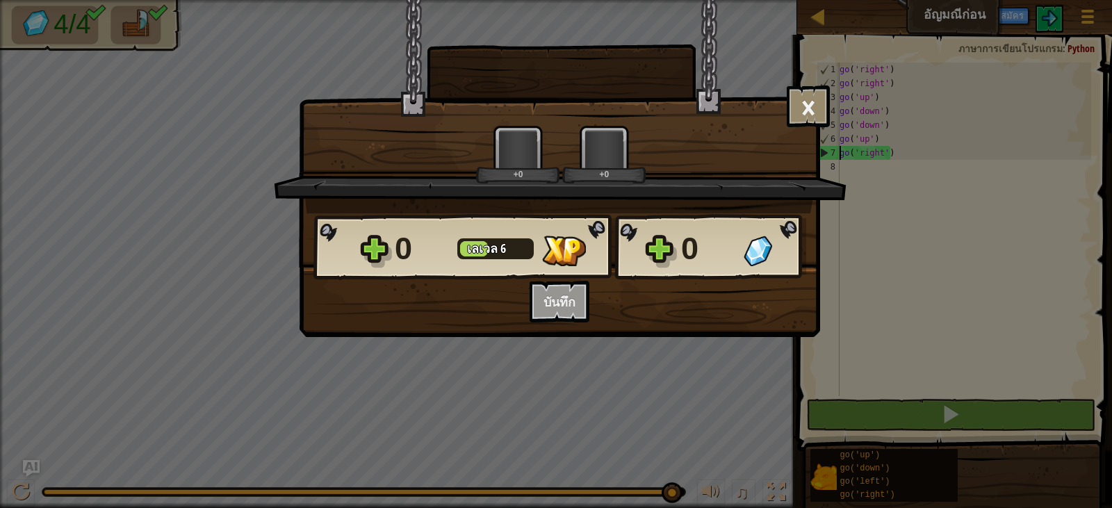
scroll to position [6, 0]
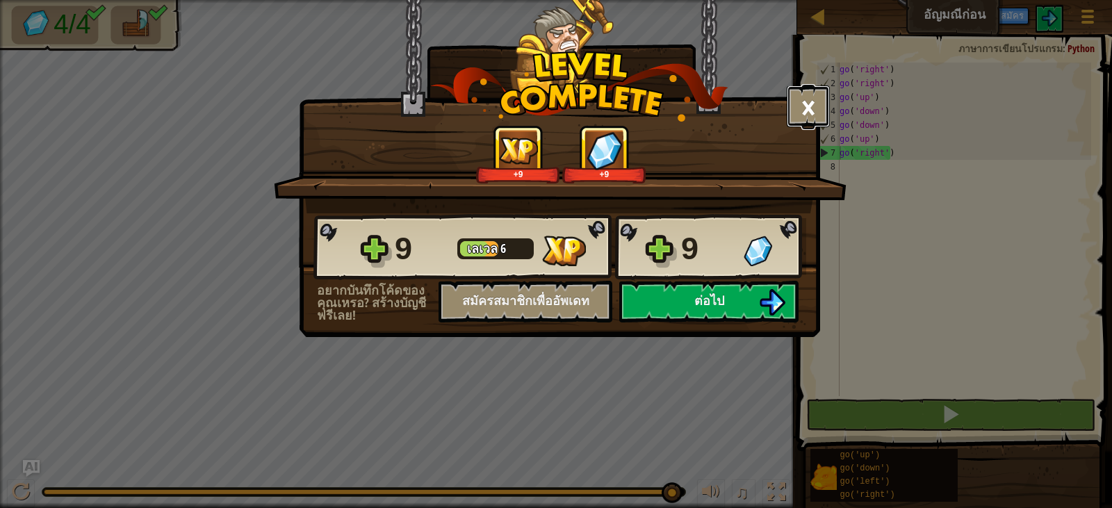
click at [800, 97] on button "×" at bounding box center [808, 106] width 43 height 42
